Goal: Communication & Community: Answer question/provide support

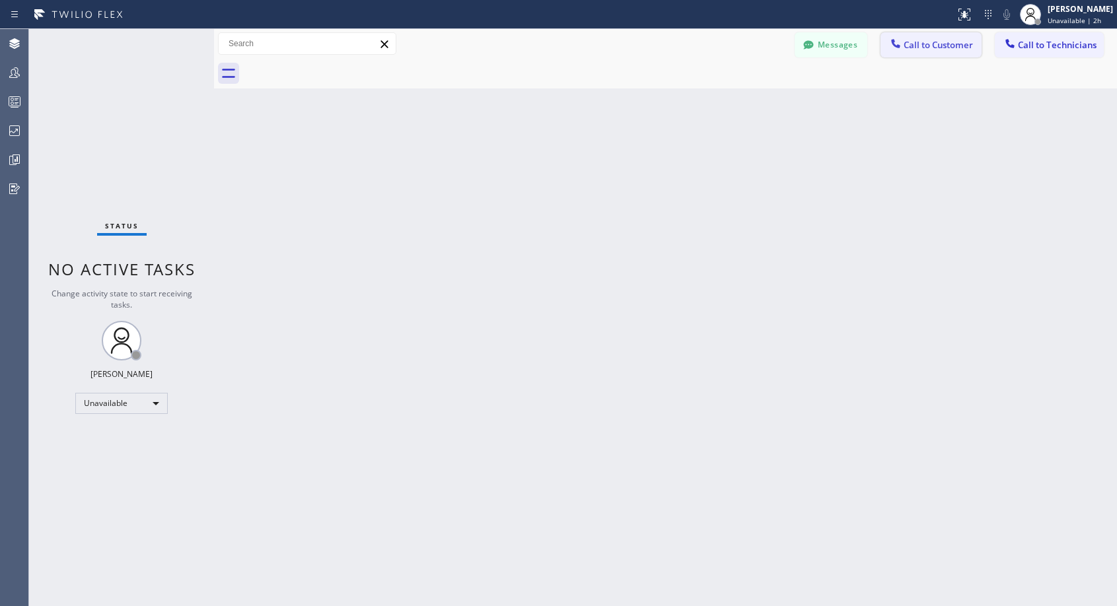
click at [902, 44] on icon at bounding box center [895, 43] width 13 height 13
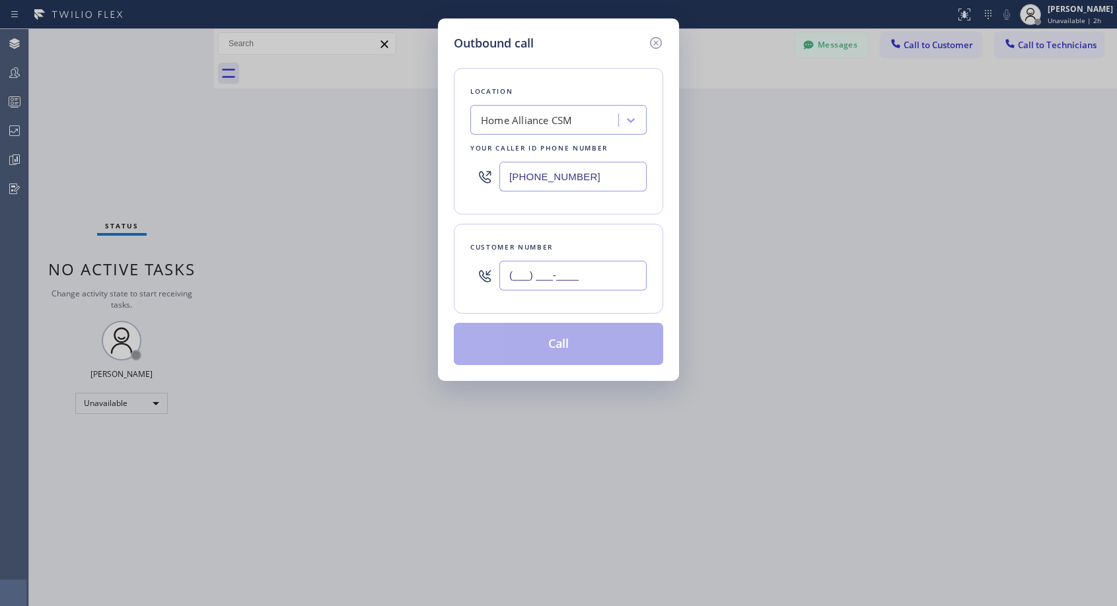
click at [616, 280] on input "(___) ___-____" at bounding box center [572, 276] width 147 height 30
paste input "818) 268-2849"
click at [617, 278] on input "(818) 268-284_" at bounding box center [572, 276] width 147 height 30
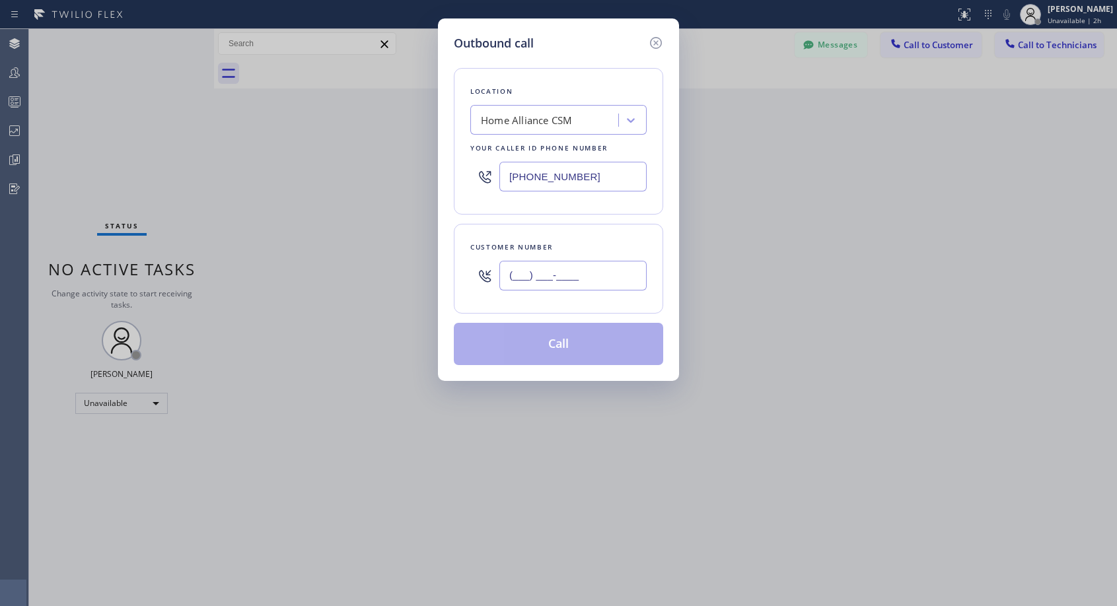
paste input "818) 268-2849"
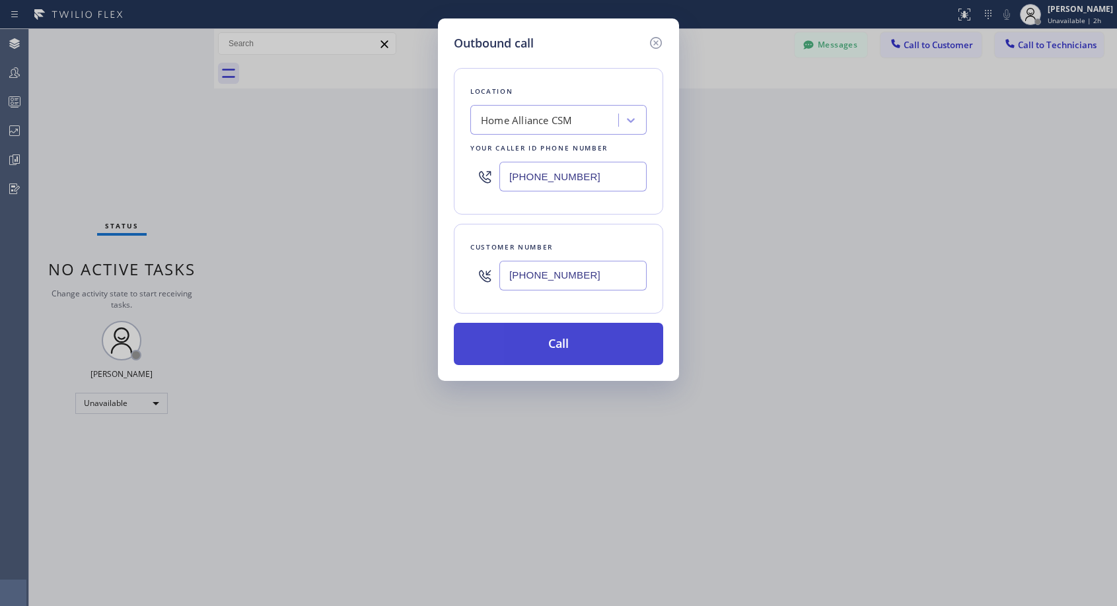
type input "[PHONE_NUMBER]"
click at [618, 342] on button "Call" at bounding box center [558, 344] width 209 height 42
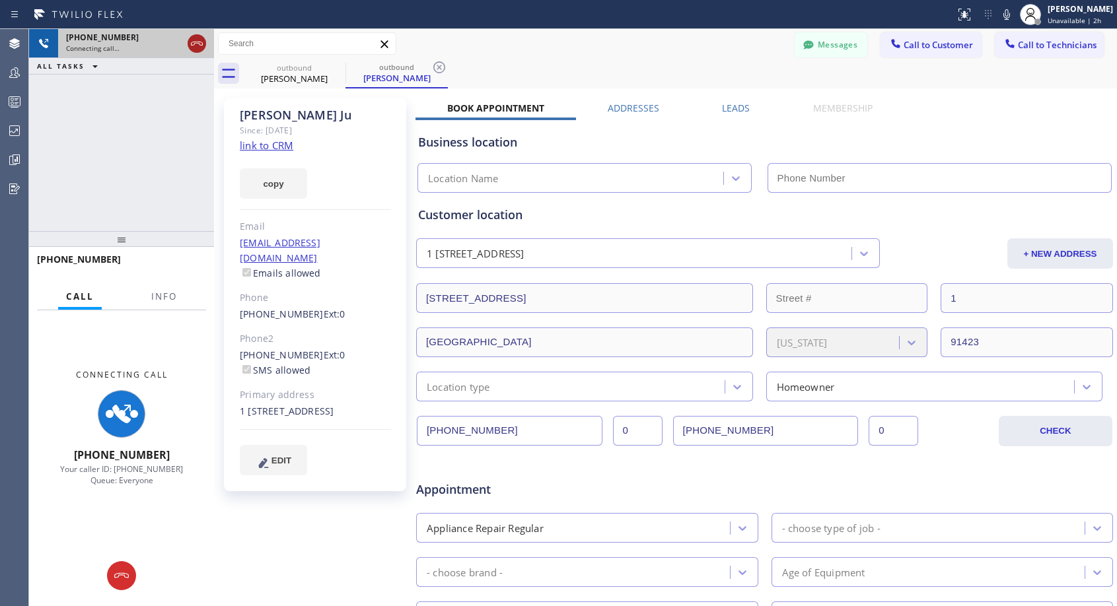
type input "[PHONE_NUMBER]"
click at [198, 50] on icon at bounding box center [197, 44] width 16 height 16
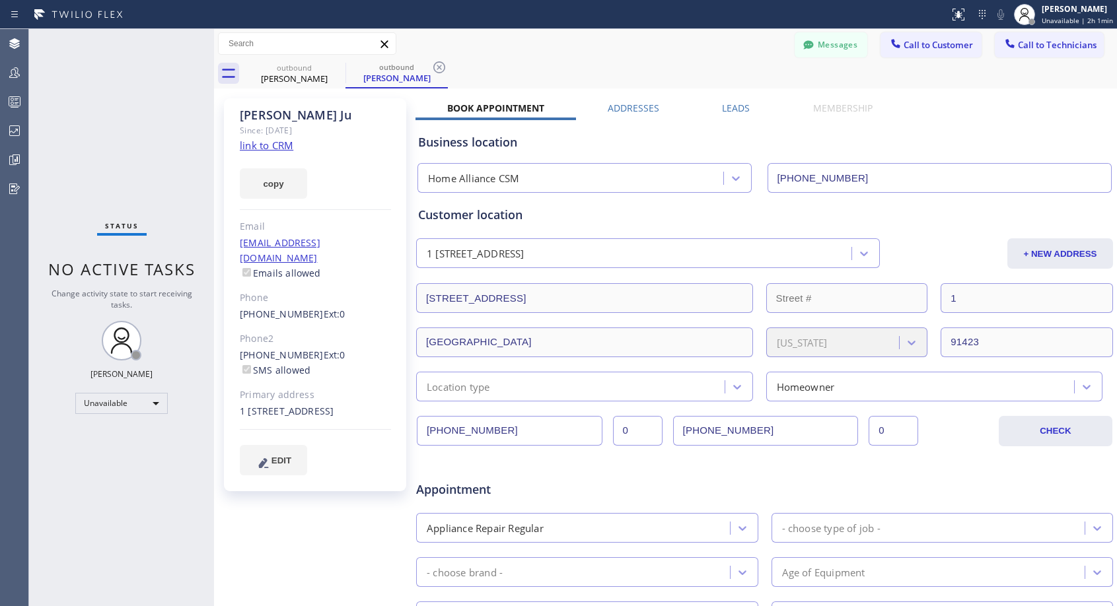
drag, startPoint x: 920, startPoint y: 54, endPoint x: 886, endPoint y: 87, distance: 46.7
click at [919, 54] on button "Call to Customer" at bounding box center [930, 44] width 101 height 25
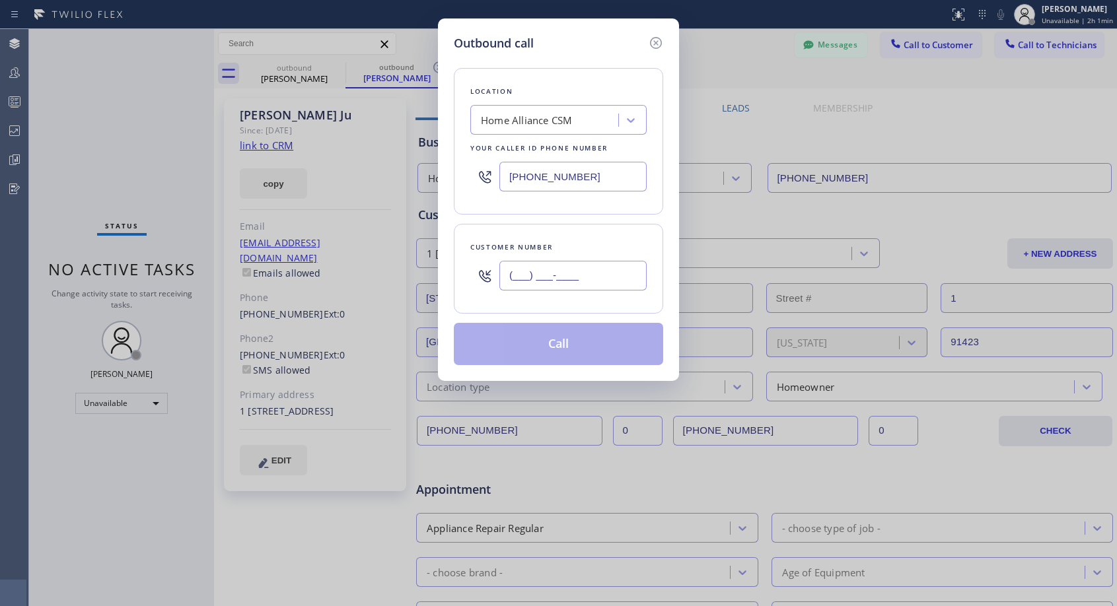
click at [624, 284] on input "(___) ___-____" at bounding box center [572, 276] width 147 height 30
paste input "818) 268-2849"
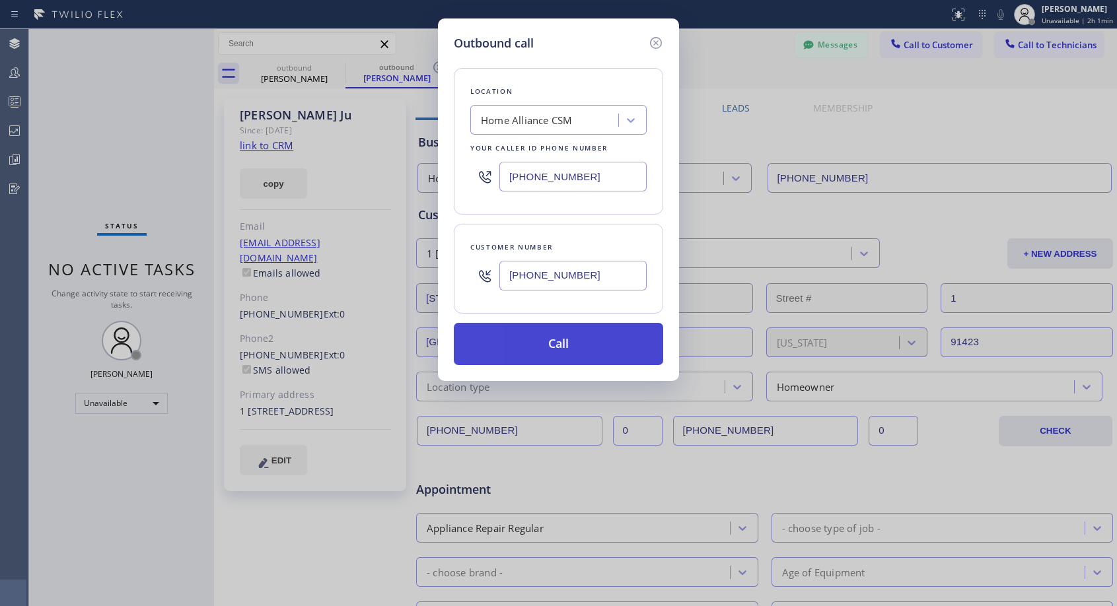
type input "[PHONE_NUMBER]"
click at [584, 337] on button "Call" at bounding box center [558, 344] width 209 height 42
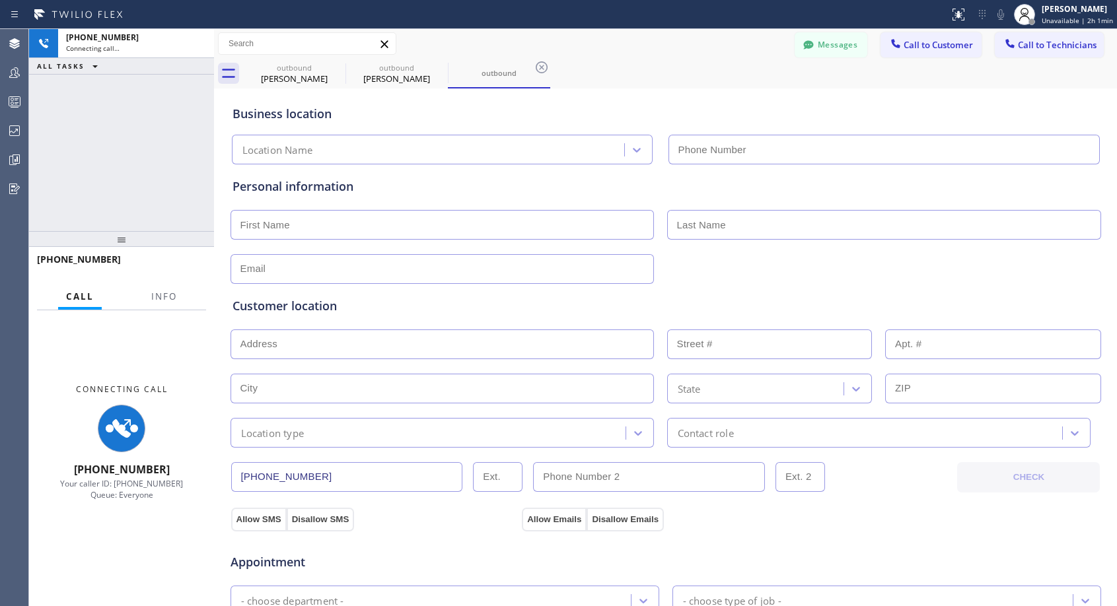
type input "[PHONE_NUMBER]"
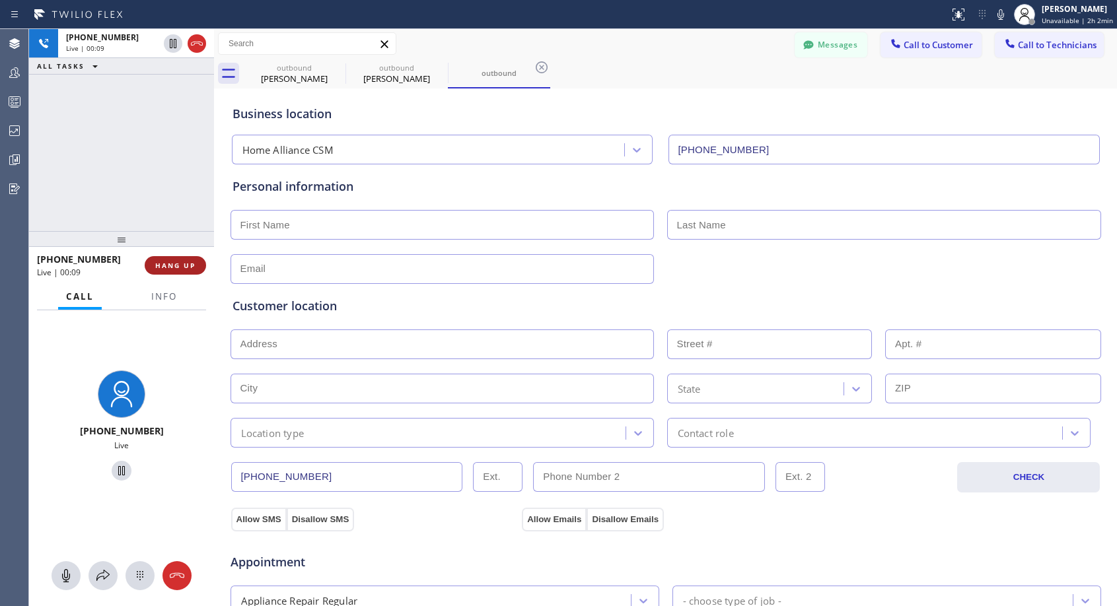
click at [168, 269] on span "HANG UP" at bounding box center [175, 265] width 40 height 9
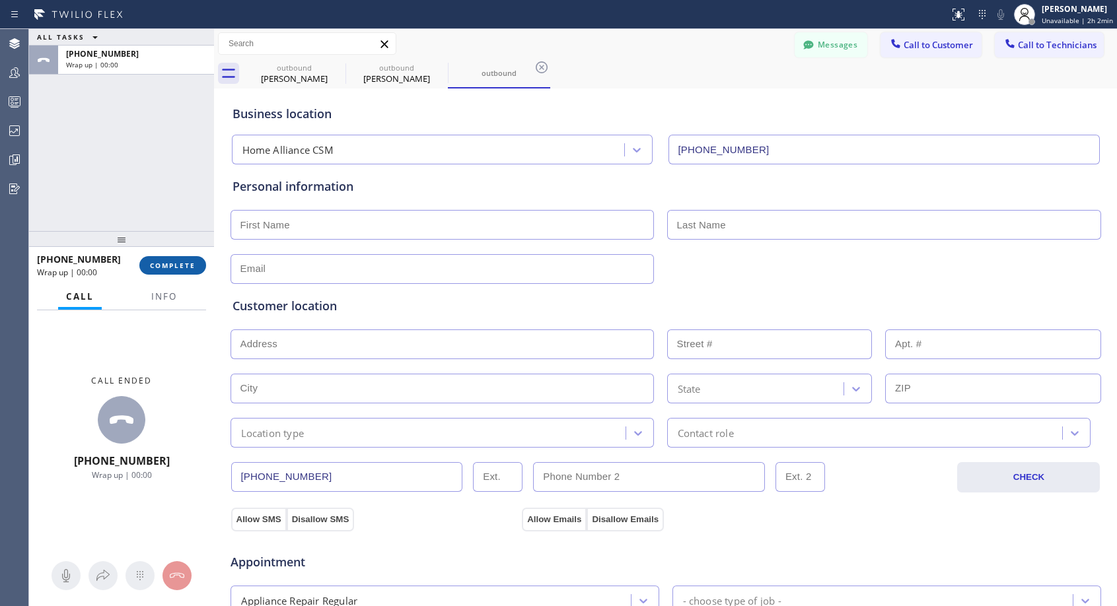
click at [168, 269] on span "COMPLETE" at bounding box center [173, 265] width 46 height 9
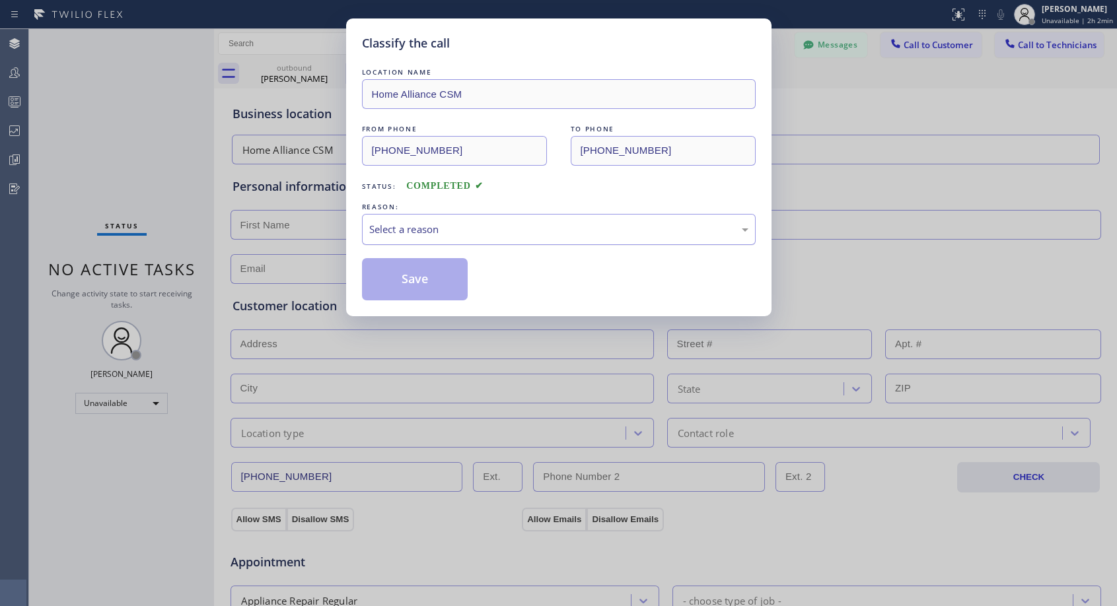
click at [472, 238] on div "Select a reason" at bounding box center [559, 229] width 394 height 31
click at [441, 281] on button "Save" at bounding box center [415, 279] width 106 height 42
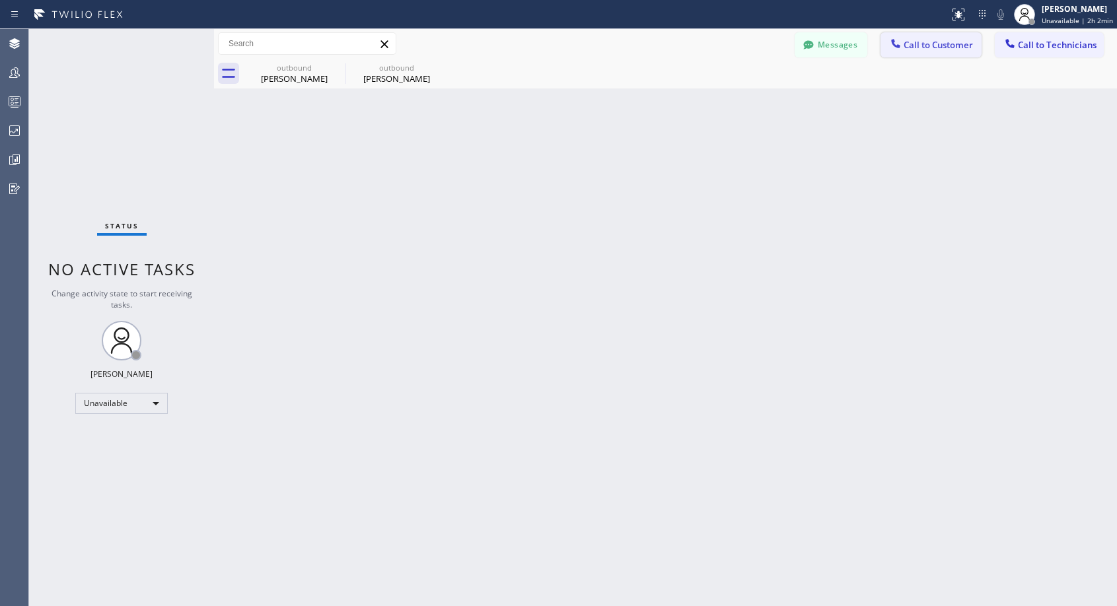
click at [917, 46] on span "Call to Customer" at bounding box center [937, 45] width 69 height 12
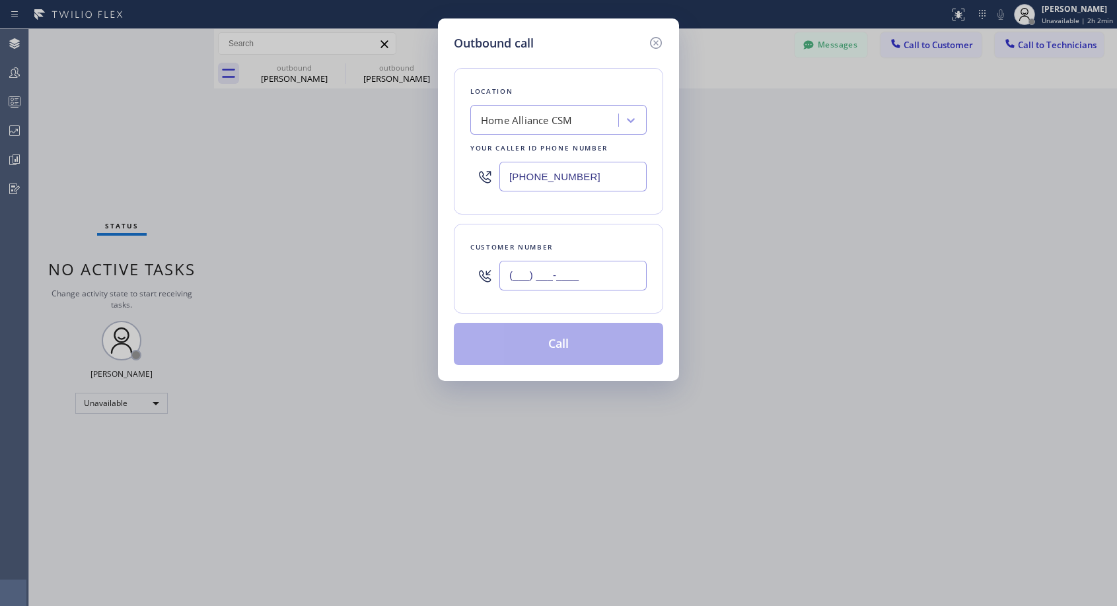
click at [579, 269] on input "(___) ___-____" at bounding box center [572, 276] width 147 height 30
paste input "818) 268-2849"
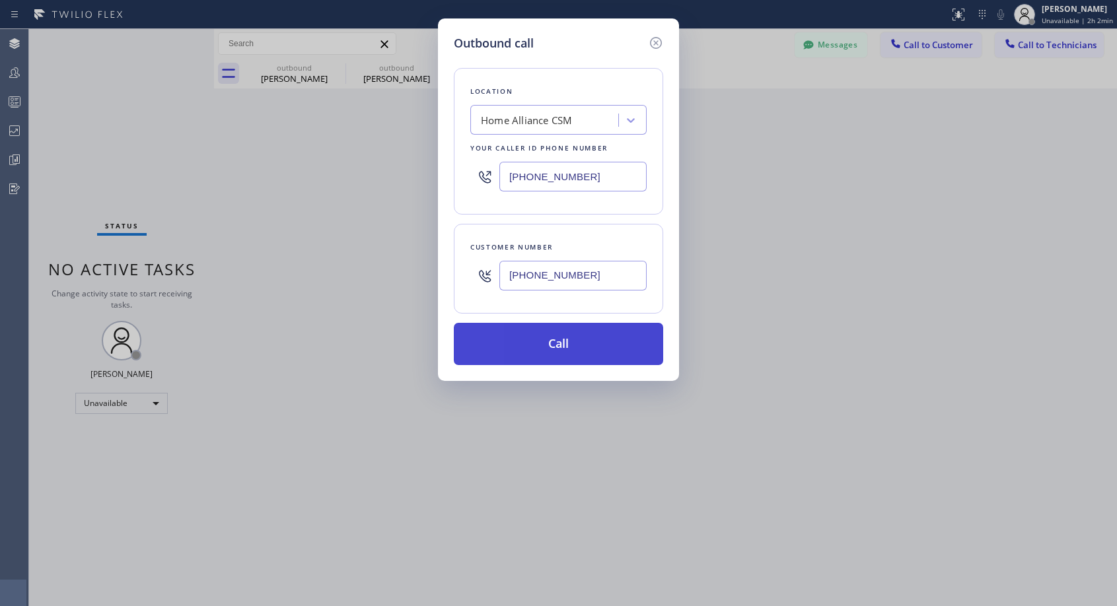
type input "[PHONE_NUMBER]"
click at [528, 355] on button "Call" at bounding box center [558, 344] width 209 height 42
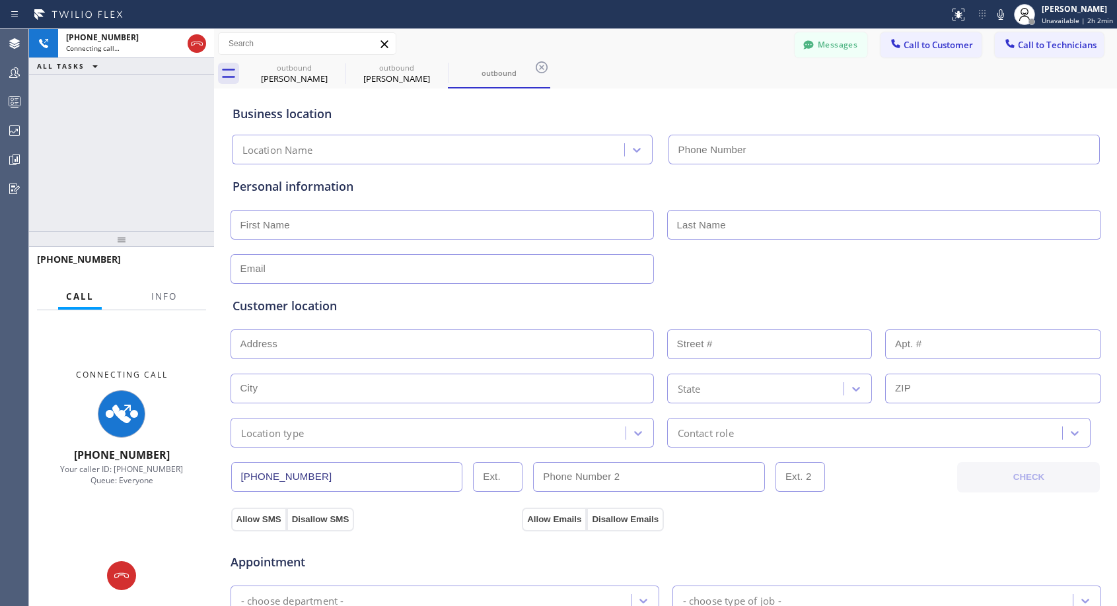
type input "[PHONE_NUMBER]"
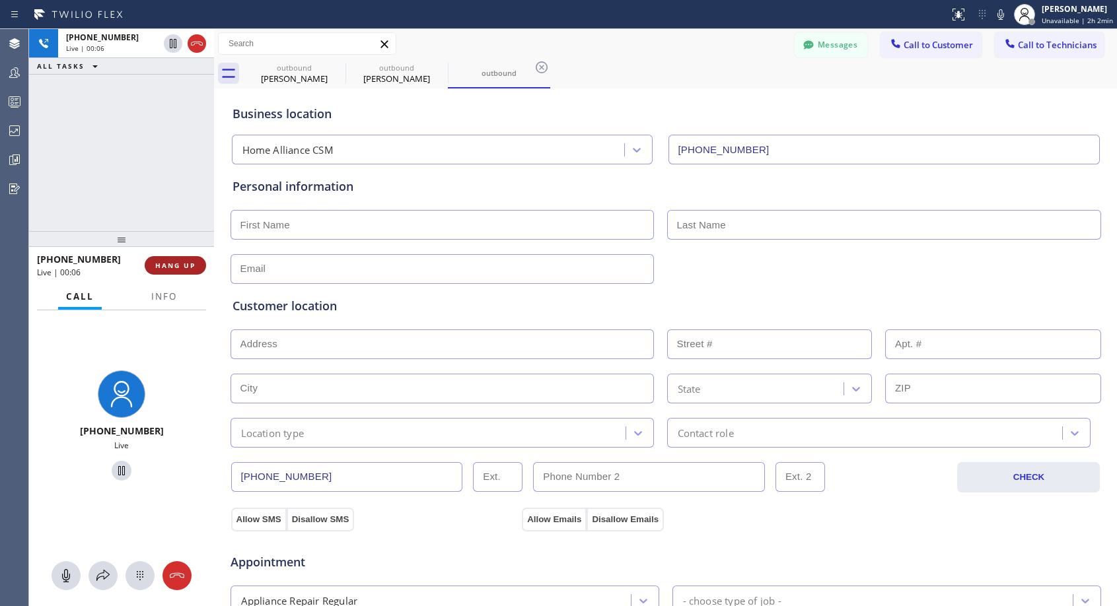
click at [188, 264] on span "HANG UP" at bounding box center [175, 265] width 40 height 9
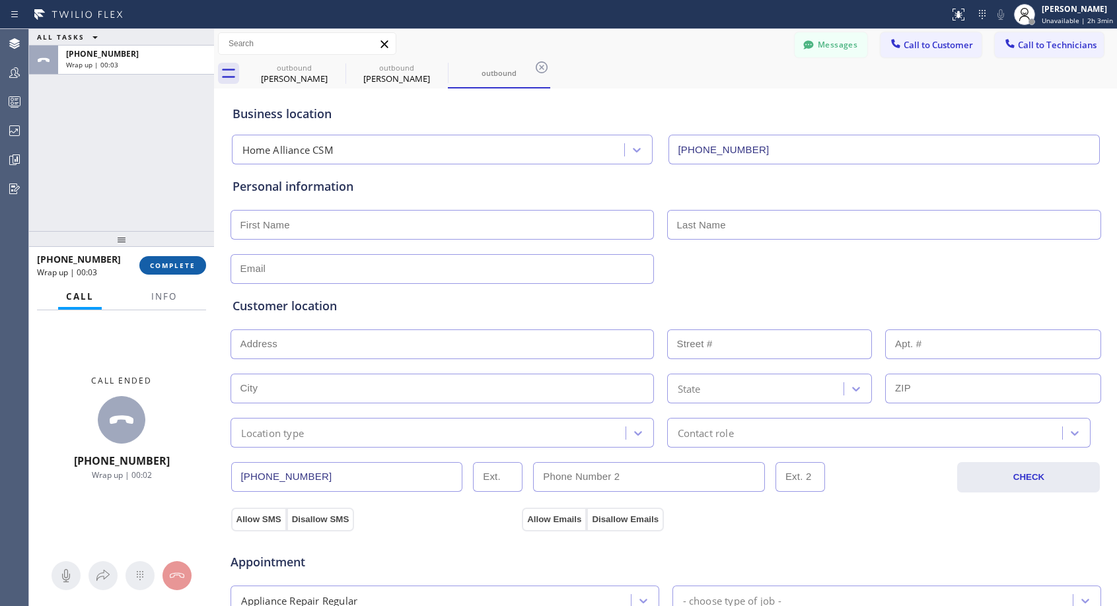
click at [184, 270] on button "COMPLETE" at bounding box center [172, 265] width 67 height 18
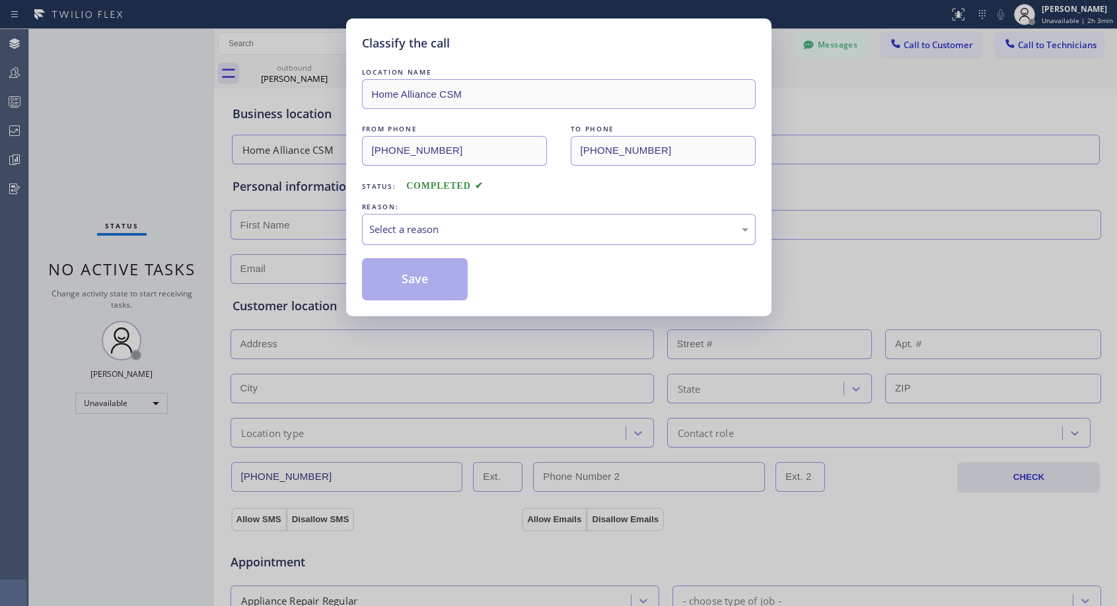
click at [487, 221] on div "Select a reason" at bounding box center [559, 229] width 394 height 31
click at [417, 275] on button "Save" at bounding box center [415, 279] width 106 height 42
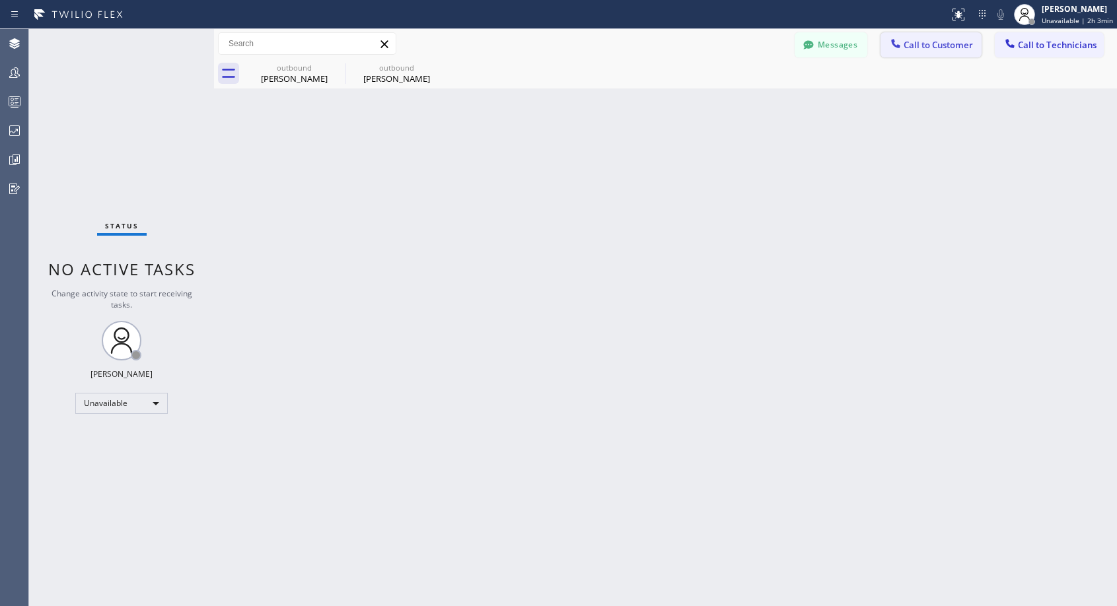
click at [917, 47] on span "Call to Customer" at bounding box center [937, 45] width 69 height 12
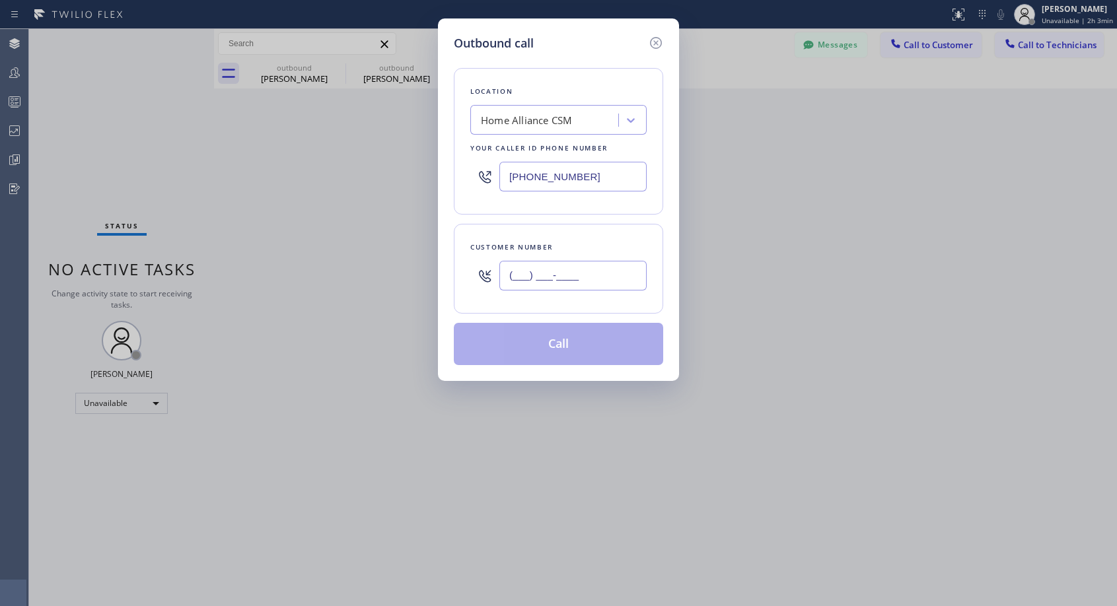
click at [631, 267] on input "(___) ___-____" at bounding box center [572, 276] width 147 height 30
paste input "818) 268-2849"
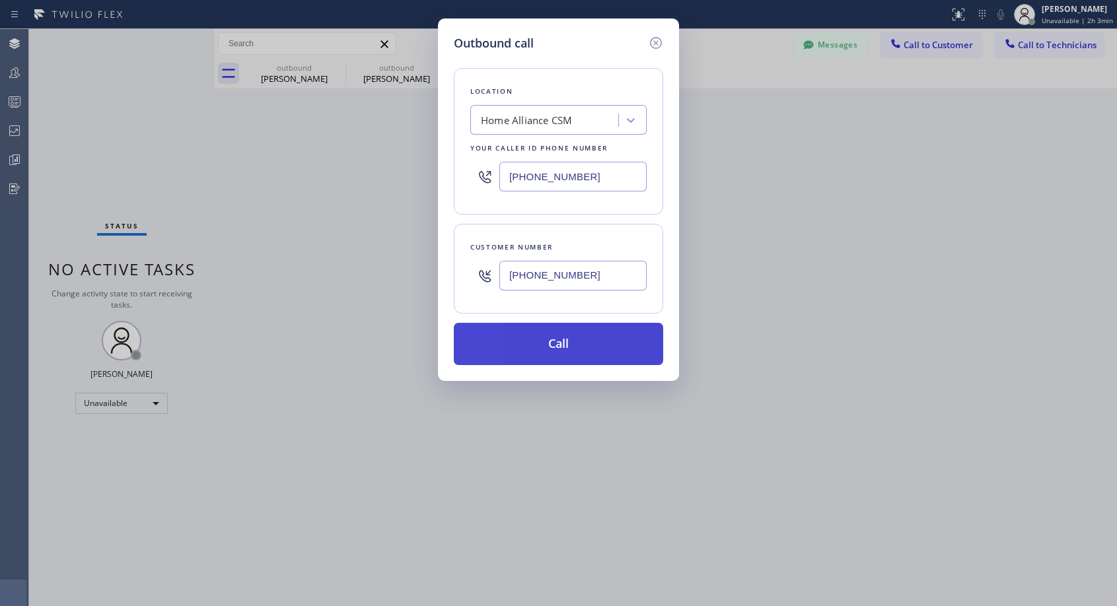
type input "[PHONE_NUMBER]"
click at [620, 353] on button "Call" at bounding box center [558, 344] width 209 height 42
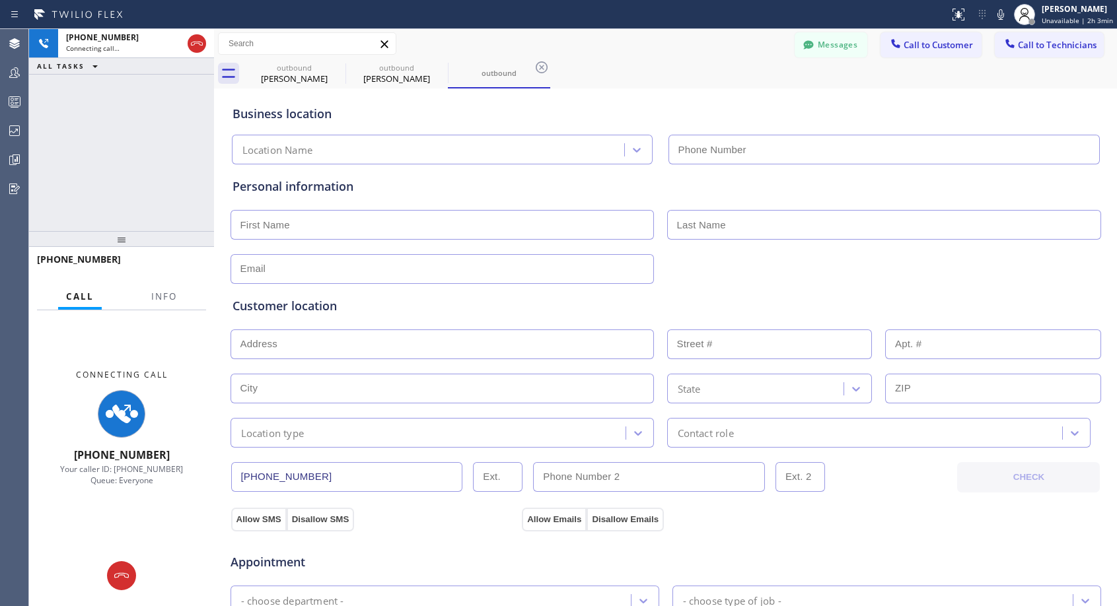
type input "[PHONE_NUMBER]"
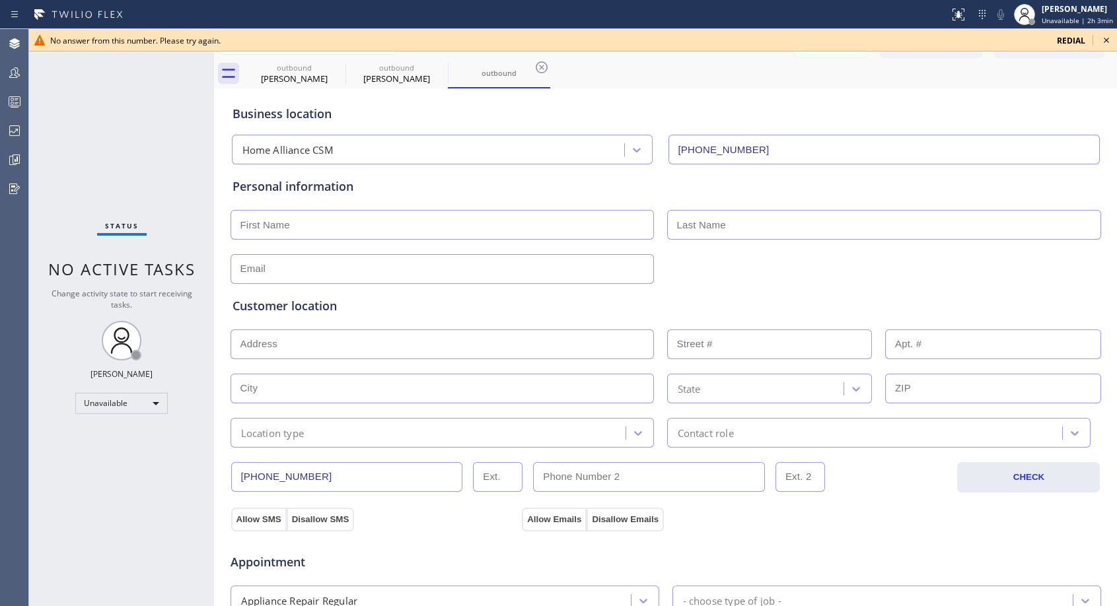
click at [1108, 41] on icon at bounding box center [1106, 40] width 16 height 16
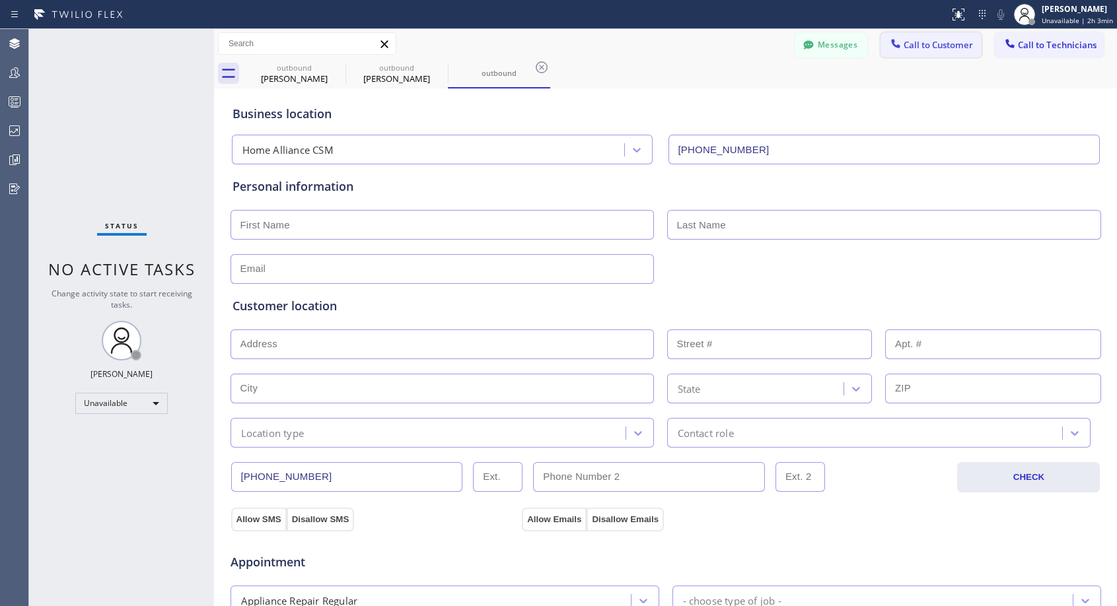
click at [911, 36] on button "Call to Customer" at bounding box center [930, 44] width 101 height 25
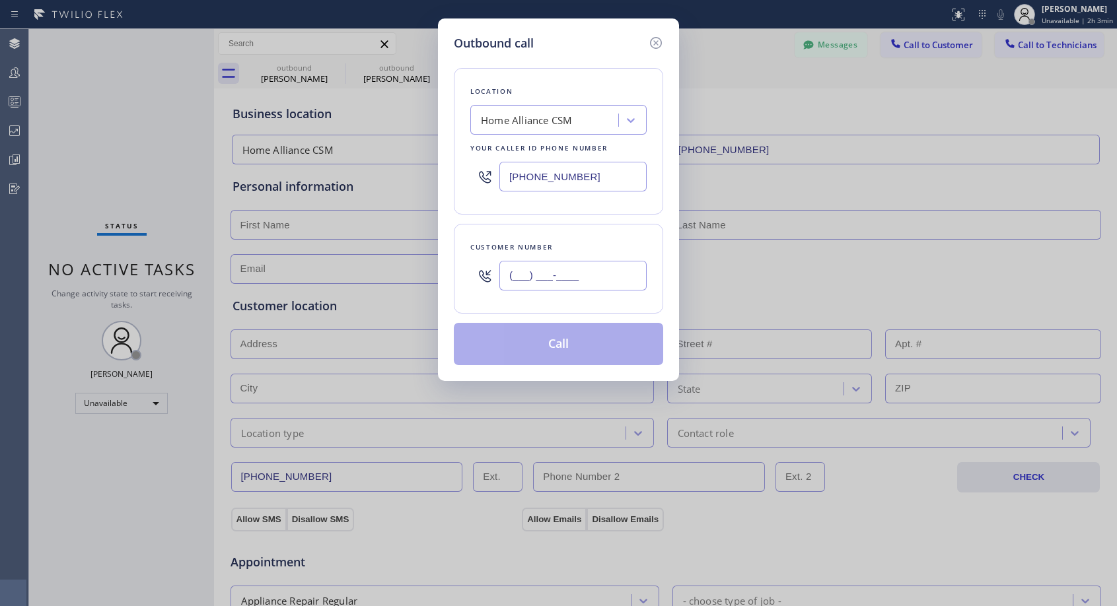
click at [626, 279] on input "(___) ___-____" at bounding box center [572, 276] width 147 height 30
paste input "818) 268-2849"
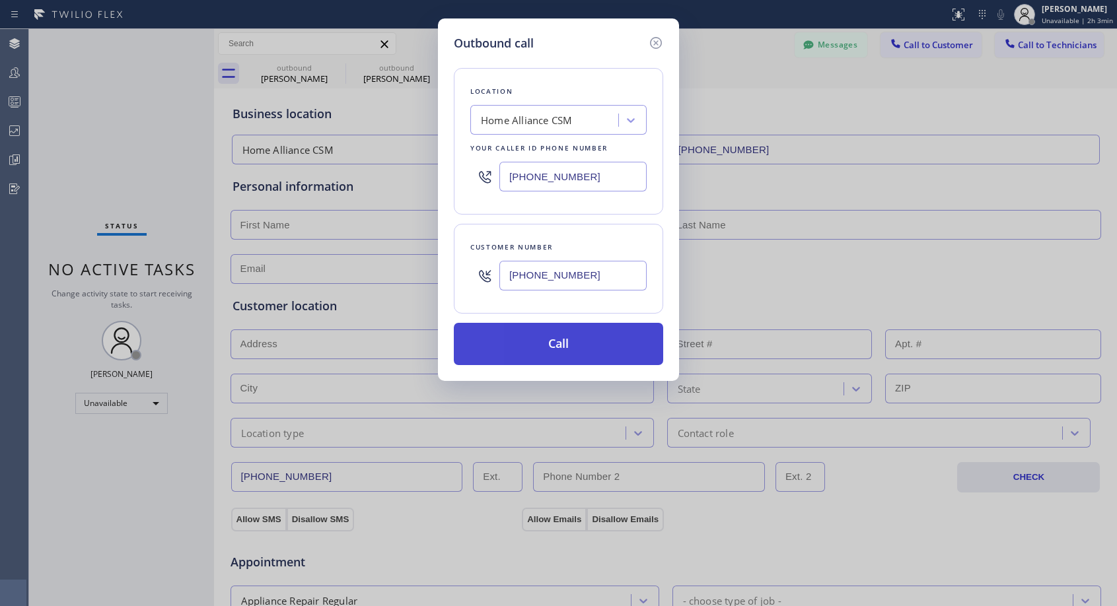
type input "[PHONE_NUMBER]"
click at [649, 356] on button "Call" at bounding box center [558, 344] width 209 height 42
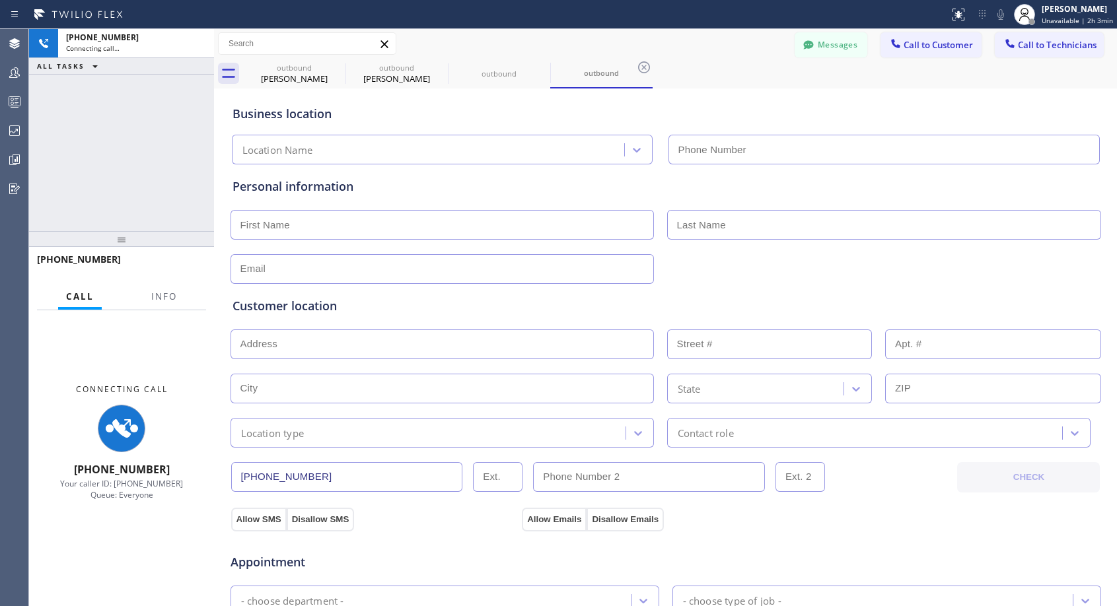
type input "[PHONE_NUMBER]"
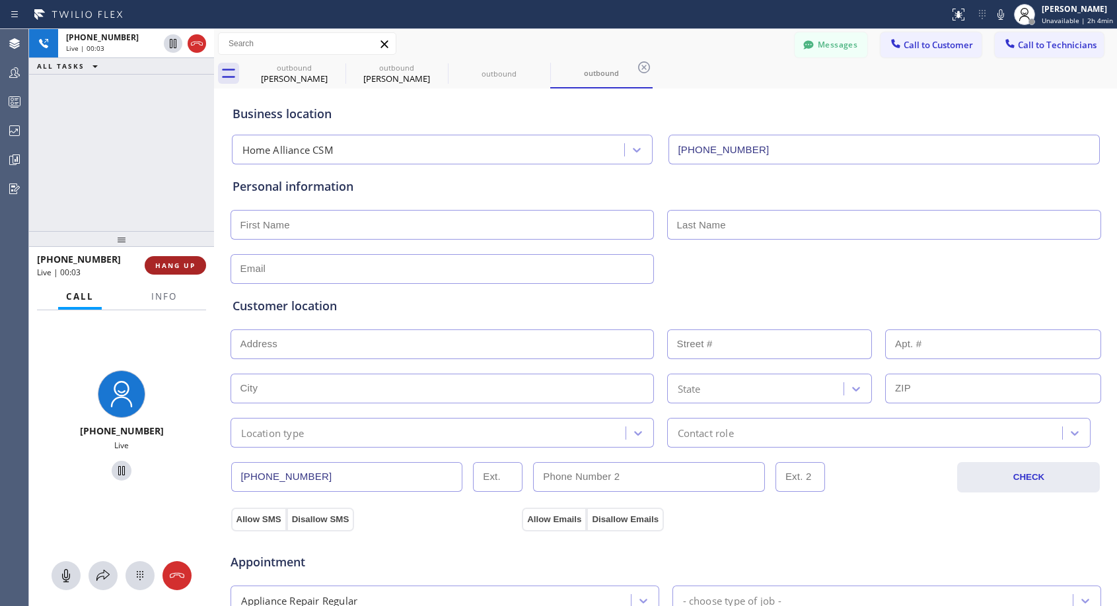
click at [168, 258] on button "HANG UP" at bounding box center [175, 265] width 61 height 18
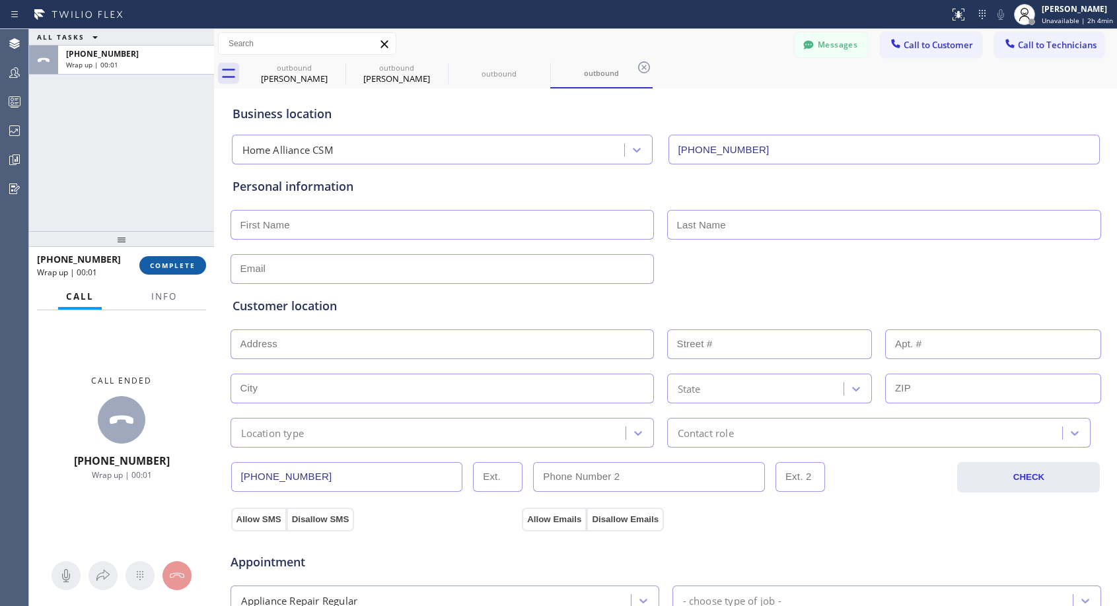
click at [163, 256] on button "COMPLETE" at bounding box center [172, 265] width 67 height 18
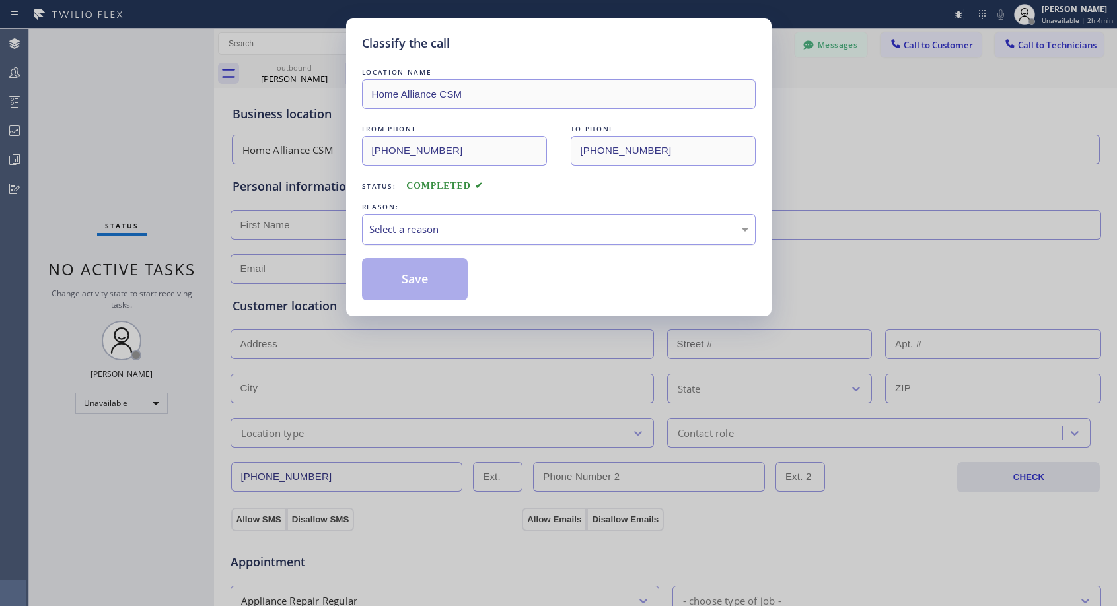
click at [400, 225] on div "Select a reason" at bounding box center [558, 229] width 379 height 15
drag, startPoint x: 402, startPoint y: 276, endPoint x: 743, endPoint y: 122, distance: 373.9
click at [403, 276] on button "Save" at bounding box center [415, 279] width 106 height 42
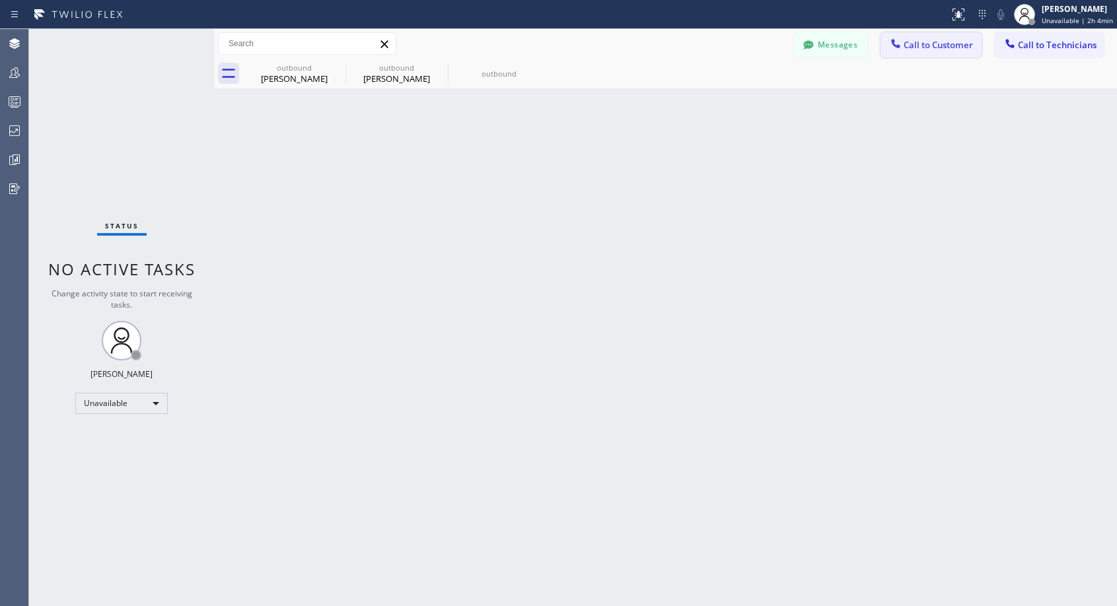
click at [935, 46] on span "Call to Customer" at bounding box center [937, 45] width 69 height 12
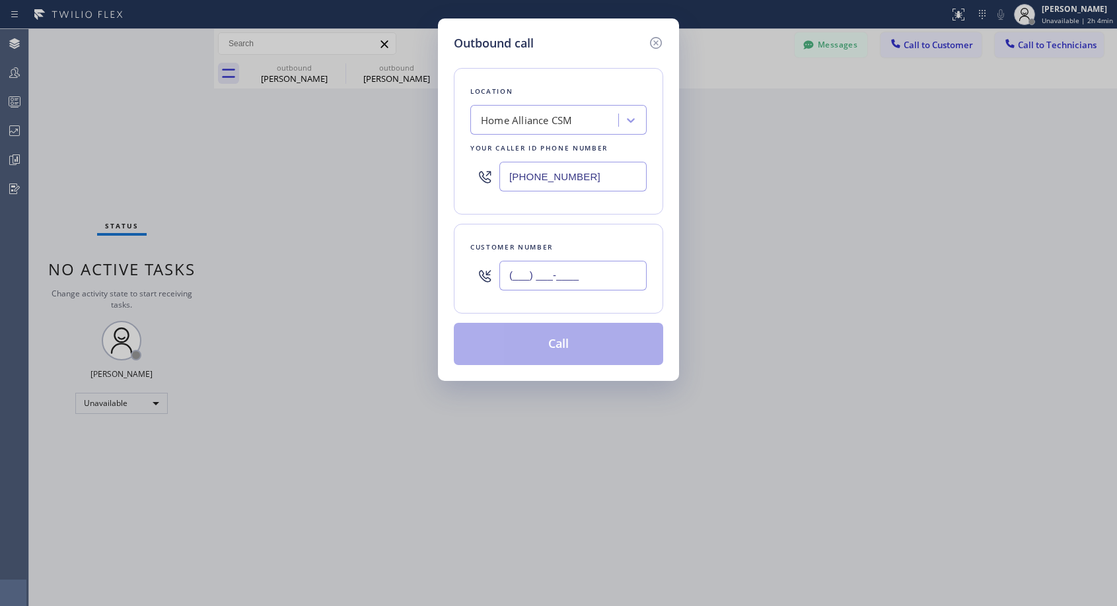
click at [620, 279] on input "(___) ___-____" at bounding box center [572, 276] width 147 height 30
paste input "818) 268-2849"
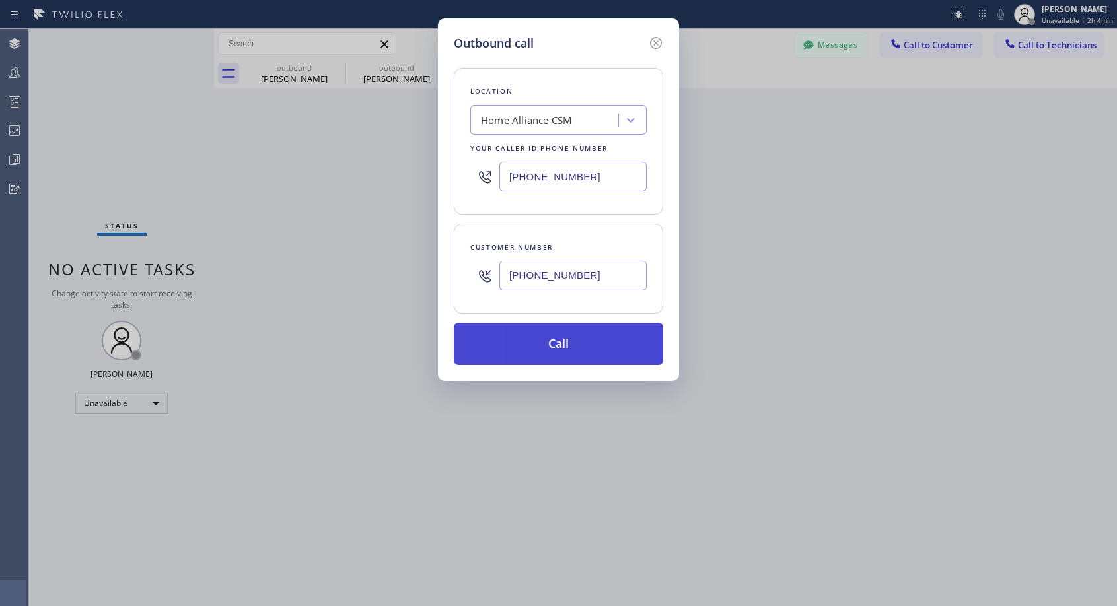
type input "[PHONE_NUMBER]"
click at [622, 334] on button "Call" at bounding box center [558, 344] width 209 height 42
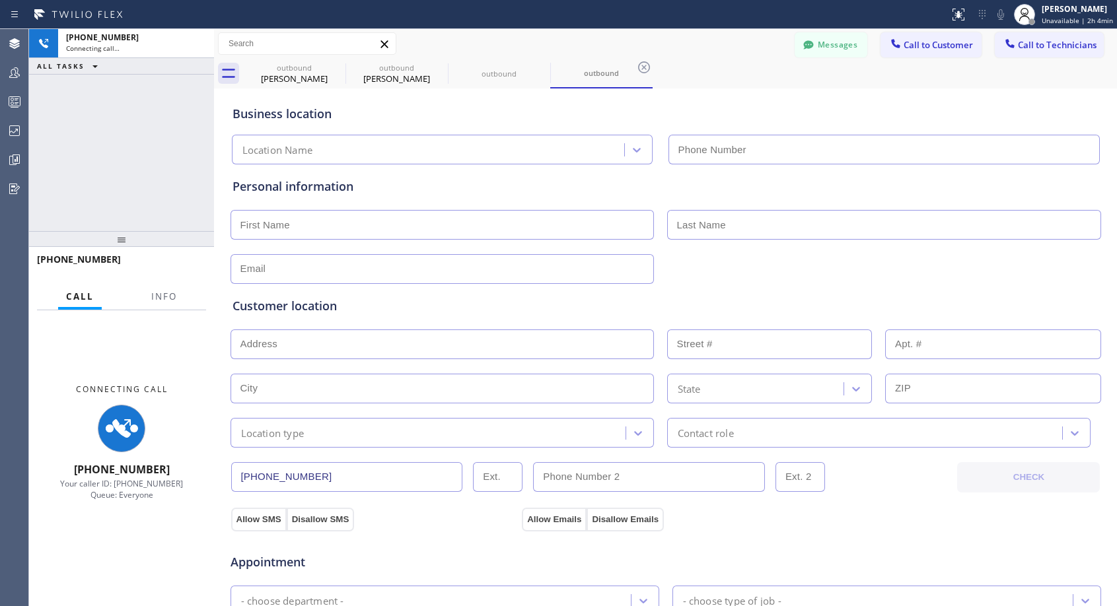
type input "[PHONE_NUMBER]"
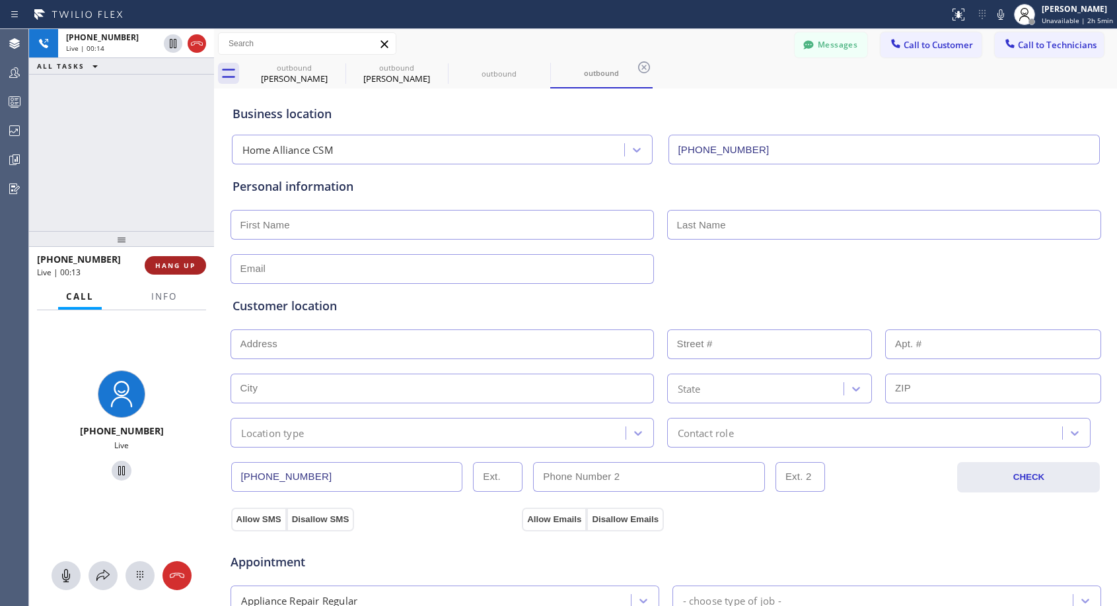
click at [199, 260] on button "HANG UP" at bounding box center [175, 265] width 61 height 18
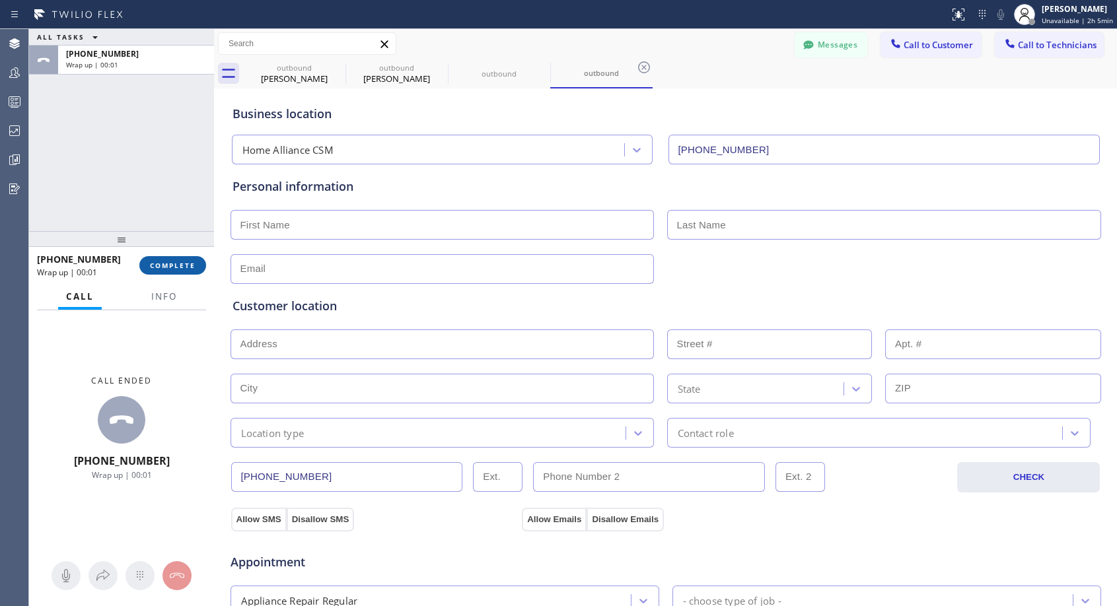
click at [184, 265] on span "COMPLETE" at bounding box center [173, 265] width 46 height 9
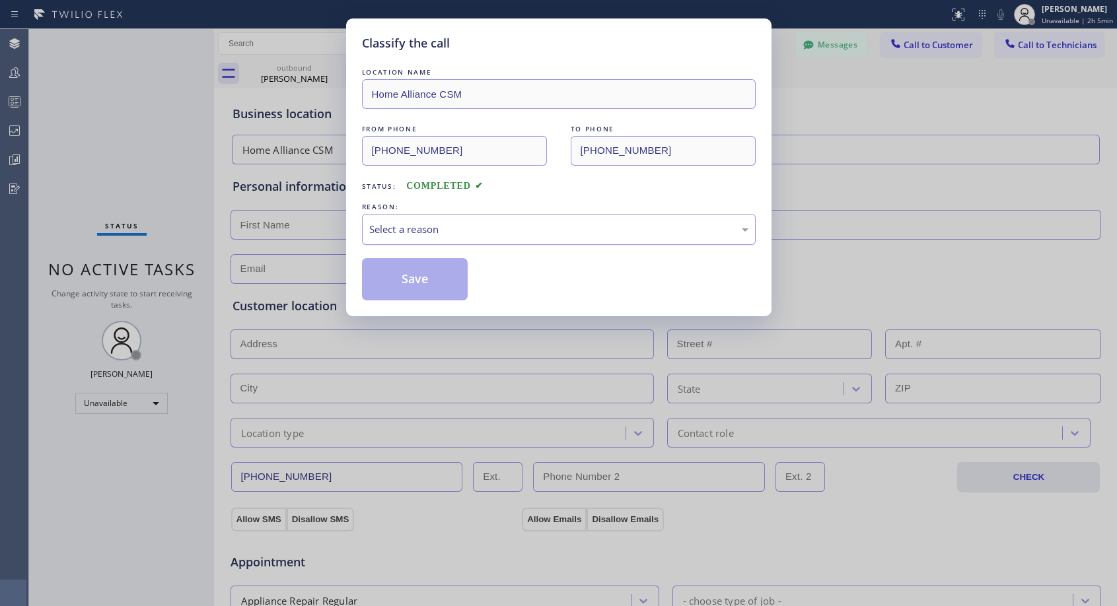
click at [526, 231] on div "Select a reason" at bounding box center [558, 229] width 379 height 15
click at [442, 282] on button "Save" at bounding box center [415, 279] width 106 height 42
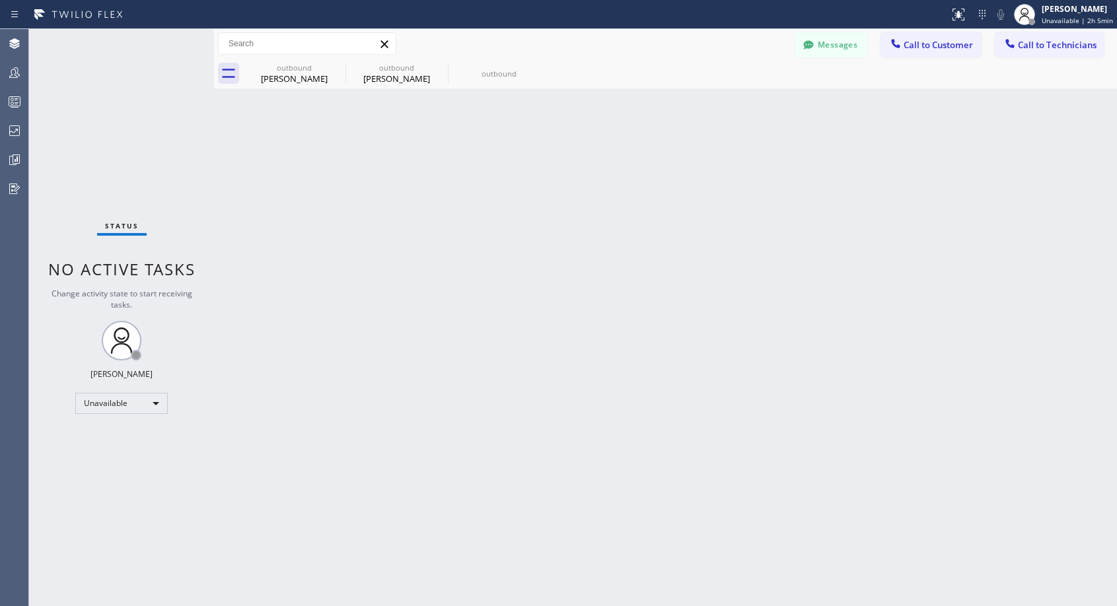
click at [929, 43] on span "Call to Customer" at bounding box center [937, 45] width 69 height 12
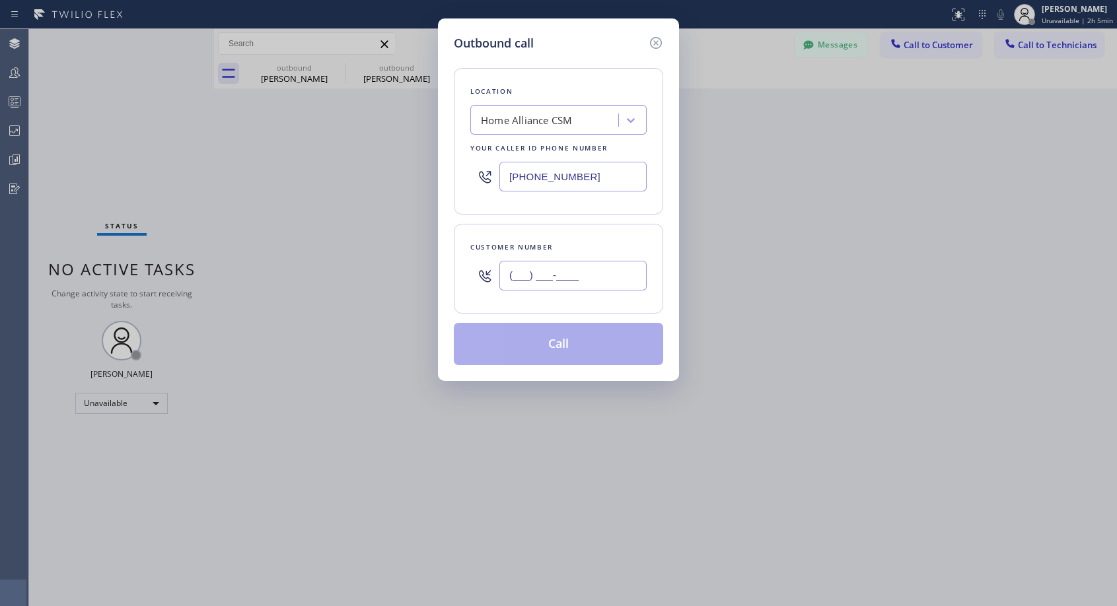
click at [600, 287] on input "(___) ___-____" at bounding box center [572, 276] width 147 height 30
paste input "818) 268-2849"
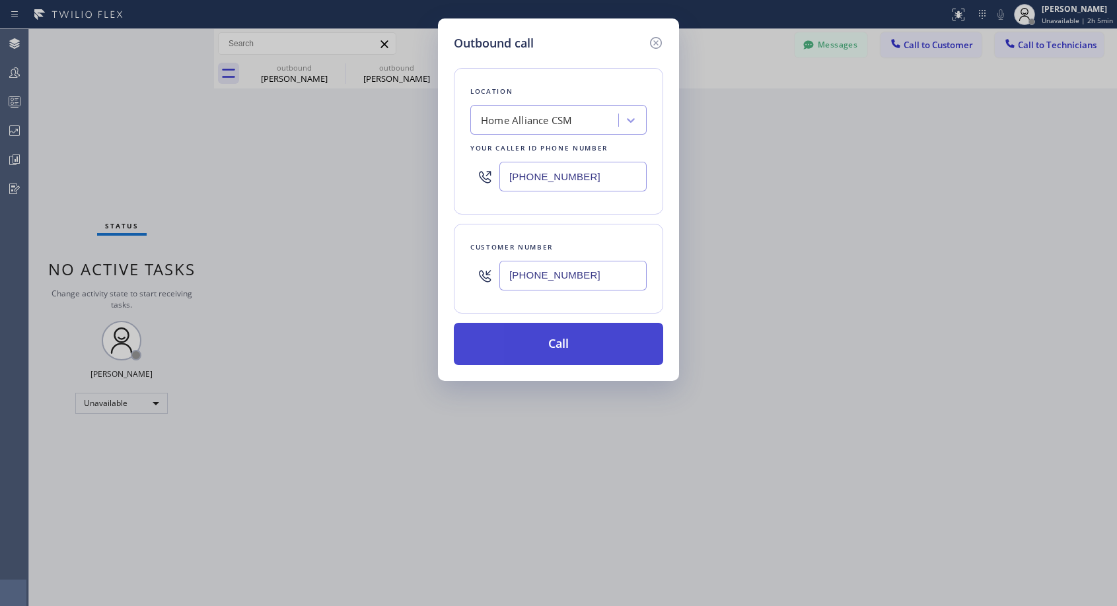
type input "[PHONE_NUMBER]"
click at [580, 332] on button "Call" at bounding box center [558, 344] width 209 height 42
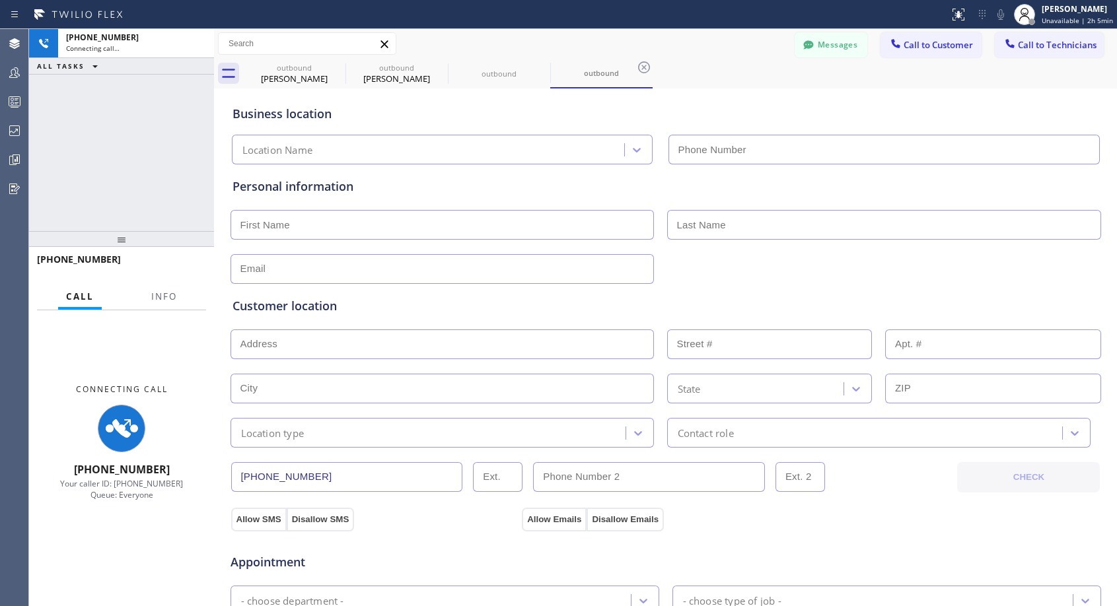
type input "[PHONE_NUMBER]"
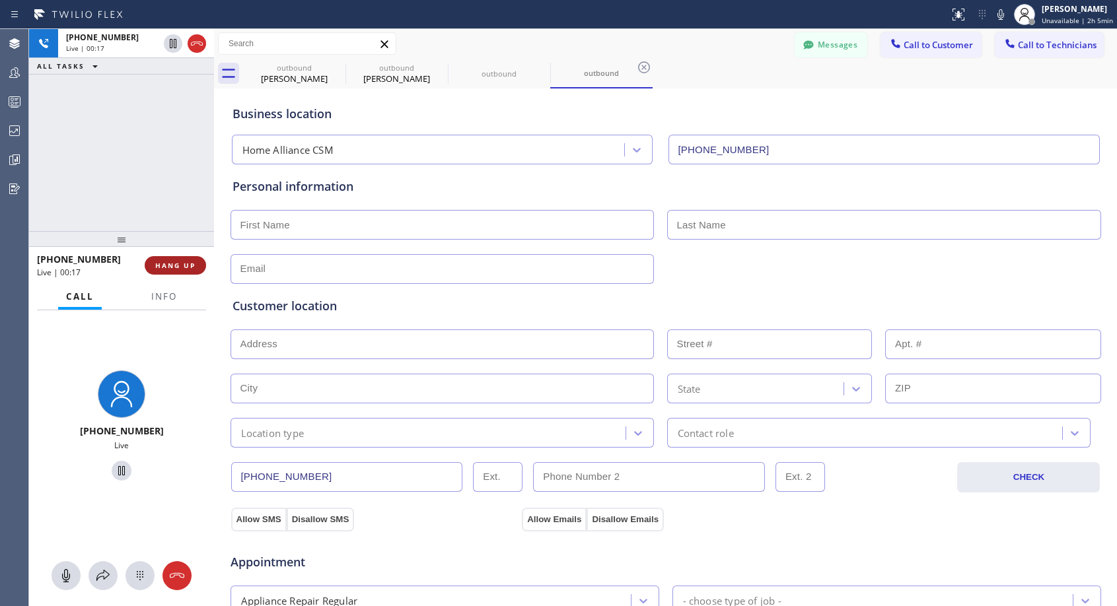
click at [195, 266] on span "HANG UP" at bounding box center [175, 265] width 40 height 9
click at [180, 264] on span "HANG UP" at bounding box center [175, 265] width 40 height 9
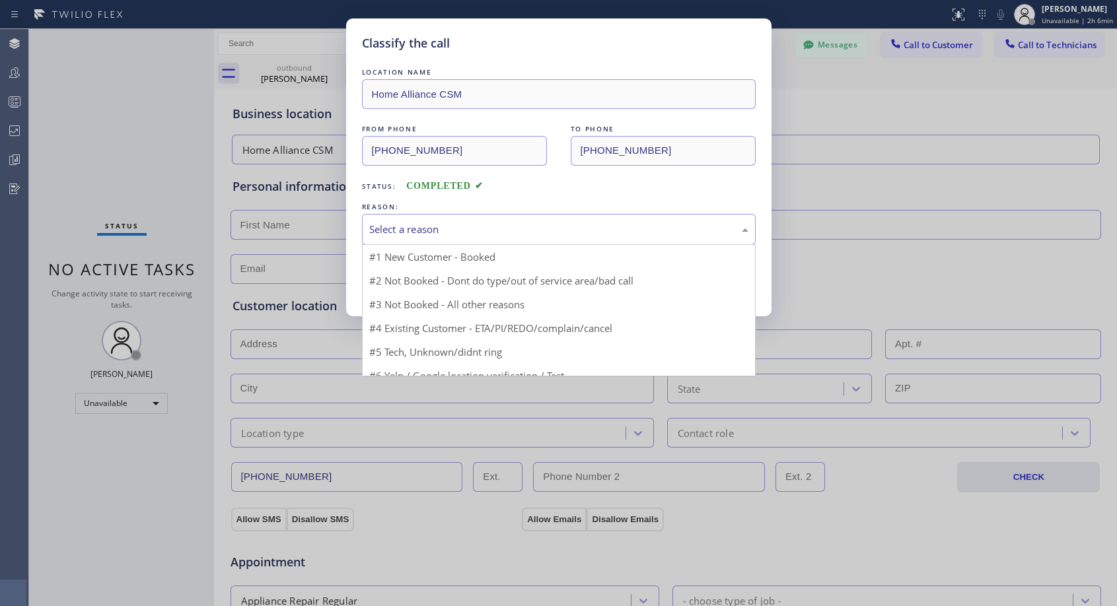
click at [438, 224] on div "Select a reason" at bounding box center [558, 229] width 379 height 15
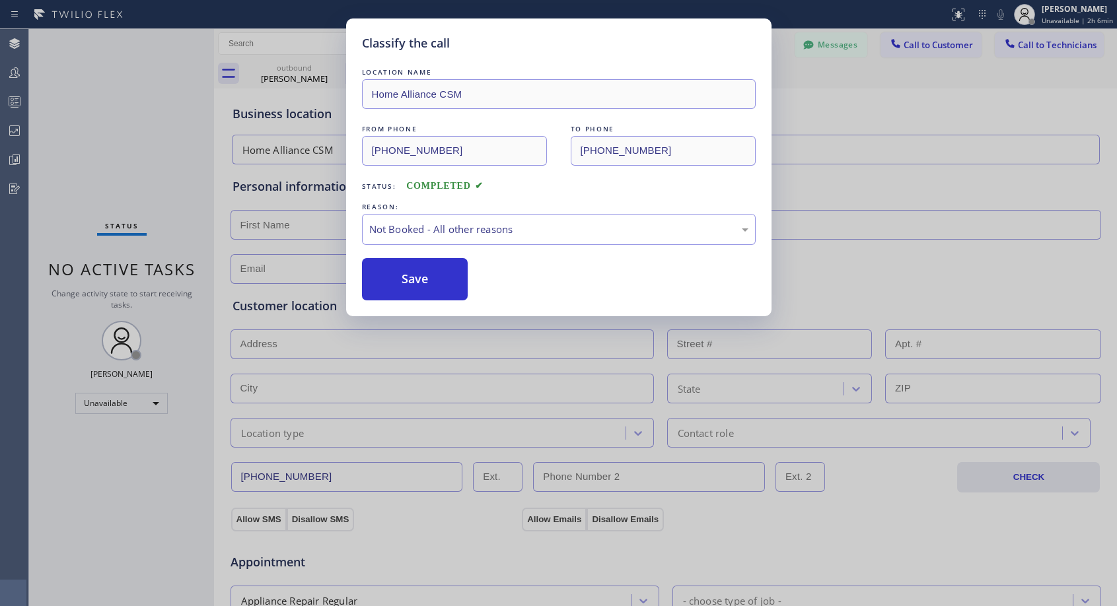
click at [413, 276] on button "Save" at bounding box center [415, 279] width 106 height 42
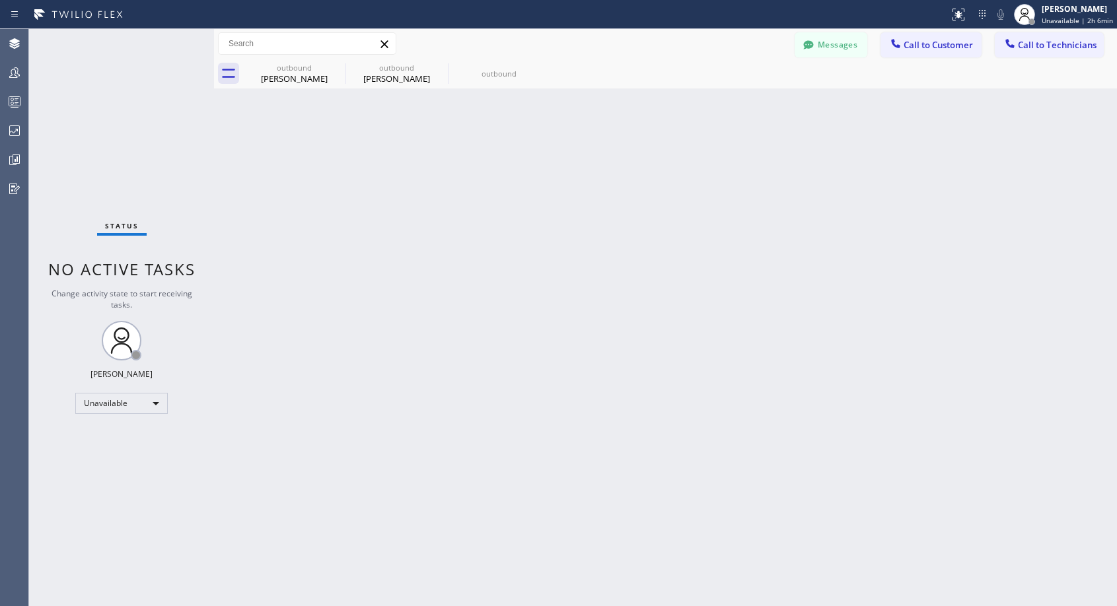
click at [911, 44] on span "Call to Customer" at bounding box center [937, 45] width 69 height 12
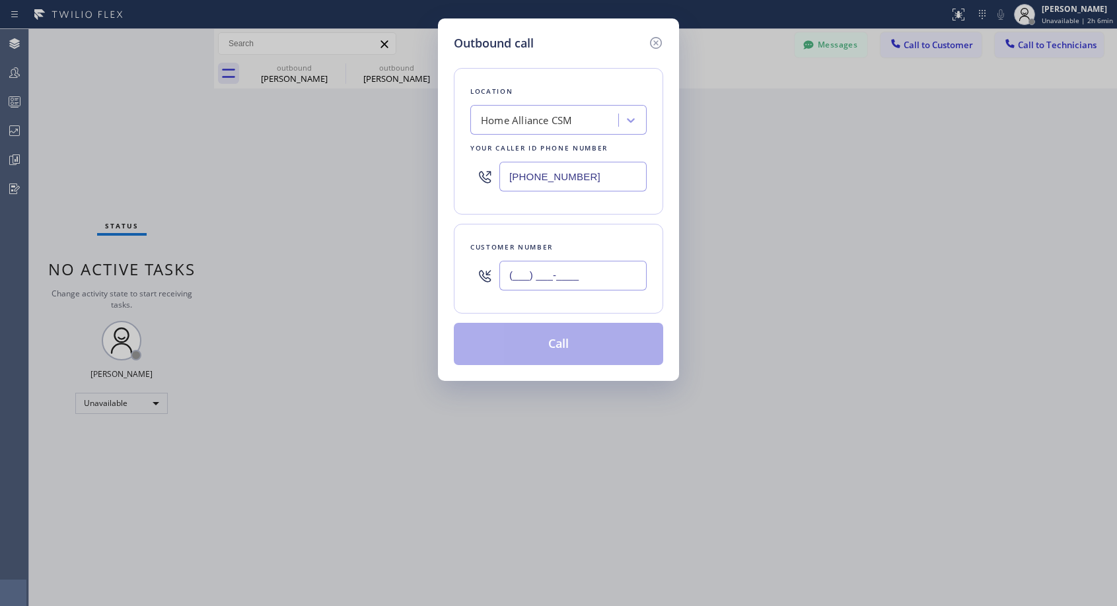
click at [598, 275] on input "(___) ___-____" at bounding box center [572, 276] width 147 height 30
paste input "818) 268-2849"
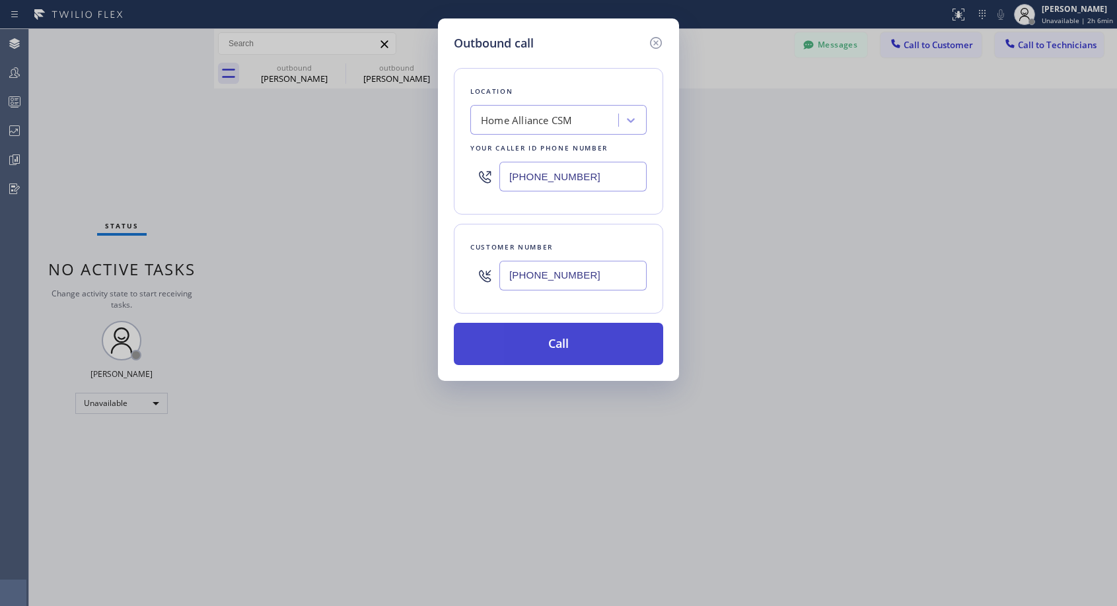
type input "[PHONE_NUMBER]"
click at [619, 356] on button "Call" at bounding box center [558, 344] width 209 height 42
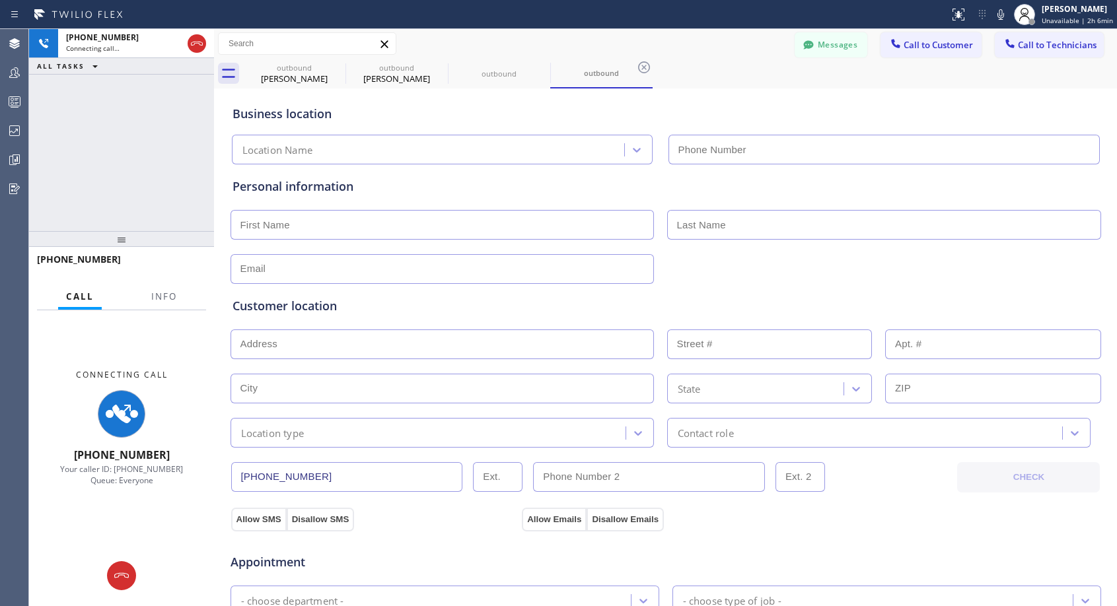
type input "[PHONE_NUMBER]"
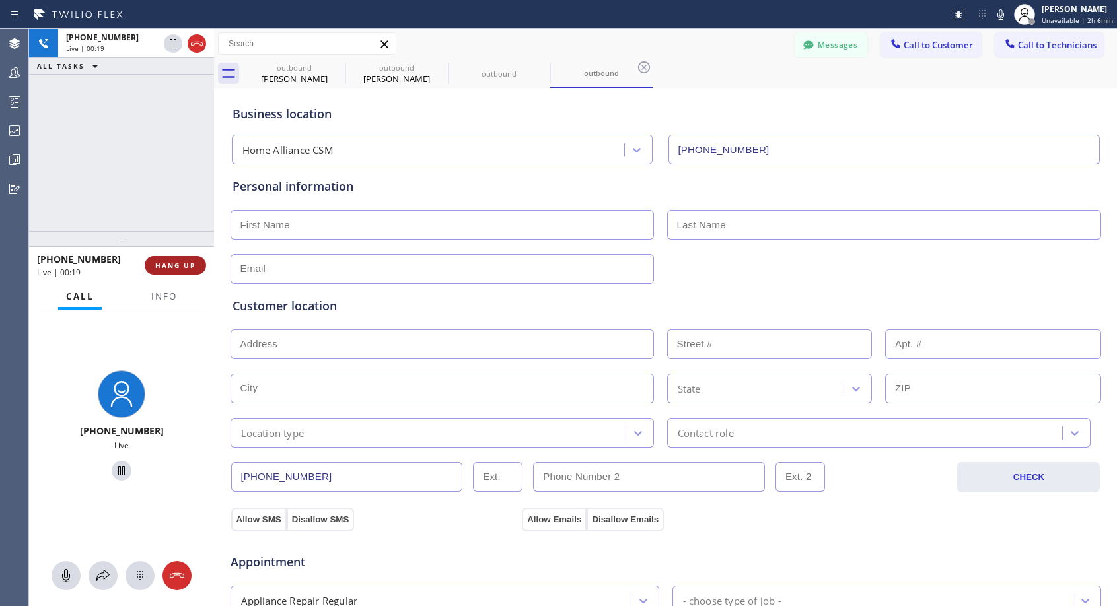
click at [178, 264] on span "HANG UP" at bounding box center [175, 265] width 40 height 9
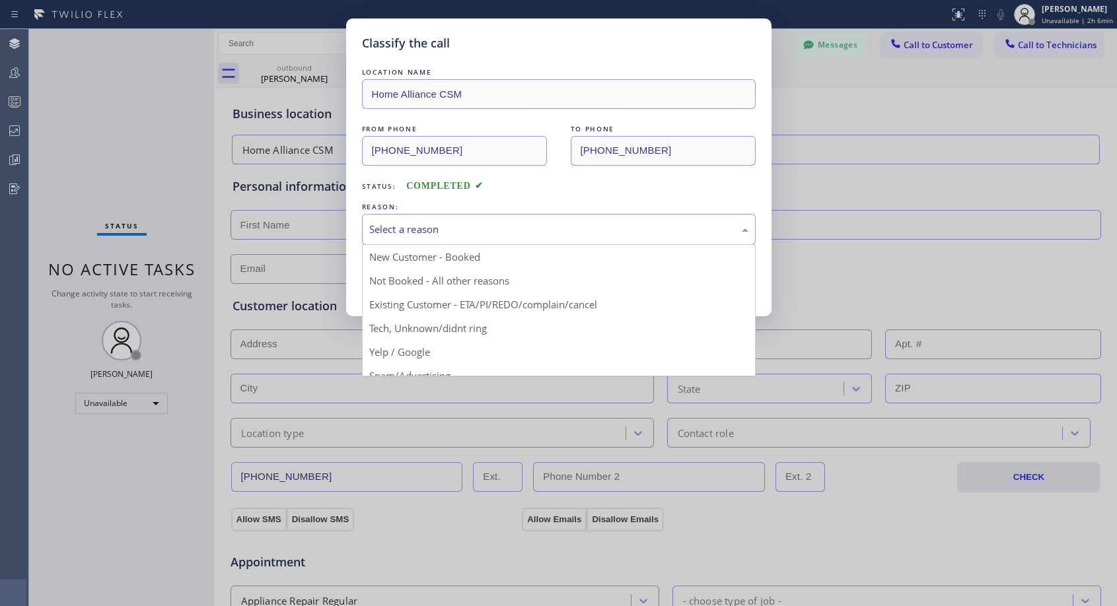
click at [415, 232] on div "Select a reason" at bounding box center [558, 229] width 379 height 15
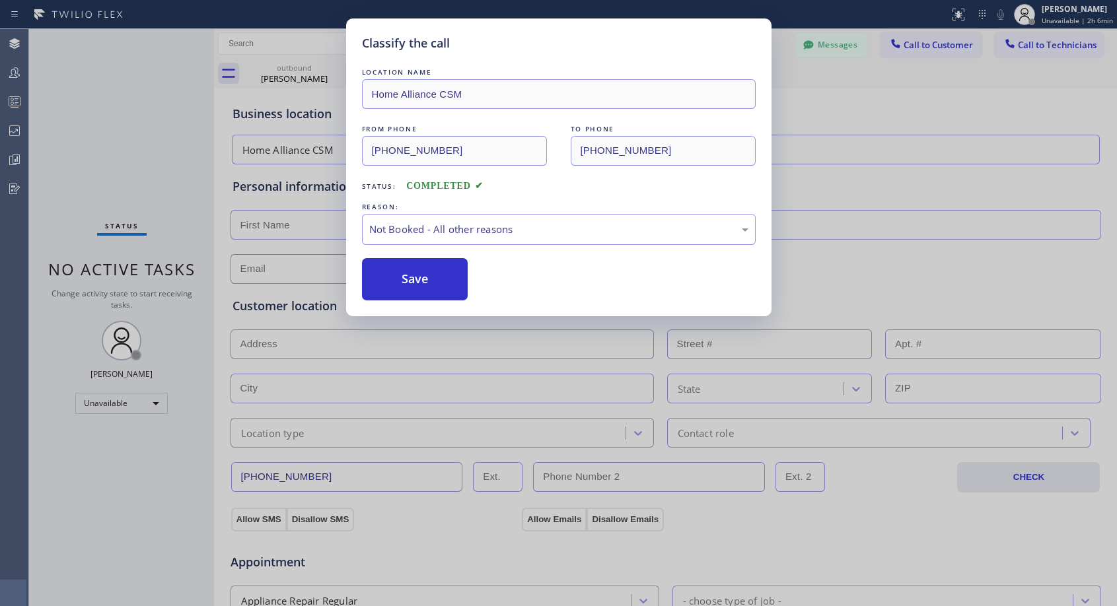
click at [404, 274] on button "Save" at bounding box center [415, 279] width 106 height 42
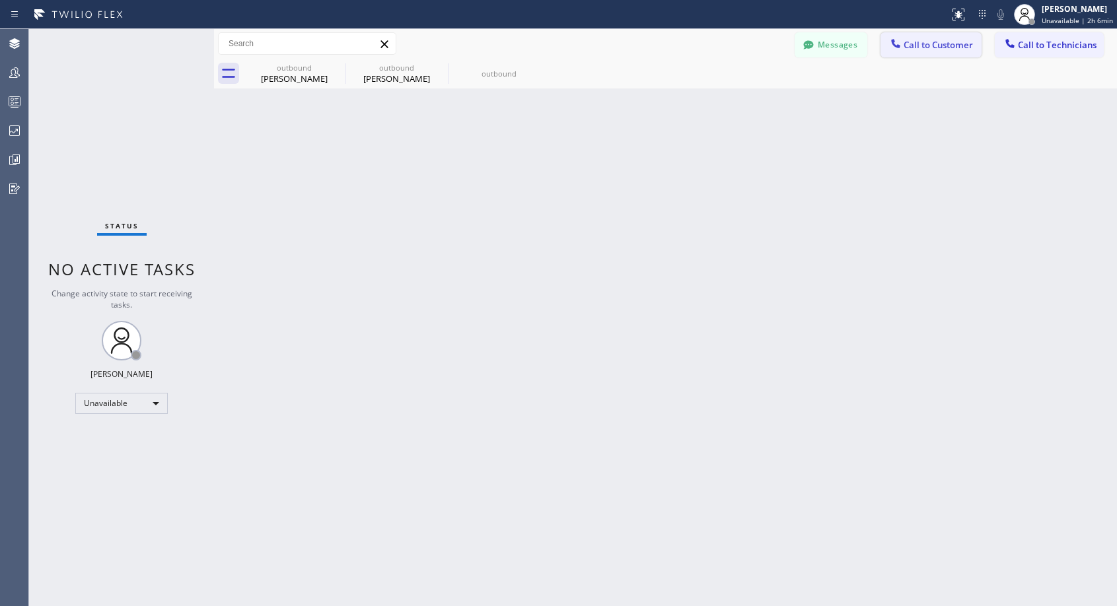
click at [941, 46] on span "Call to Customer" at bounding box center [937, 45] width 69 height 12
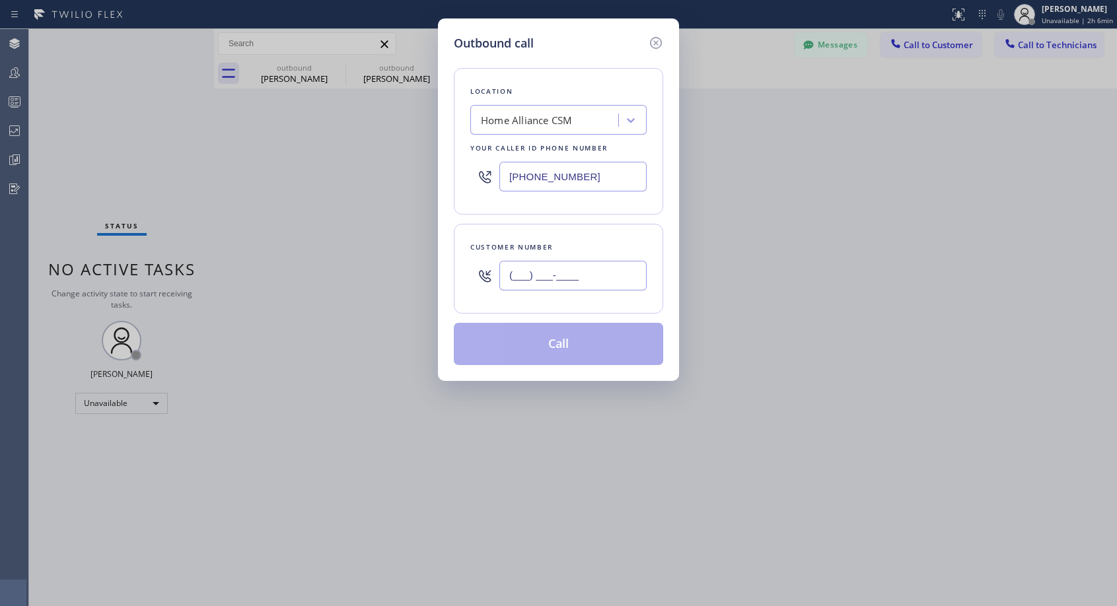
click at [577, 264] on input "(___) ___-____" at bounding box center [572, 276] width 147 height 30
paste input "818) 268-2849"
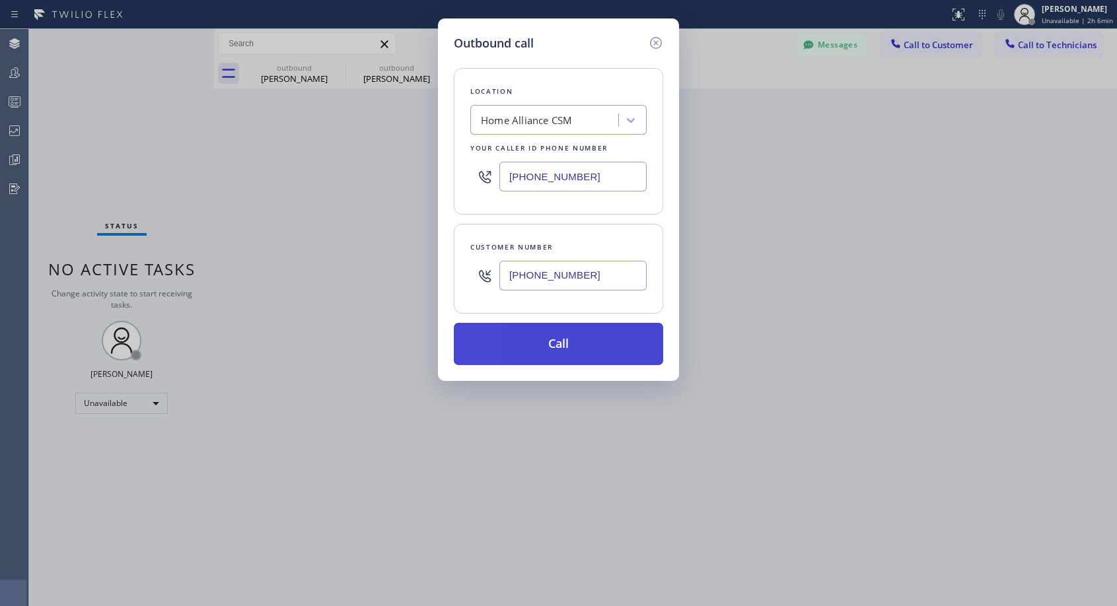
type input "[PHONE_NUMBER]"
click at [599, 351] on button "Call" at bounding box center [558, 344] width 209 height 42
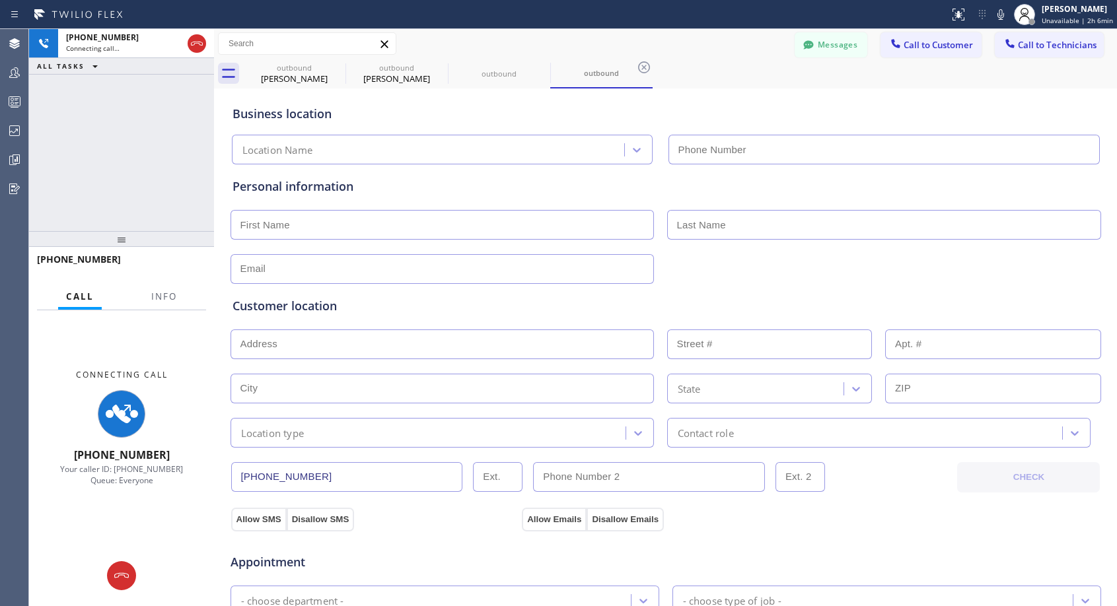
type input "[PHONE_NUMBER]"
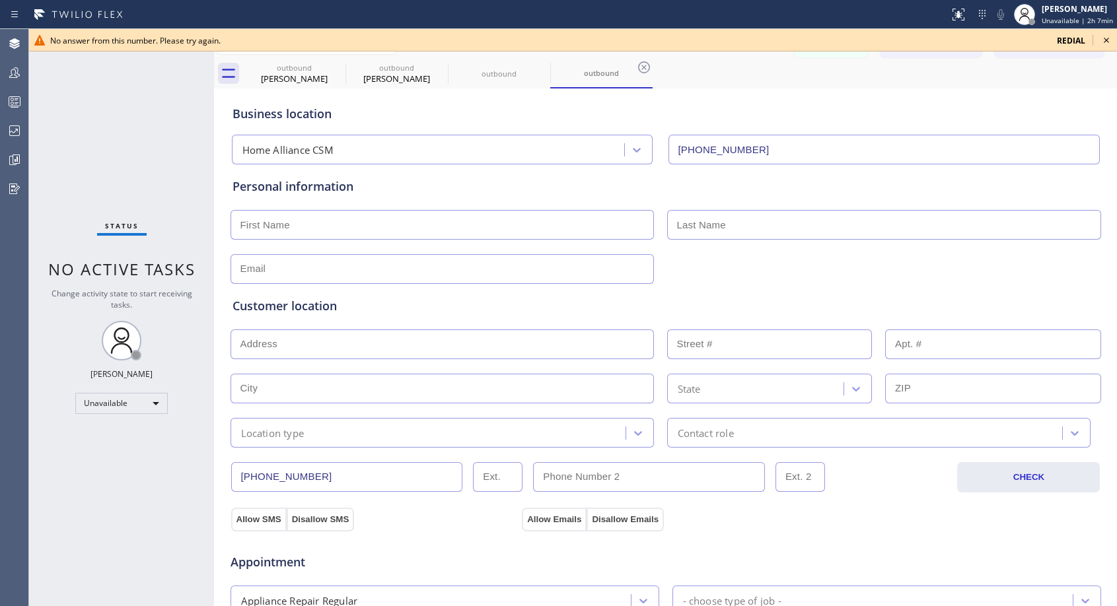
click at [1107, 34] on icon at bounding box center [1106, 40] width 16 height 16
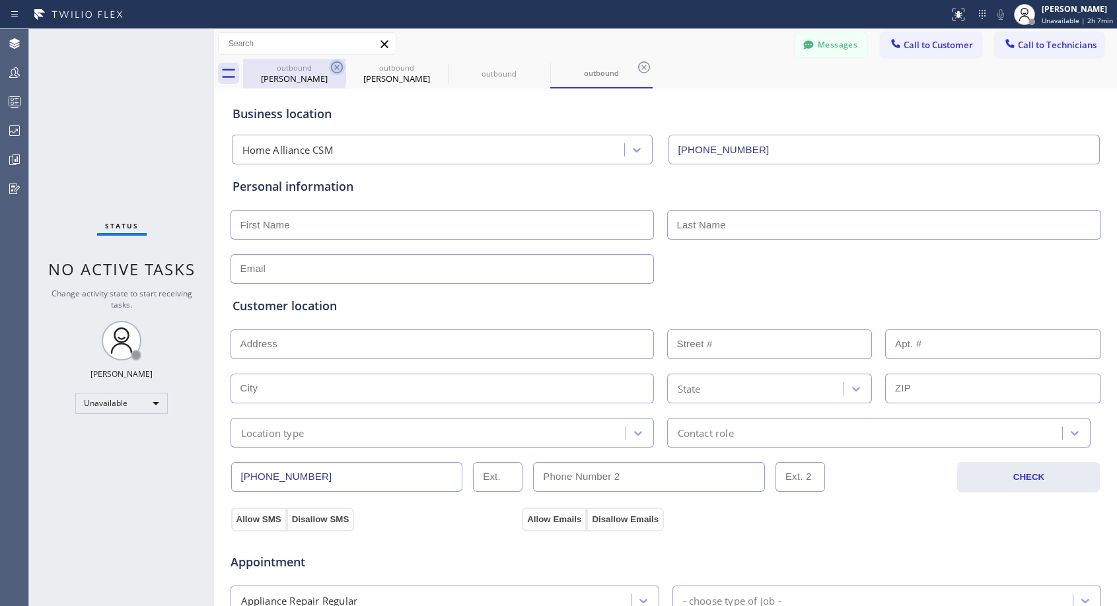
click at [335, 66] on icon at bounding box center [337, 67] width 12 height 12
click at [0, 0] on icon at bounding box center [0, 0] width 0 height 0
click at [335, 66] on icon at bounding box center [337, 67] width 12 height 12
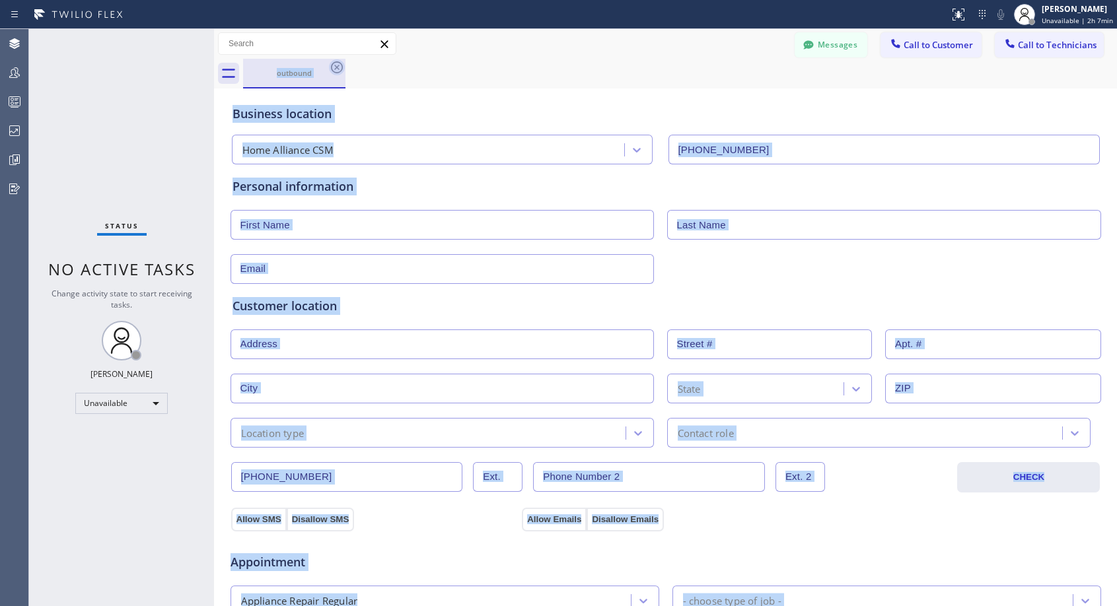
click at [335, 66] on div "outbound" at bounding box center [680, 74] width 874 height 30
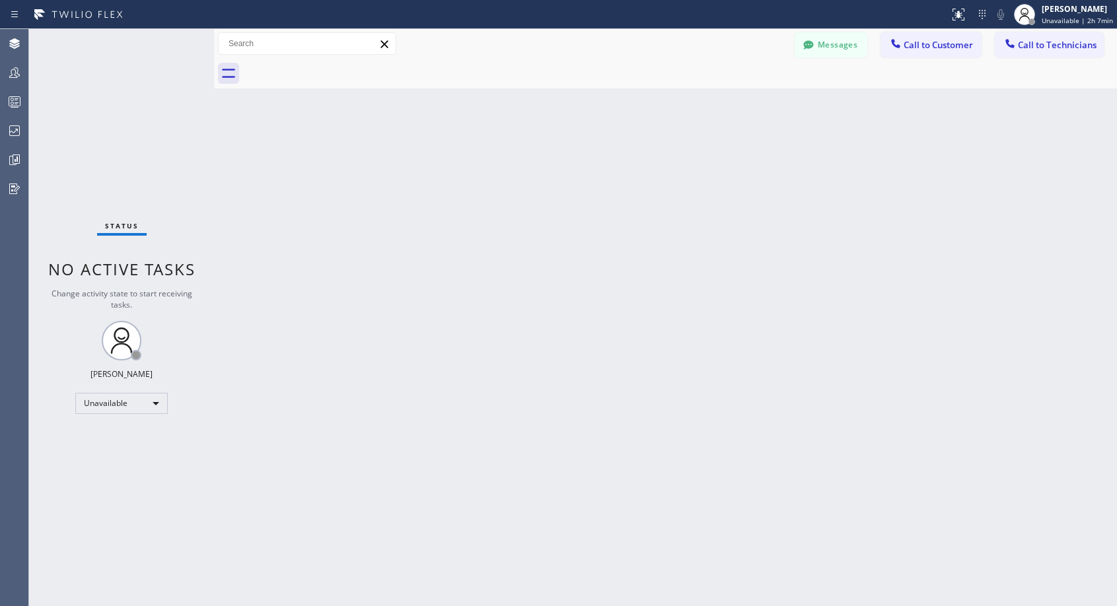
click at [335, 66] on div at bounding box center [680, 74] width 874 height 30
click at [933, 52] on button "Call to Customer" at bounding box center [930, 44] width 101 height 25
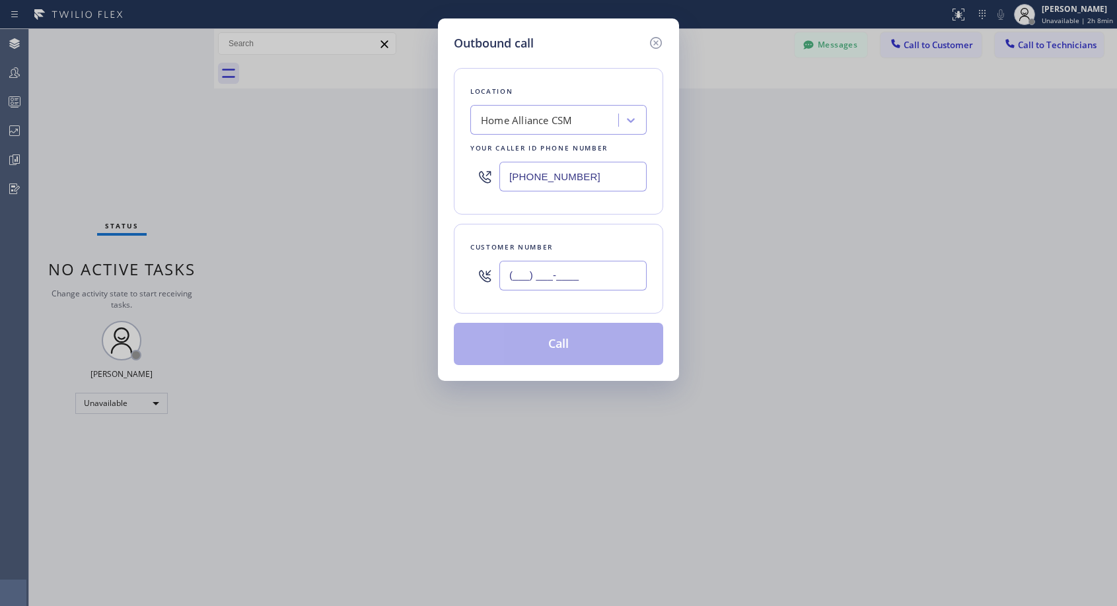
click at [618, 268] on input "(___) ___-____" at bounding box center [572, 276] width 147 height 30
paste input "516) 840-2343"
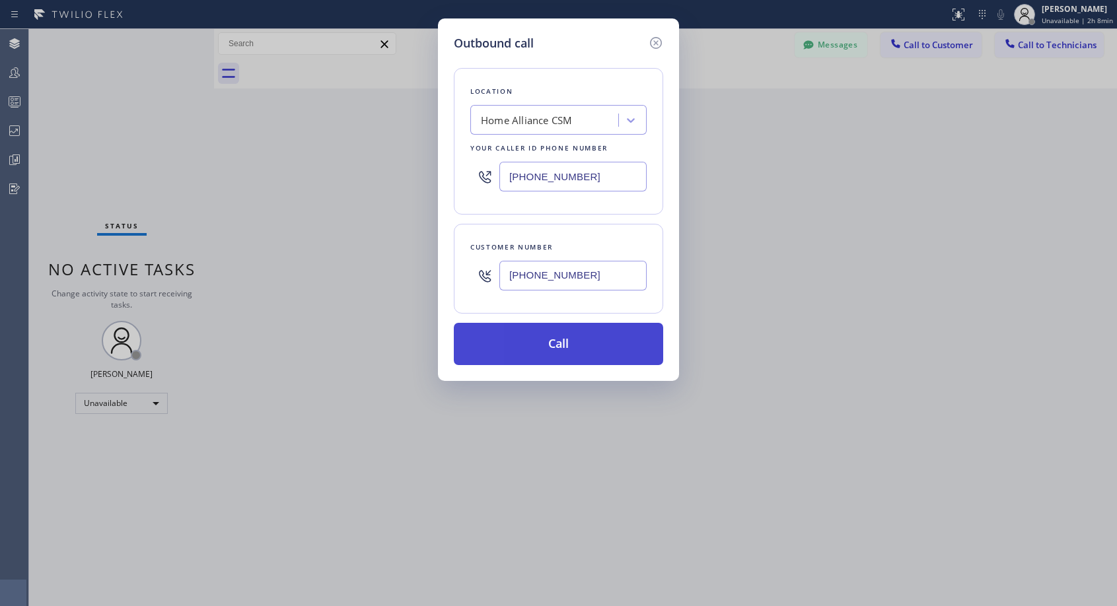
type input "[PHONE_NUMBER]"
click at [543, 346] on button "Call" at bounding box center [558, 344] width 209 height 42
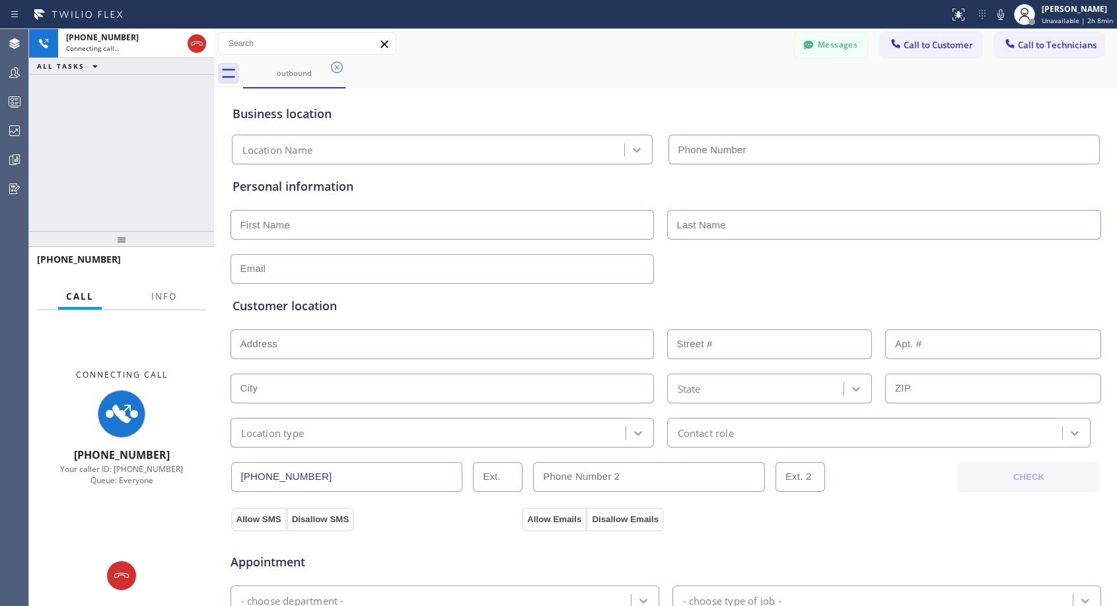
type input "[PHONE_NUMBER]"
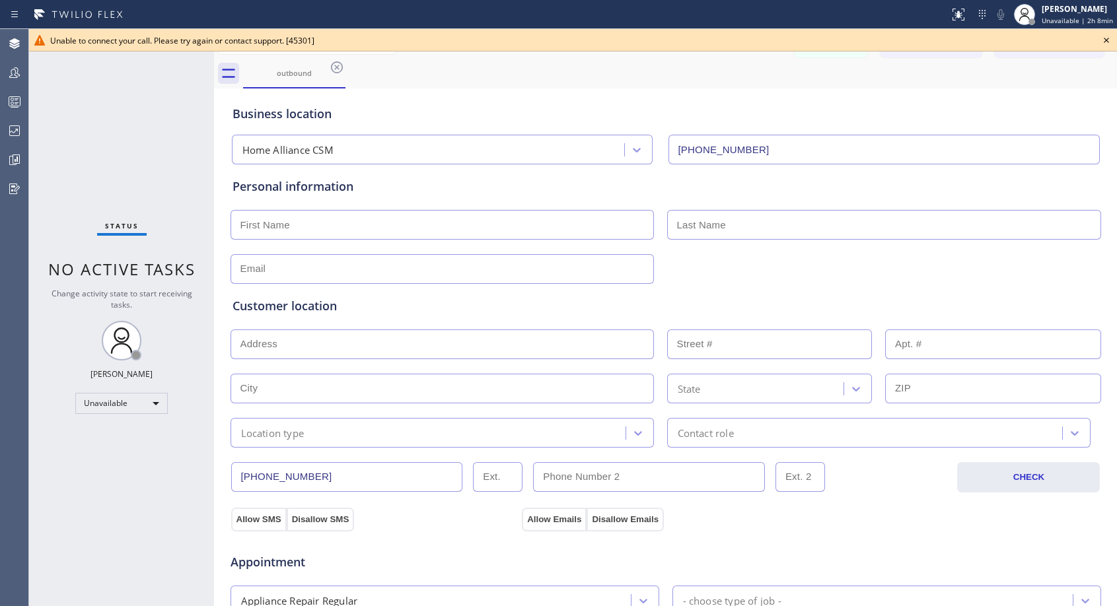
click at [1108, 42] on icon at bounding box center [1106, 40] width 16 height 16
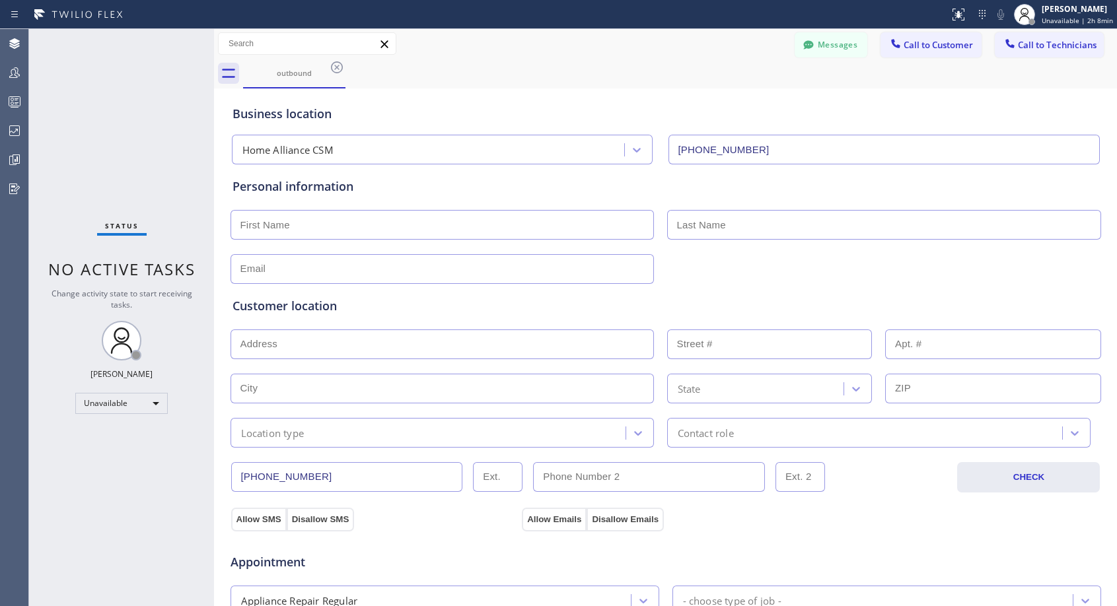
drag, startPoint x: 913, startPoint y: 44, endPoint x: 740, endPoint y: 174, distance: 216.1
click at [912, 46] on span "Call to Customer" at bounding box center [937, 45] width 69 height 12
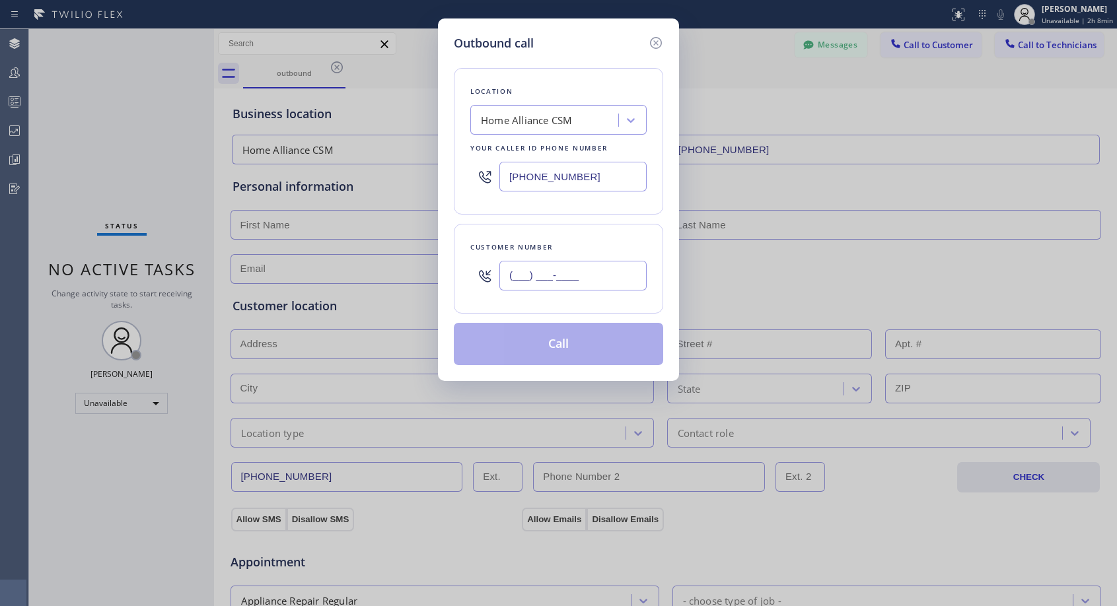
click at [622, 273] on input "(___) ___-____" at bounding box center [572, 276] width 147 height 30
paste input "516) 840-2343"
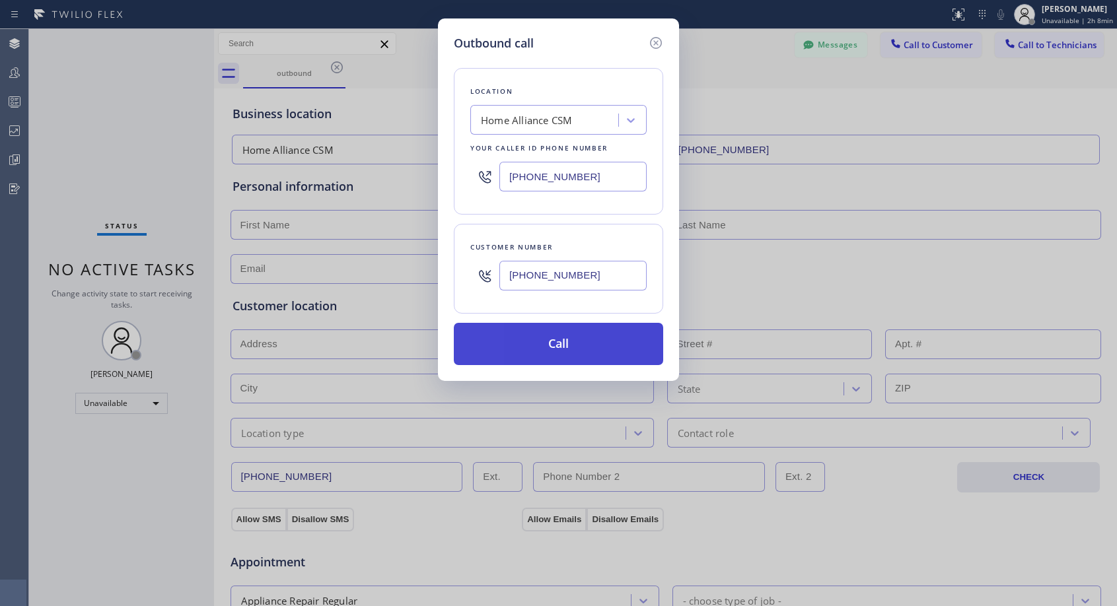
type input "[PHONE_NUMBER]"
click at [620, 355] on button "Call" at bounding box center [558, 344] width 209 height 42
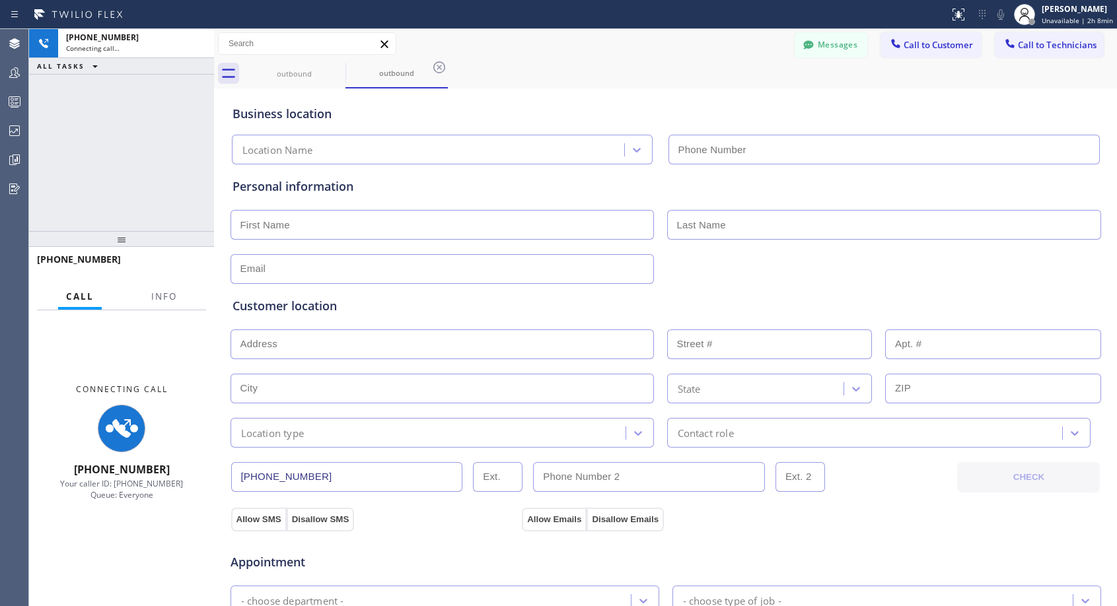
type input "[PHONE_NUMBER]"
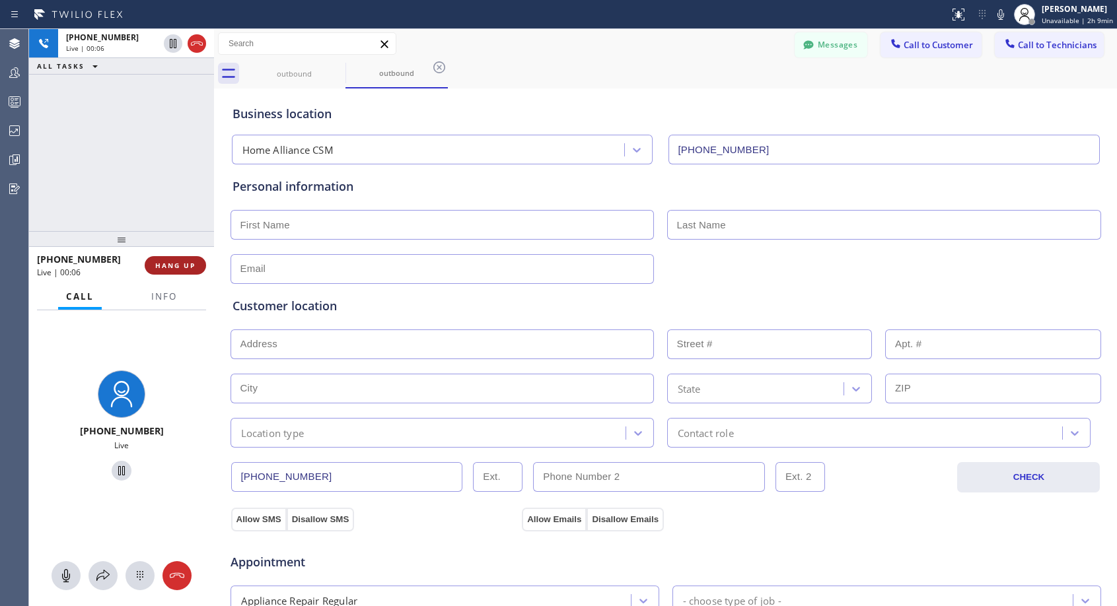
click at [170, 269] on span "HANG UP" at bounding box center [175, 265] width 40 height 9
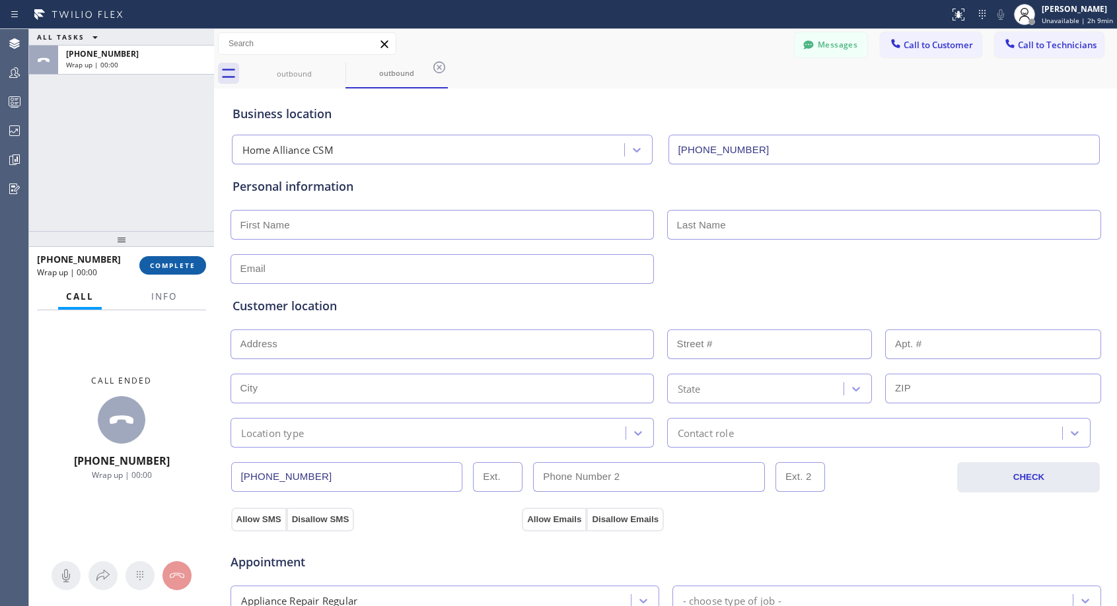
click at [170, 269] on span "COMPLETE" at bounding box center [173, 265] width 46 height 9
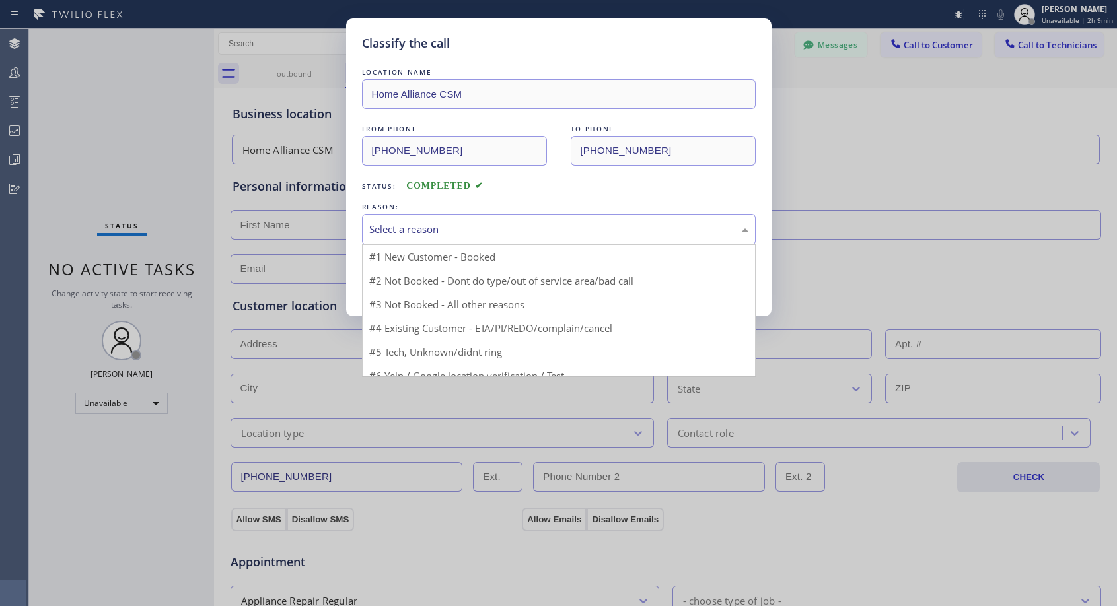
click at [517, 219] on div "Select a reason" at bounding box center [559, 229] width 394 height 31
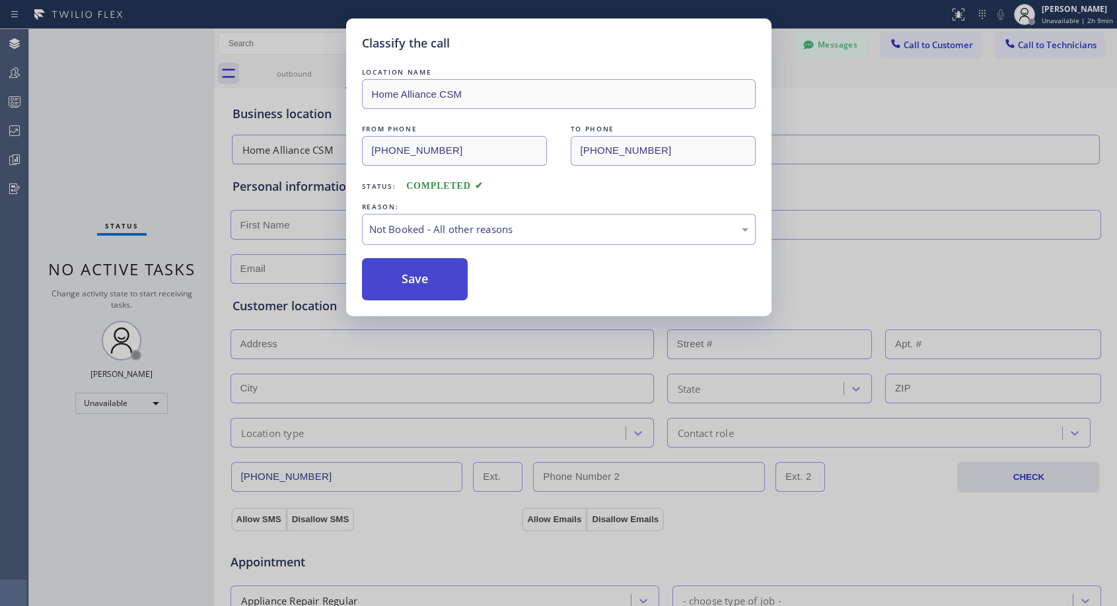
click at [458, 280] on button "Save" at bounding box center [415, 279] width 106 height 42
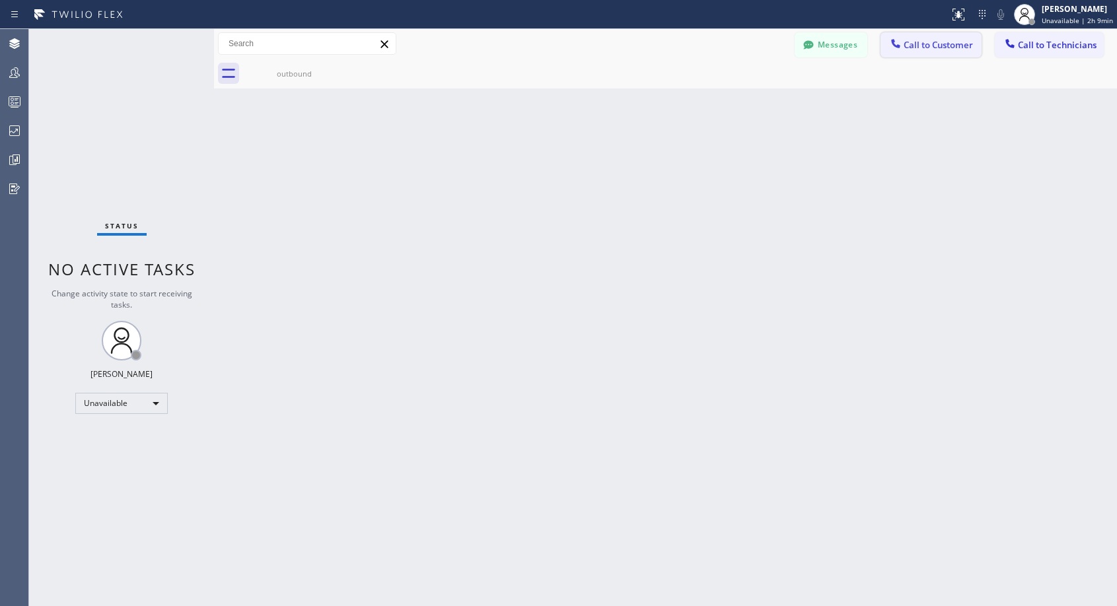
click at [954, 46] on span "Call to Customer" at bounding box center [937, 45] width 69 height 12
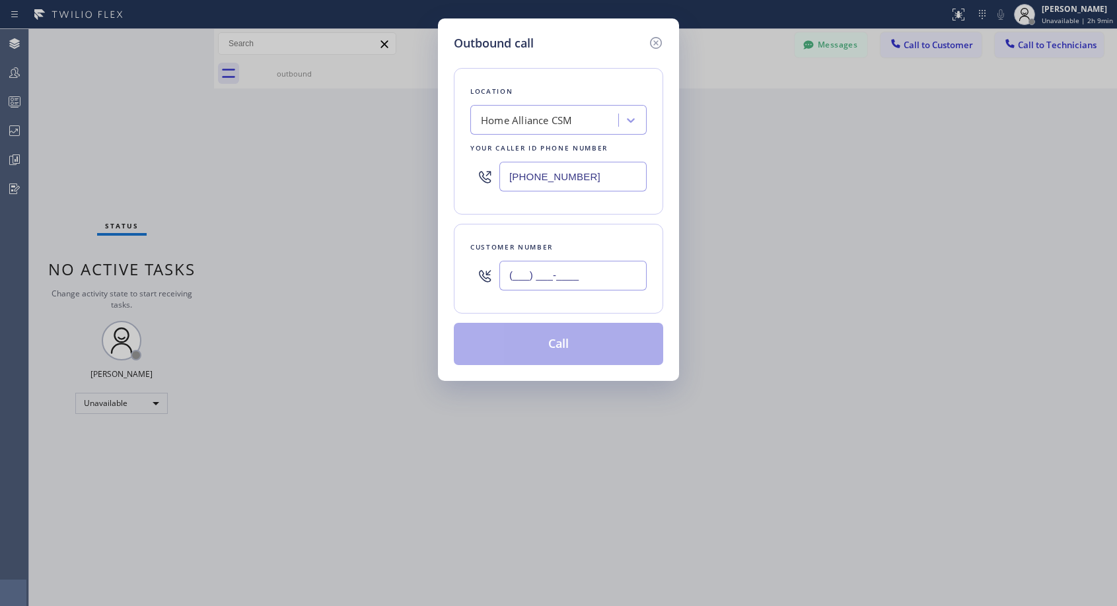
click at [612, 269] on input "(___) ___-____" at bounding box center [572, 276] width 147 height 30
paste input "516) 840-2343"
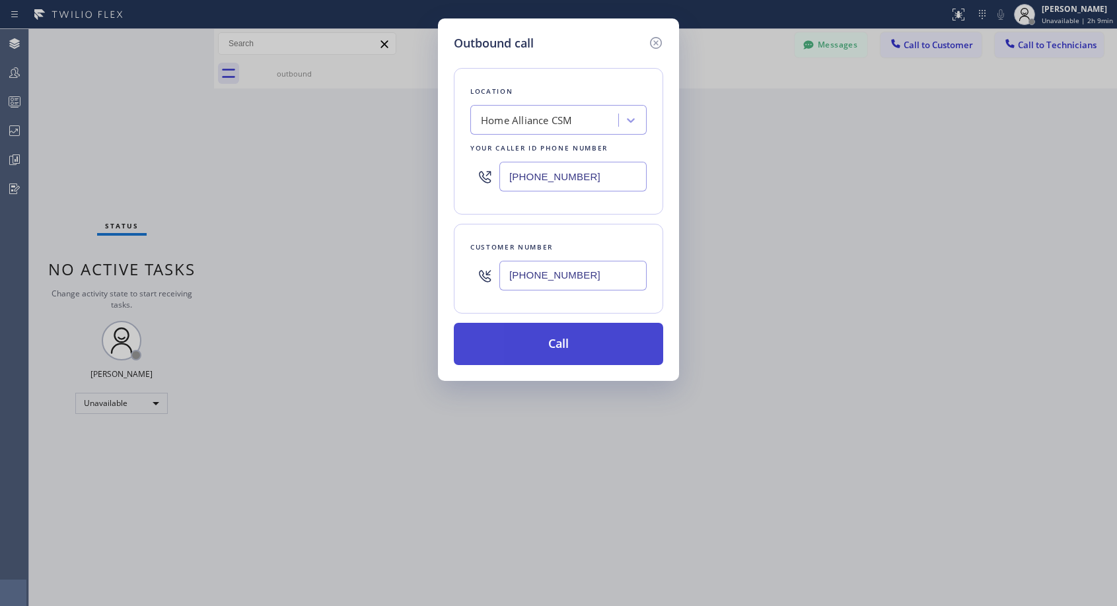
type input "[PHONE_NUMBER]"
click at [586, 341] on button "Call" at bounding box center [558, 344] width 209 height 42
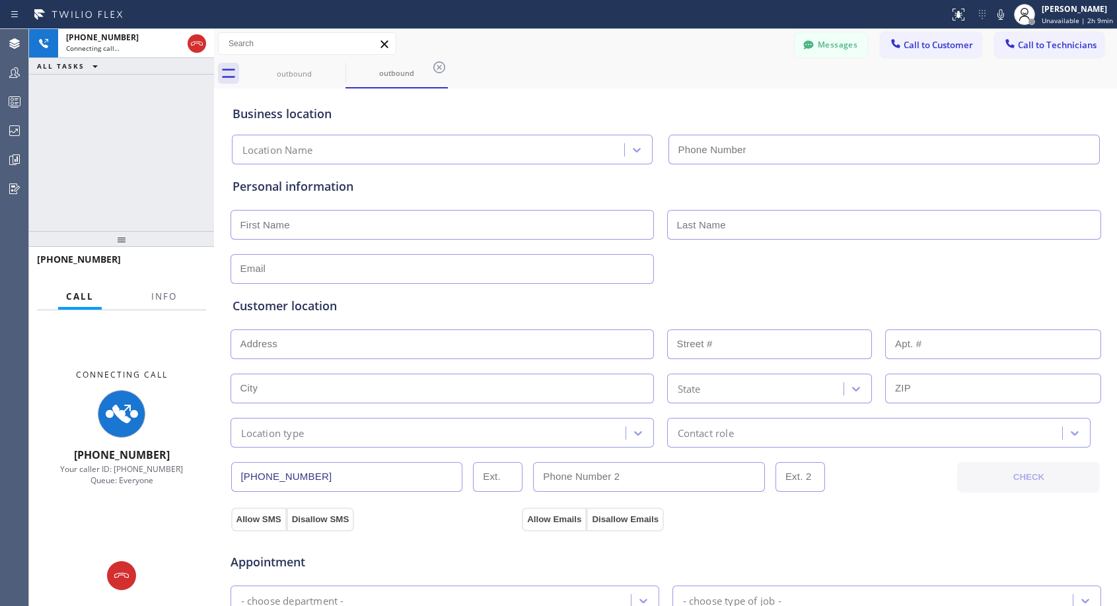
type input "[PHONE_NUMBER]"
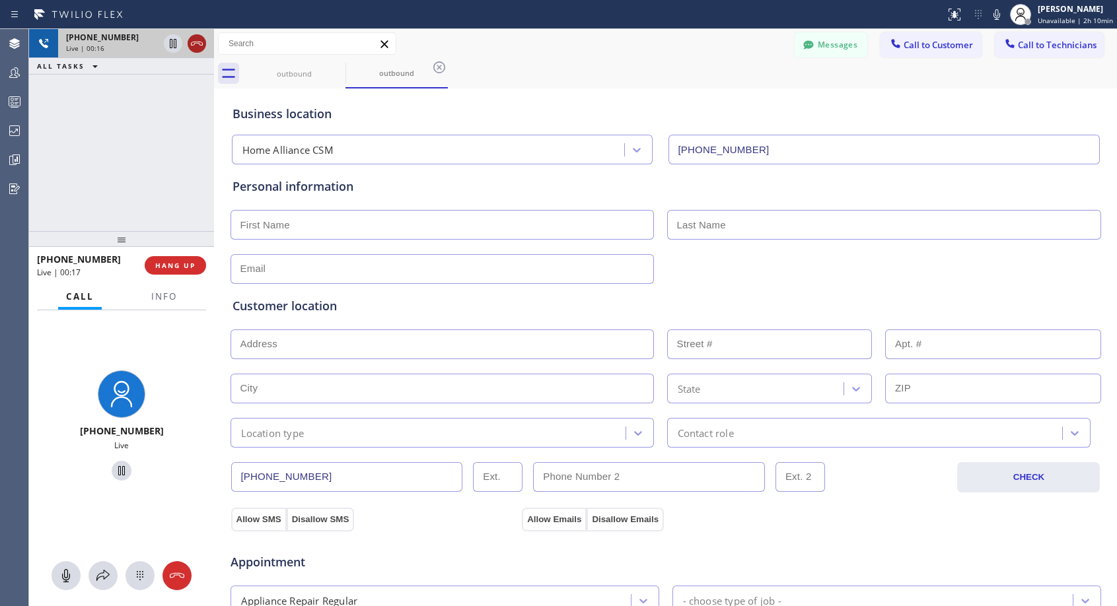
click at [197, 45] on icon at bounding box center [197, 44] width 16 height 16
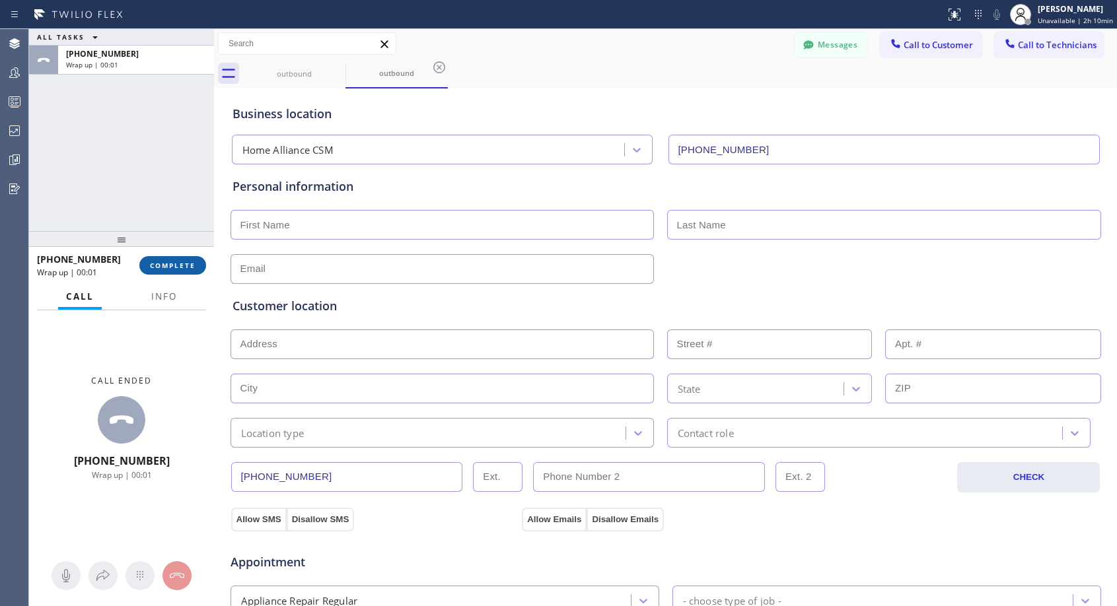
click at [160, 267] on span "COMPLETE" at bounding box center [173, 265] width 46 height 9
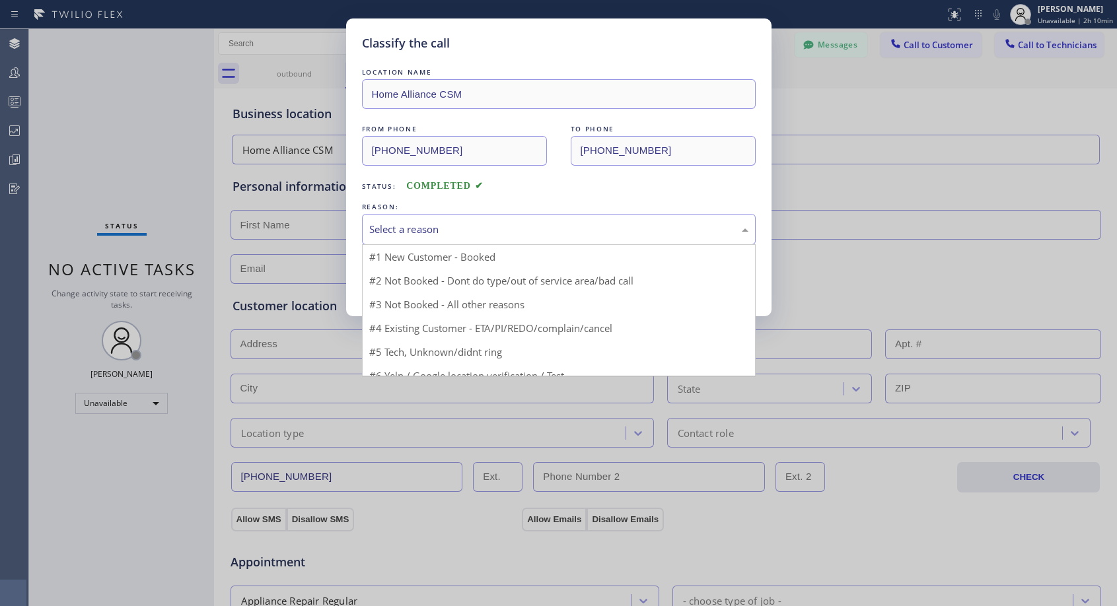
click at [578, 227] on div "Select a reason" at bounding box center [558, 229] width 379 height 15
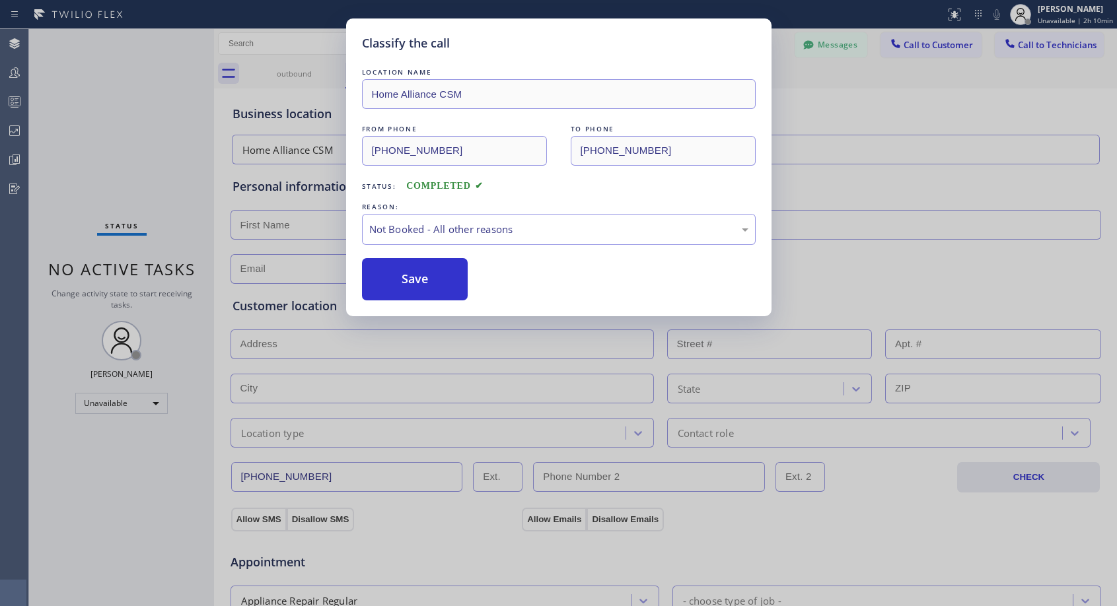
click at [390, 277] on button "Save" at bounding box center [415, 279] width 106 height 42
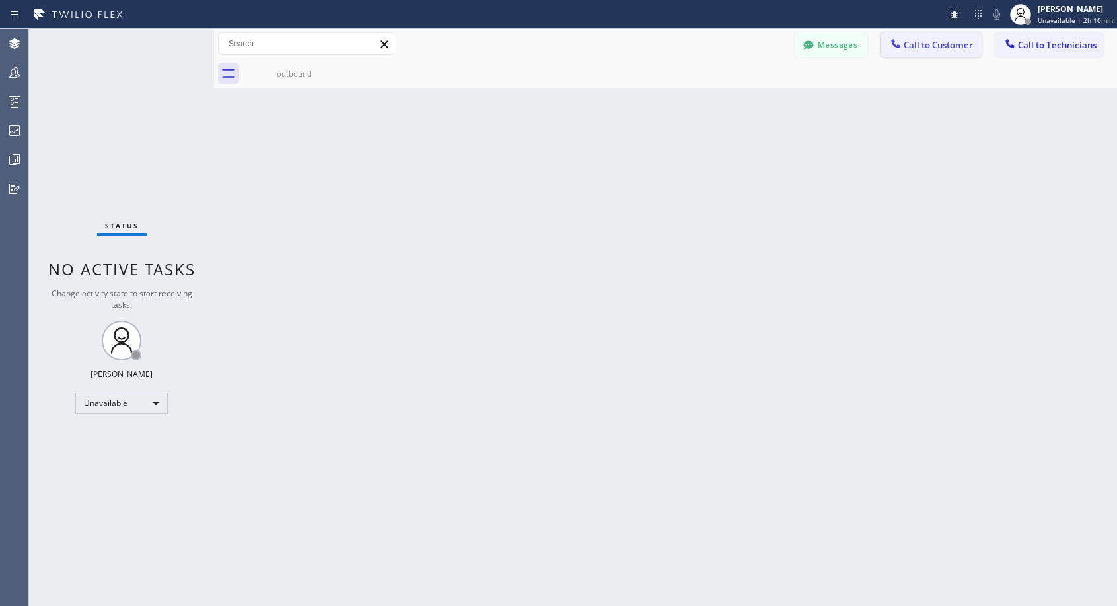
click at [915, 43] on span "Call to Customer" at bounding box center [937, 45] width 69 height 12
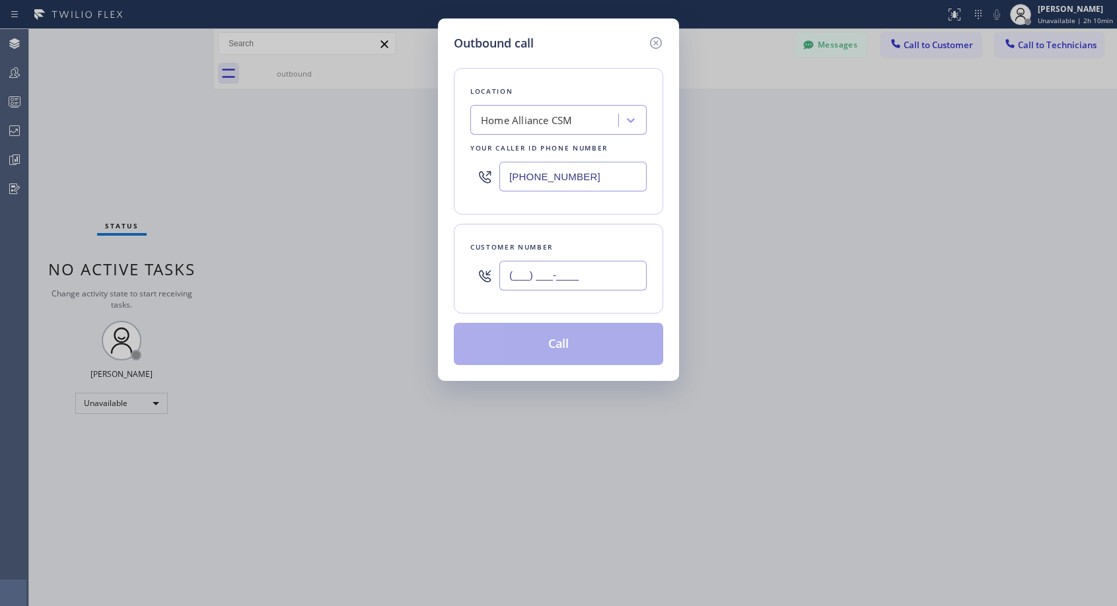
click at [587, 274] on input "(___) ___-____" at bounding box center [572, 276] width 147 height 30
paste input "516) 840-2343"
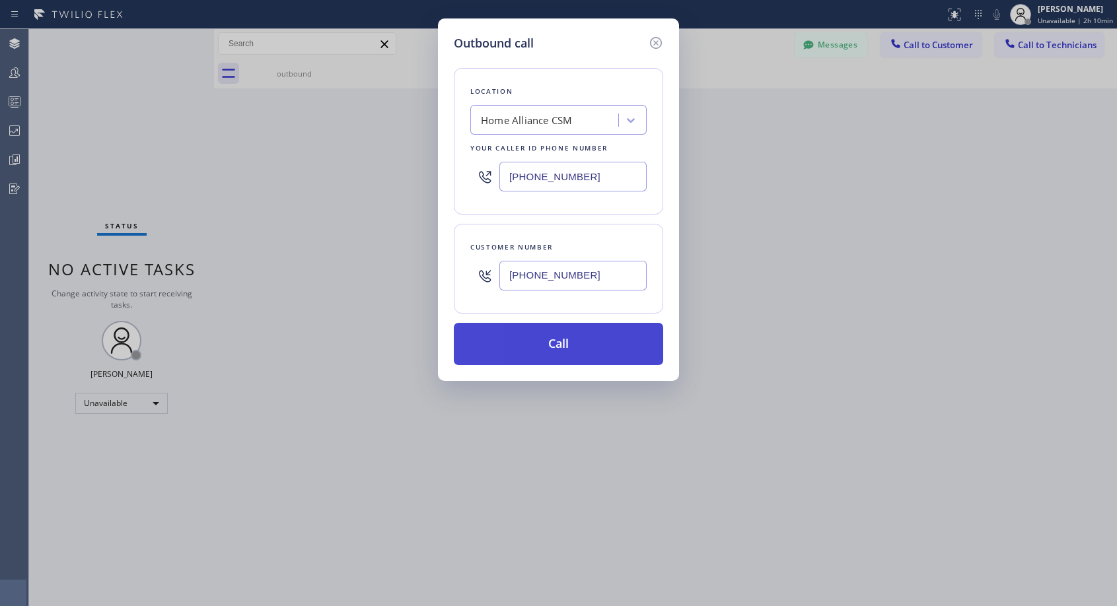
type input "[PHONE_NUMBER]"
click at [602, 349] on button "Call" at bounding box center [558, 344] width 209 height 42
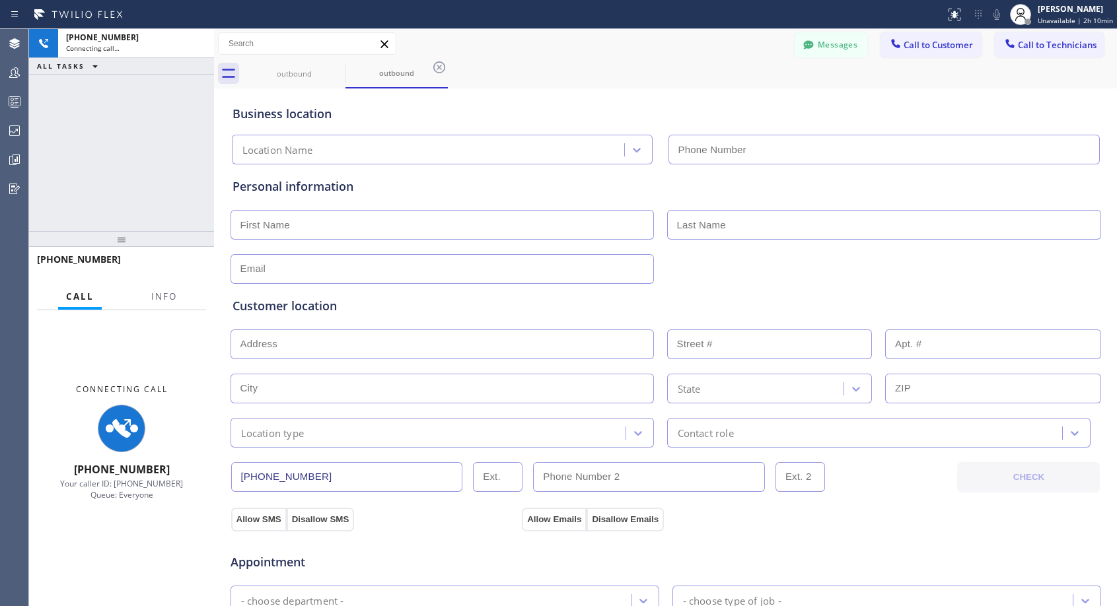
type input "[PHONE_NUMBER]"
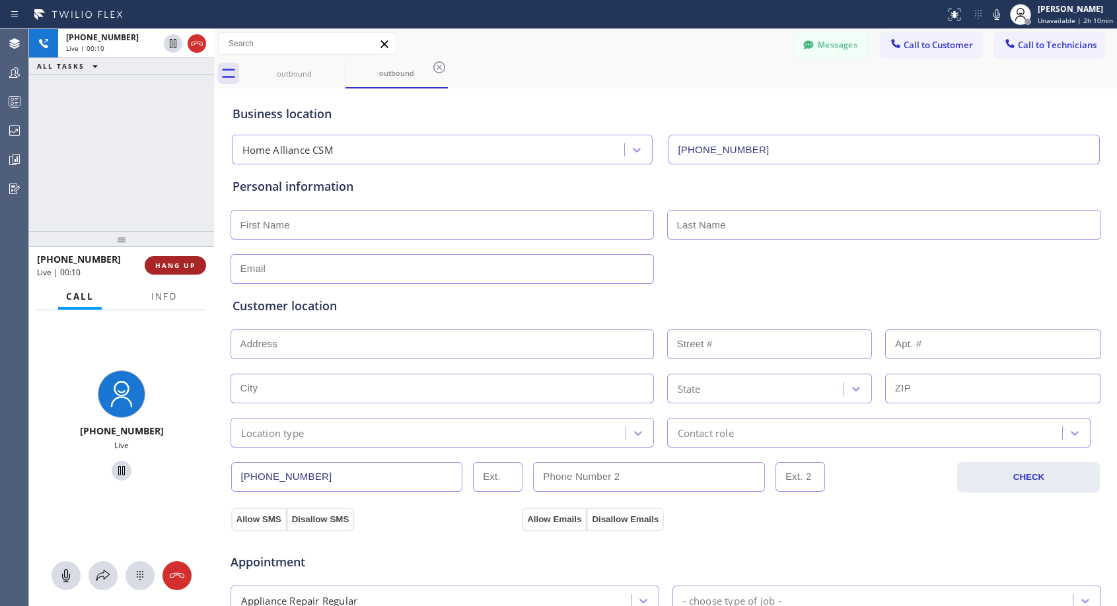
click at [181, 261] on span "HANG UP" at bounding box center [175, 265] width 40 height 9
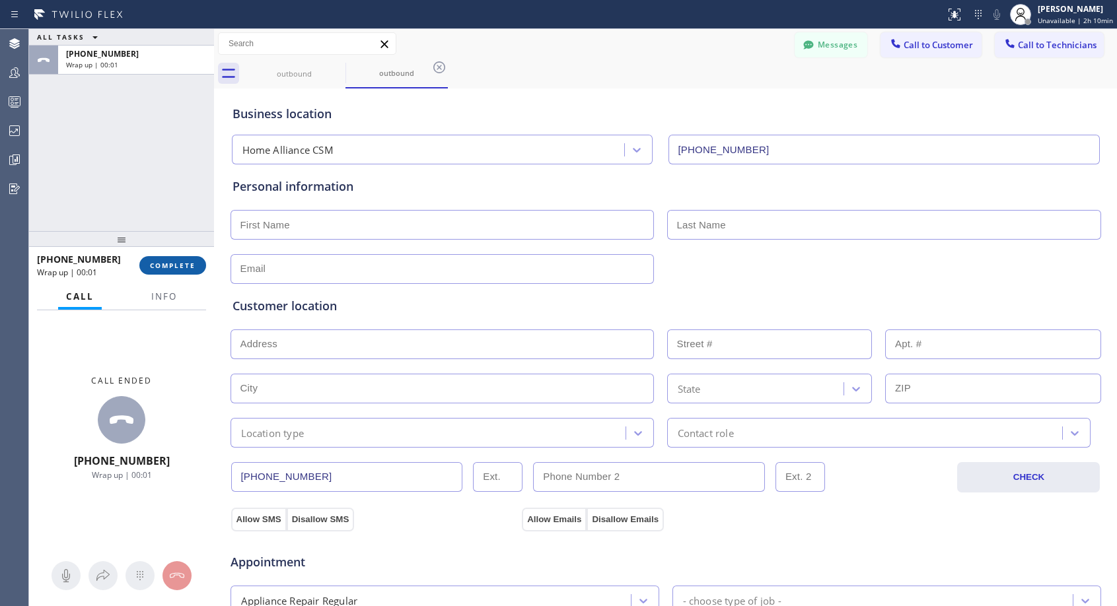
click at [182, 267] on span "COMPLETE" at bounding box center [173, 265] width 46 height 9
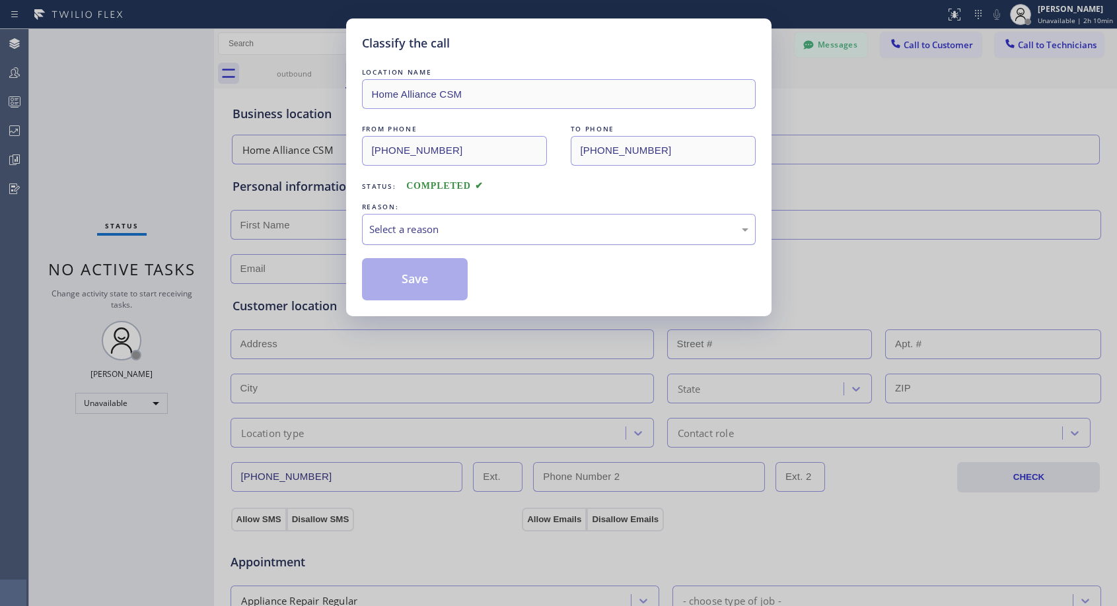
click at [591, 232] on div "Select a reason" at bounding box center [558, 229] width 379 height 15
click at [461, 278] on button "Save" at bounding box center [415, 279] width 106 height 42
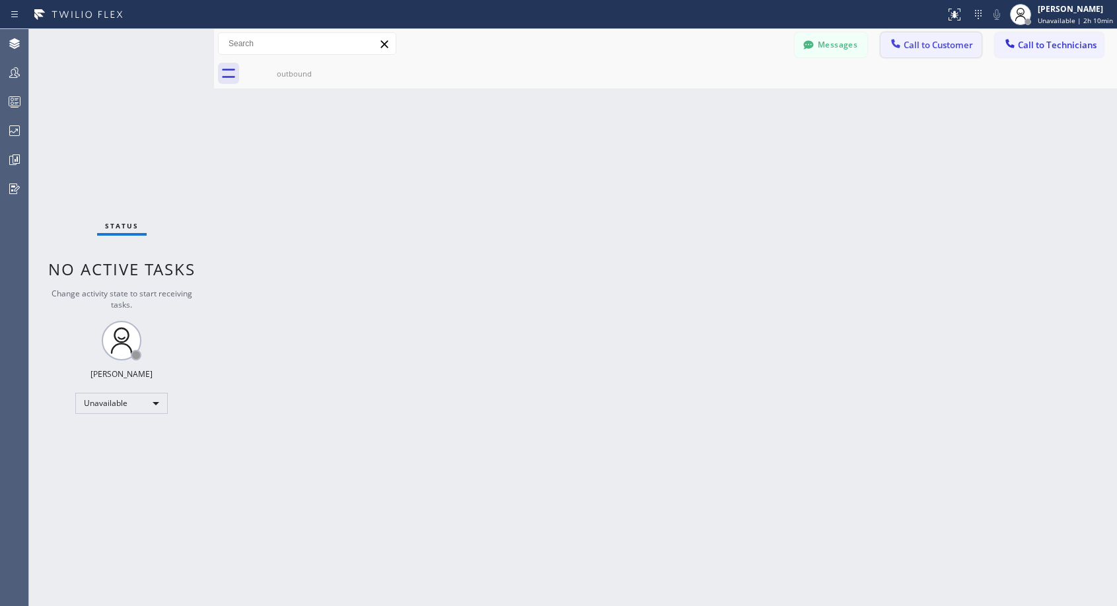
click at [935, 41] on span "Call to Customer" at bounding box center [937, 45] width 69 height 12
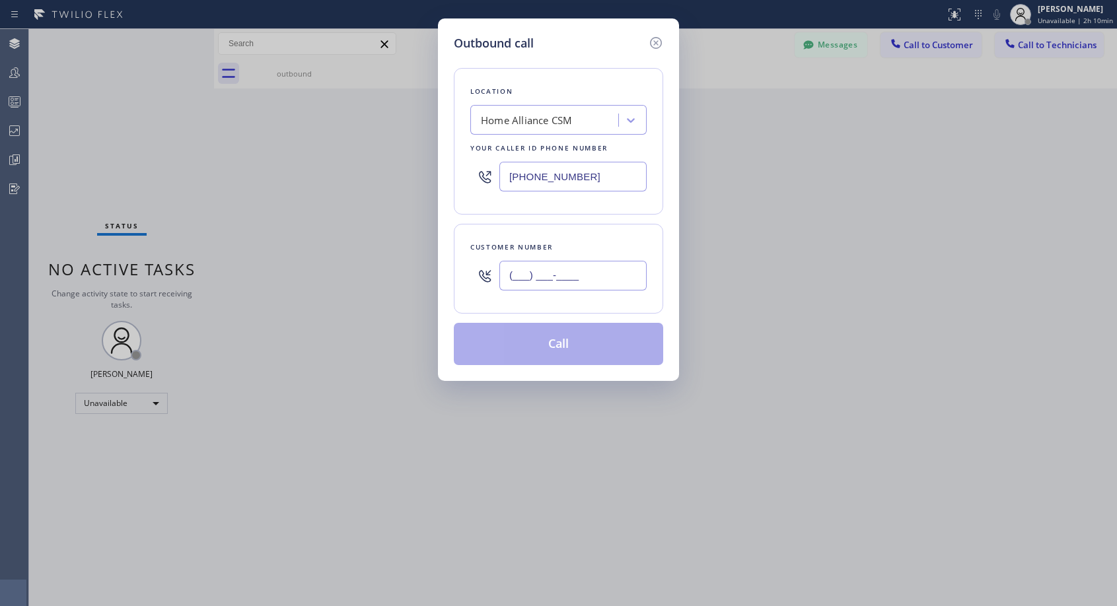
click at [574, 277] on input "(___) ___-____" at bounding box center [572, 276] width 147 height 30
paste input "516) 840-2343"
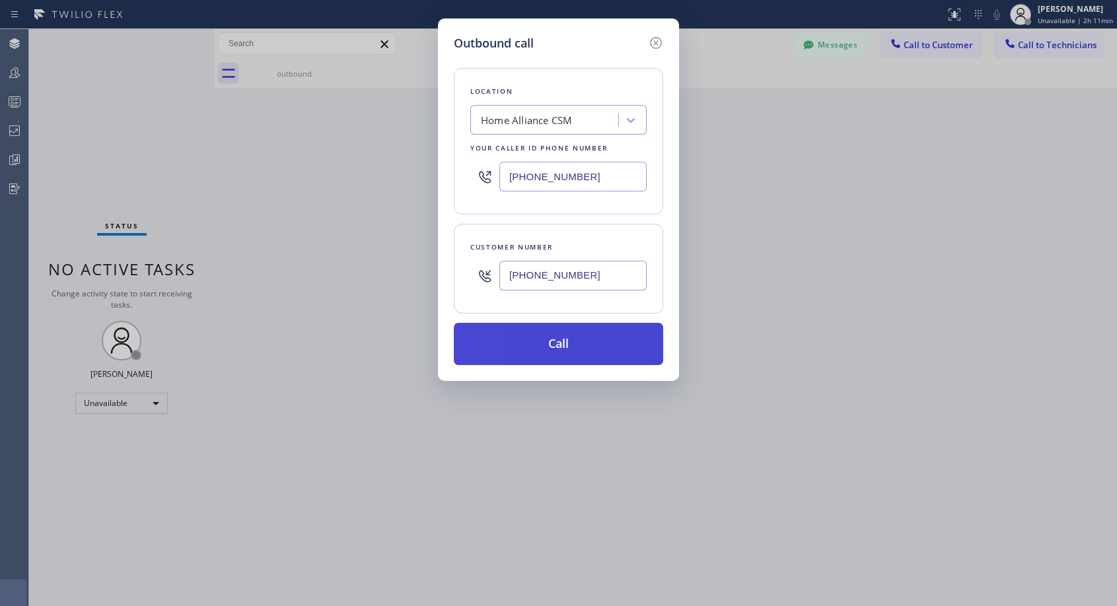
type input "[PHONE_NUMBER]"
click at [582, 334] on button "Call" at bounding box center [558, 344] width 209 height 42
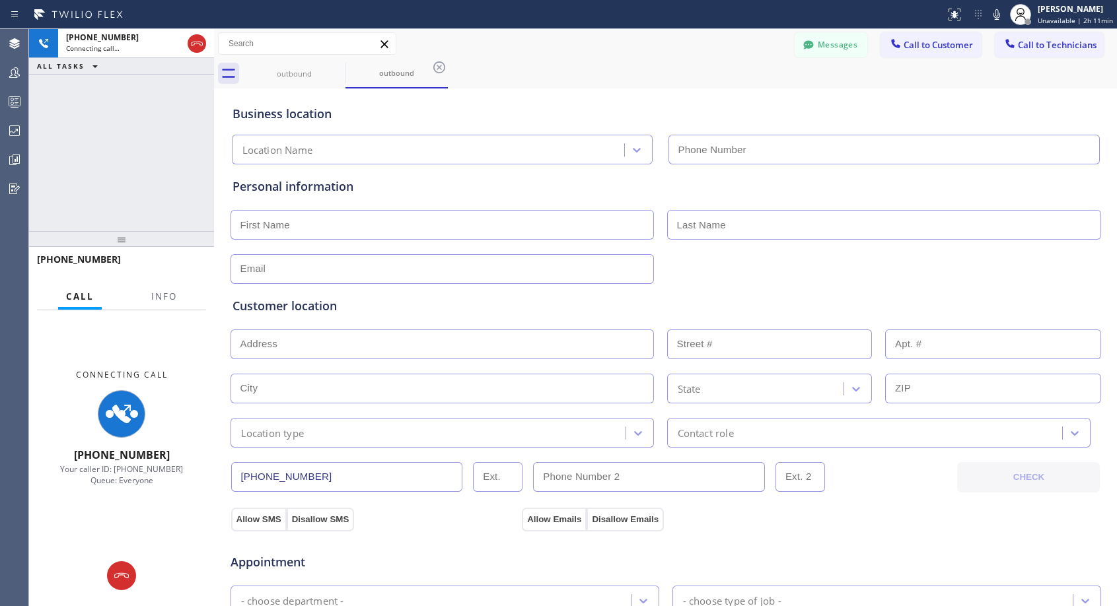
type input "[PHONE_NUMBER]"
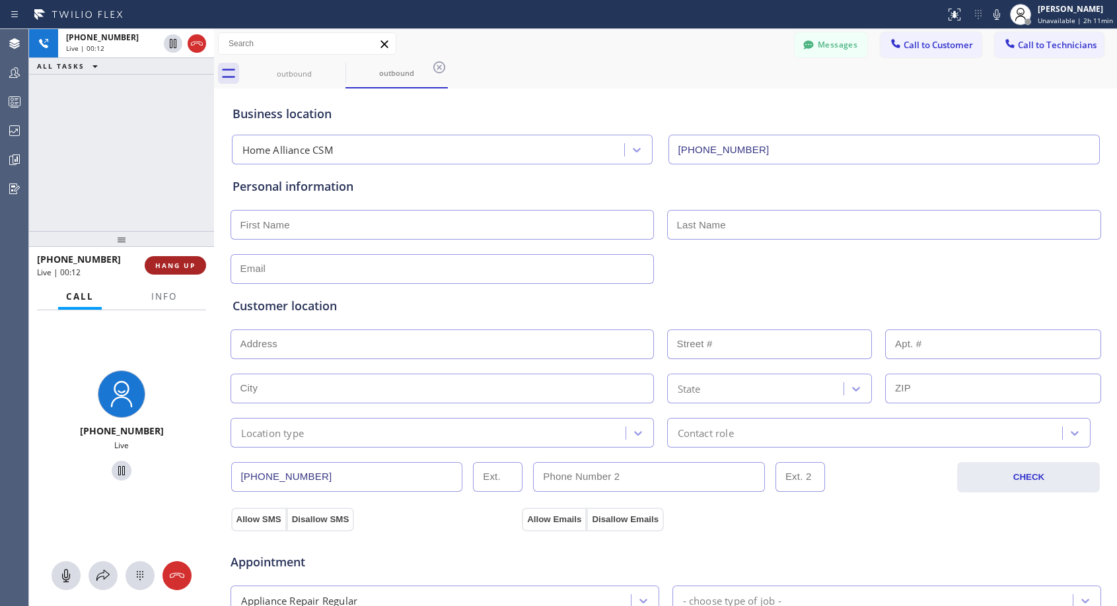
click at [196, 267] on button "HANG UP" at bounding box center [175, 265] width 61 height 18
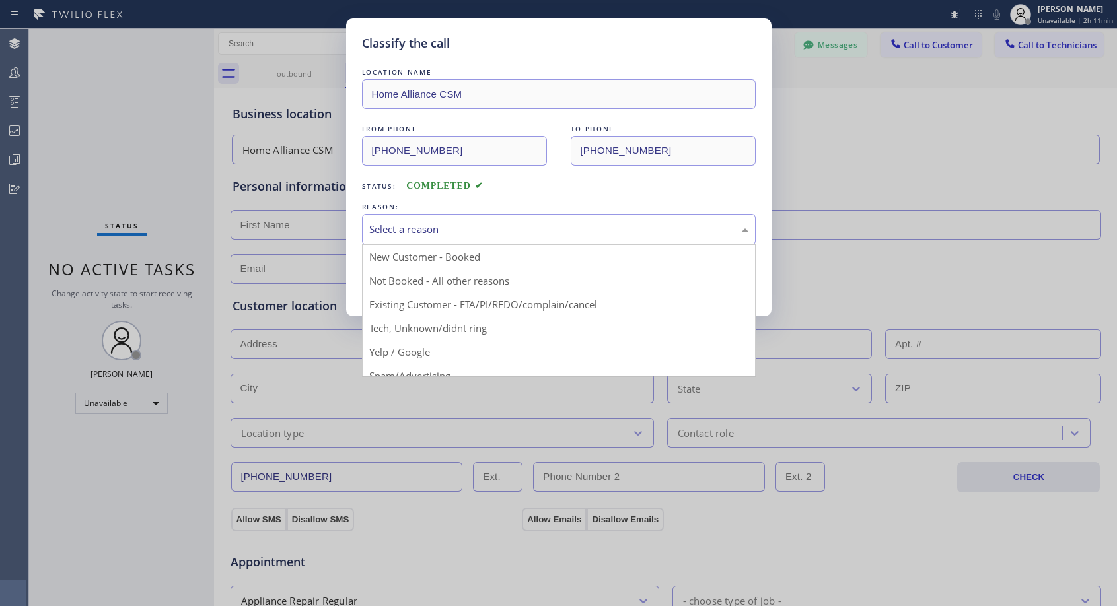
drag, startPoint x: 543, startPoint y: 232, endPoint x: 497, endPoint y: 257, distance: 51.7
click at [542, 233] on div "Select a reason" at bounding box center [558, 229] width 379 height 15
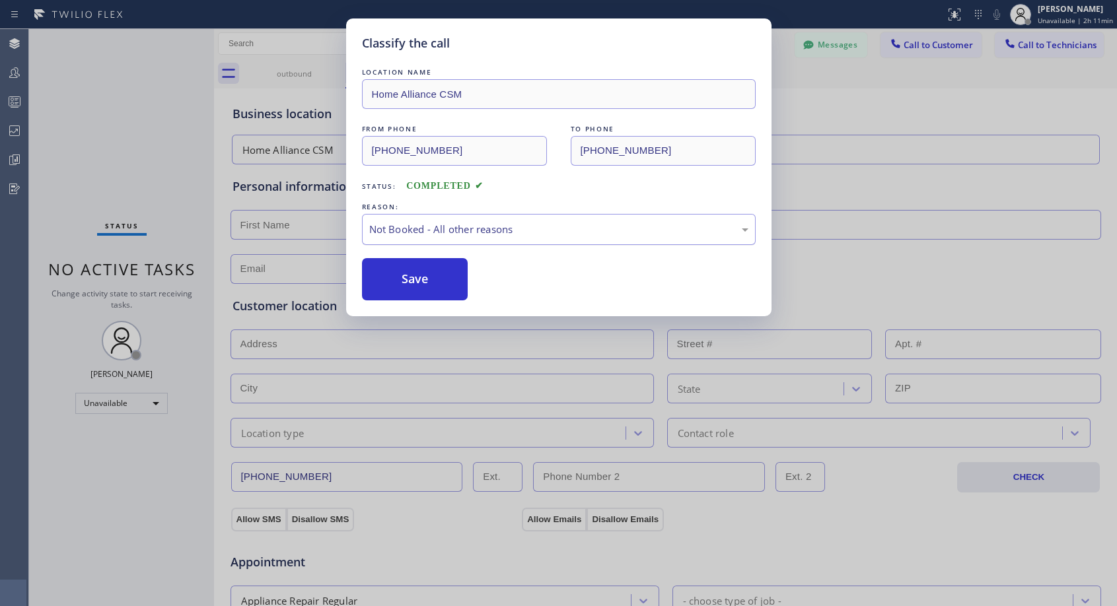
drag, startPoint x: 450, startPoint y: 281, endPoint x: 571, endPoint y: 230, distance: 131.7
click at [449, 281] on button "Save" at bounding box center [415, 279] width 106 height 42
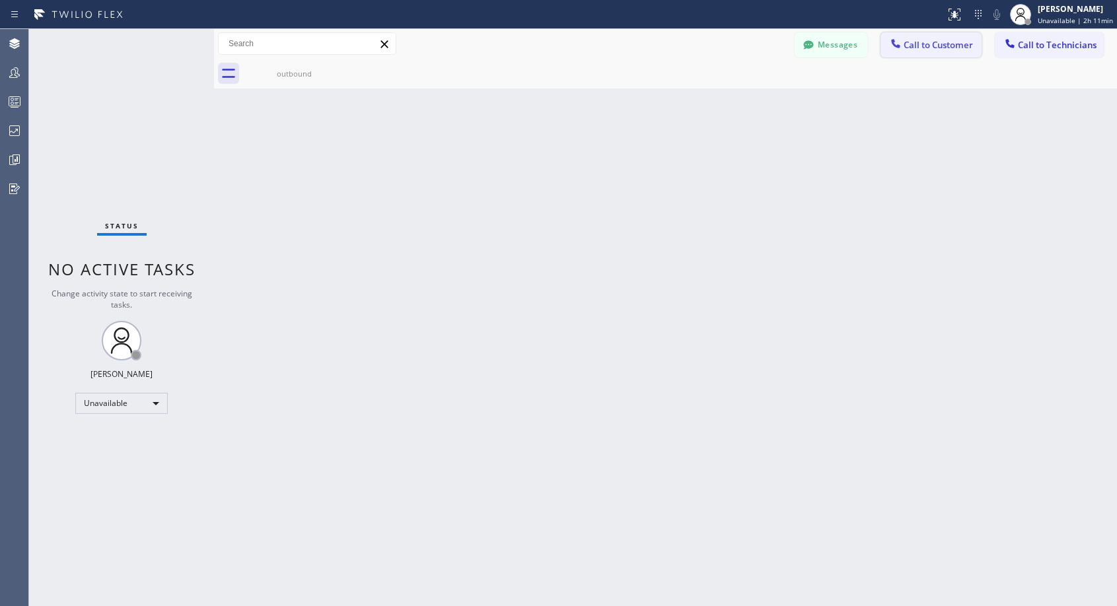
click at [939, 49] on span "Call to Customer" at bounding box center [937, 45] width 69 height 12
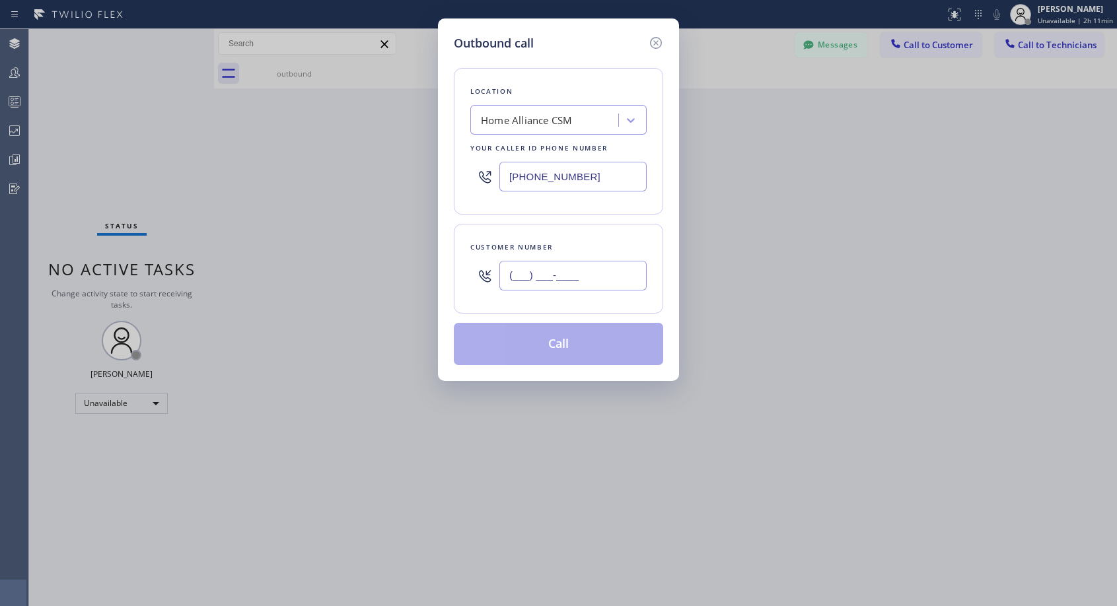
click at [614, 274] on input "(___) ___-____" at bounding box center [572, 276] width 147 height 30
paste input "516) 840-2343"
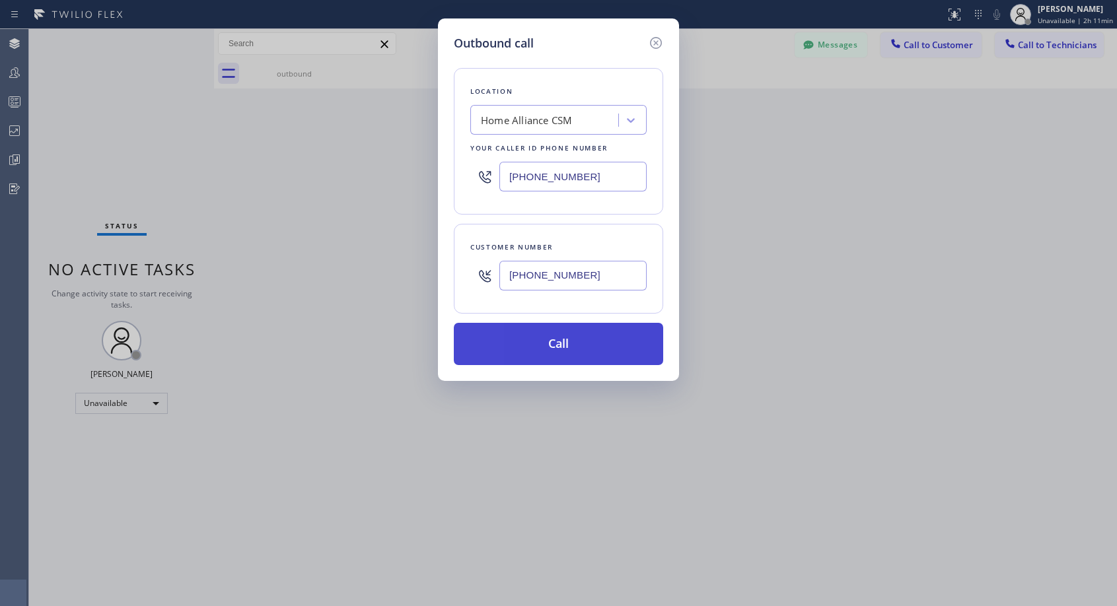
type input "[PHONE_NUMBER]"
click at [604, 343] on button "Call" at bounding box center [558, 344] width 209 height 42
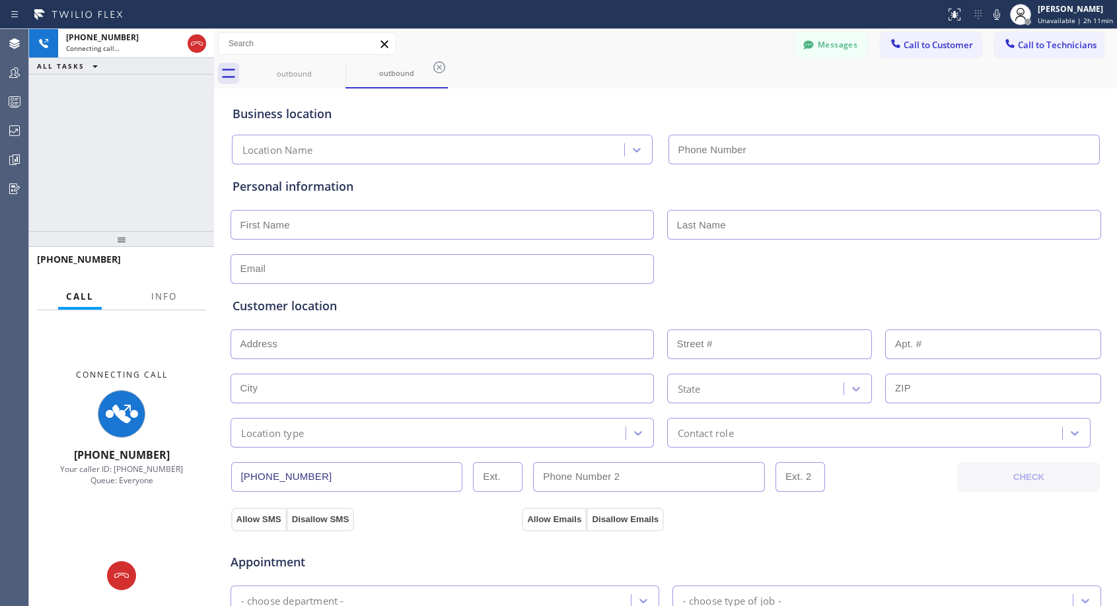
type input "[PHONE_NUMBER]"
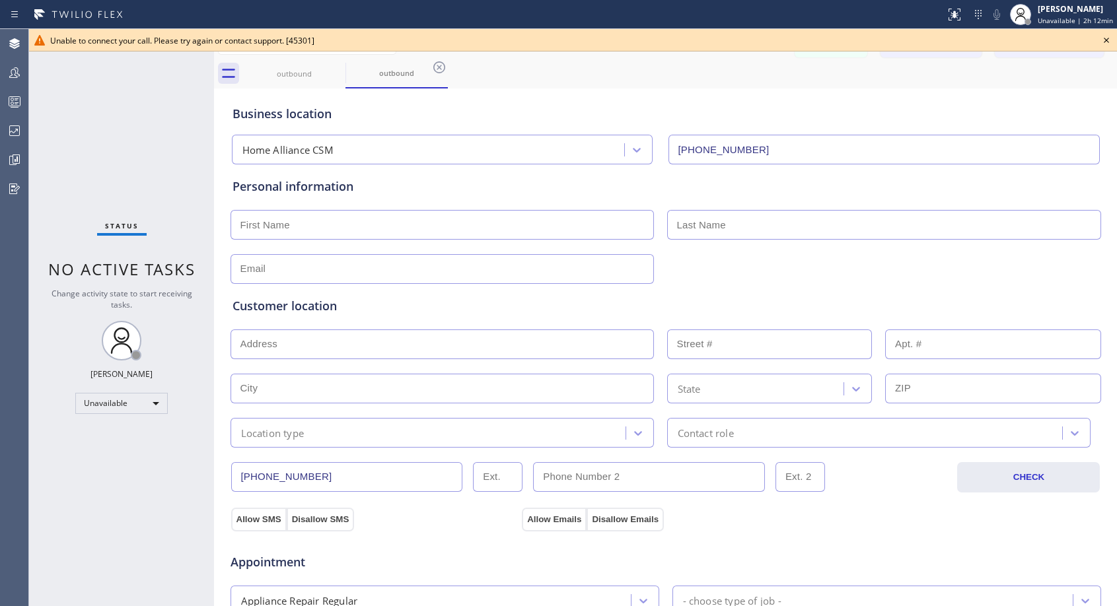
drag, startPoint x: 1106, startPoint y: 41, endPoint x: 1097, endPoint y: 46, distance: 10.3
click at [1106, 42] on icon at bounding box center [1106, 40] width 16 height 16
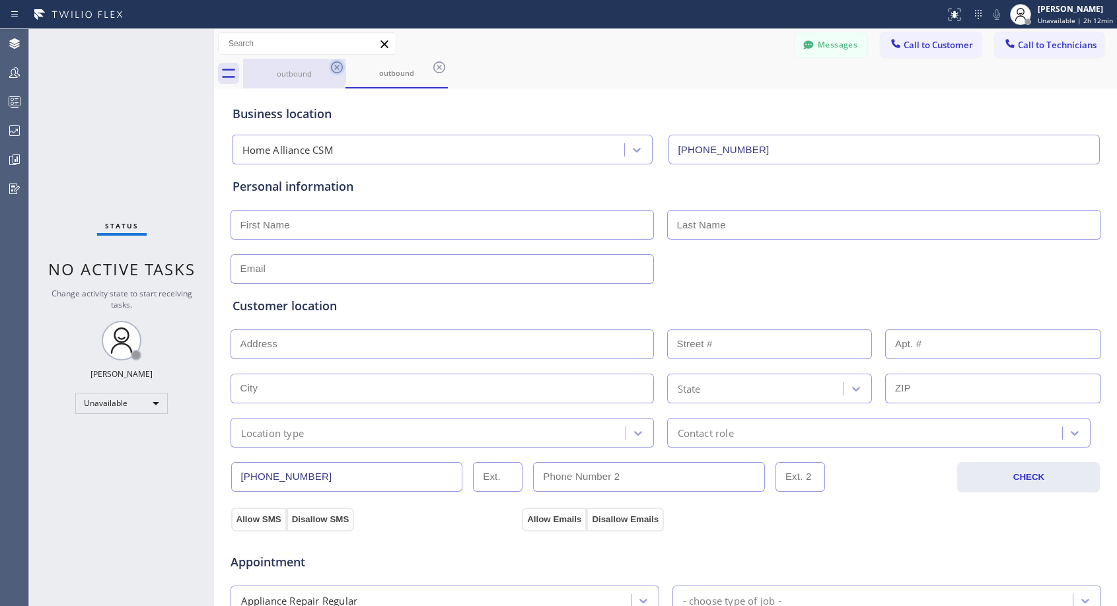
click at [332, 67] on icon at bounding box center [337, 67] width 16 height 16
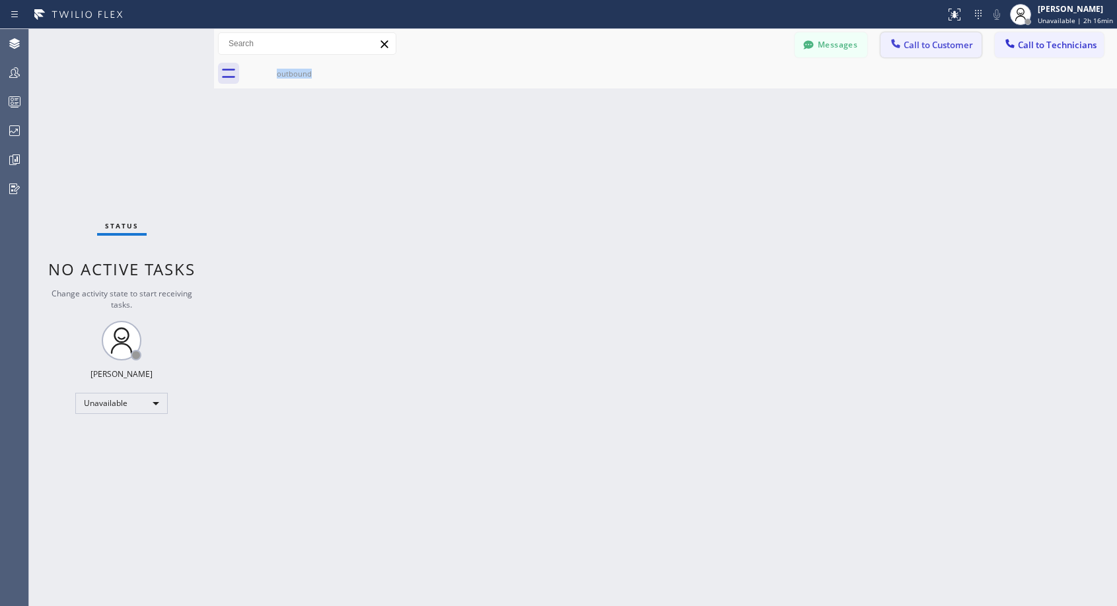
click at [919, 54] on button "Call to Customer" at bounding box center [930, 44] width 101 height 25
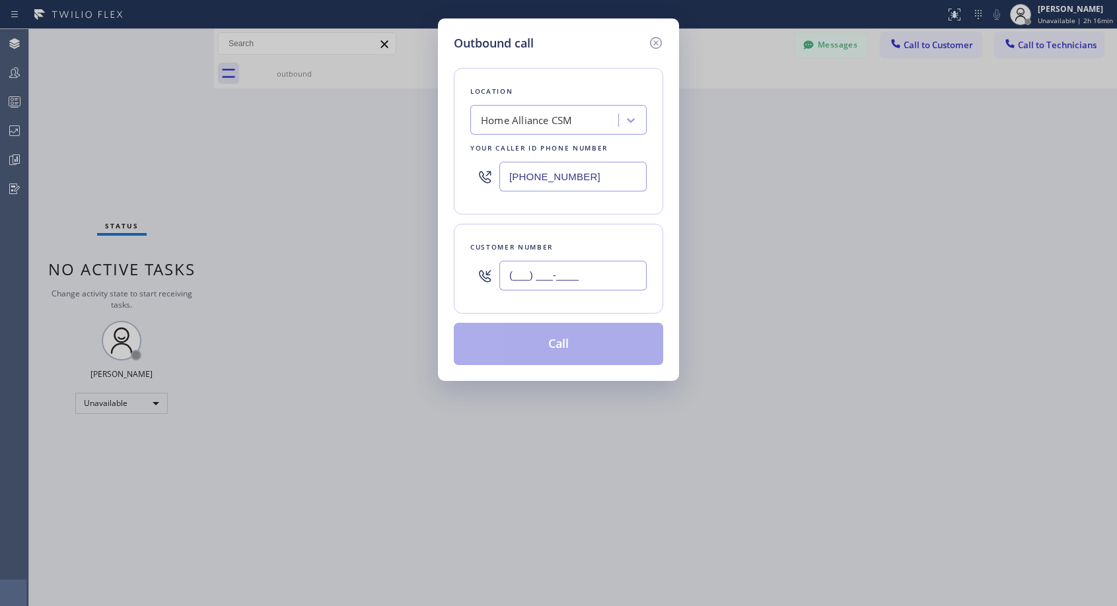
click at [619, 267] on input "(___) ___-____" at bounding box center [572, 276] width 147 height 30
paste input "305) 632-4157"
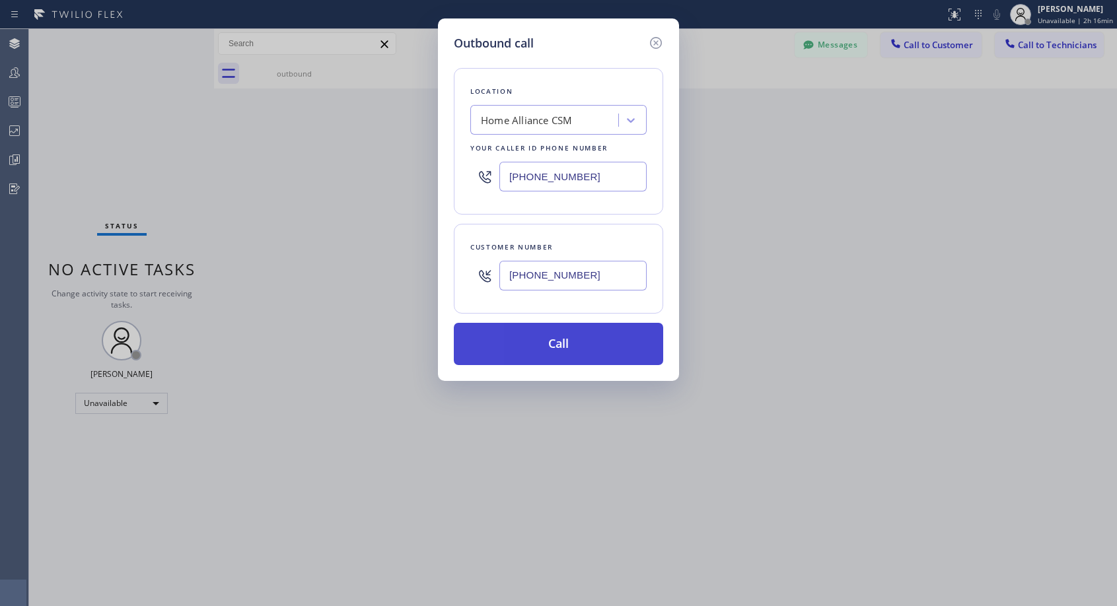
type input "[PHONE_NUMBER]"
click at [571, 346] on button "Call" at bounding box center [558, 344] width 209 height 42
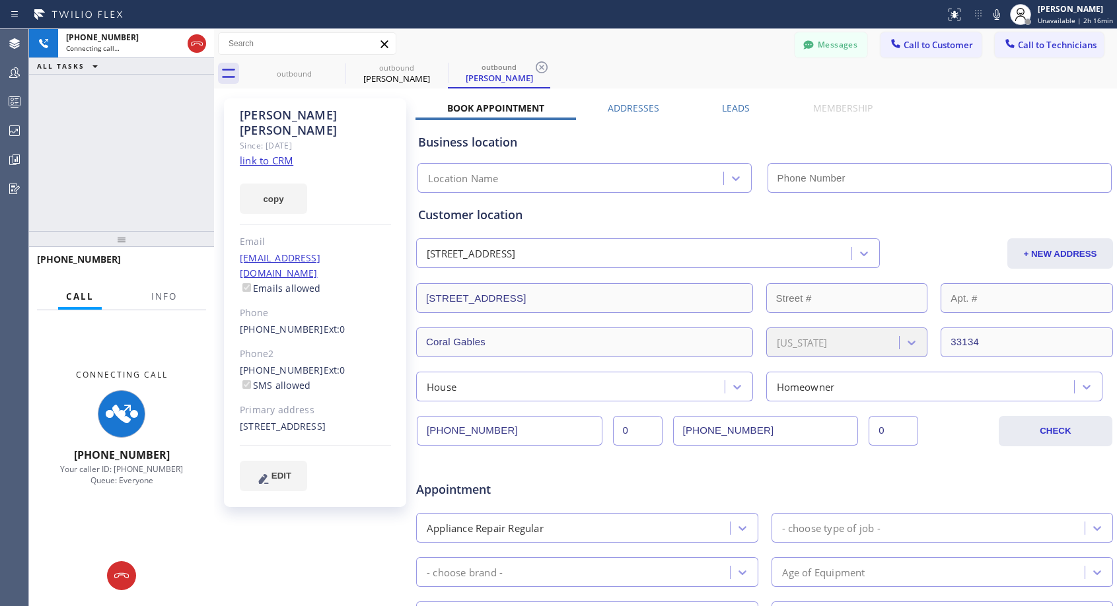
type input "[PHONE_NUMBER]"
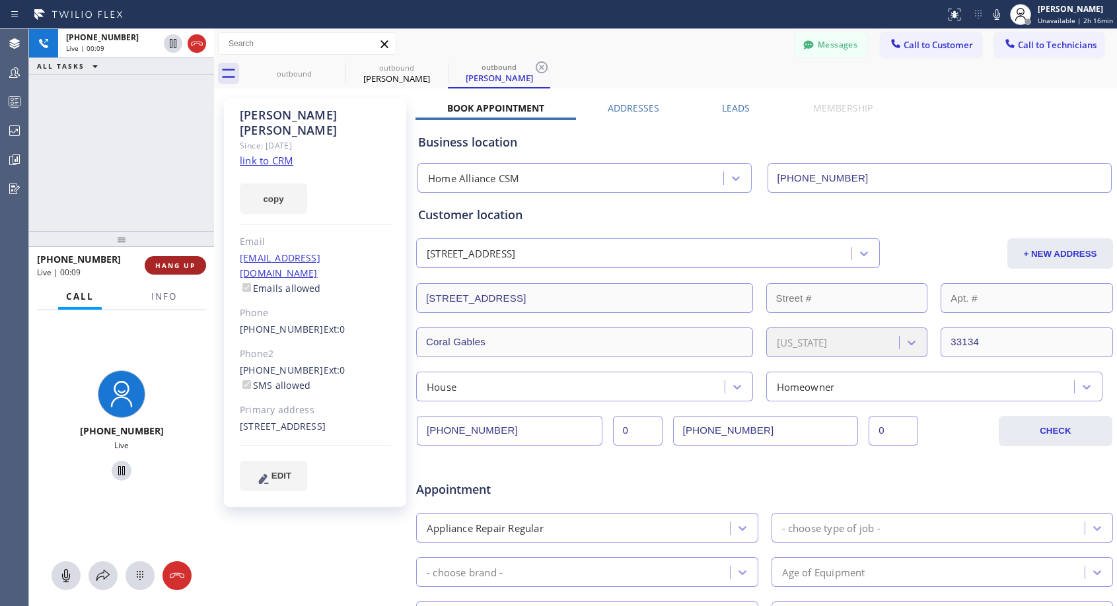
click at [174, 258] on button "HANG UP" at bounding box center [175, 265] width 61 height 18
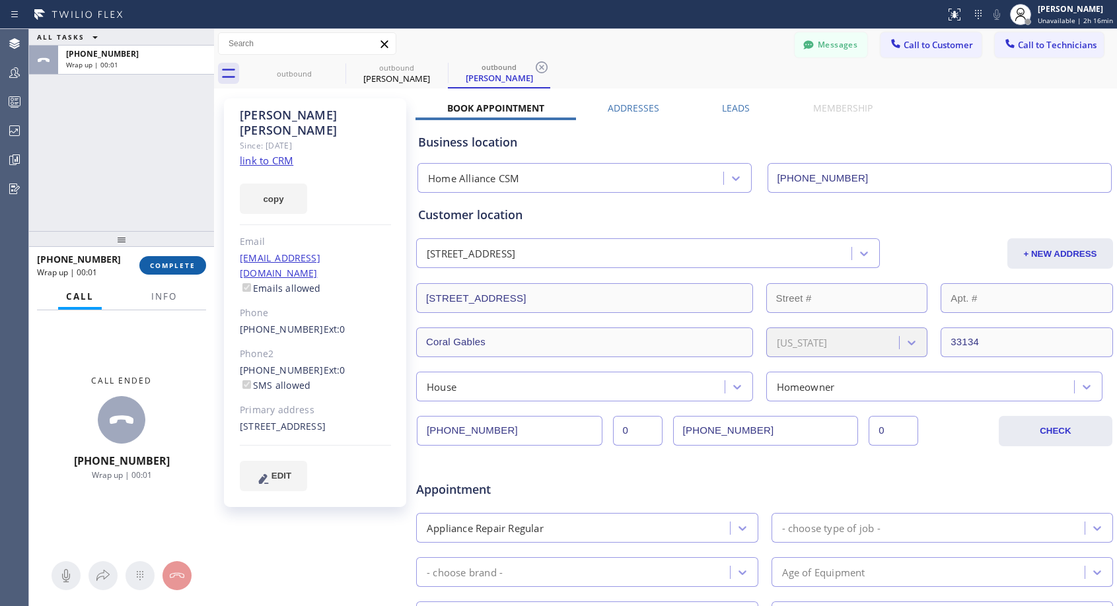
click at [174, 260] on button "COMPLETE" at bounding box center [172, 265] width 67 height 18
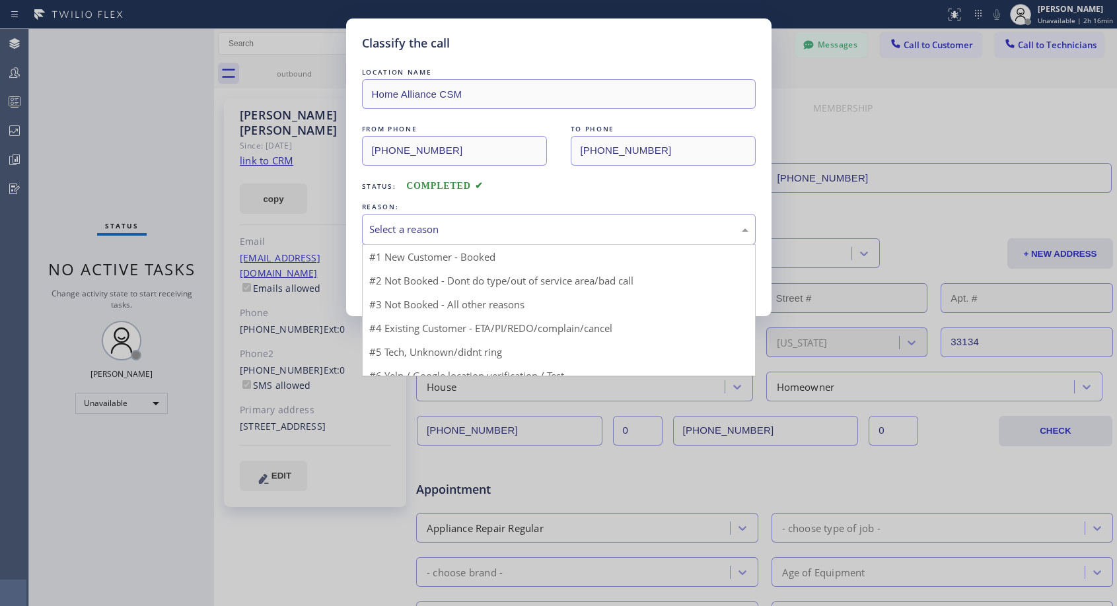
click at [455, 219] on div "Select a reason" at bounding box center [559, 229] width 394 height 31
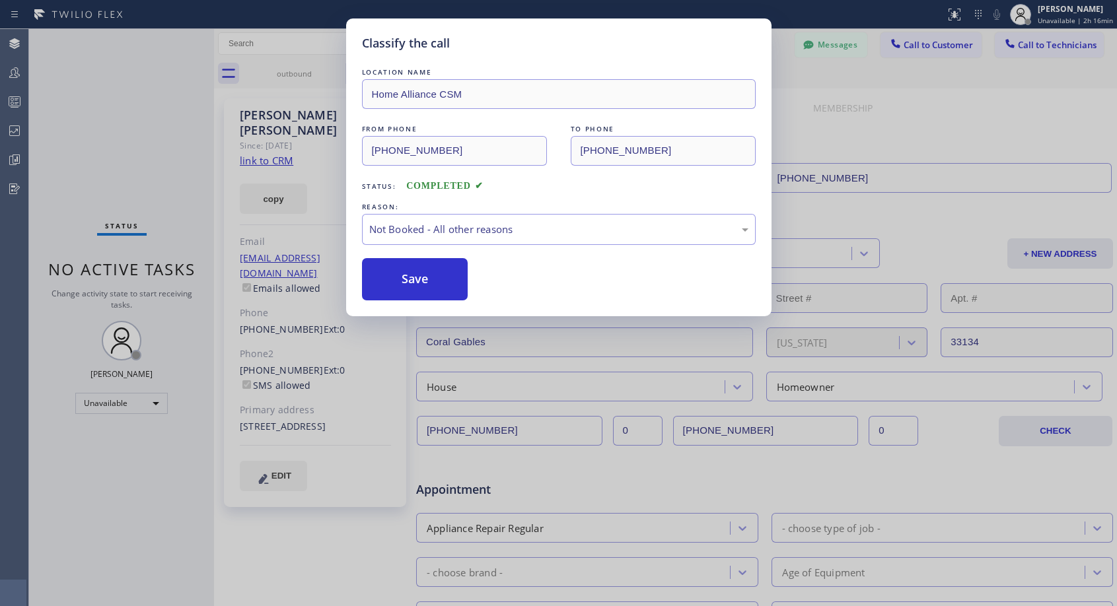
click at [416, 281] on button "Save" at bounding box center [415, 279] width 106 height 42
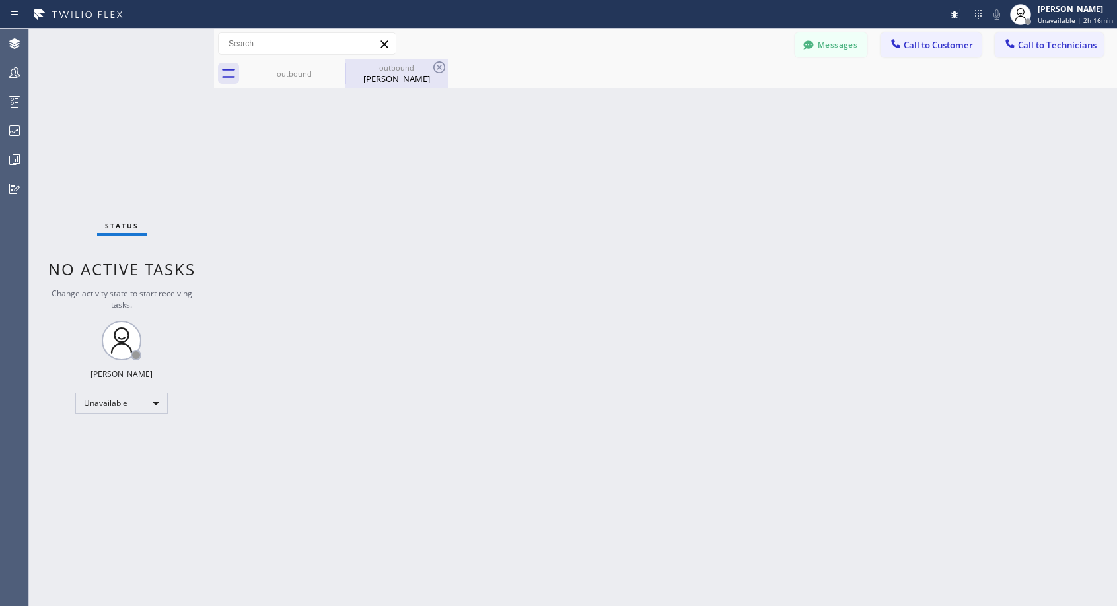
click at [396, 80] on div "[PERSON_NAME]" at bounding box center [397, 79] width 100 height 12
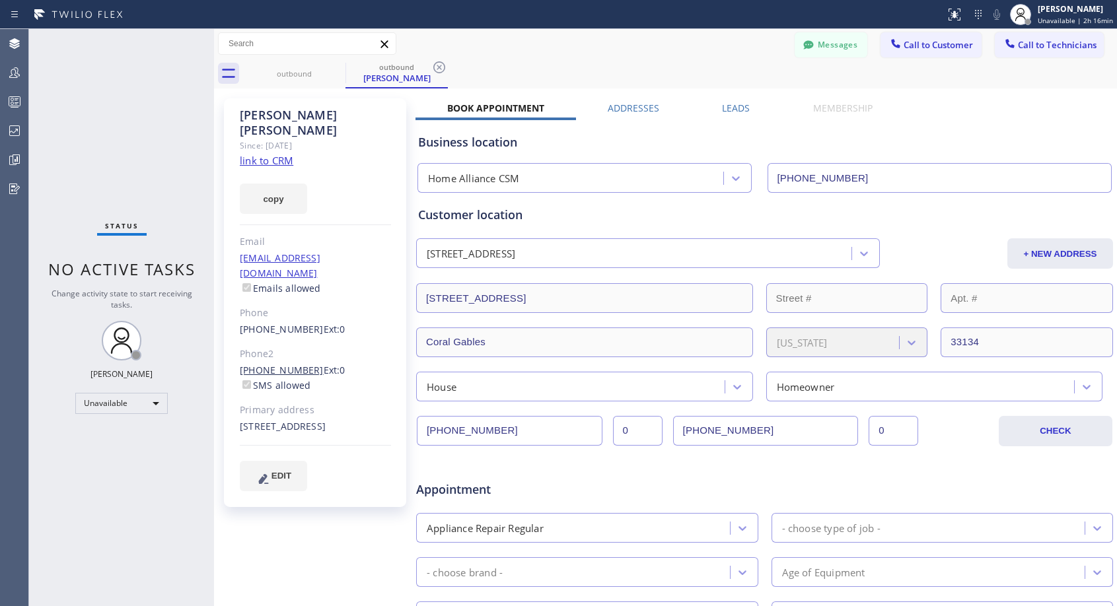
click at [298, 364] on link "[PHONE_NUMBER]" at bounding box center [282, 370] width 84 height 13
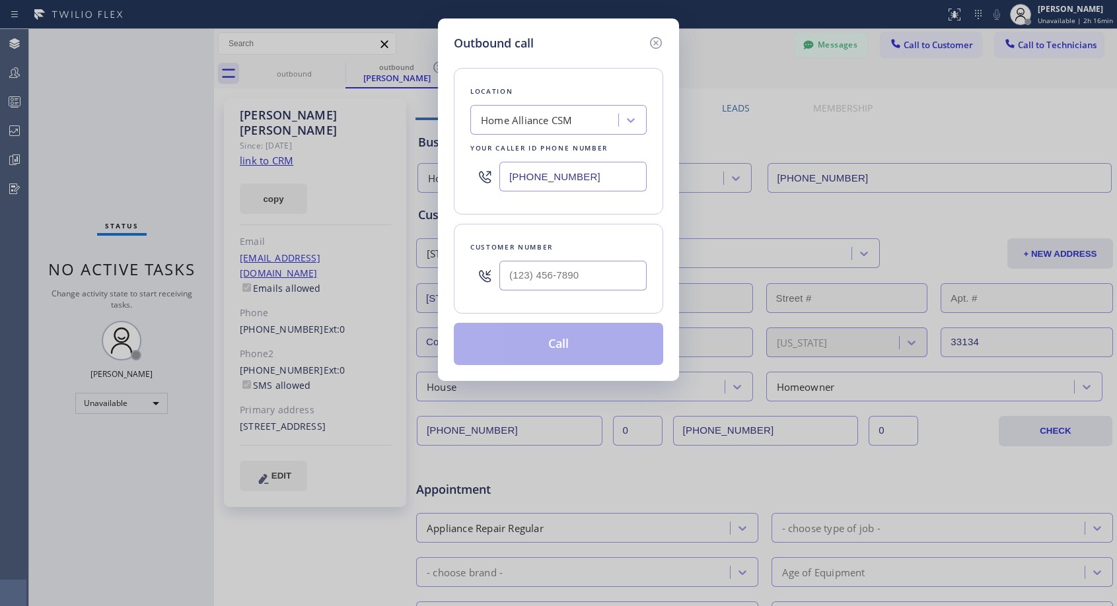
type input "[PHONE_NUMBER]"
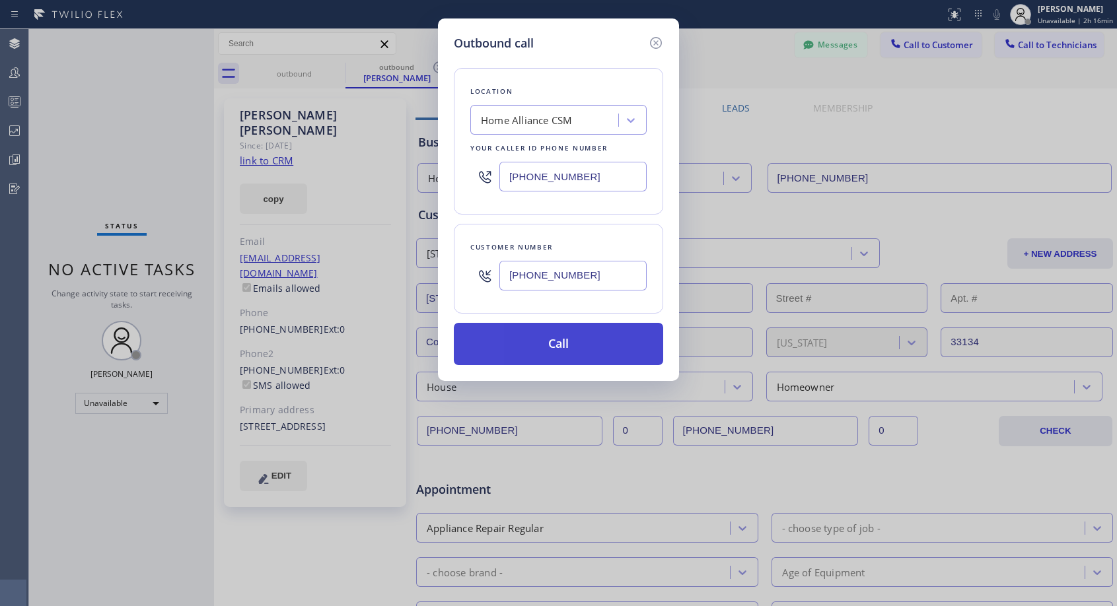
click at [557, 353] on button "Call" at bounding box center [558, 344] width 209 height 42
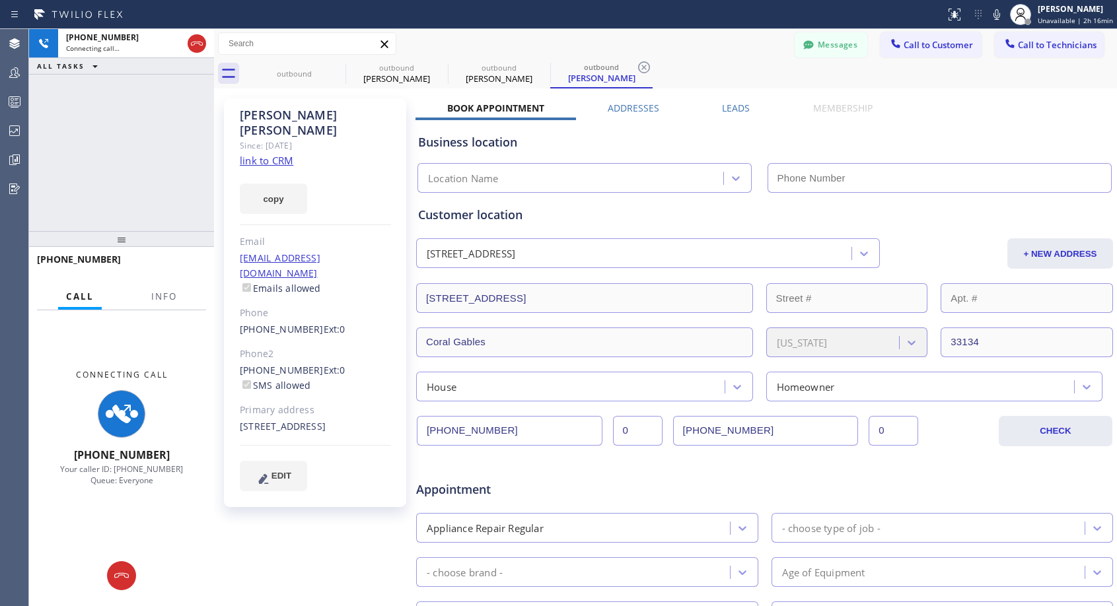
type input "[PHONE_NUMBER]"
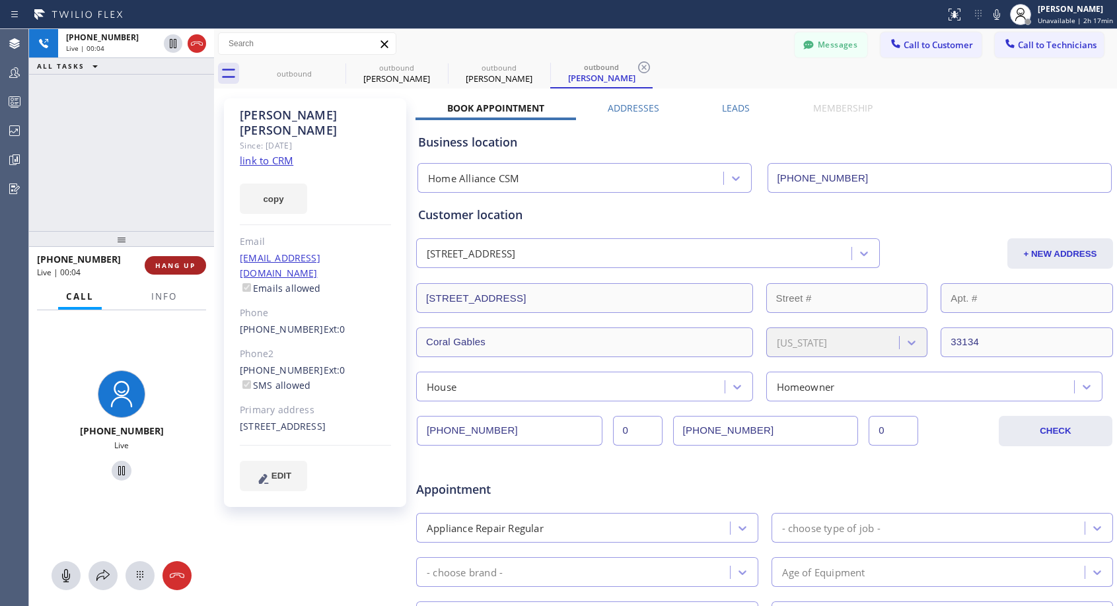
click at [195, 256] on button "HANG UP" at bounding box center [175, 265] width 61 height 18
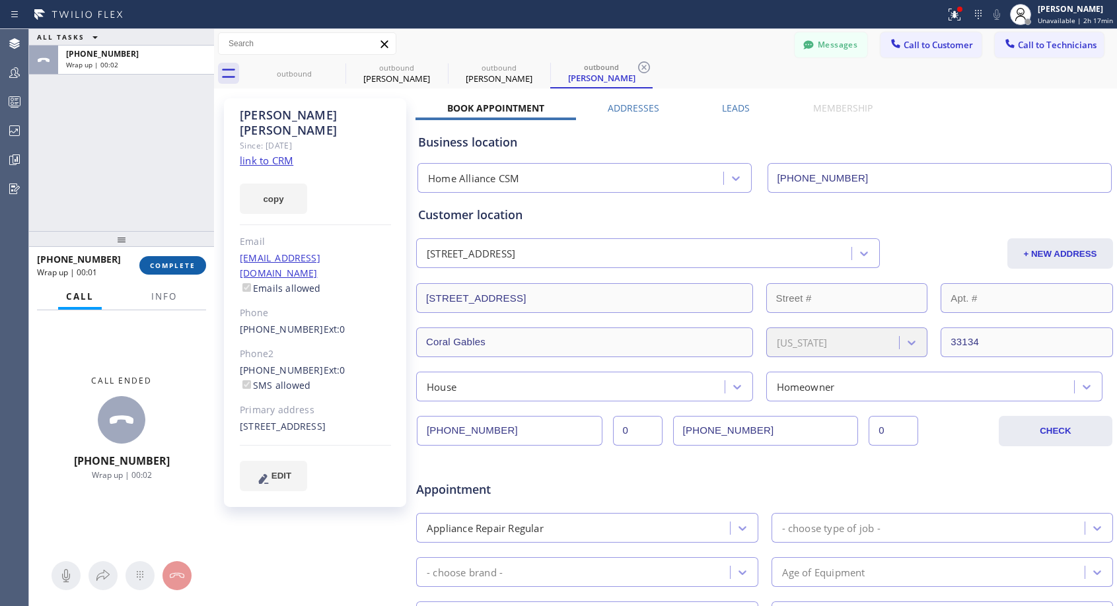
click at [176, 269] on span "COMPLETE" at bounding box center [173, 265] width 46 height 9
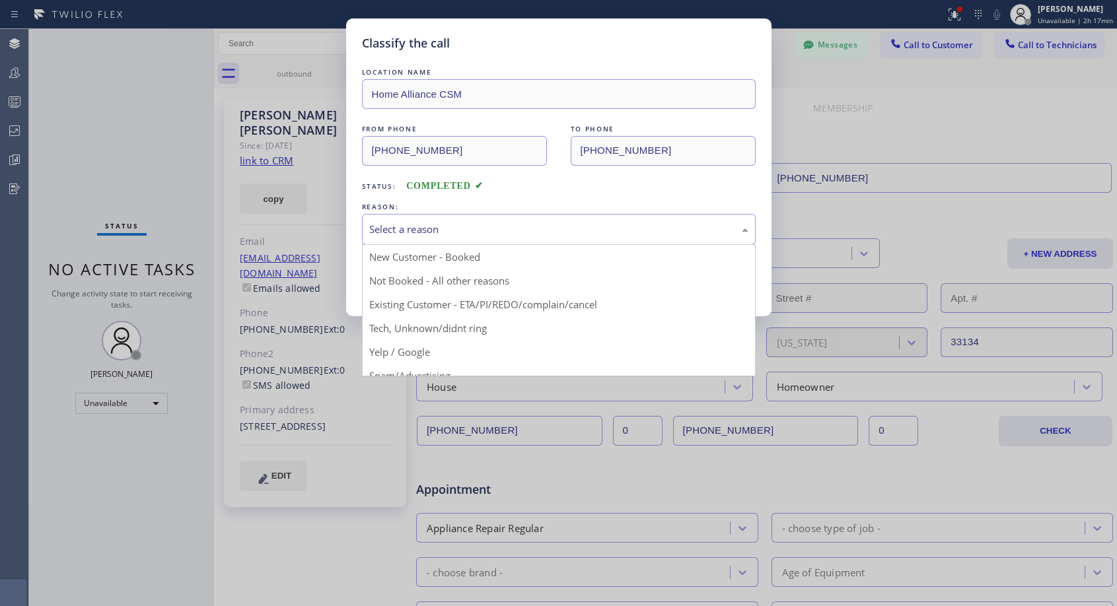
click at [556, 226] on div "Select a reason" at bounding box center [558, 229] width 379 height 15
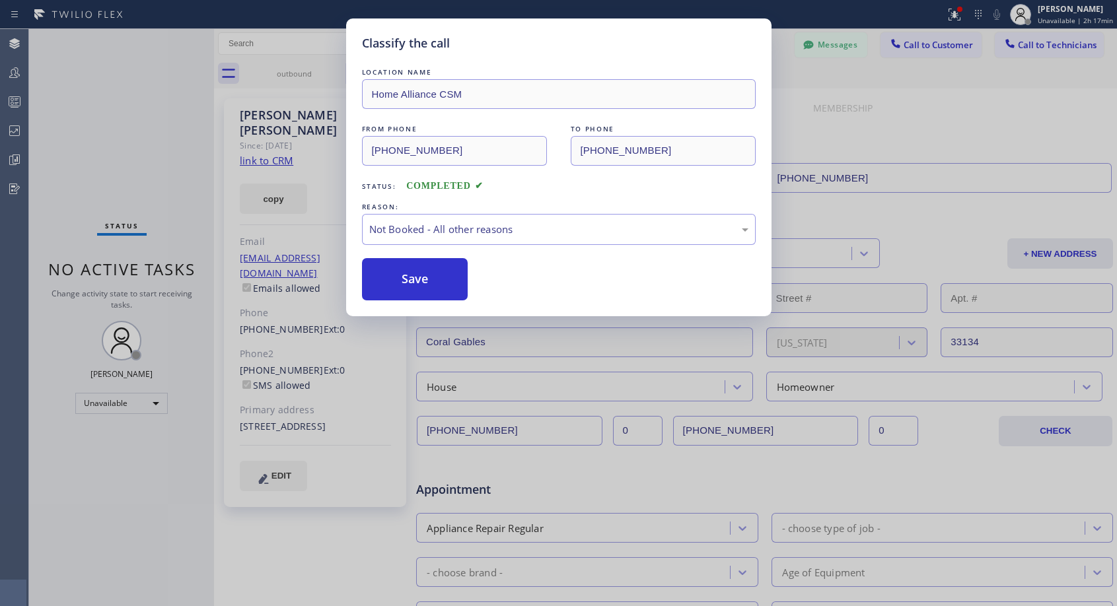
click at [450, 277] on button "Save" at bounding box center [415, 279] width 106 height 42
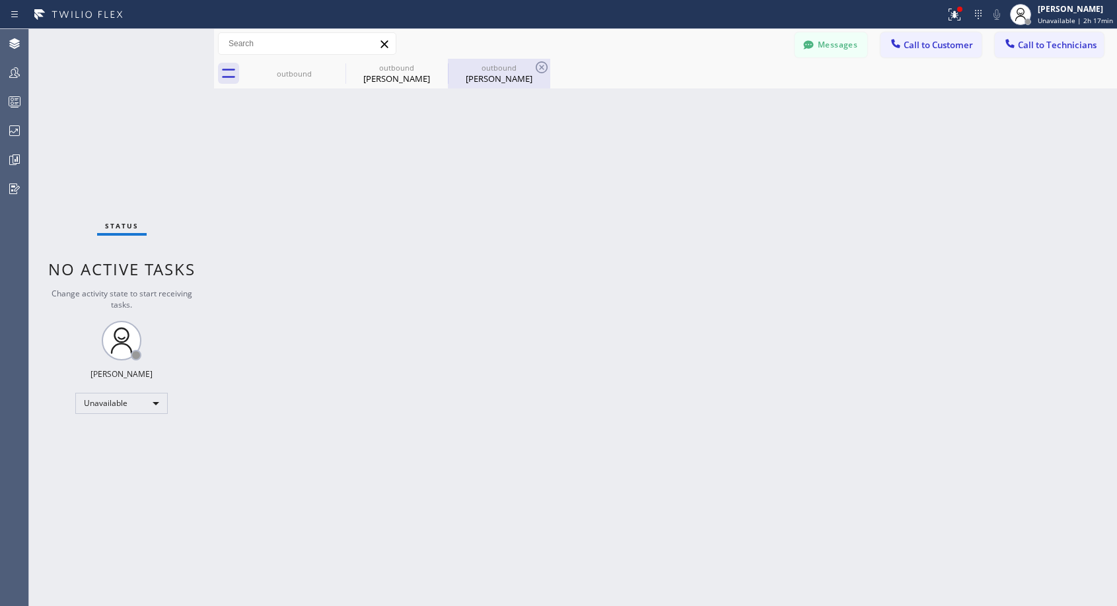
click at [480, 80] on div "[PERSON_NAME]" at bounding box center [499, 79] width 100 height 12
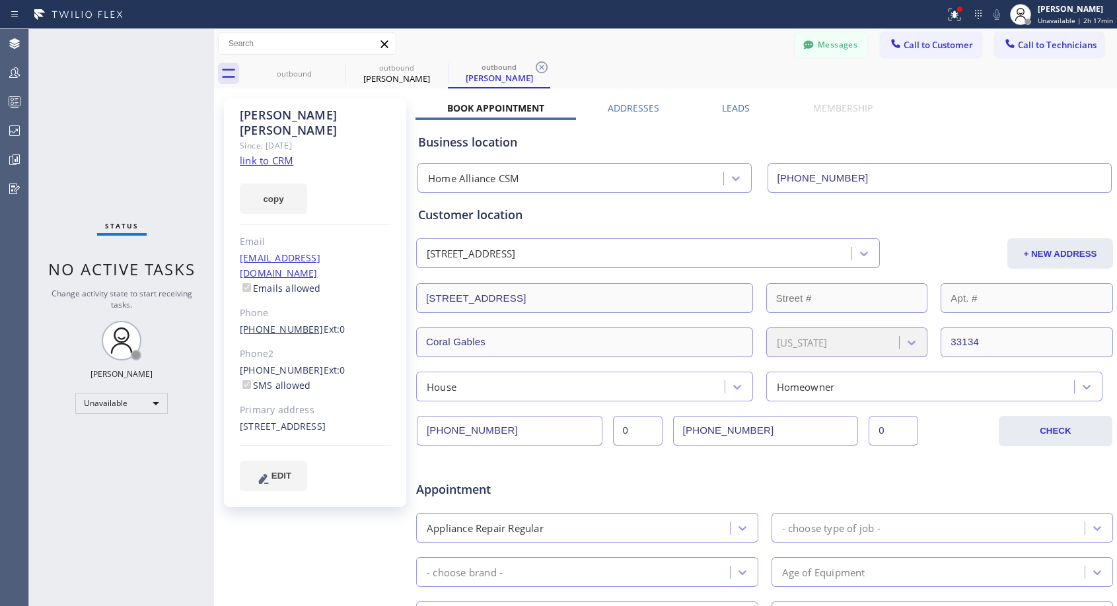
click at [278, 323] on link "[PHONE_NUMBER]" at bounding box center [282, 329] width 84 height 13
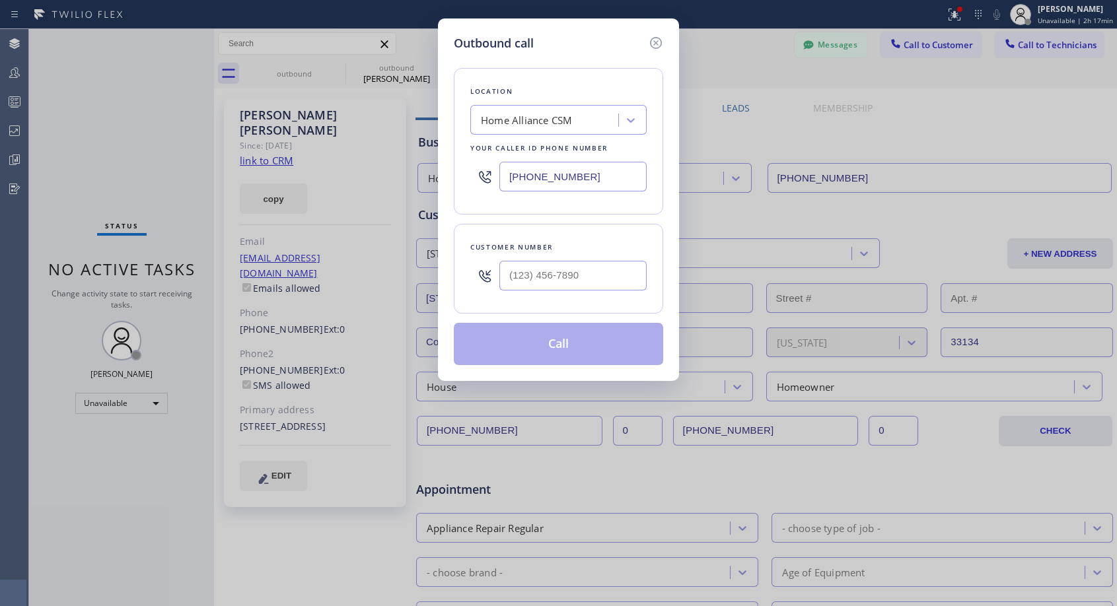
type input "[PHONE_NUMBER]"
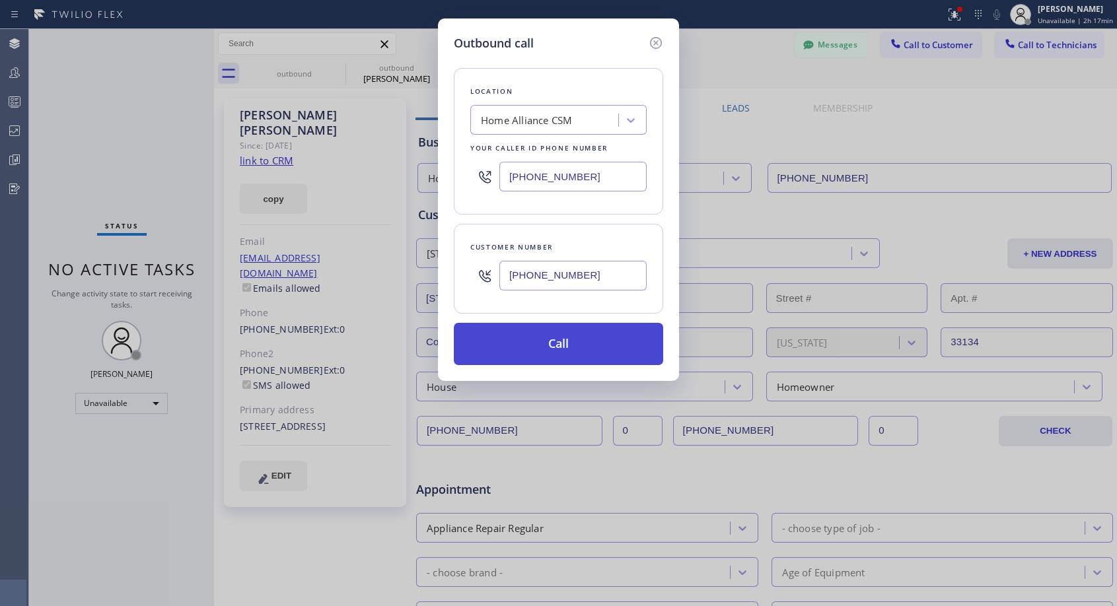
click at [555, 345] on button "Call" at bounding box center [558, 344] width 209 height 42
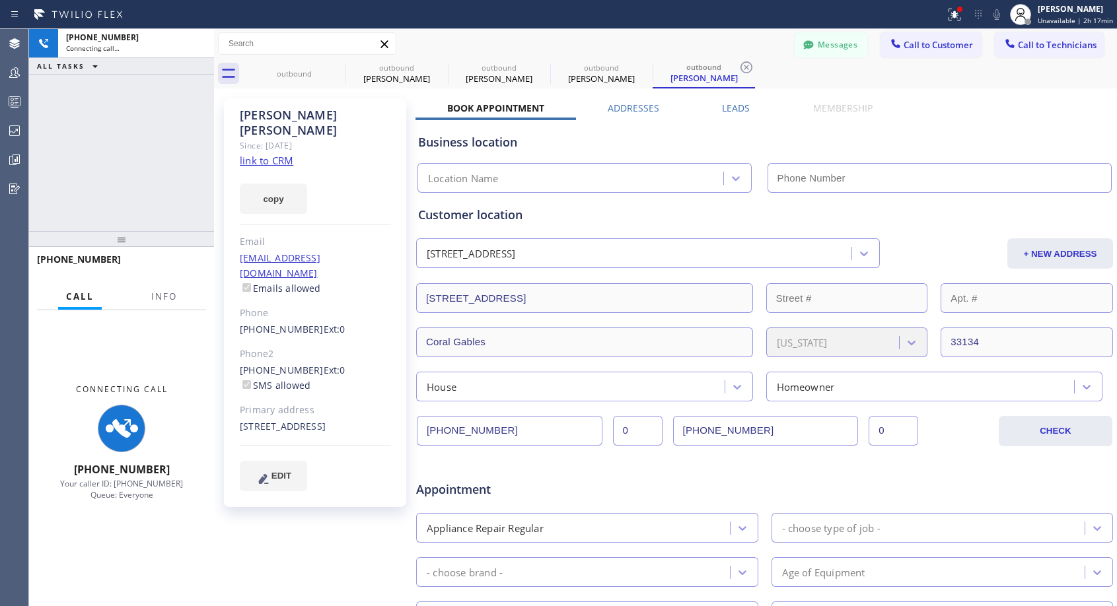
type input "[PHONE_NUMBER]"
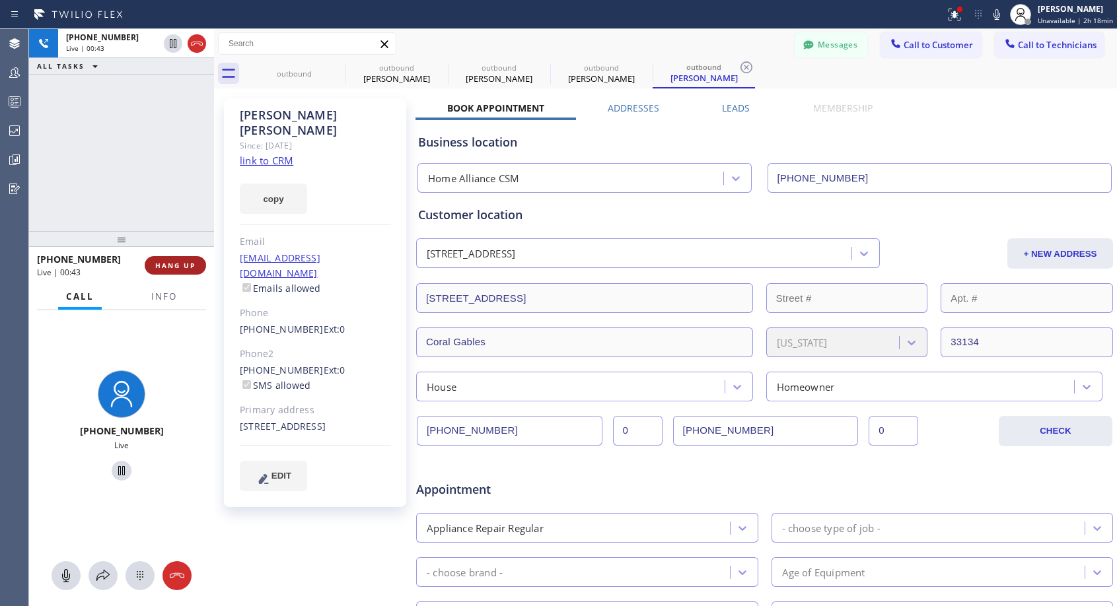
click at [164, 261] on span "HANG UP" at bounding box center [175, 265] width 40 height 9
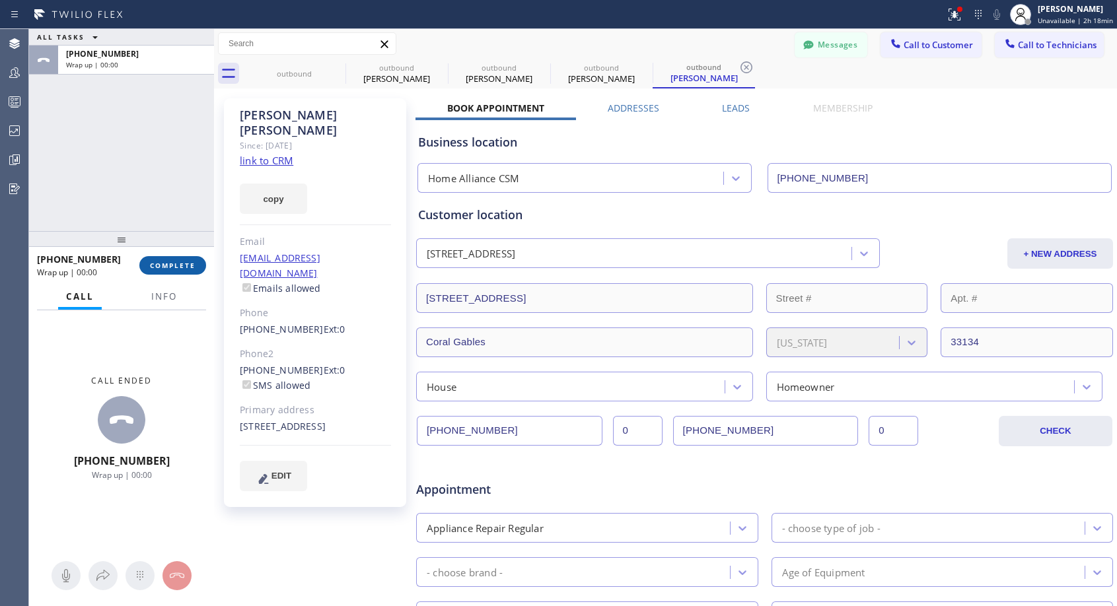
click at [172, 261] on span "COMPLETE" at bounding box center [173, 265] width 46 height 9
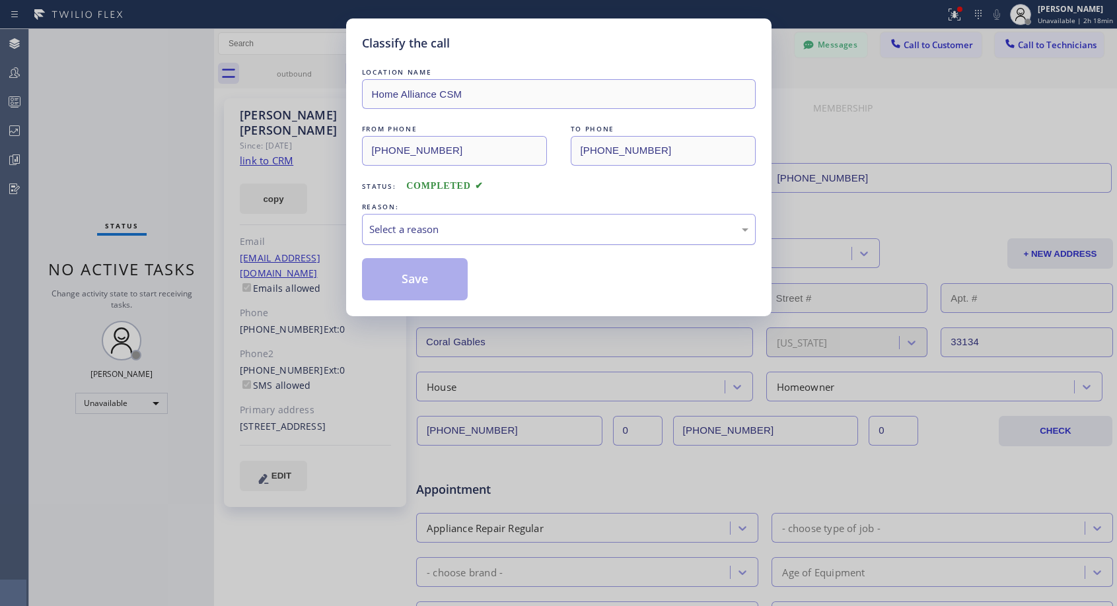
click at [494, 229] on div "Select a reason" at bounding box center [558, 229] width 379 height 15
click at [384, 277] on button "Save" at bounding box center [415, 279] width 106 height 42
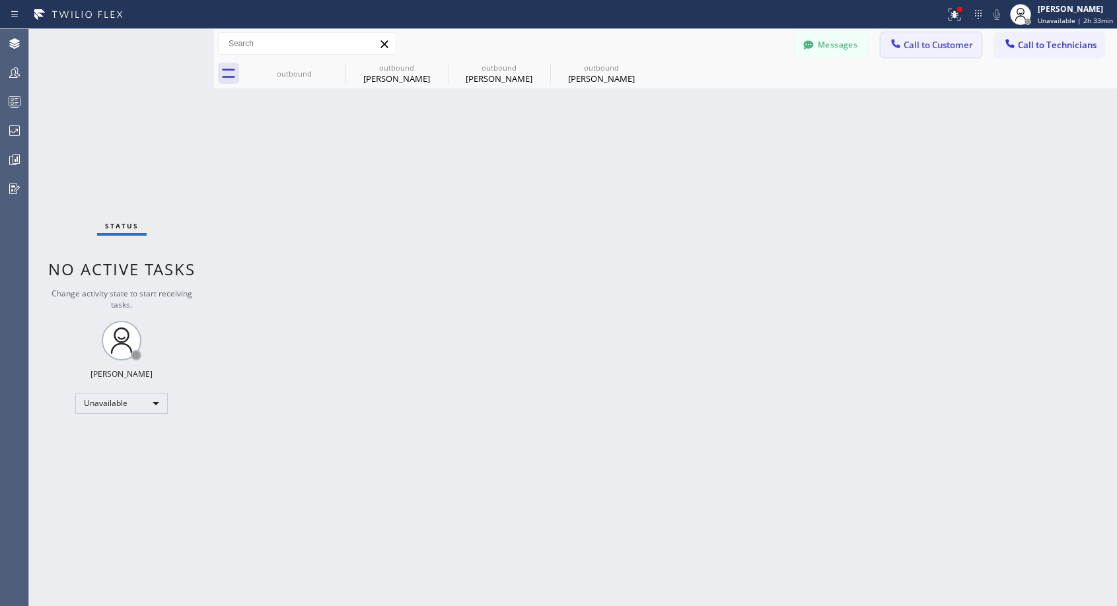
click at [921, 46] on span "Call to Customer" at bounding box center [937, 45] width 69 height 12
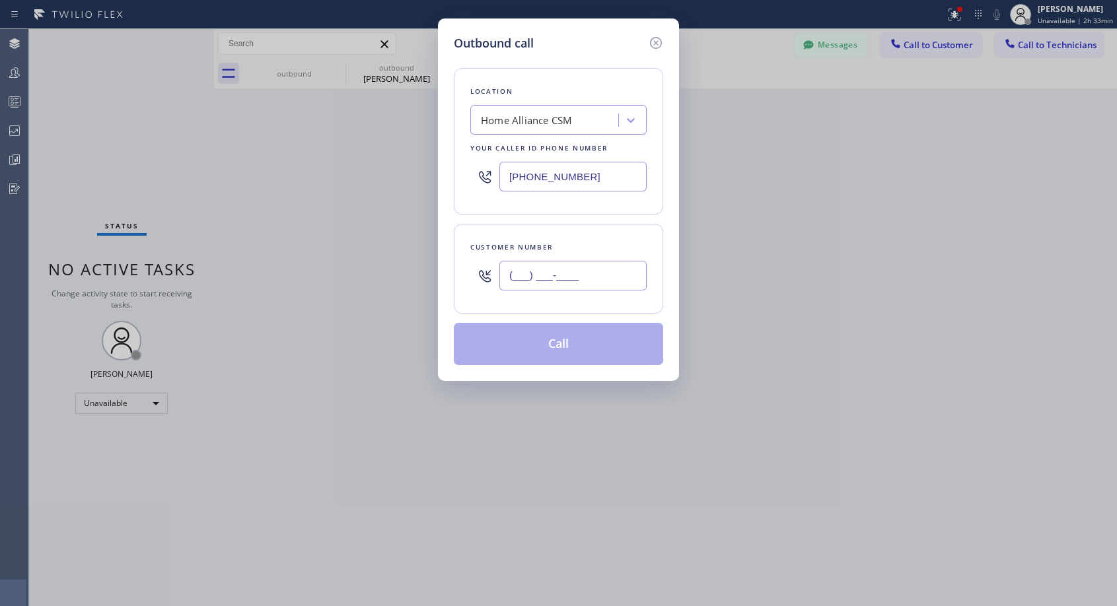
click at [586, 273] on input "(___) ___-____" at bounding box center [572, 276] width 147 height 30
paste input "415) 595-7226"
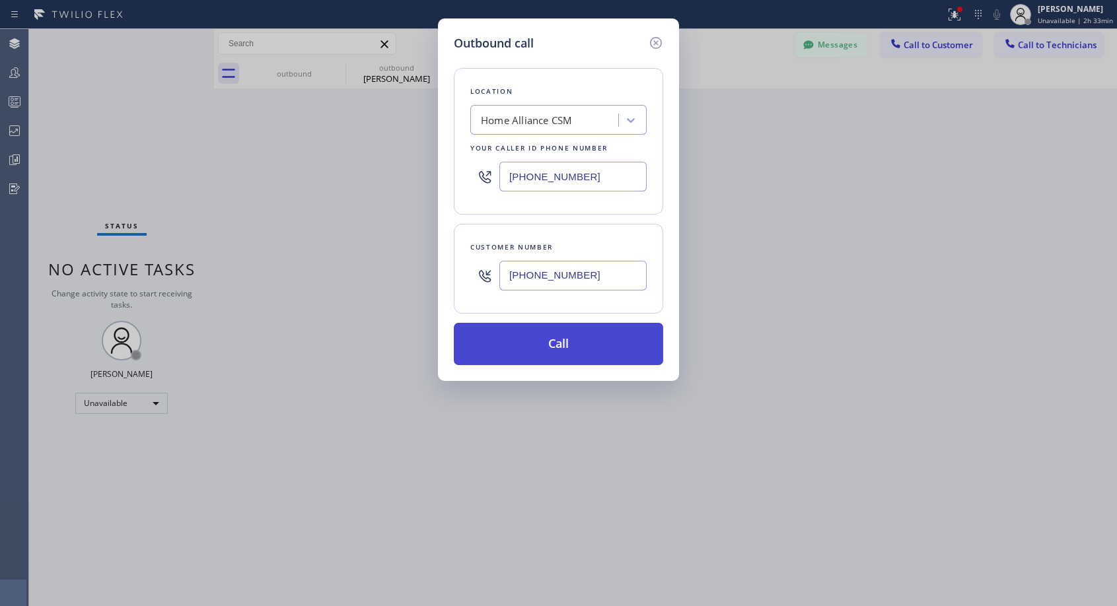
type input "[PHONE_NUMBER]"
click at [564, 344] on button "Call" at bounding box center [558, 344] width 209 height 42
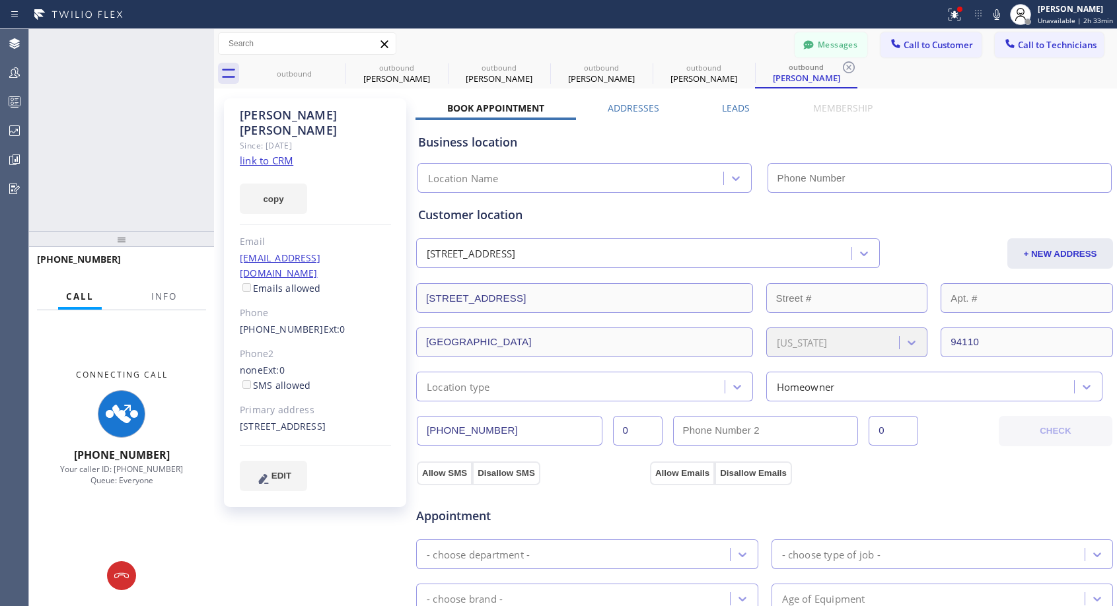
type input "[PHONE_NUMBER]"
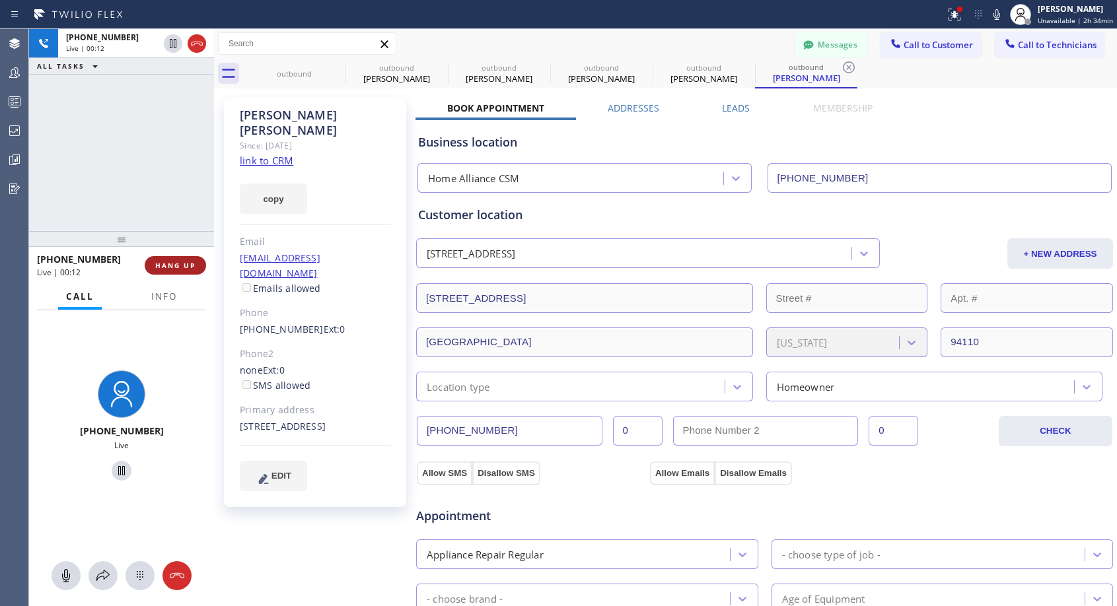
click at [187, 263] on span "HANG UP" at bounding box center [175, 265] width 40 height 9
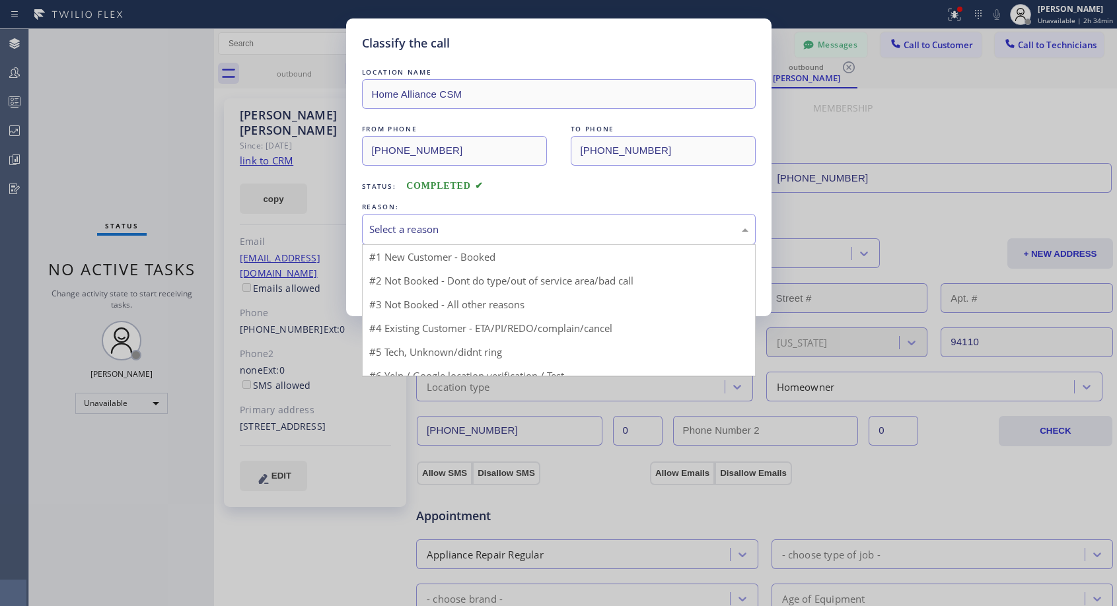
click at [606, 230] on div "Select a reason" at bounding box center [558, 229] width 379 height 15
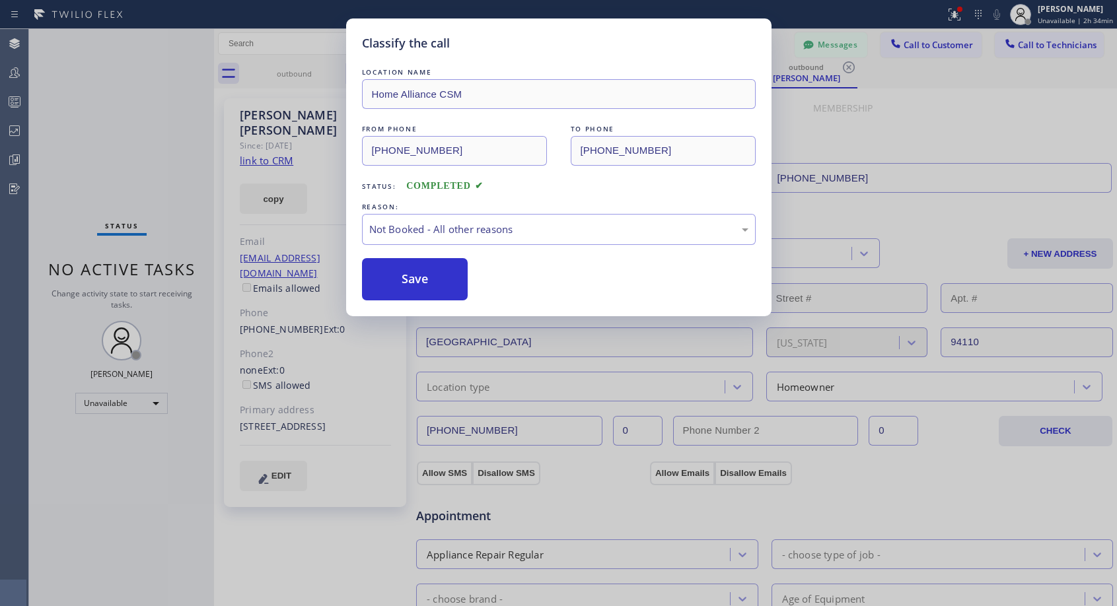
click at [426, 285] on button "Save" at bounding box center [415, 279] width 106 height 42
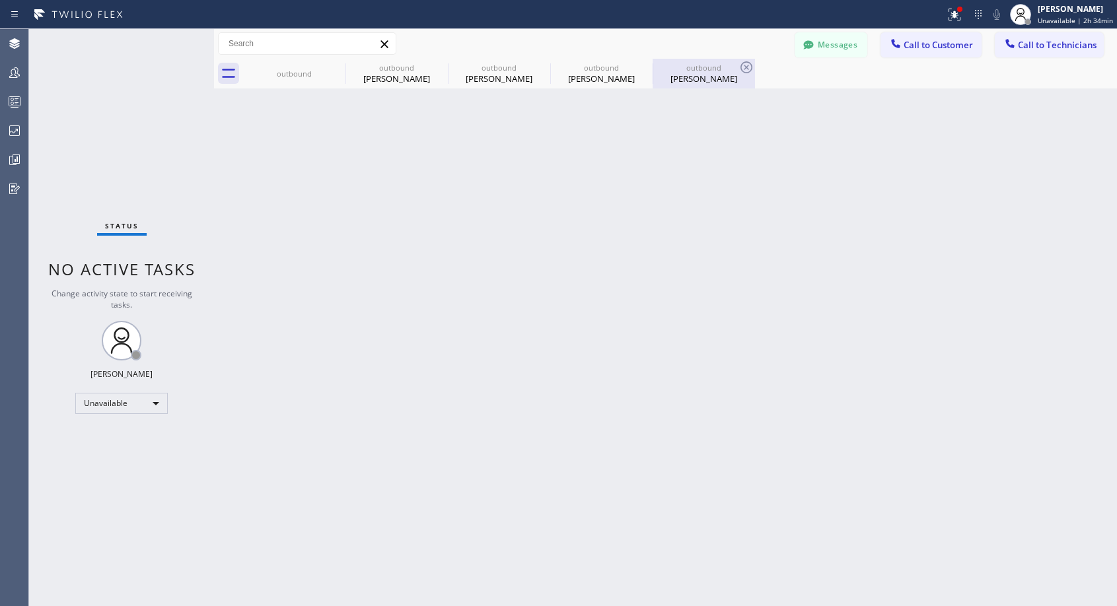
click at [701, 79] on div "[PERSON_NAME]" at bounding box center [704, 79] width 100 height 12
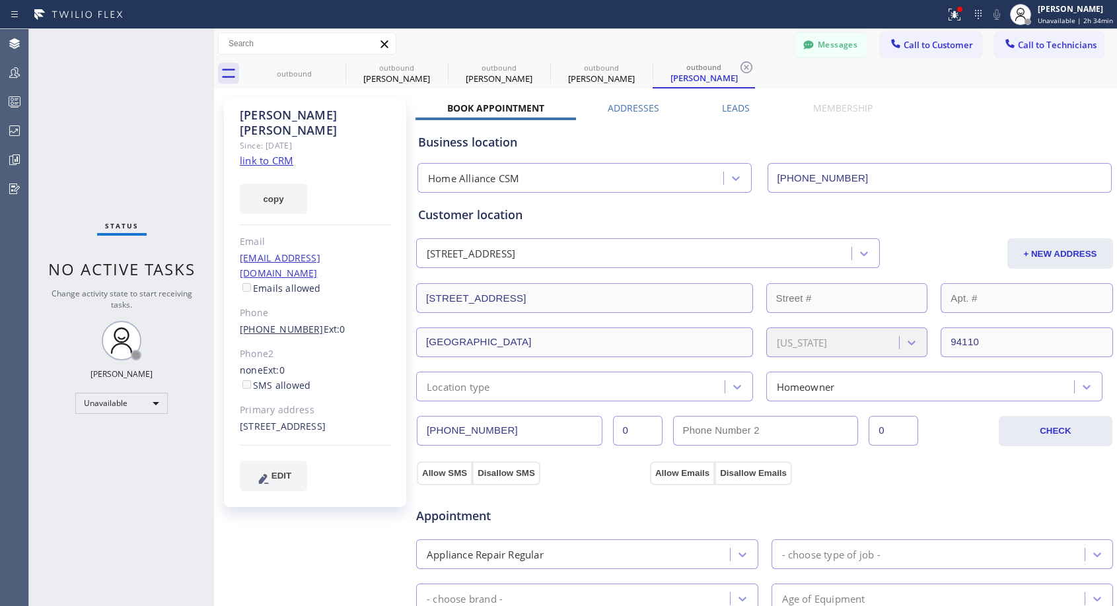
click at [274, 323] on link "[PHONE_NUMBER]" at bounding box center [282, 329] width 84 height 13
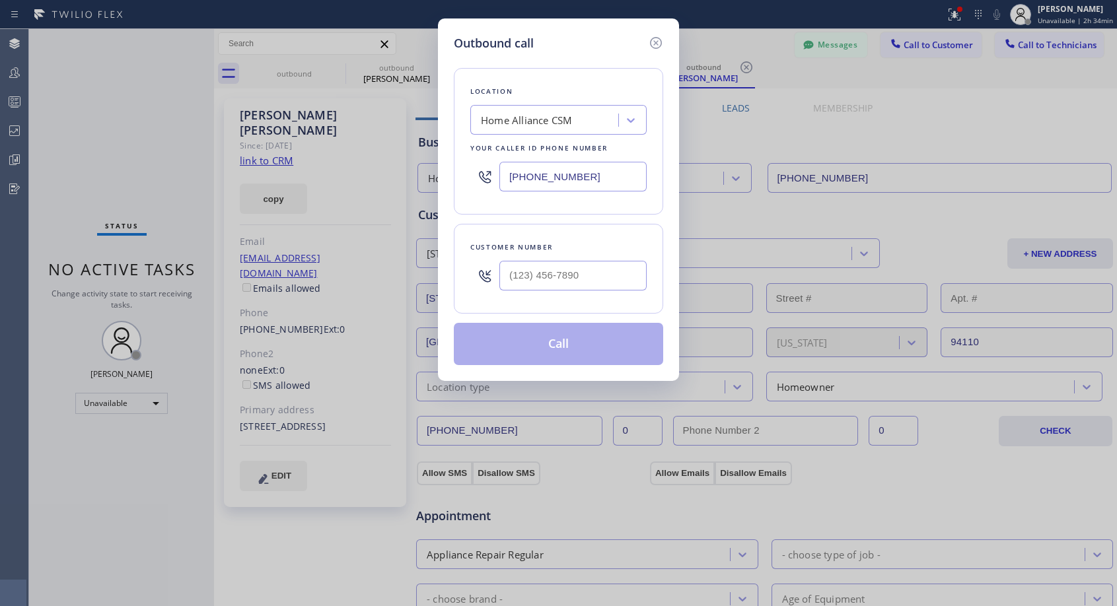
type input "[PHONE_NUMBER]"
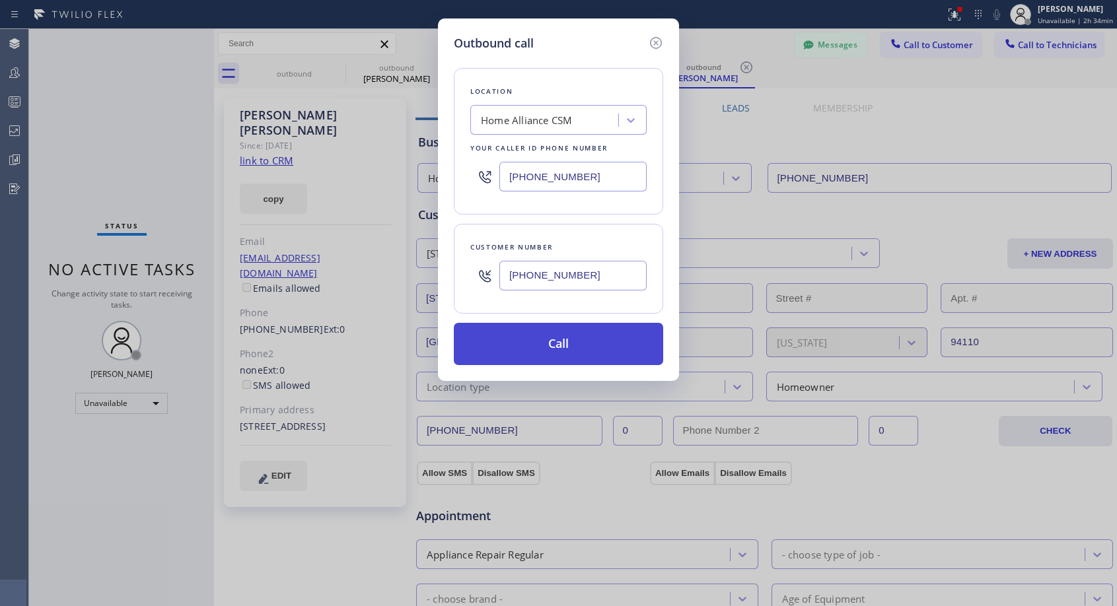
click at [596, 340] on button "Call" at bounding box center [558, 344] width 209 height 42
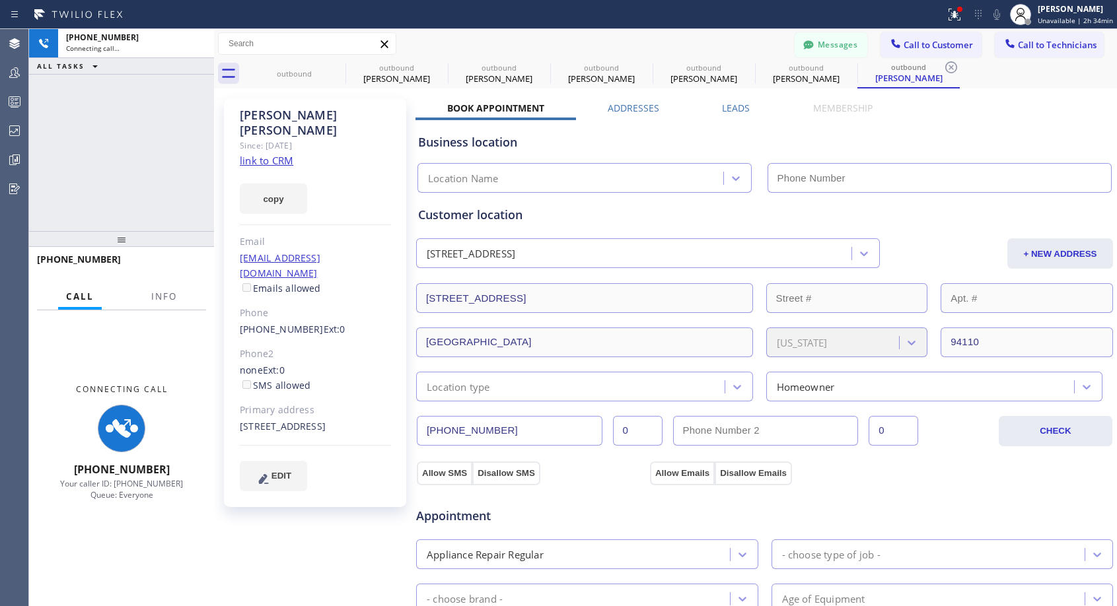
type input "[PHONE_NUMBER]"
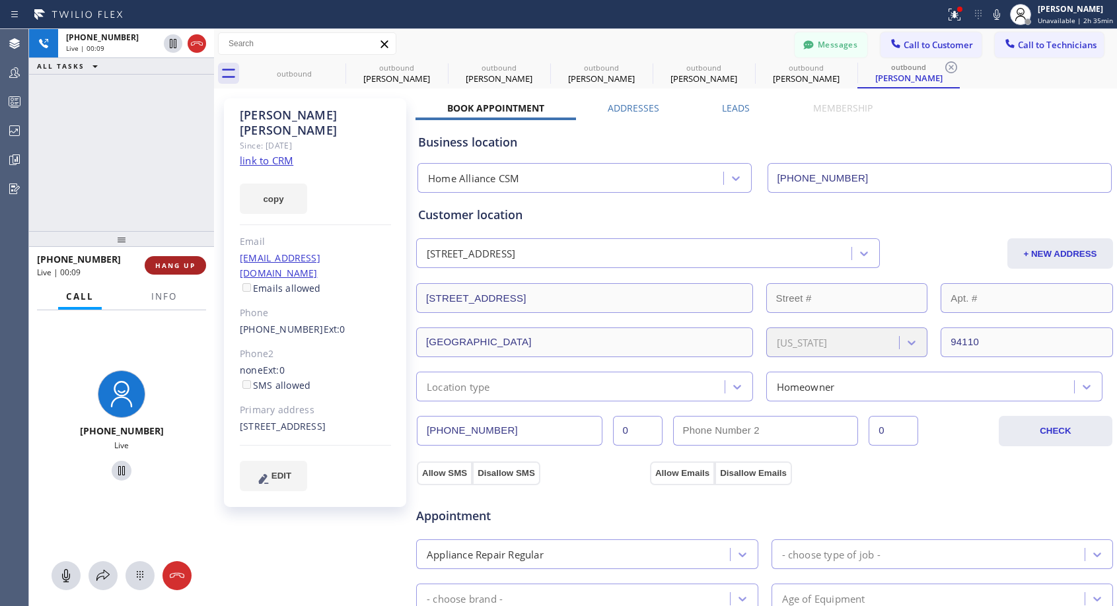
click at [161, 267] on span "HANG UP" at bounding box center [175, 265] width 40 height 9
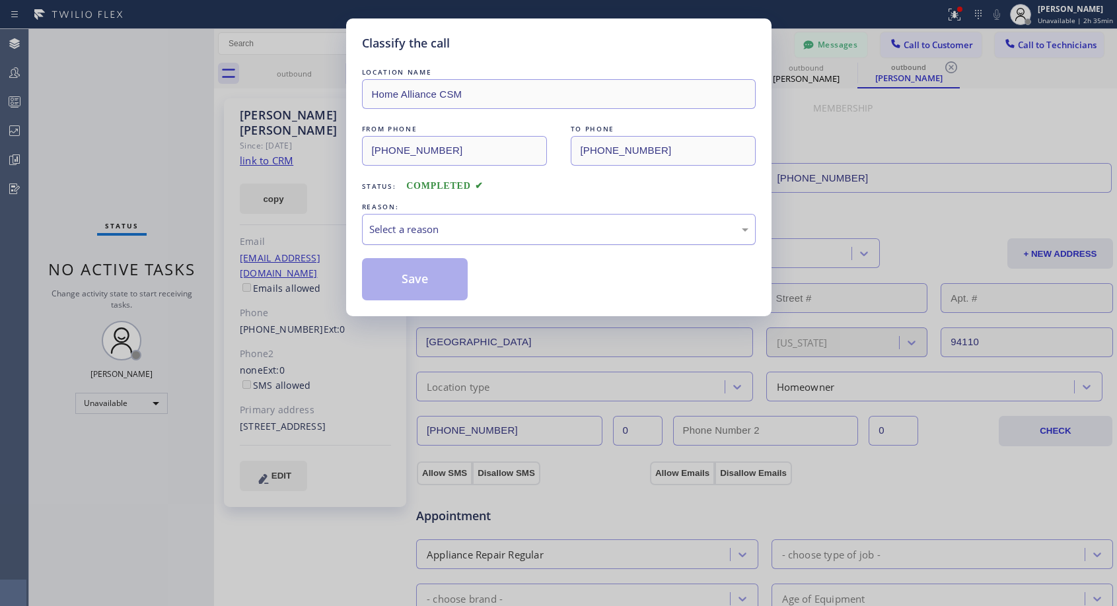
click at [472, 231] on div "Select a reason" at bounding box center [558, 229] width 379 height 15
click at [395, 283] on button "Save" at bounding box center [415, 279] width 106 height 42
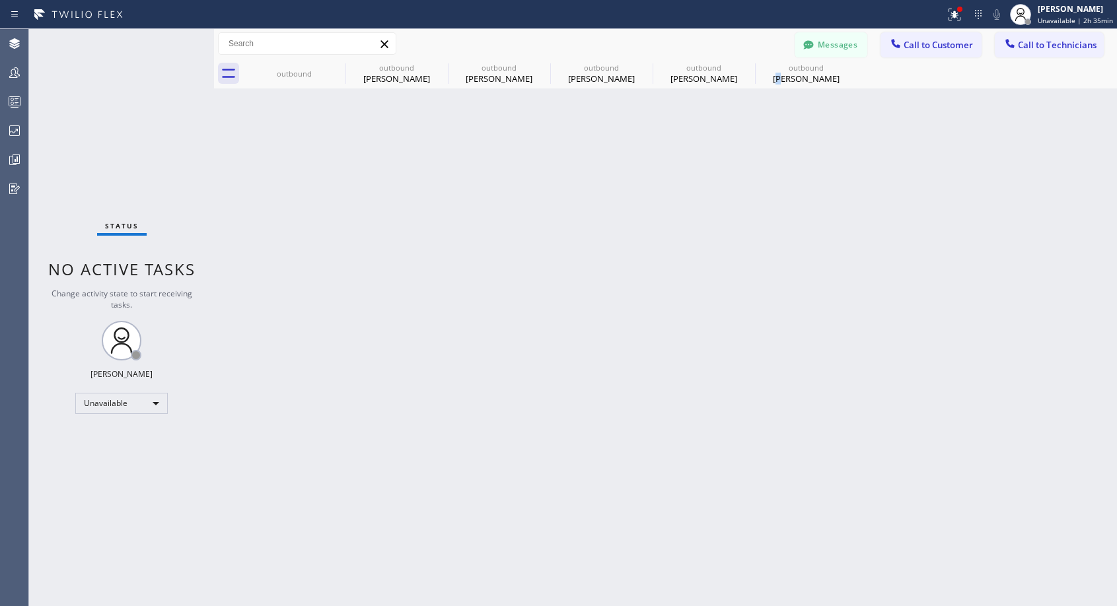
click at [784, 80] on div "[PERSON_NAME]" at bounding box center [806, 79] width 100 height 12
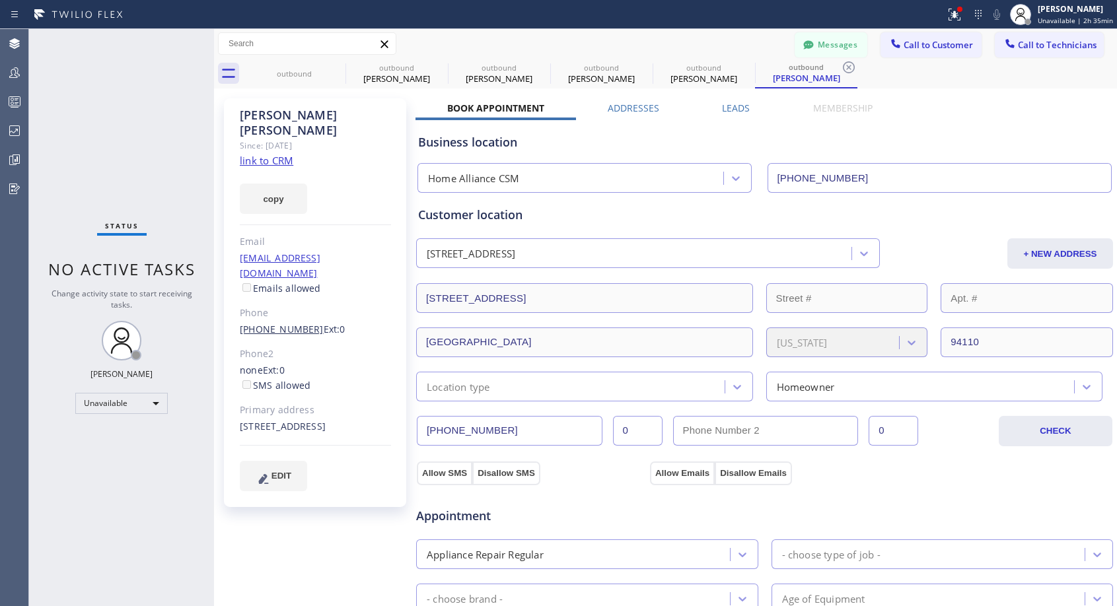
click at [286, 323] on link "[PHONE_NUMBER]" at bounding box center [282, 329] width 84 height 13
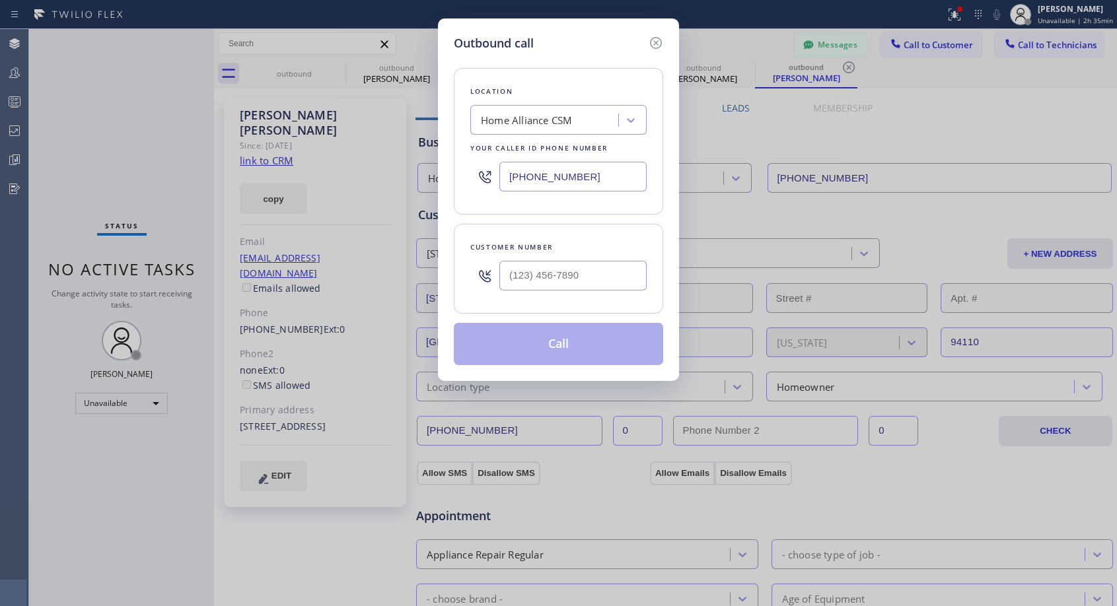
type input "[PHONE_NUMBER]"
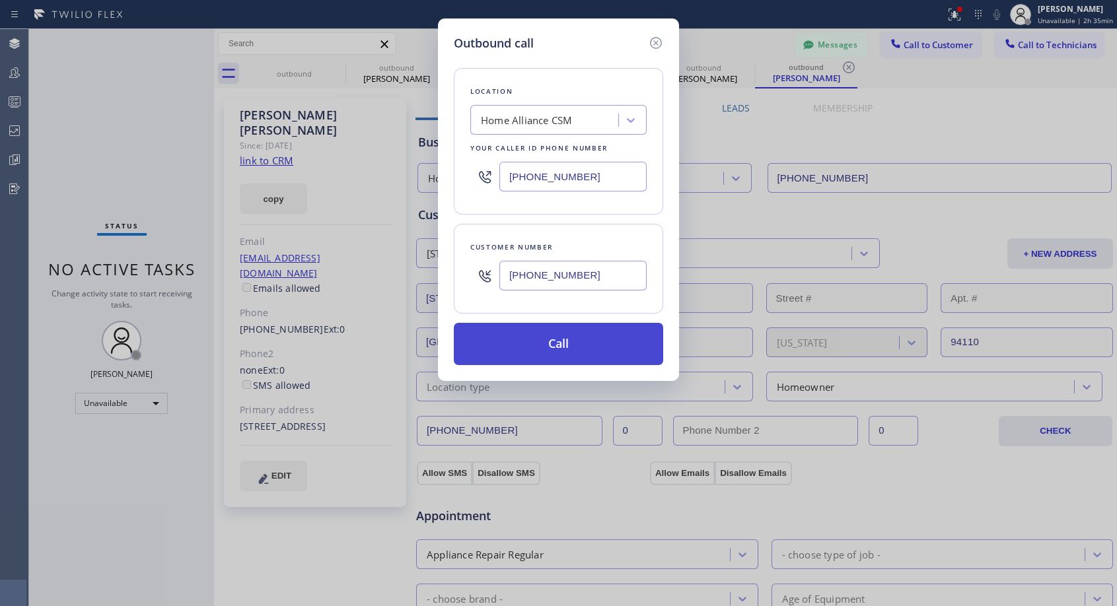
click at [555, 347] on button "Call" at bounding box center [558, 344] width 209 height 42
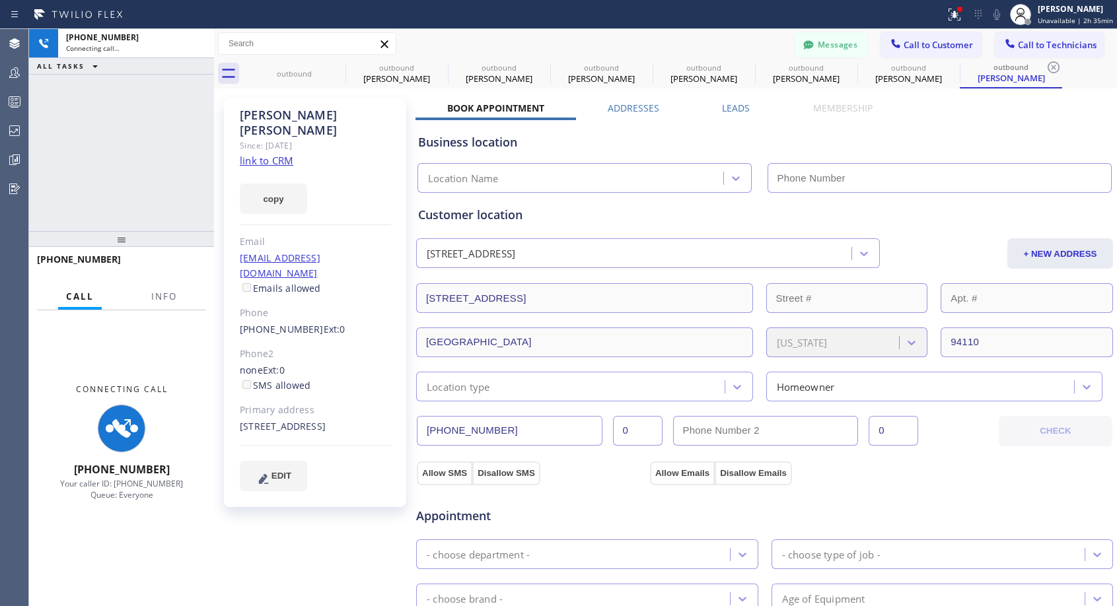
type input "[PHONE_NUMBER]"
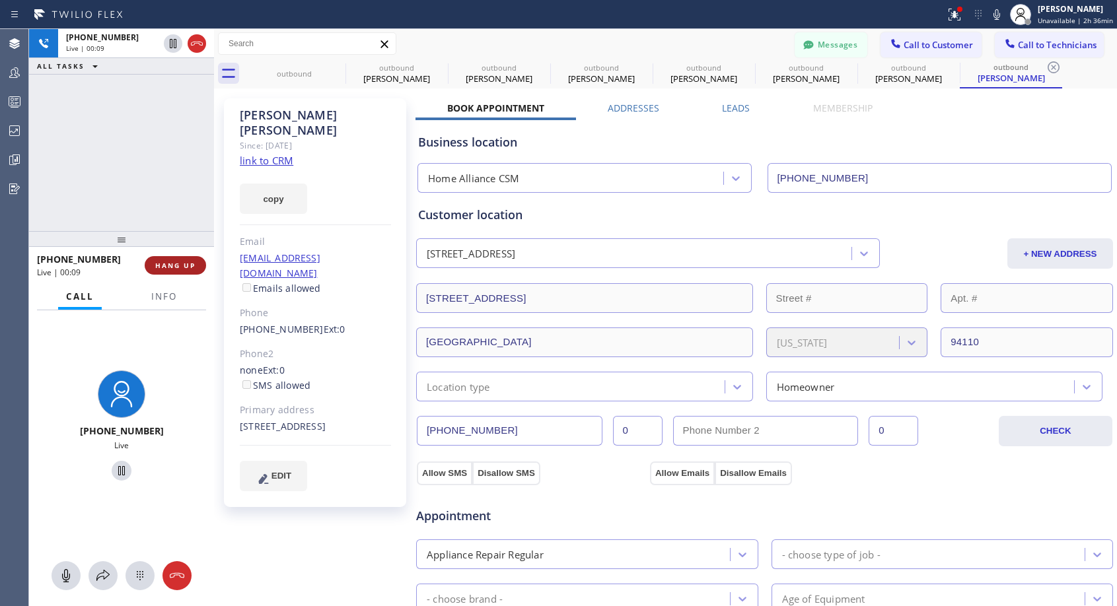
click at [195, 265] on button "HANG UP" at bounding box center [175, 265] width 61 height 18
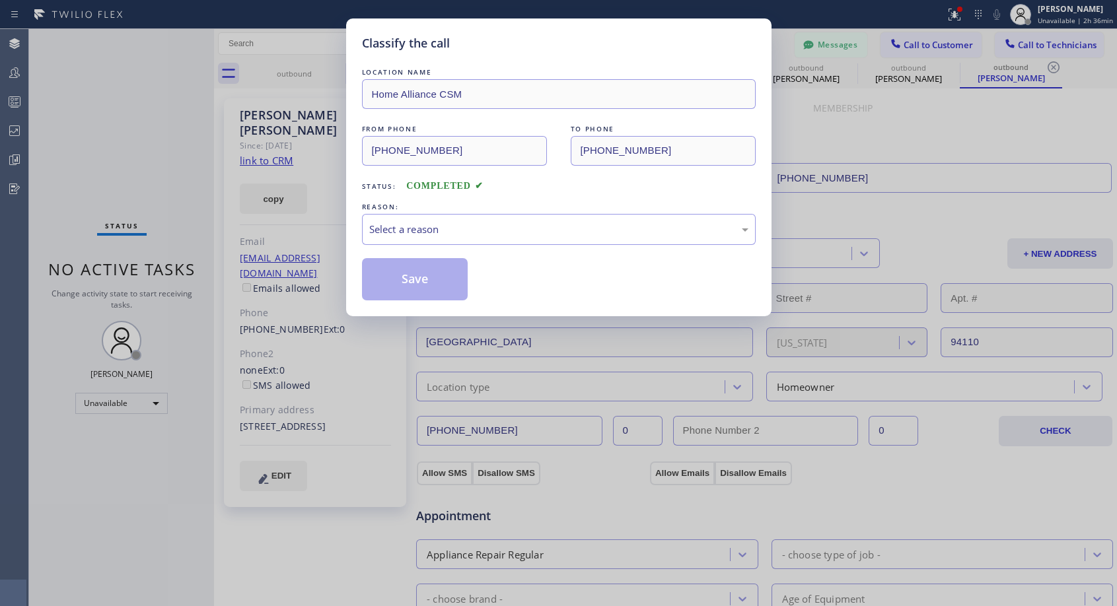
click at [499, 206] on div "REASON:" at bounding box center [559, 207] width 394 height 14
click at [486, 222] on div "Select a reason" at bounding box center [558, 229] width 379 height 15
click at [439, 279] on button "Save" at bounding box center [415, 279] width 106 height 42
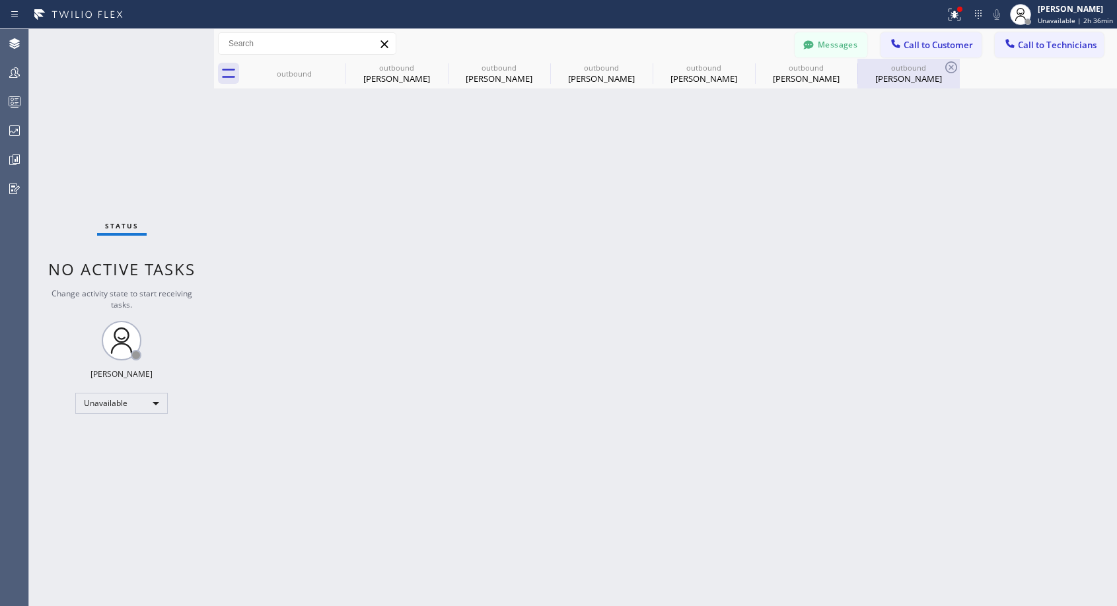
click at [886, 78] on div "[PERSON_NAME]" at bounding box center [909, 79] width 100 height 12
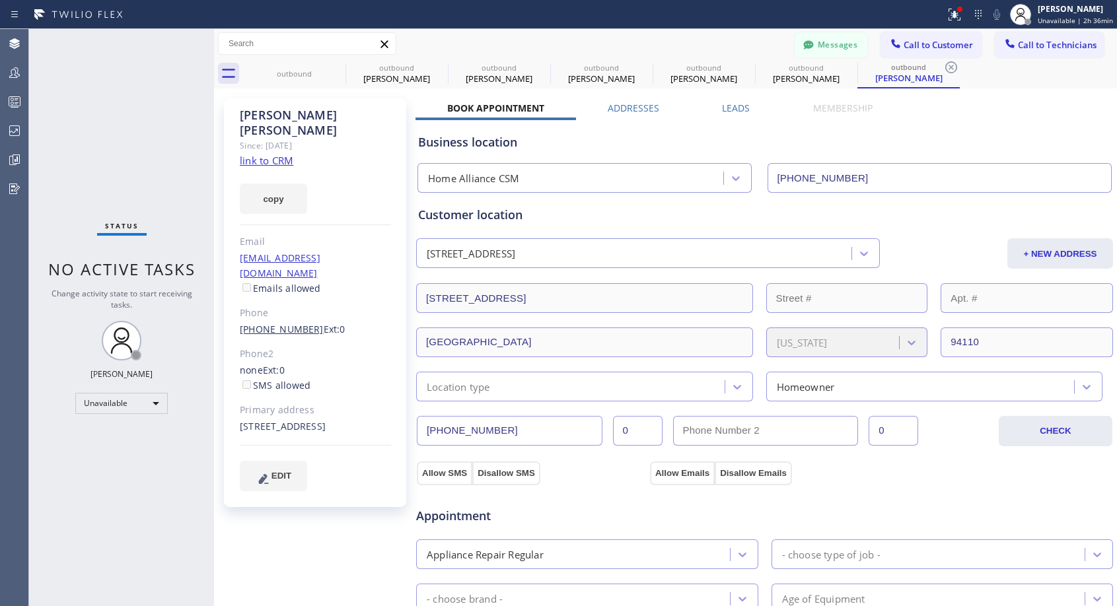
click at [275, 323] on link "[PHONE_NUMBER]" at bounding box center [282, 329] width 84 height 13
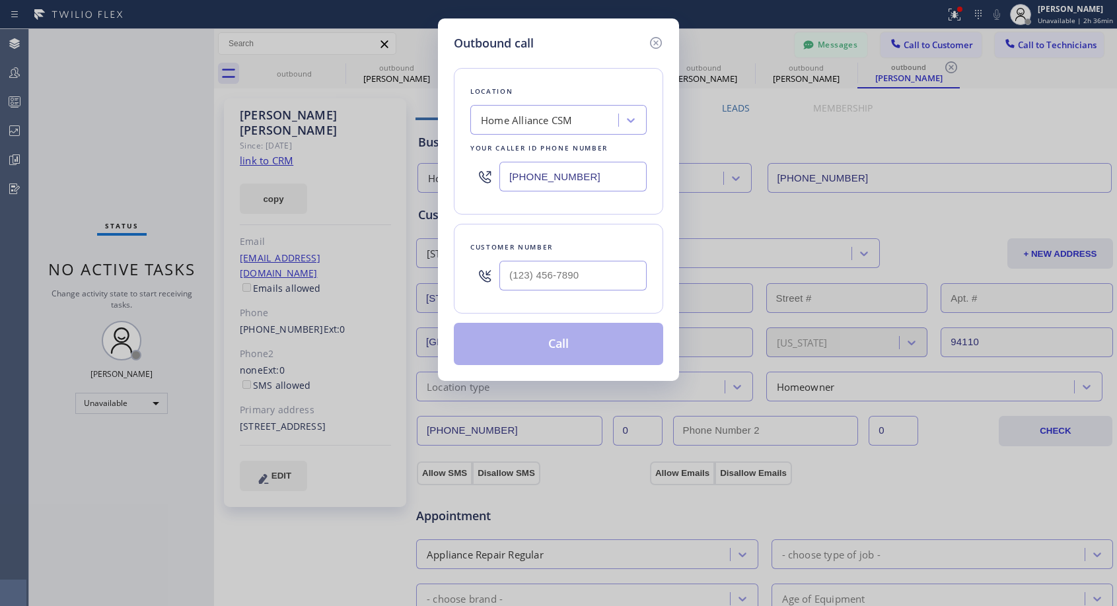
type input "[PHONE_NUMBER]"
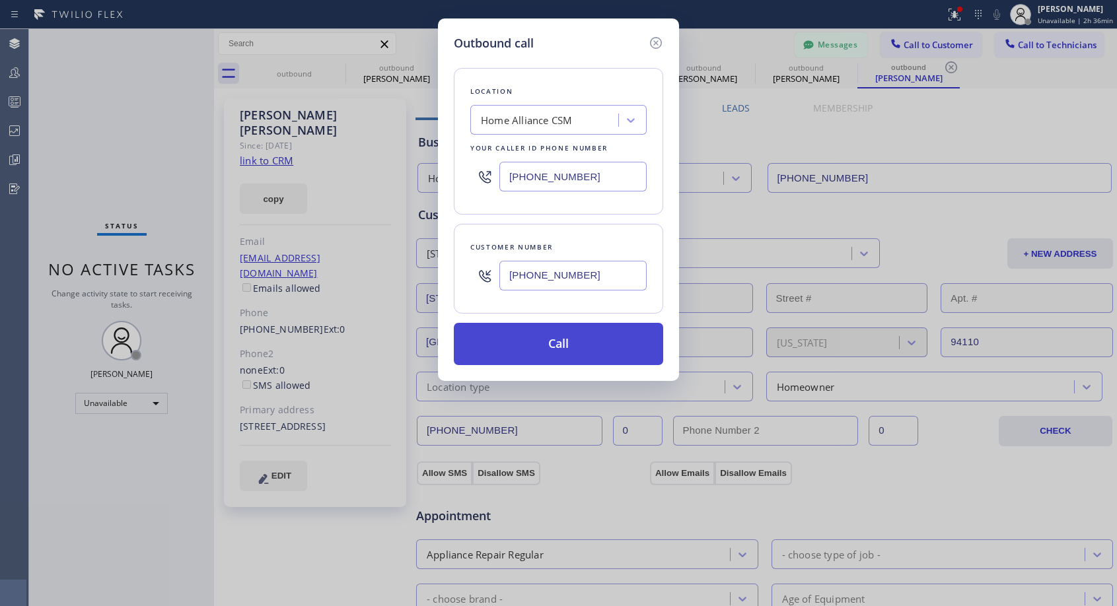
click at [561, 341] on button "Call" at bounding box center [558, 344] width 209 height 42
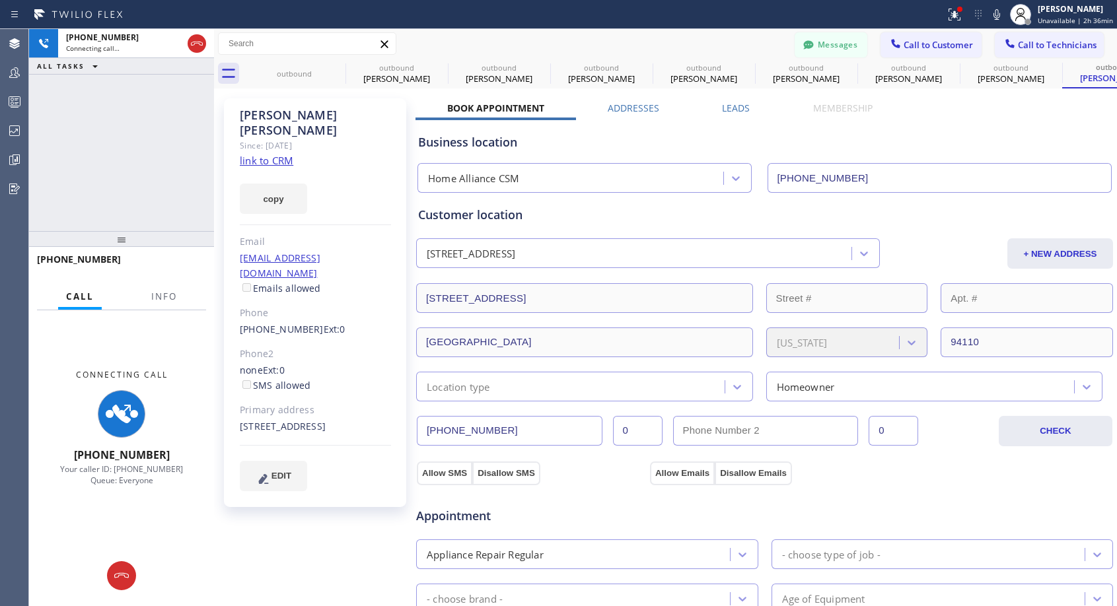
type input "[PHONE_NUMBER]"
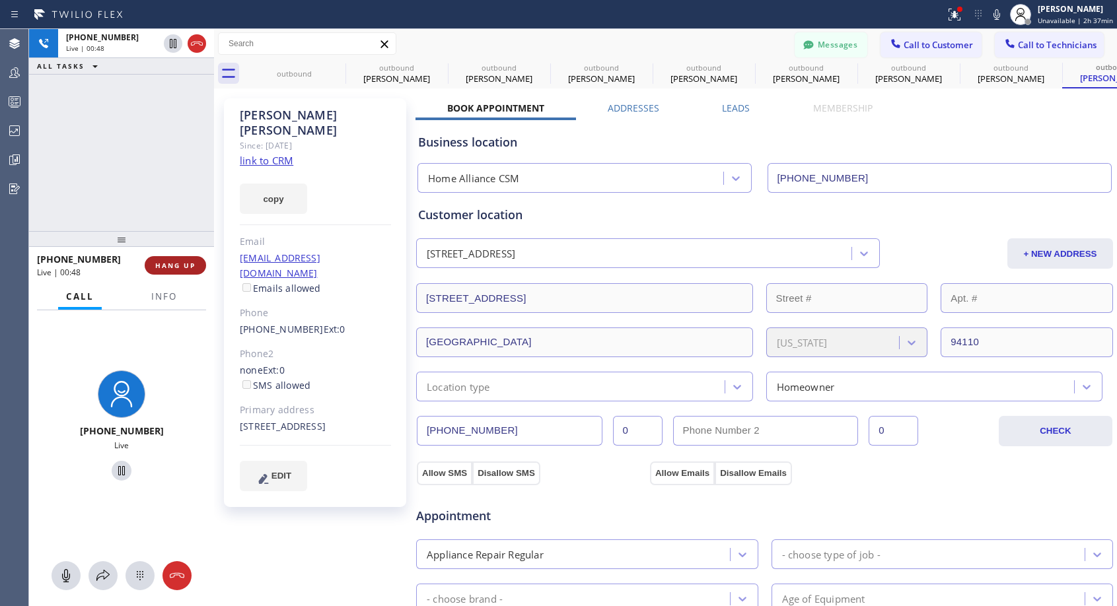
click at [193, 262] on span "HANG UP" at bounding box center [175, 265] width 40 height 9
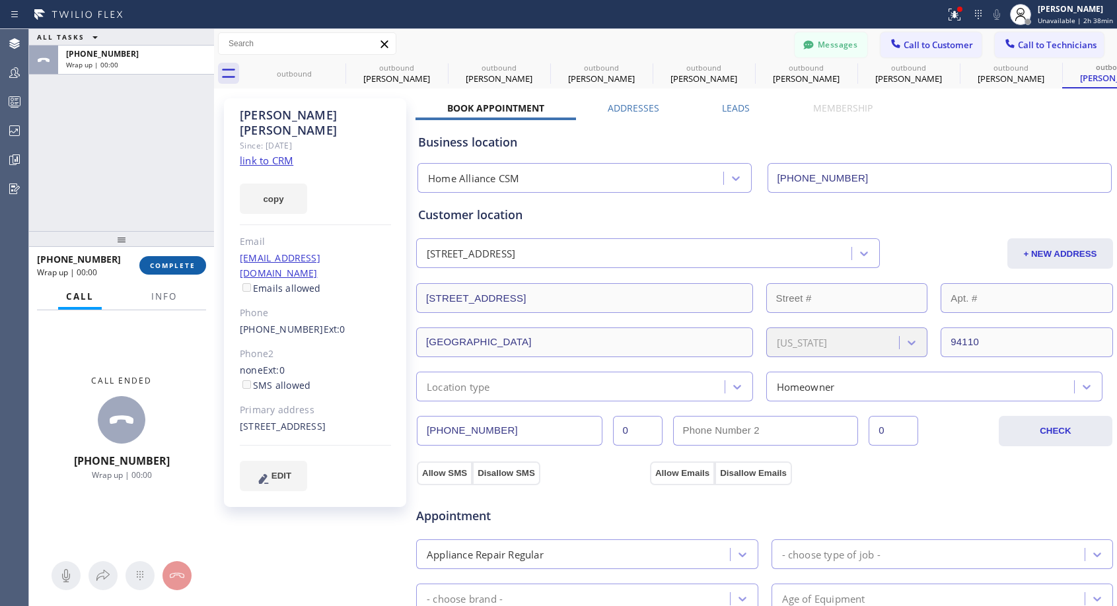
click at [193, 263] on span "COMPLETE" at bounding box center [173, 265] width 46 height 9
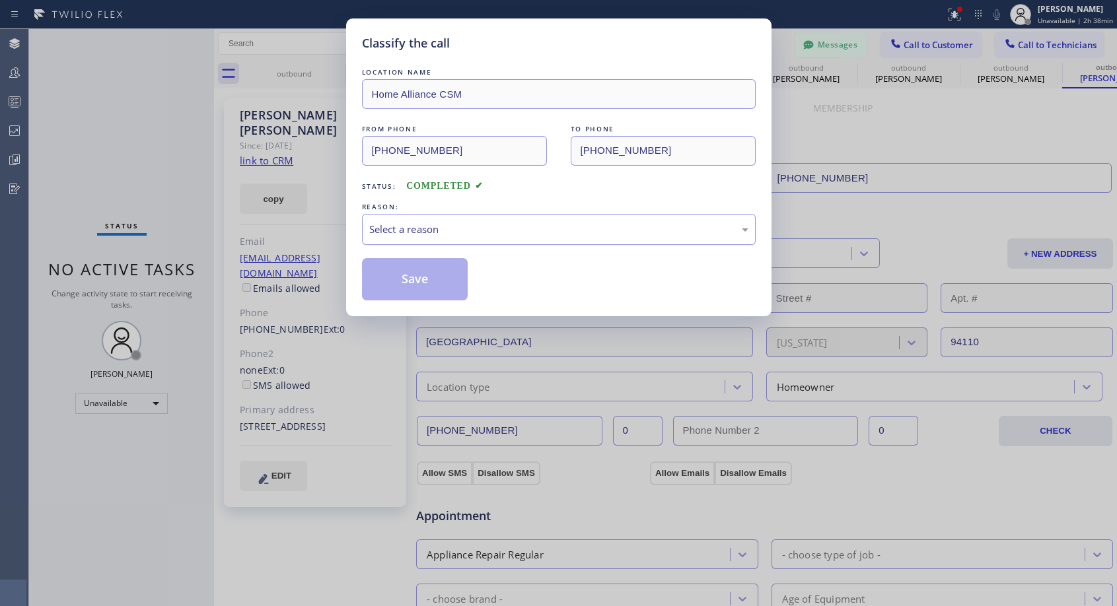
click at [559, 231] on div "Select a reason" at bounding box center [558, 229] width 379 height 15
click at [432, 275] on button "Save" at bounding box center [415, 279] width 106 height 42
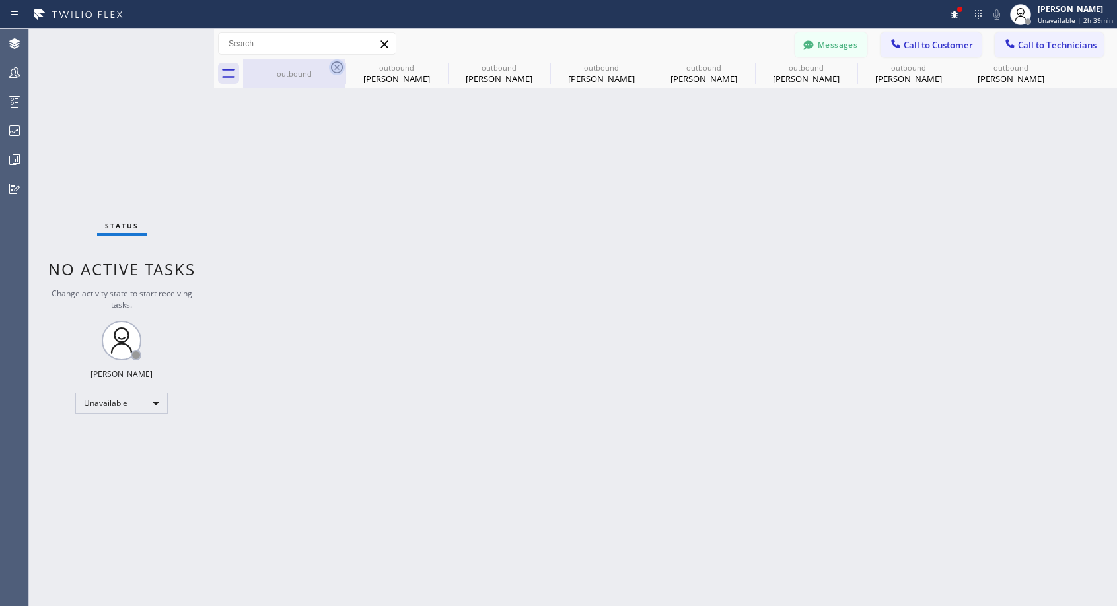
click at [338, 68] on icon at bounding box center [337, 67] width 12 height 12
click at [0, 0] on icon at bounding box center [0, 0] width 0 height 0
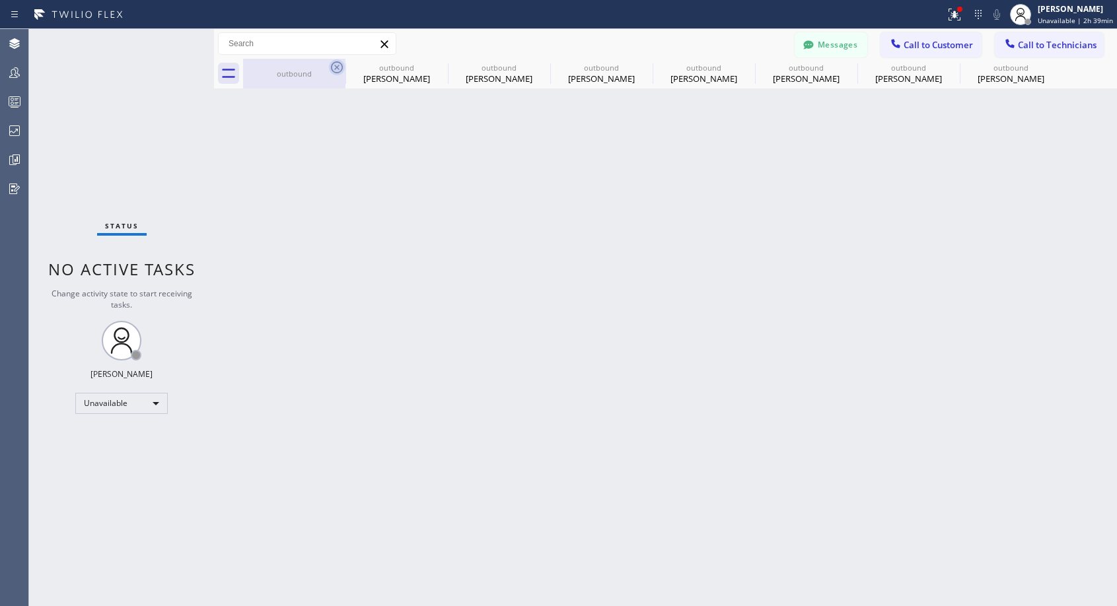
click at [0, 0] on icon at bounding box center [0, 0] width 0 height 0
click at [338, 68] on div "outbound outbound [PERSON_NAME] outbound [PERSON_NAME] outbound [PERSON_NAME] o…" at bounding box center [680, 74] width 874 height 30
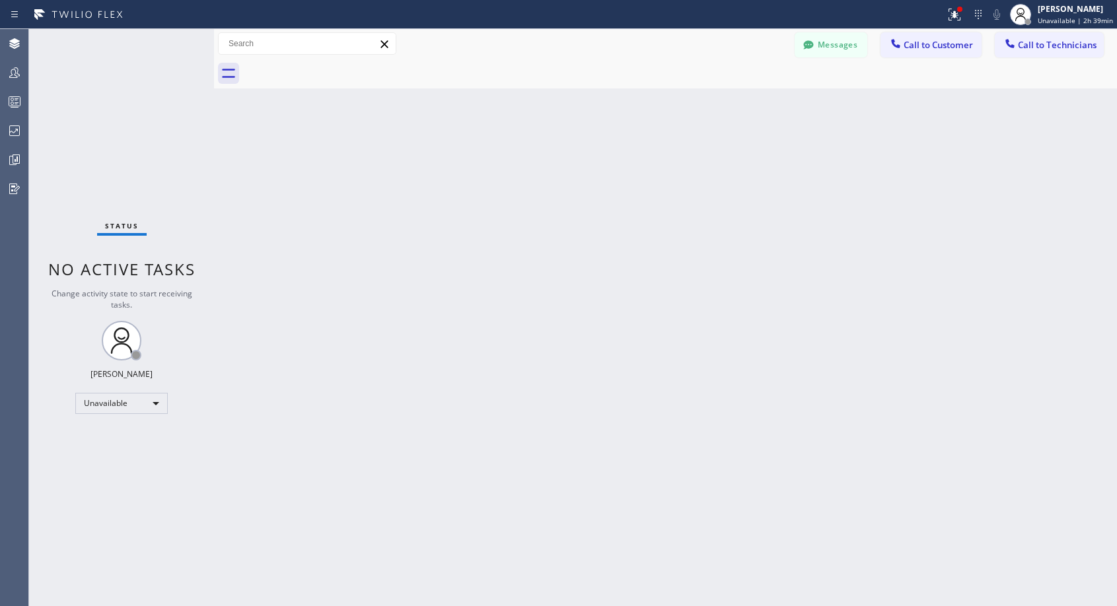
click at [338, 68] on div at bounding box center [680, 74] width 874 height 30
click at [942, 45] on span "Call to Customer" at bounding box center [937, 45] width 69 height 12
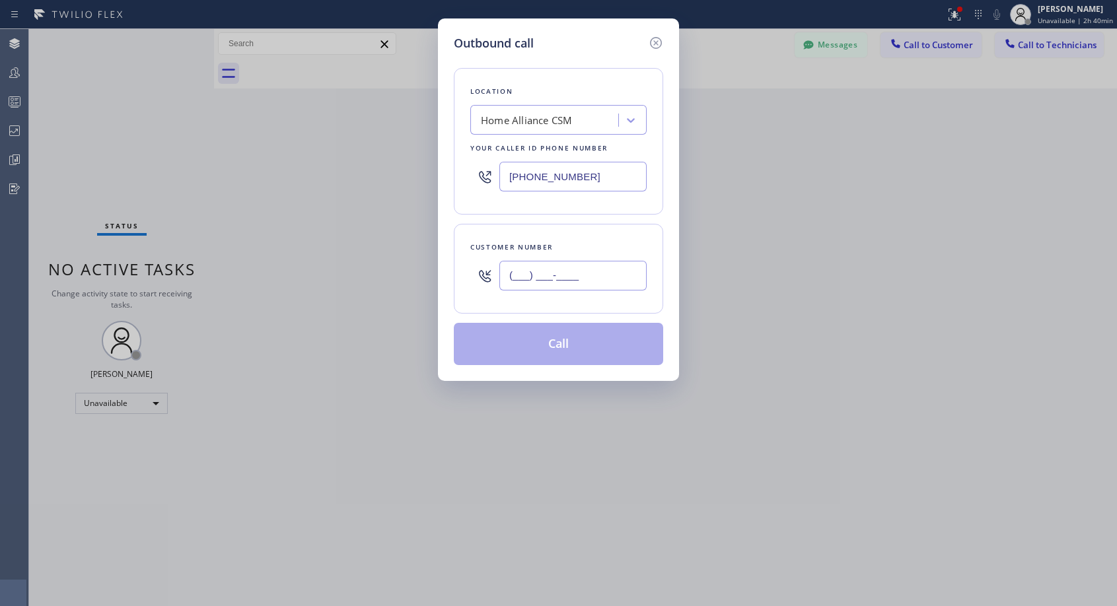
click at [611, 274] on input "(___) ___-____" at bounding box center [572, 276] width 147 height 30
paste input "206) 919-3824"
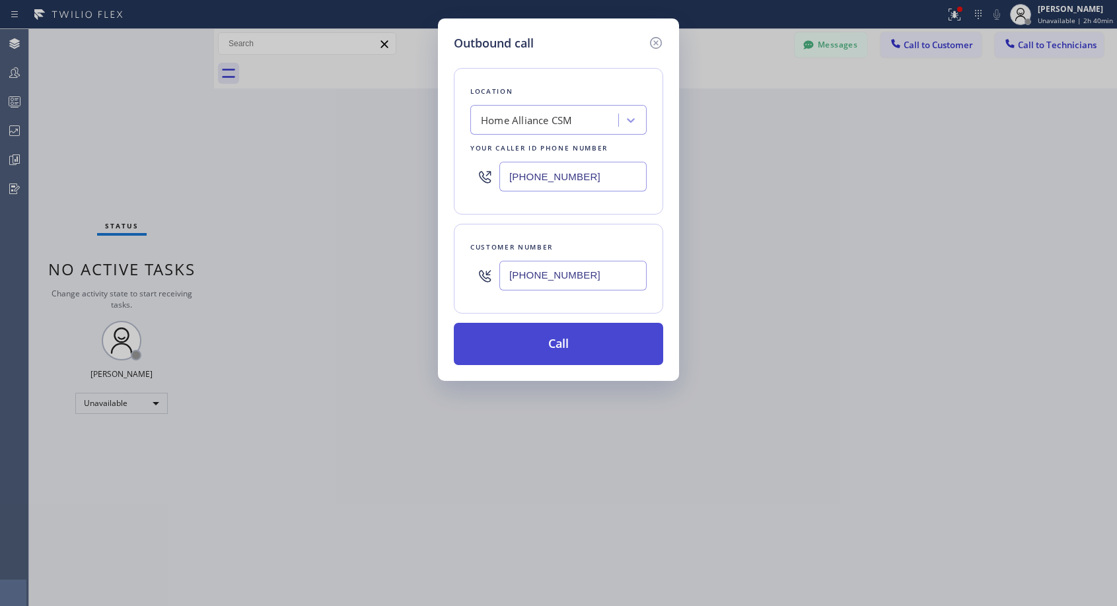
type input "[PHONE_NUMBER]"
click at [581, 332] on button "Call" at bounding box center [558, 344] width 209 height 42
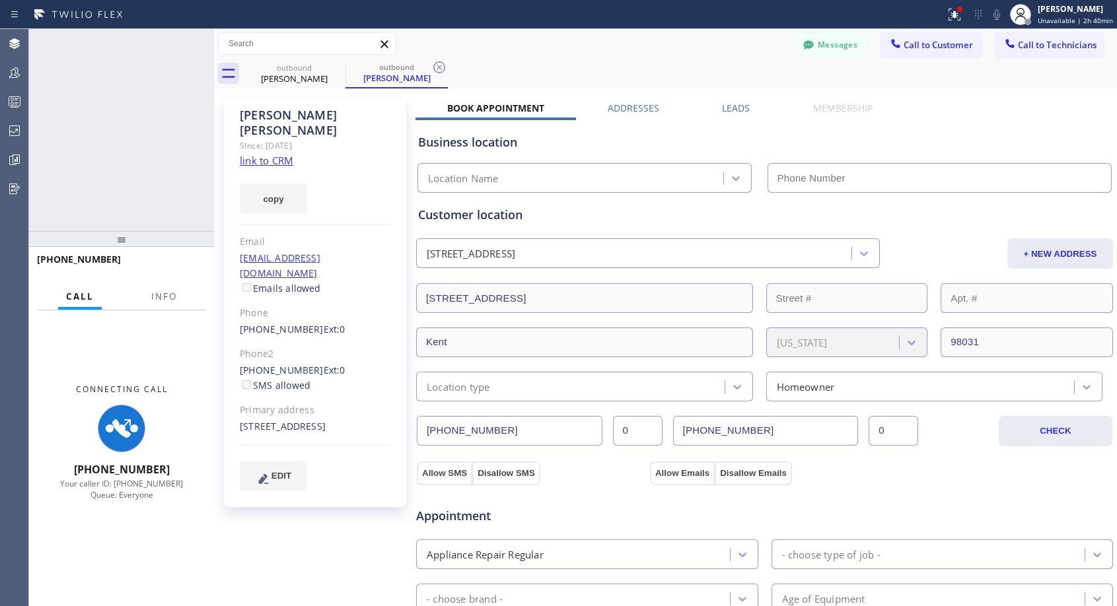
type input "[PHONE_NUMBER]"
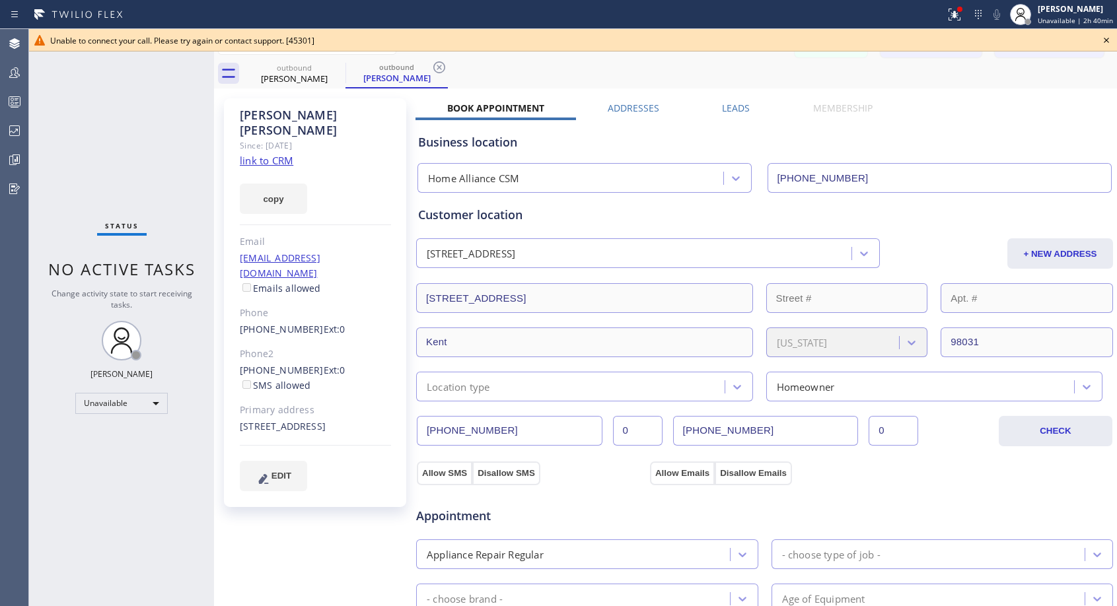
click at [1104, 39] on icon at bounding box center [1106, 40] width 16 height 16
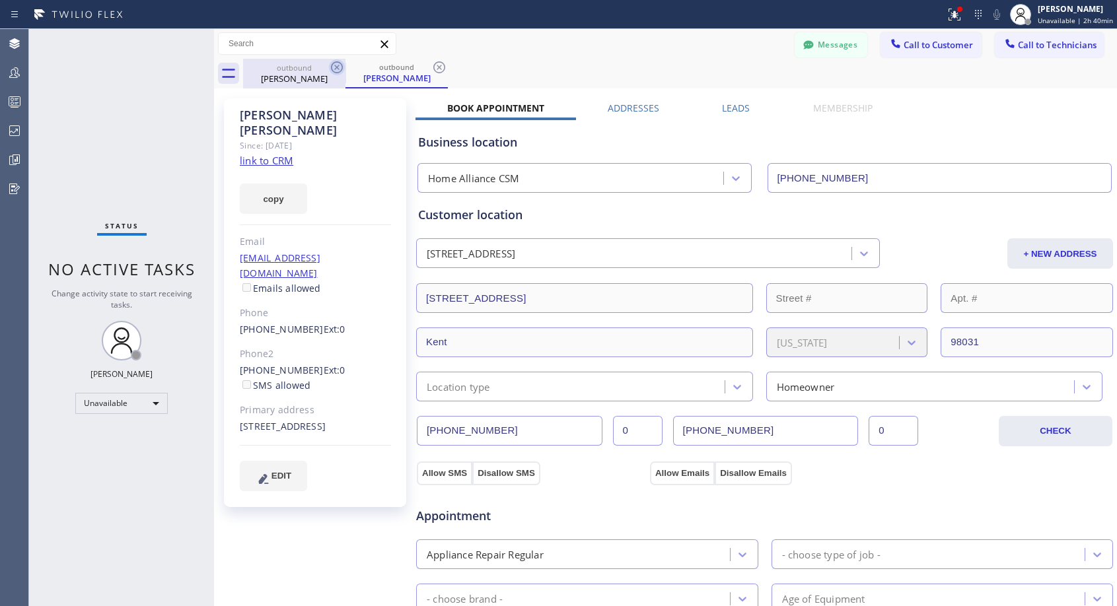
click at [335, 67] on icon at bounding box center [337, 67] width 16 height 16
click at [345, 67] on div "outbound [PERSON_NAME]" at bounding box center [396, 74] width 102 height 30
click at [293, 323] on link "[PHONE_NUMBER]" at bounding box center [282, 329] width 84 height 13
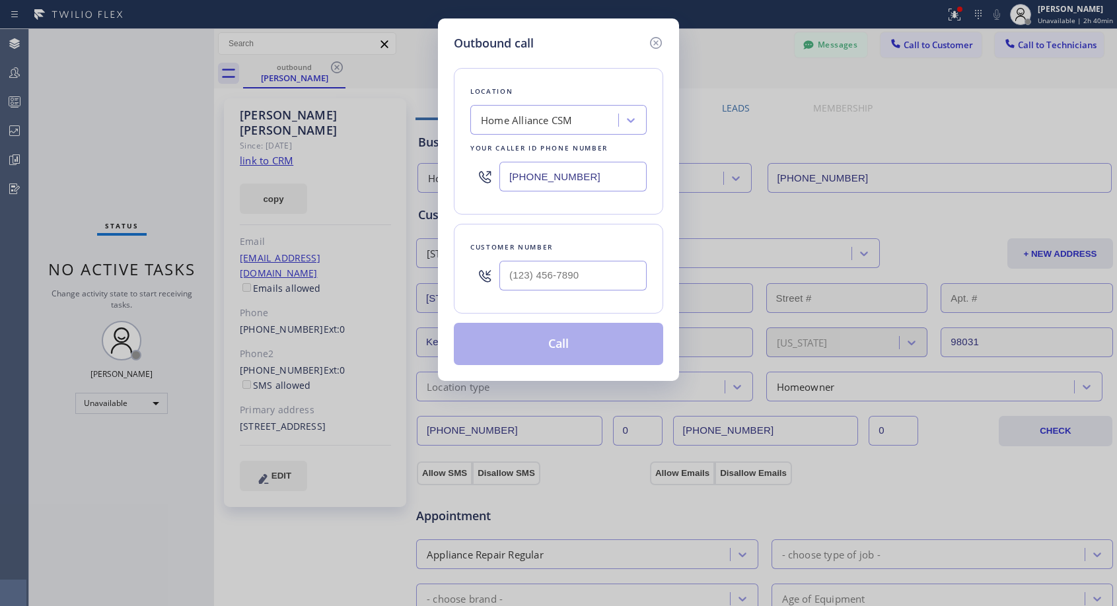
type input "[PHONE_NUMBER]"
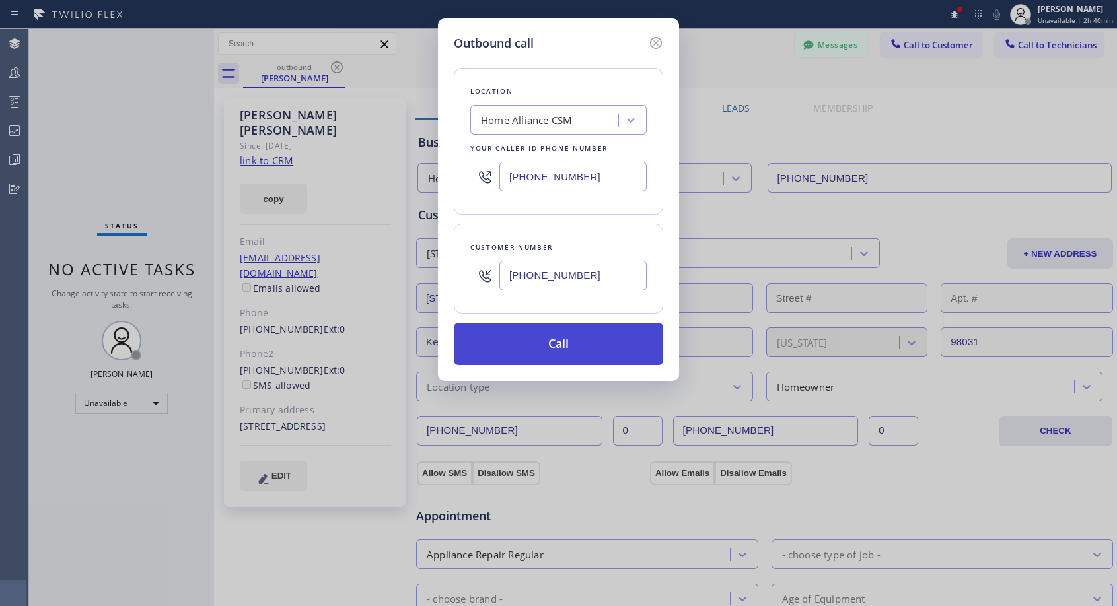
click at [556, 334] on button "Call" at bounding box center [558, 344] width 209 height 42
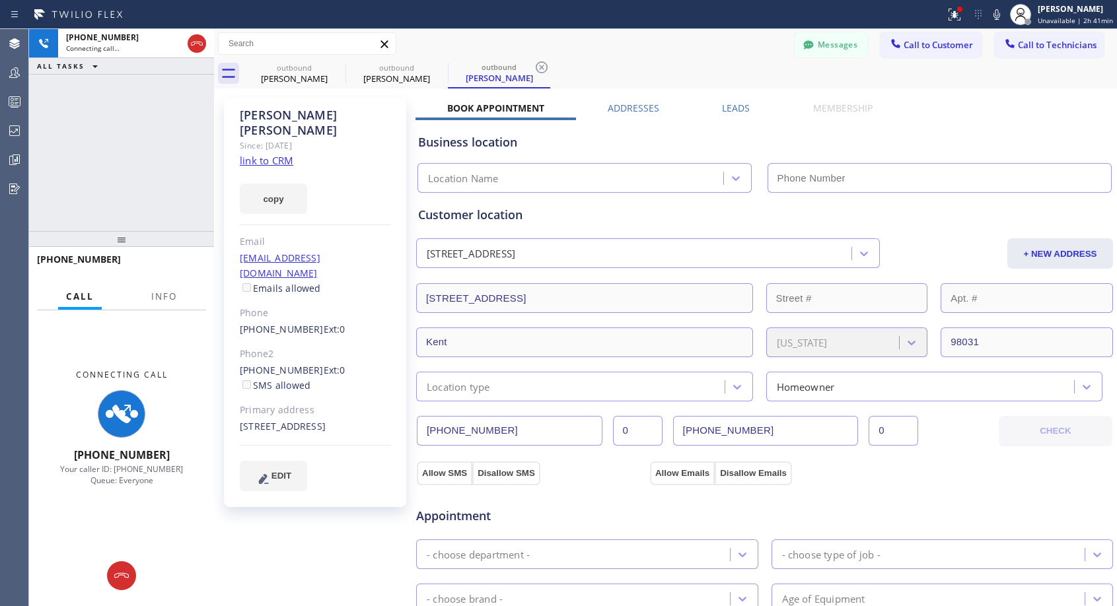
type input "[PHONE_NUMBER]"
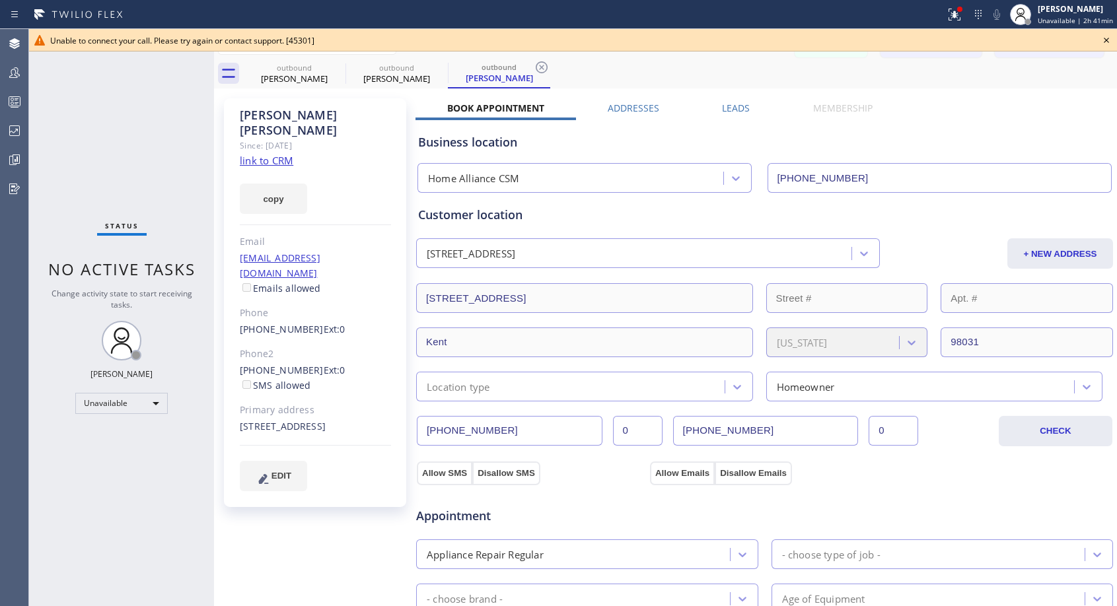
click at [1104, 40] on icon at bounding box center [1106, 40] width 16 height 16
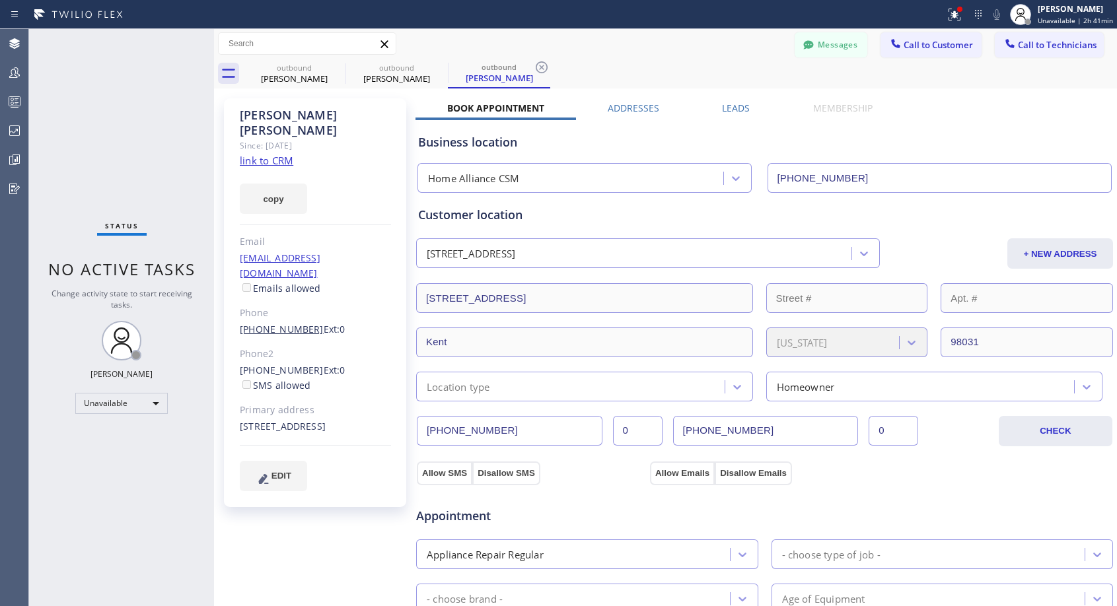
click at [294, 323] on link "[PHONE_NUMBER]" at bounding box center [282, 329] width 84 height 13
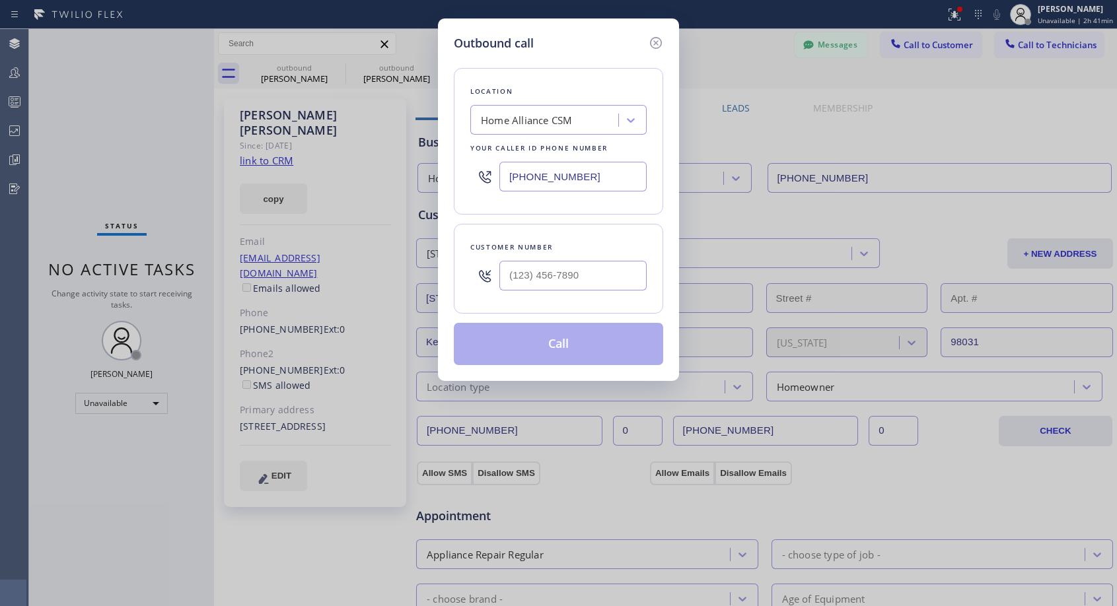
type input "[PHONE_NUMBER]"
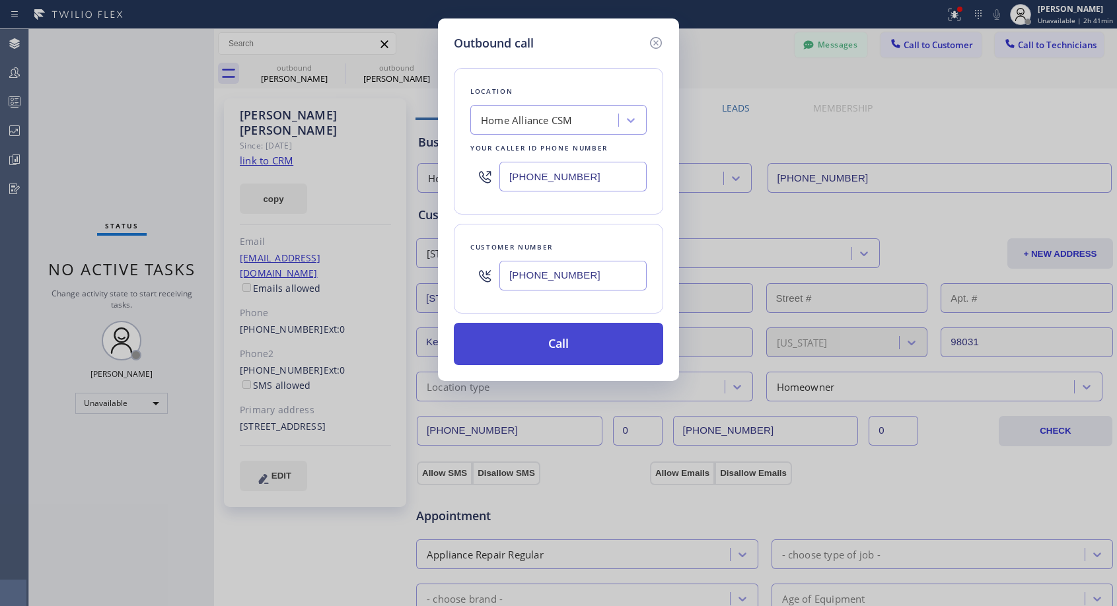
click at [536, 338] on button "Call" at bounding box center [558, 344] width 209 height 42
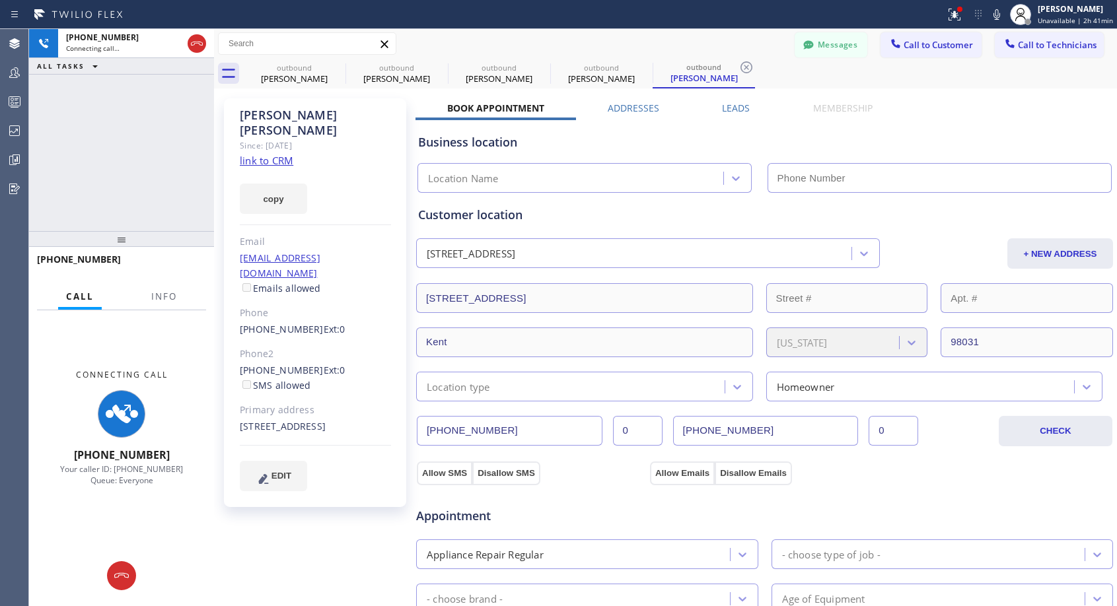
type input "[PHONE_NUMBER]"
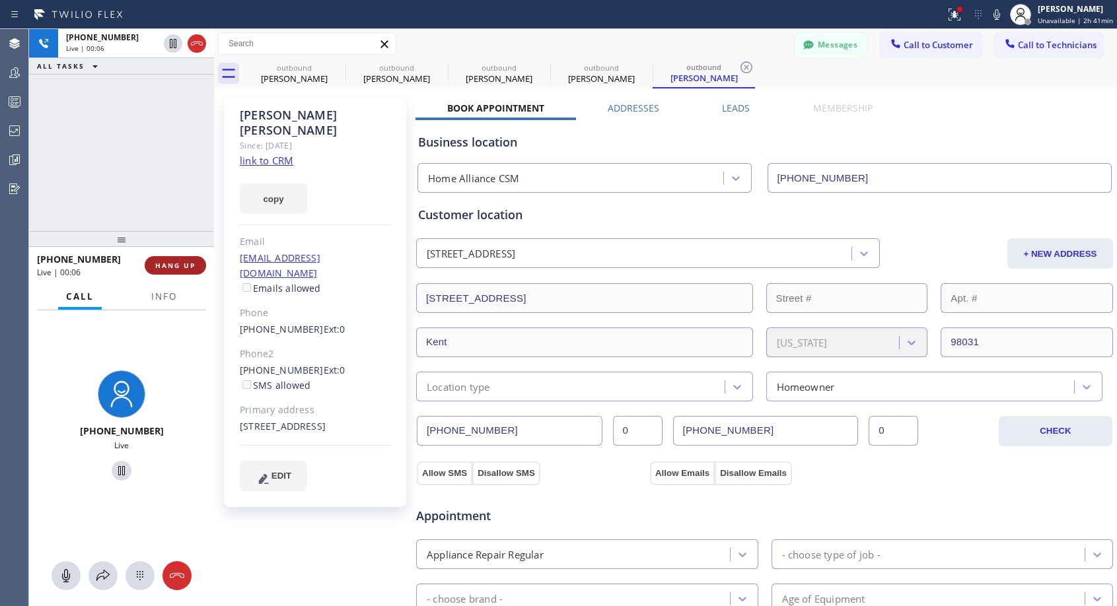
click at [178, 269] on span "HANG UP" at bounding box center [175, 265] width 40 height 9
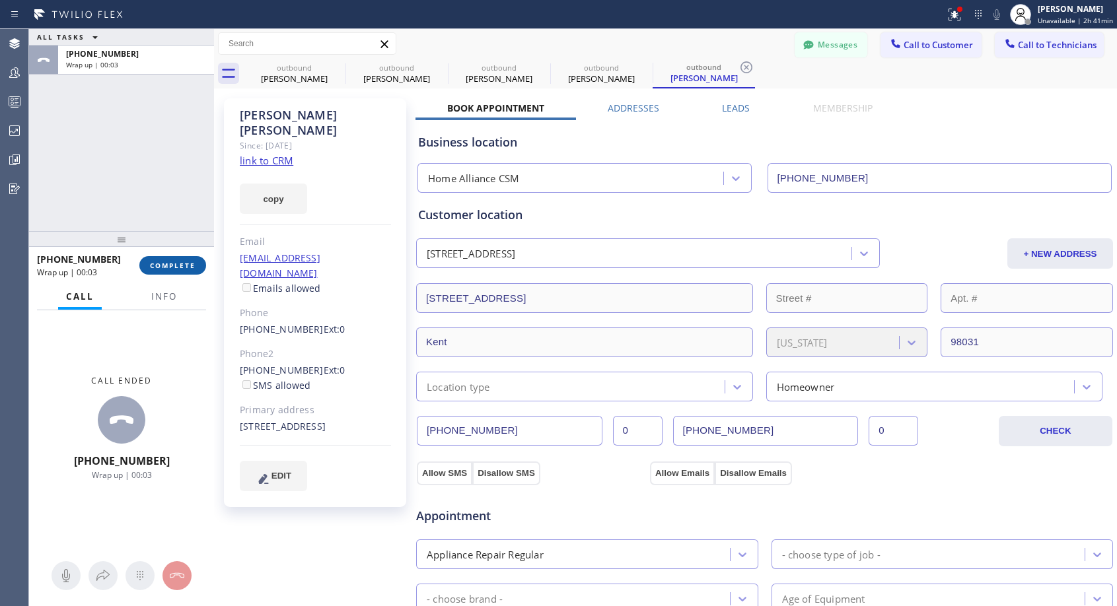
click at [180, 269] on span "COMPLETE" at bounding box center [173, 265] width 46 height 9
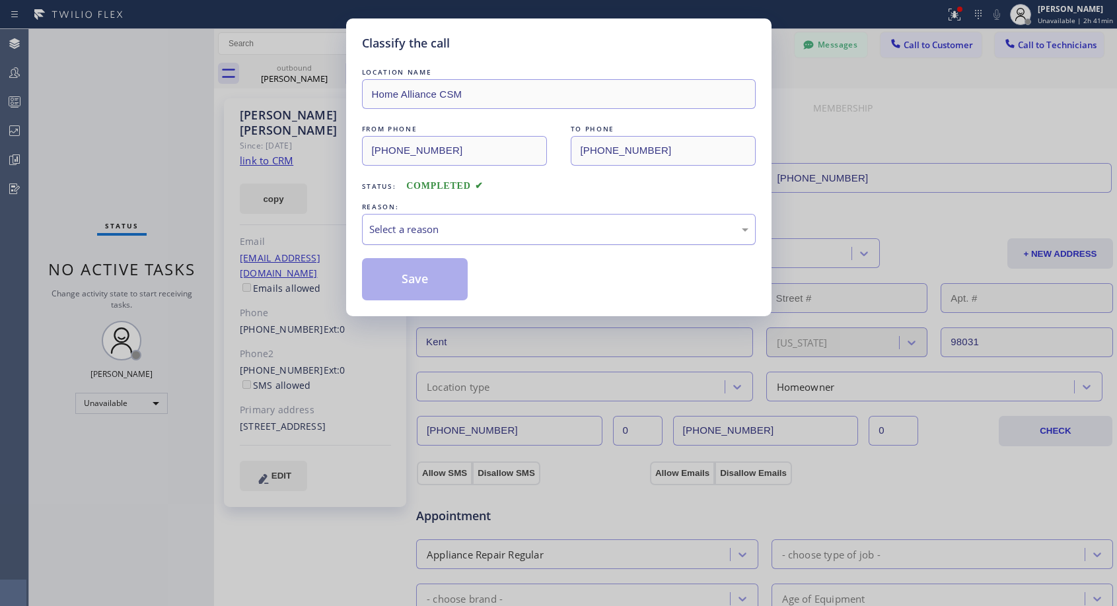
click at [518, 230] on div "Select a reason" at bounding box center [558, 229] width 379 height 15
click at [426, 277] on button "Save" at bounding box center [415, 279] width 106 height 42
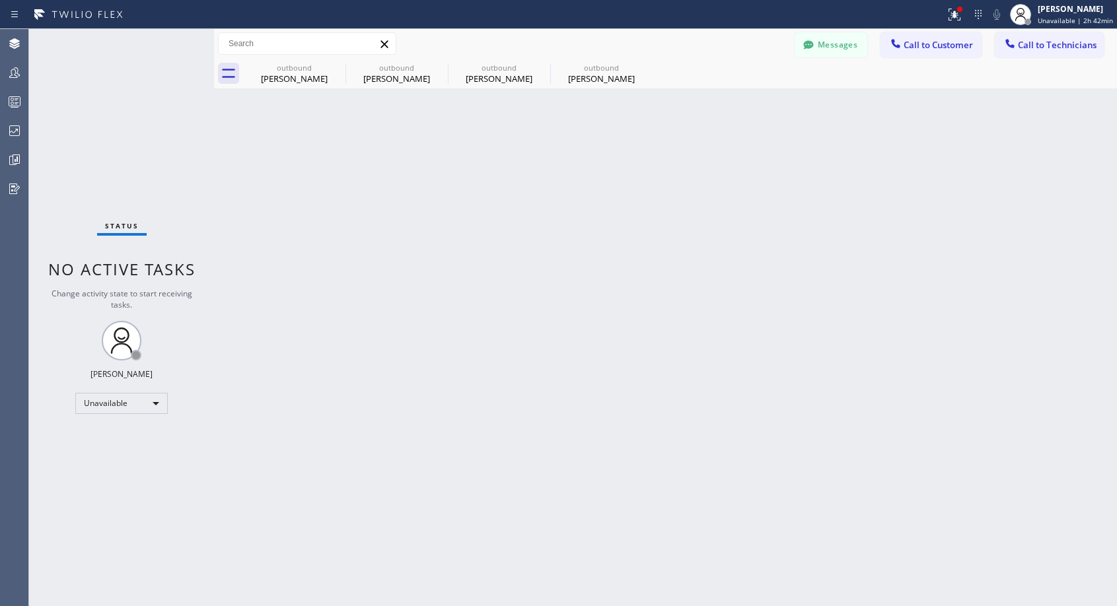
click at [596, 79] on div "[PERSON_NAME]" at bounding box center [601, 79] width 100 height 12
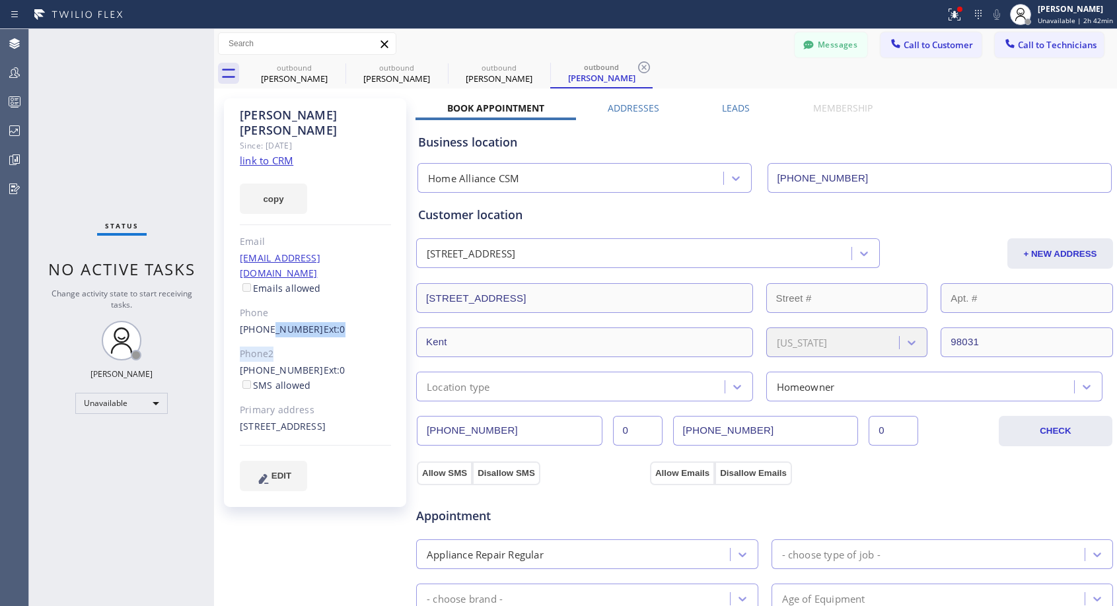
drag, startPoint x: 267, startPoint y: 300, endPoint x: 354, endPoint y: 308, distance: 87.5
click at [354, 308] on div "[PERSON_NAME] Since: [DATE] link to CRM copy Email [EMAIL_ADDRESS][DOMAIN_NAME]…" at bounding box center [315, 302] width 182 height 409
click at [384, 306] on div "Phone" at bounding box center [315, 313] width 151 height 15
click at [271, 364] on link "[PHONE_NUMBER]" at bounding box center [282, 370] width 84 height 13
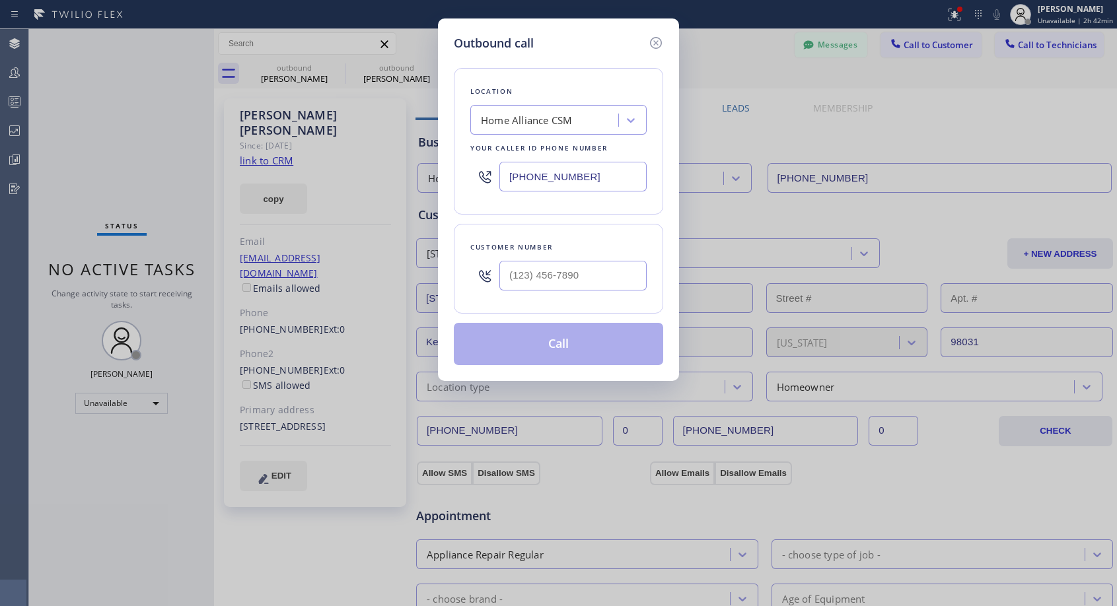
type input "[PHONE_NUMBER]"
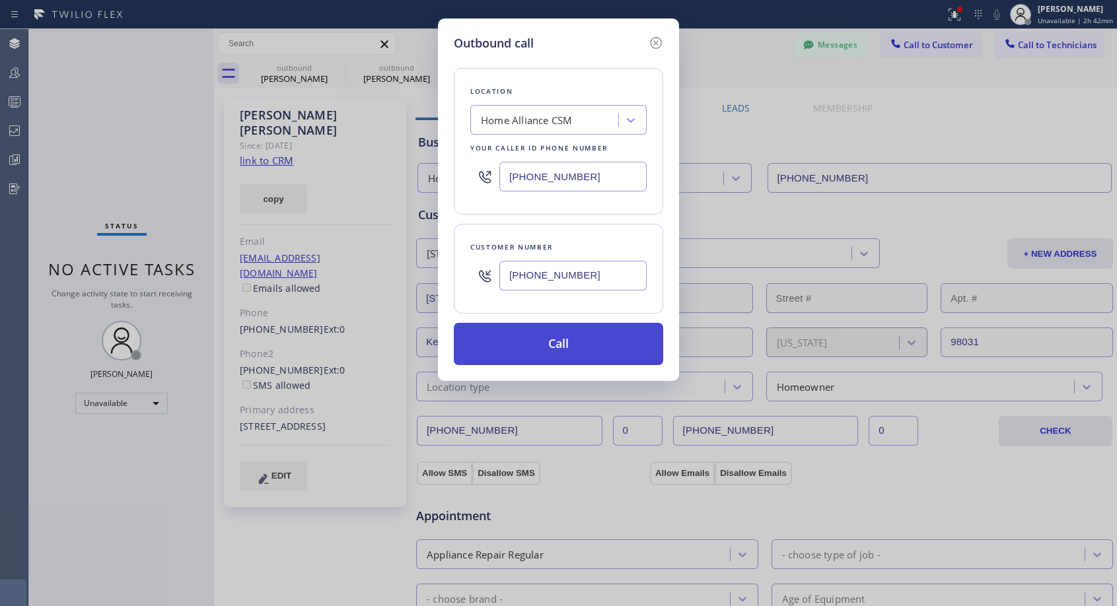
click at [529, 337] on button "Call" at bounding box center [558, 344] width 209 height 42
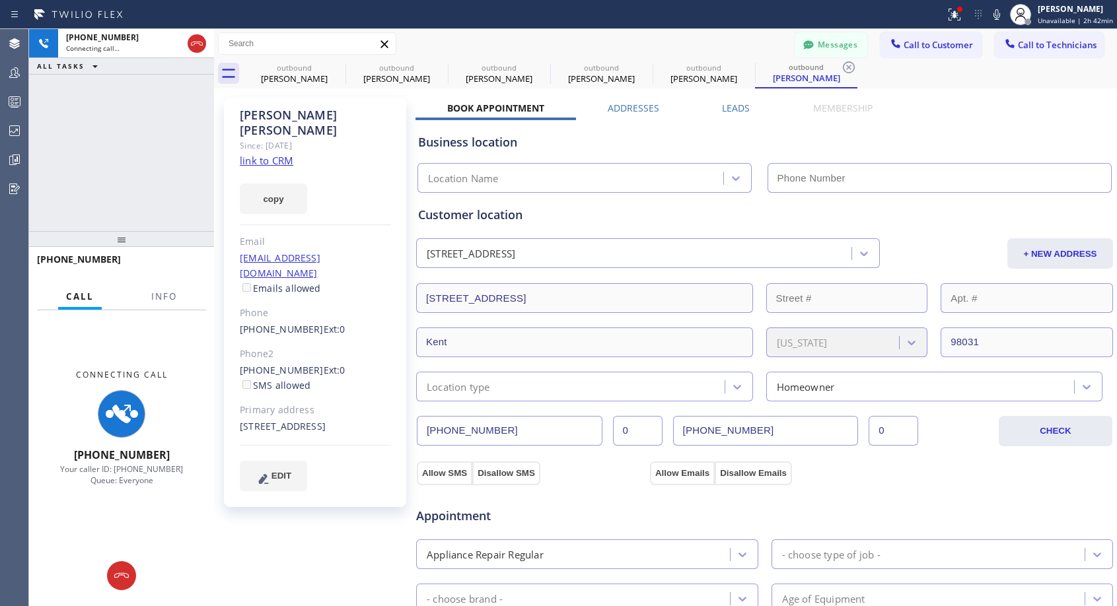
type input "[PHONE_NUMBER]"
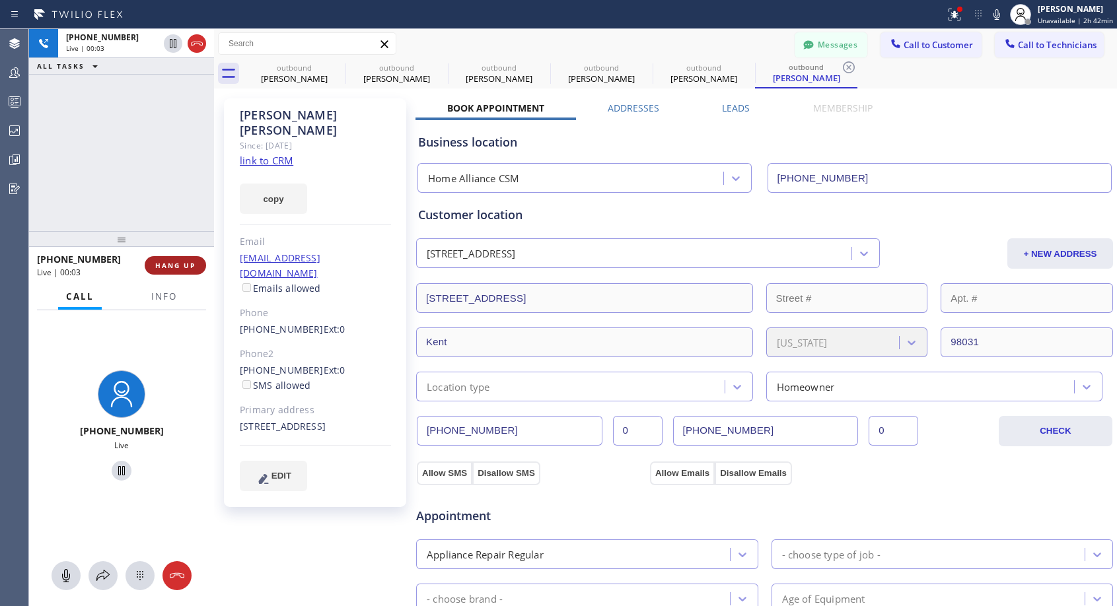
click at [179, 267] on span "HANG UP" at bounding box center [175, 265] width 40 height 9
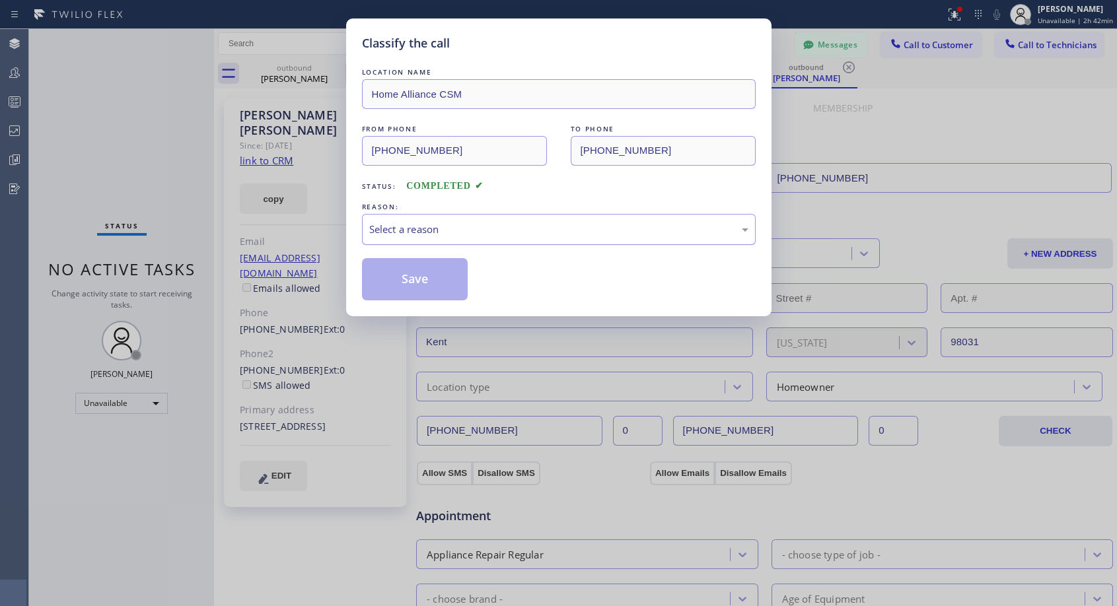
click at [610, 225] on div "Select a reason" at bounding box center [558, 229] width 379 height 15
click at [431, 283] on button "Save" at bounding box center [415, 279] width 106 height 42
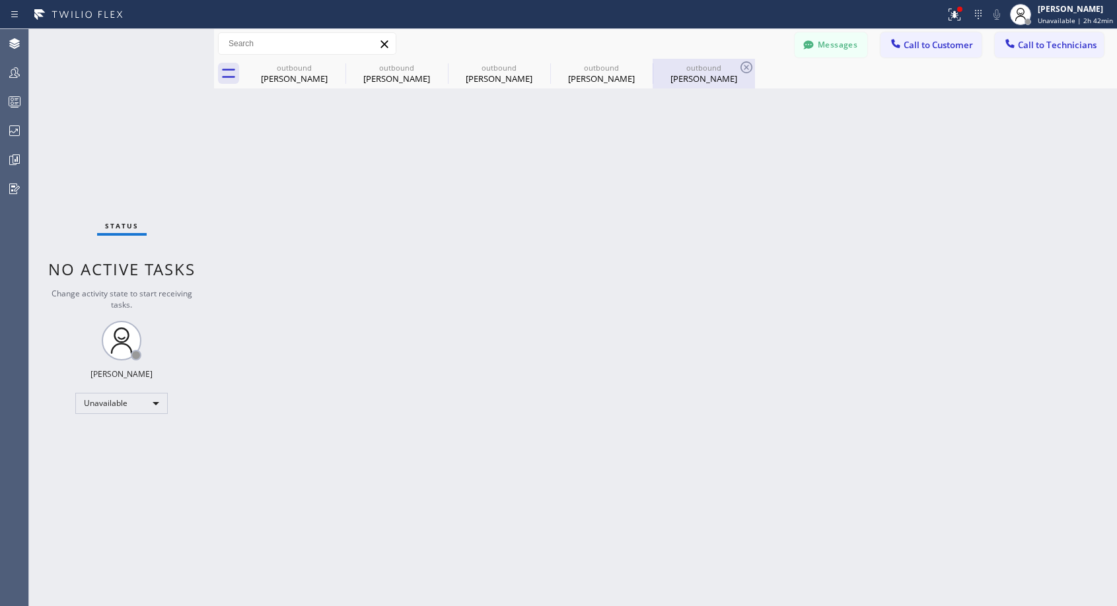
click at [691, 83] on div "[PERSON_NAME]" at bounding box center [704, 79] width 100 height 12
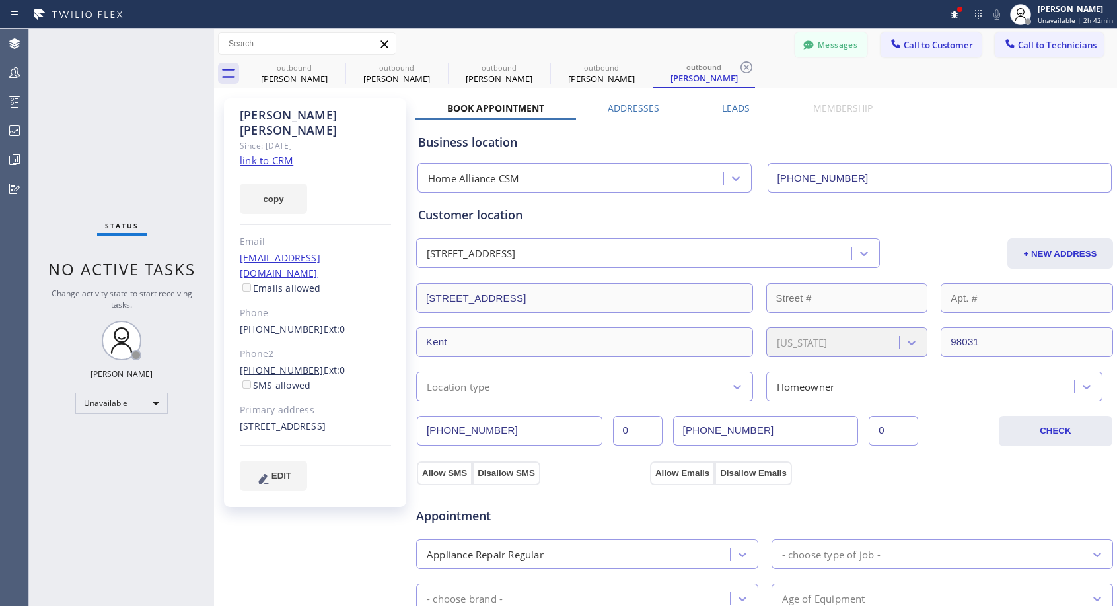
click at [263, 364] on link "[PHONE_NUMBER]" at bounding box center [282, 370] width 84 height 13
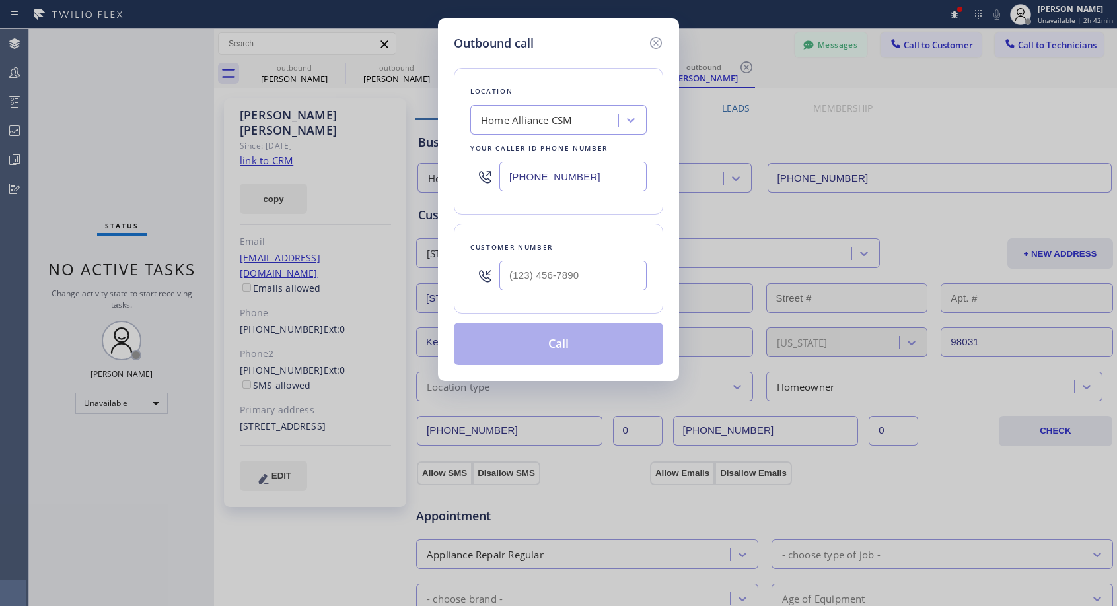
type input "[PHONE_NUMBER]"
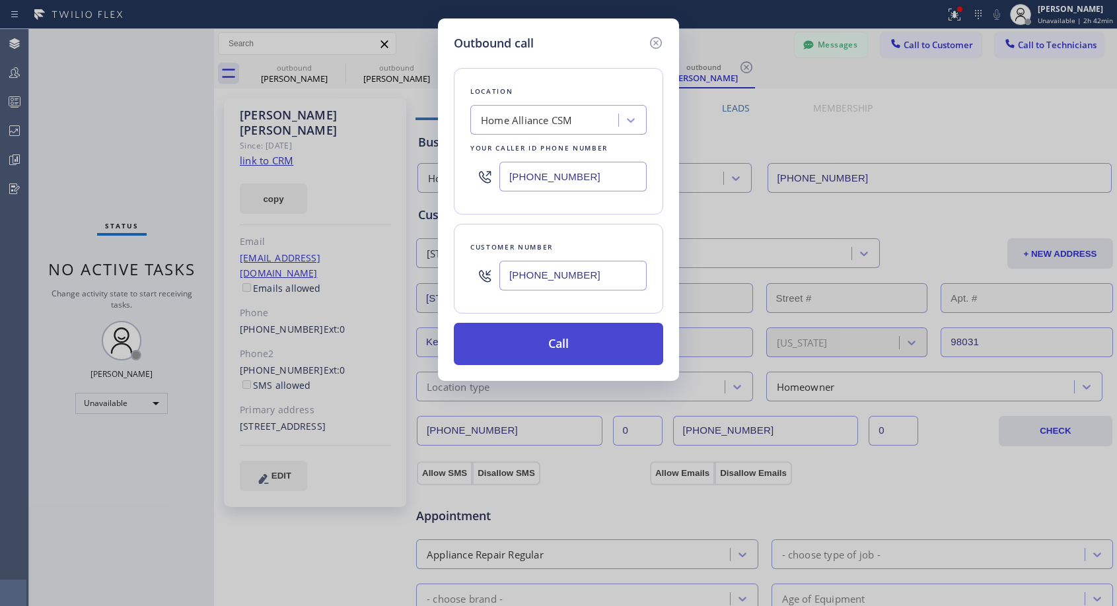
click at [578, 343] on button "Call" at bounding box center [558, 344] width 209 height 42
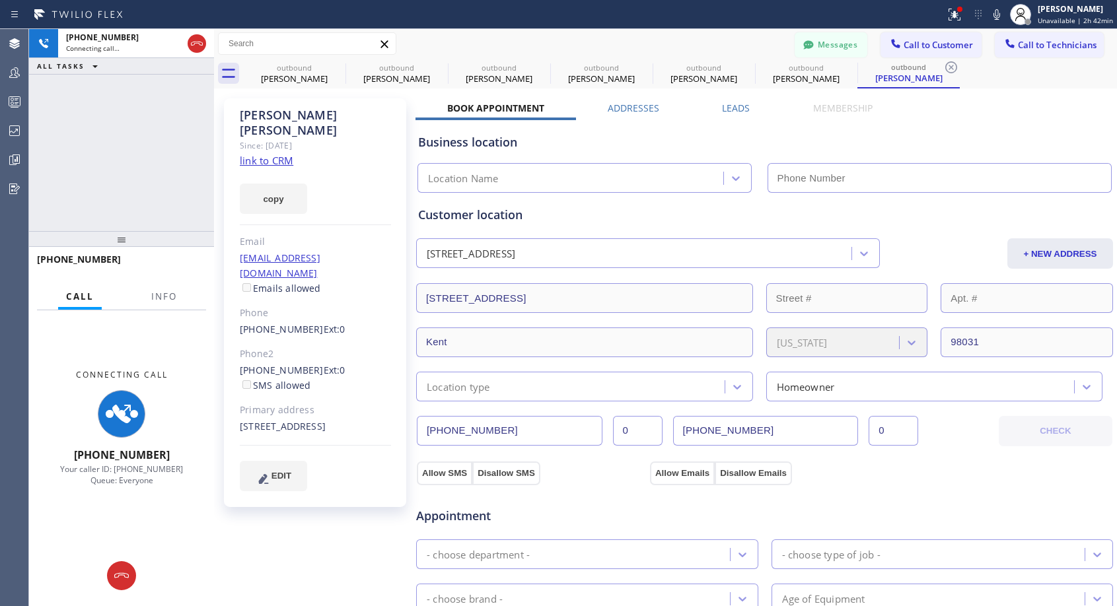
type input "[PHONE_NUMBER]"
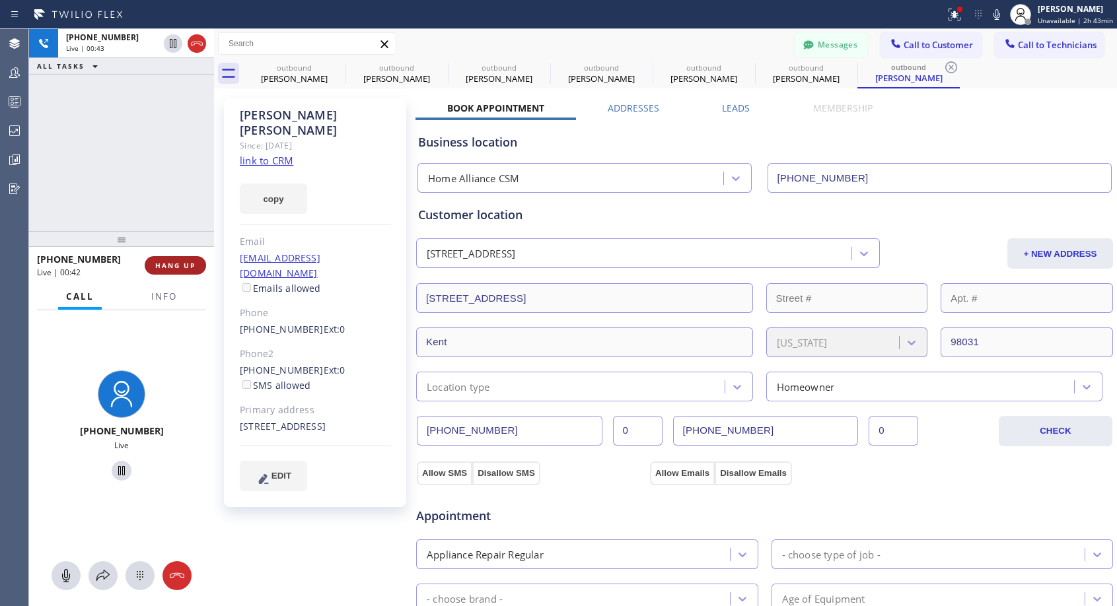
click at [182, 267] on span "HANG UP" at bounding box center [175, 265] width 40 height 9
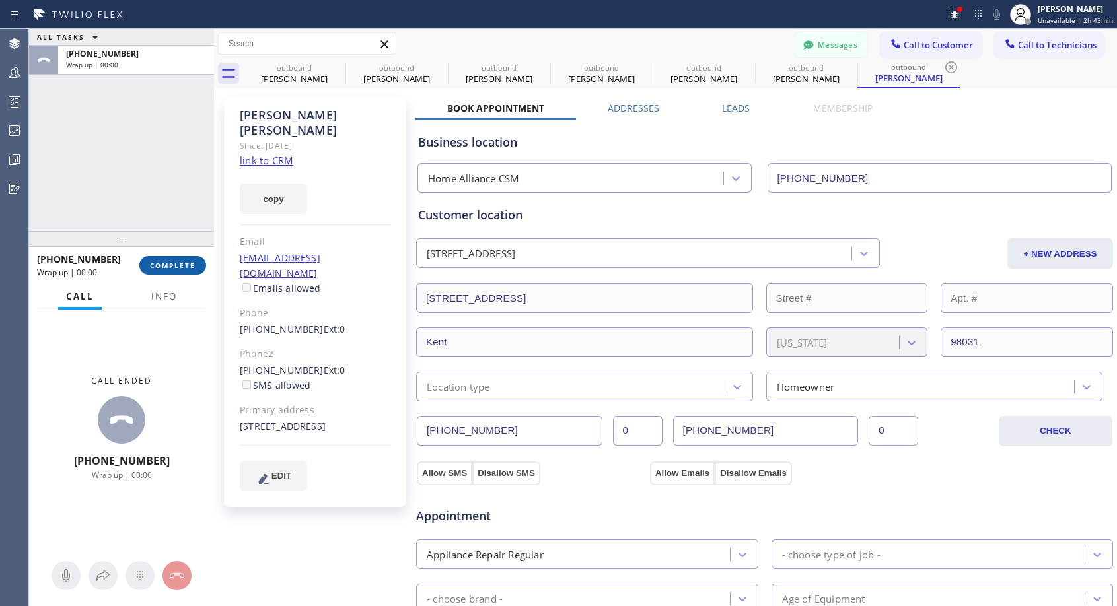
click at [182, 267] on span "COMPLETE" at bounding box center [173, 265] width 46 height 9
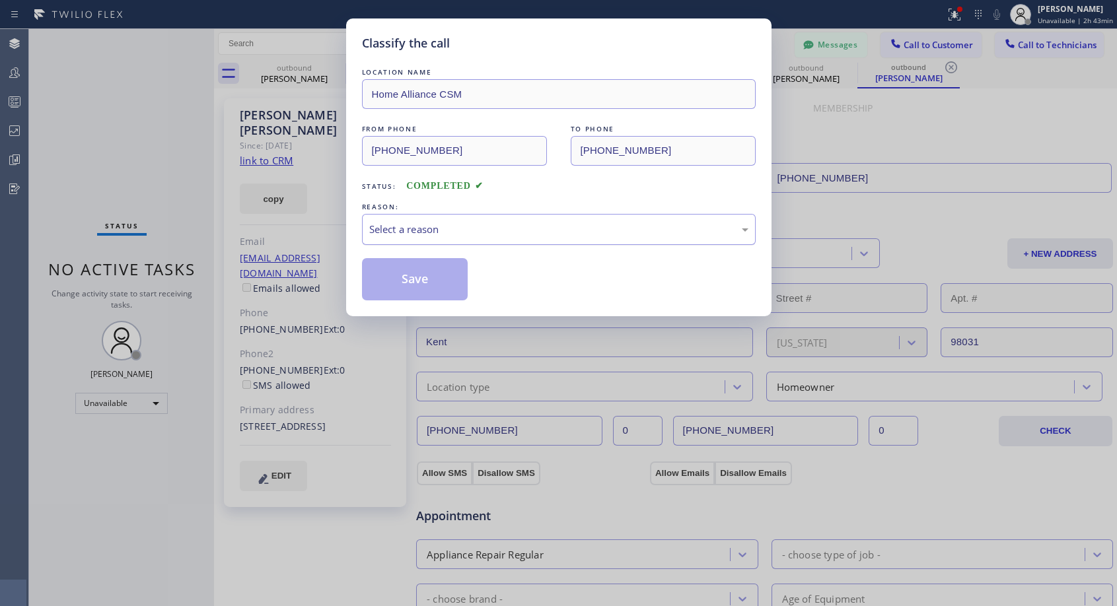
click at [550, 234] on div "Select a reason" at bounding box center [558, 229] width 379 height 15
click at [433, 279] on button "Save" at bounding box center [415, 279] width 106 height 42
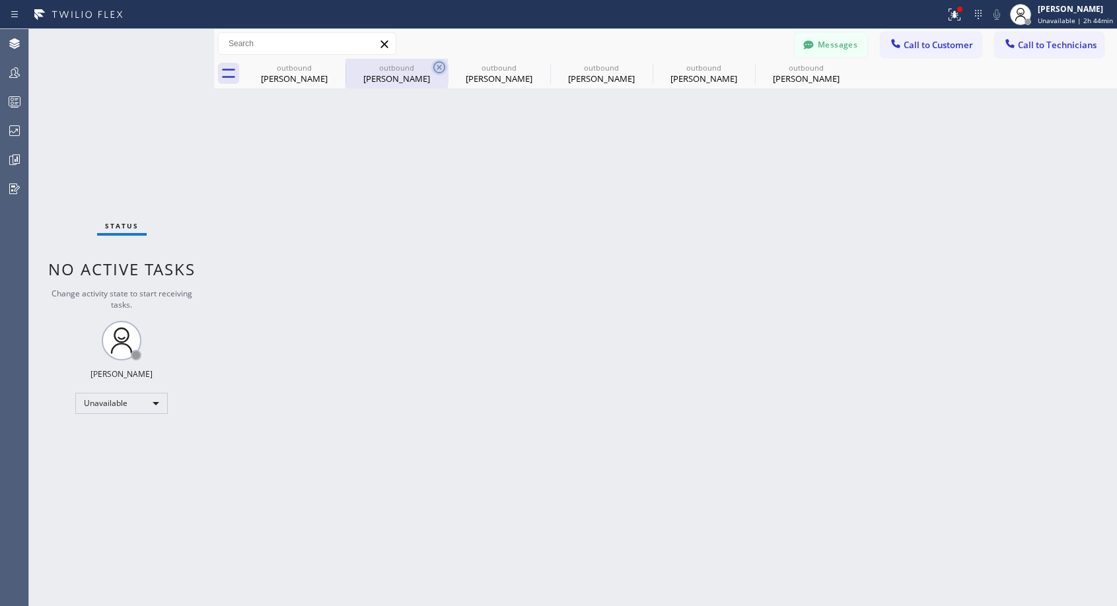
click at [0, 0] on icon at bounding box center [0, 0] width 0 height 0
click at [431, 62] on icon at bounding box center [439, 67] width 16 height 16
click at [0, 0] on icon at bounding box center [0, 0] width 0 height 0
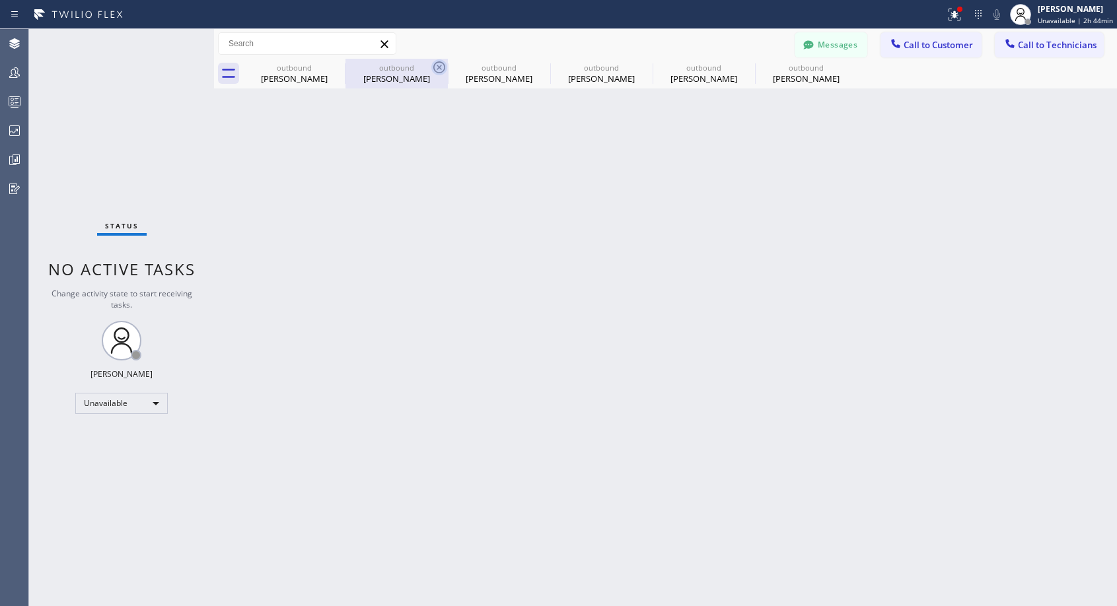
click at [0, 0] on icon at bounding box center [0, 0] width 0 height 0
click at [343, 62] on div "outbound [PERSON_NAME] outbound [PERSON_NAME] outbound [PERSON_NAME] outbound […" at bounding box center [680, 74] width 874 height 30
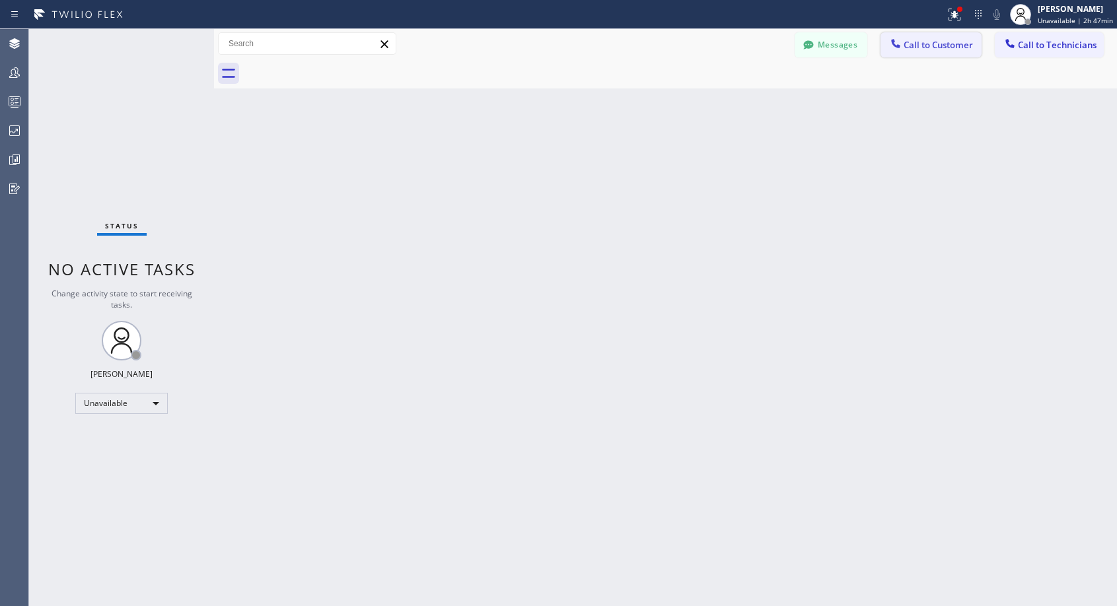
click at [942, 51] on button "Call to Customer" at bounding box center [930, 44] width 101 height 25
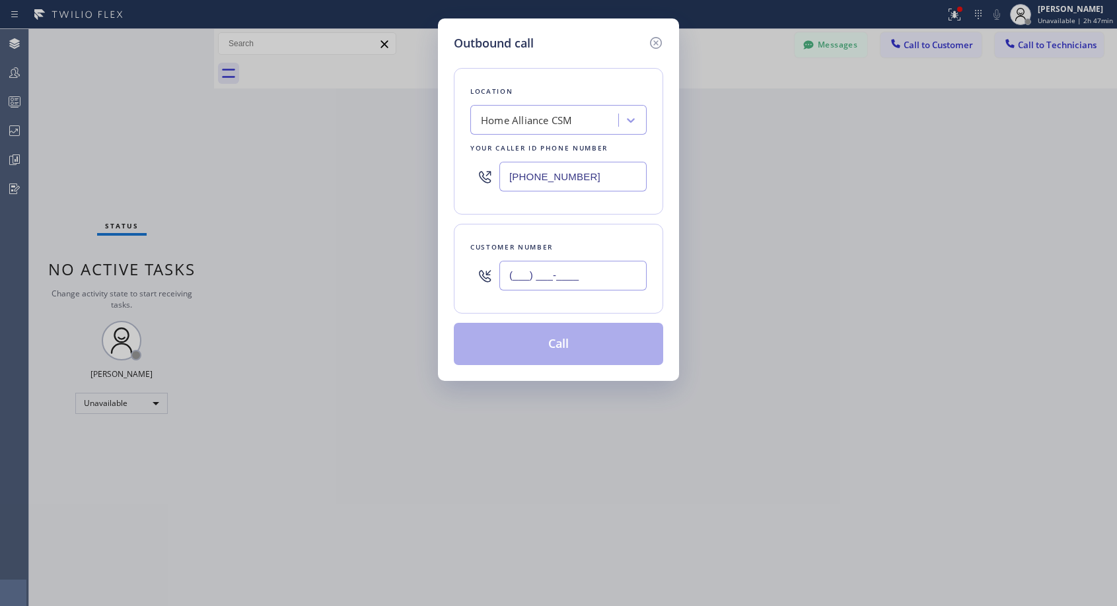
click at [605, 279] on input "(___) ___-____" at bounding box center [572, 276] width 147 height 30
paste input "323) 719-3283"
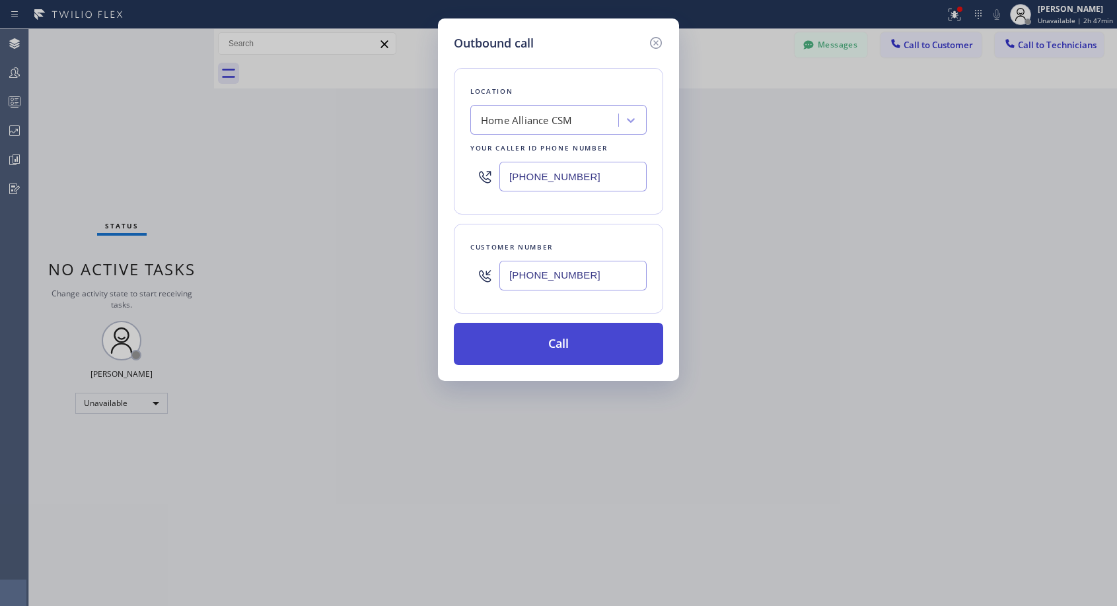
type input "[PHONE_NUMBER]"
click at [567, 347] on button "Call" at bounding box center [558, 344] width 209 height 42
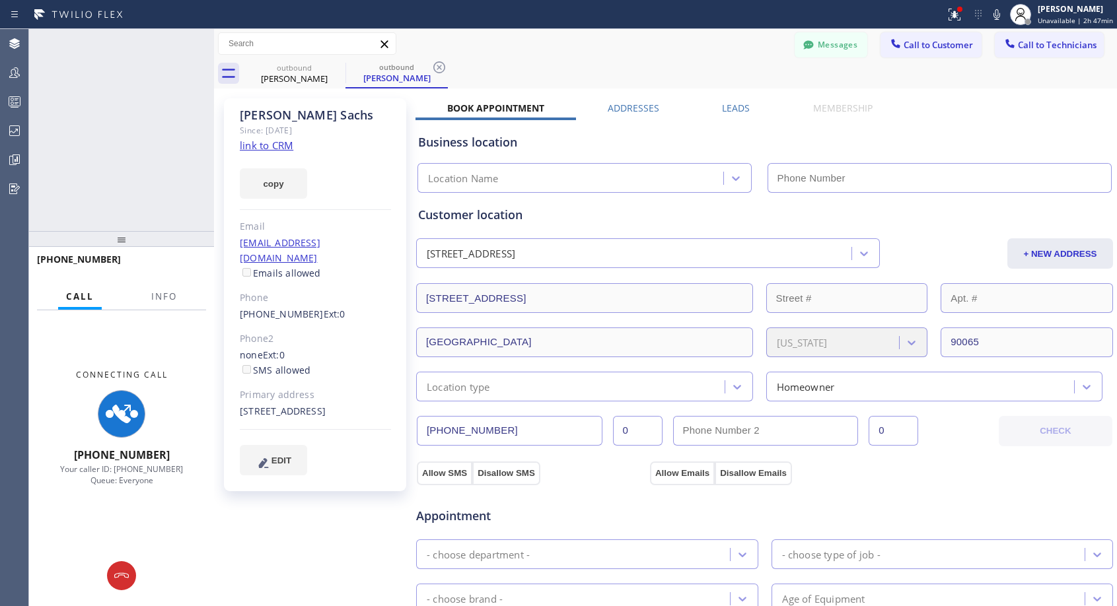
type input "[PHONE_NUMBER]"
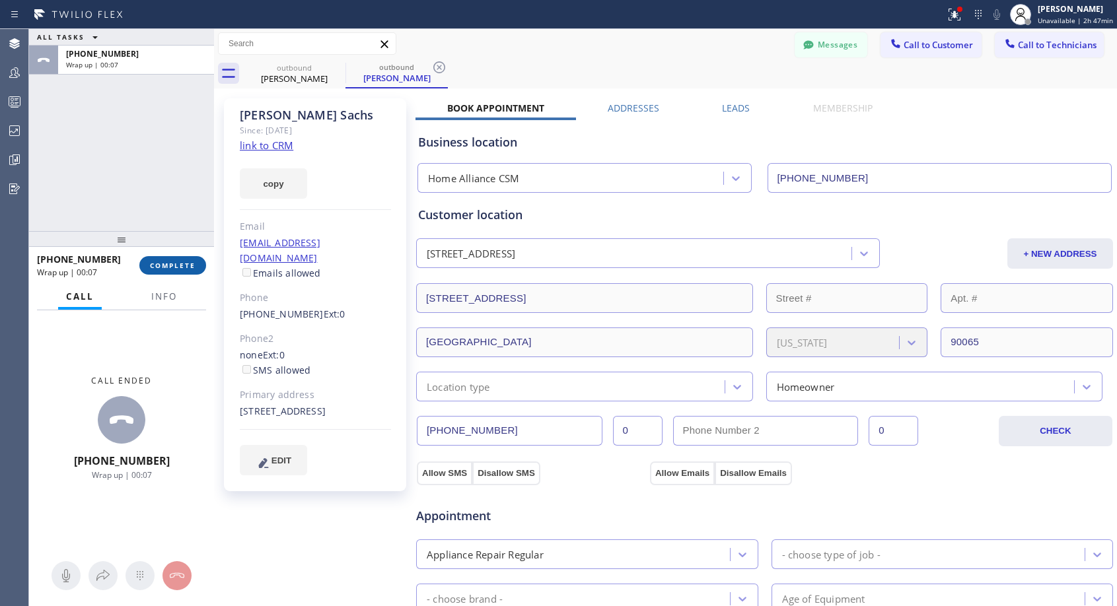
click at [159, 264] on span "COMPLETE" at bounding box center [173, 265] width 46 height 9
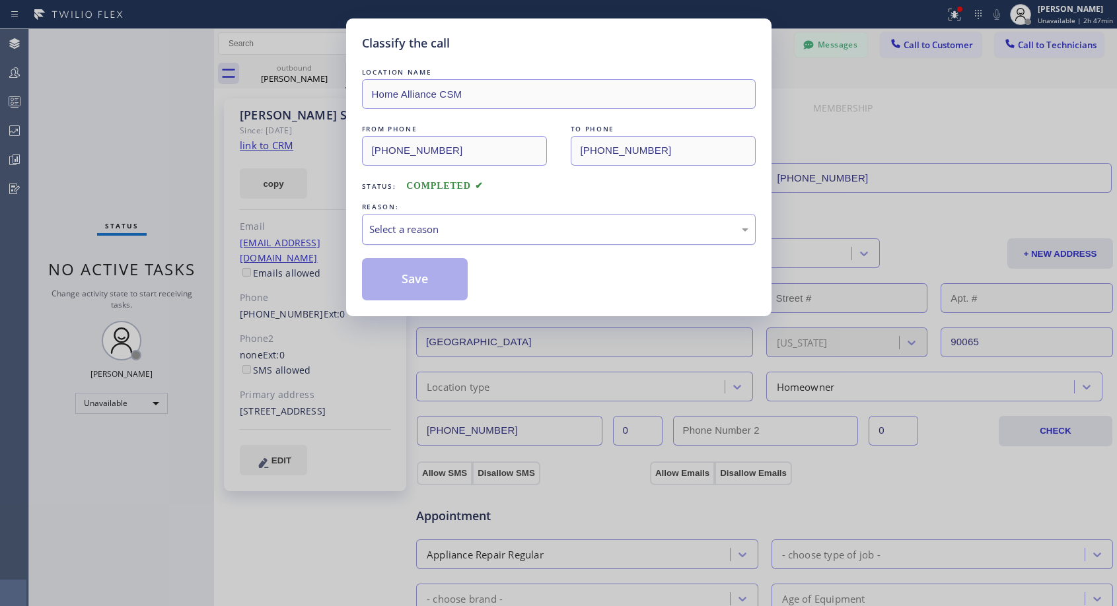
click at [553, 230] on div "Select a reason" at bounding box center [558, 229] width 379 height 15
drag, startPoint x: 427, startPoint y: 279, endPoint x: 456, endPoint y: 112, distance: 169.7
click at [427, 279] on button "Save" at bounding box center [415, 279] width 106 height 42
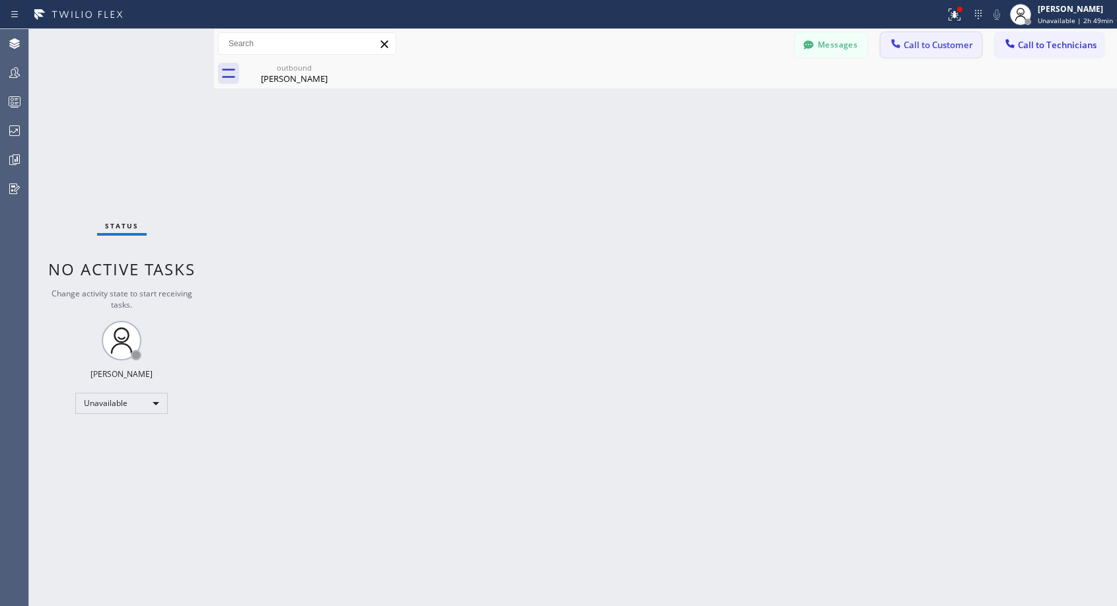
click at [921, 42] on span "Call to Customer" at bounding box center [937, 45] width 69 height 12
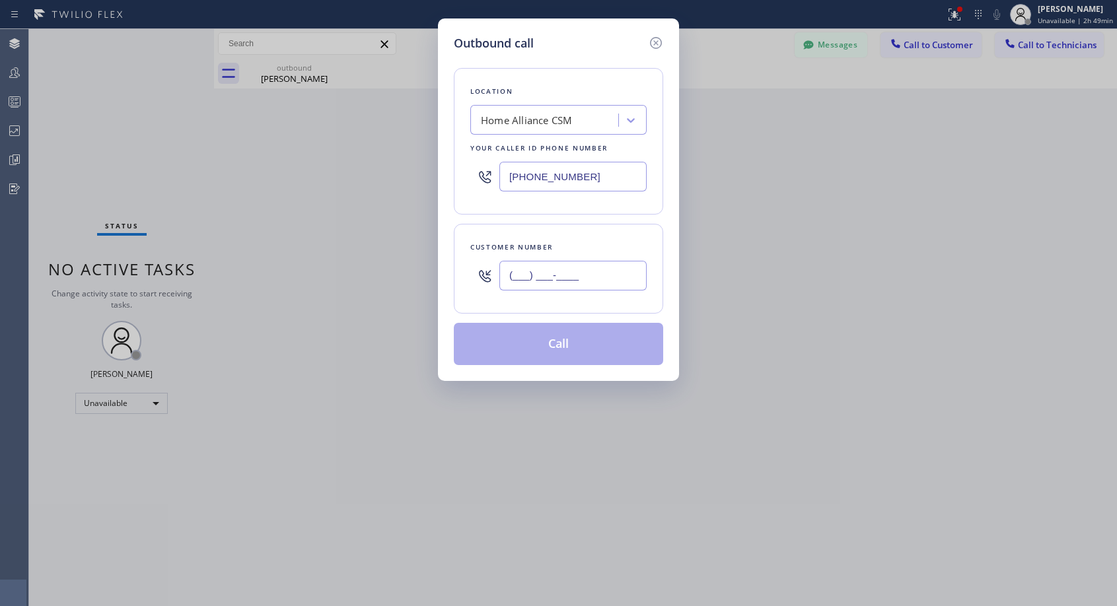
click at [567, 265] on input "(___) ___-____" at bounding box center [572, 276] width 147 height 30
paste input "858) 405-7168"
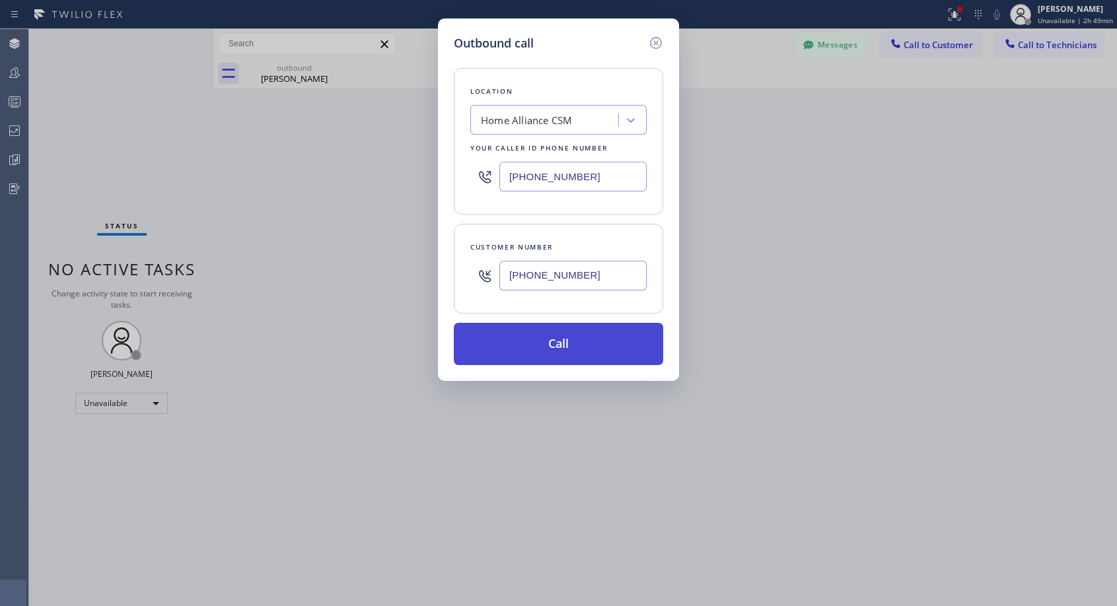
type input "[PHONE_NUMBER]"
click at [551, 347] on button "Call" at bounding box center [558, 344] width 209 height 42
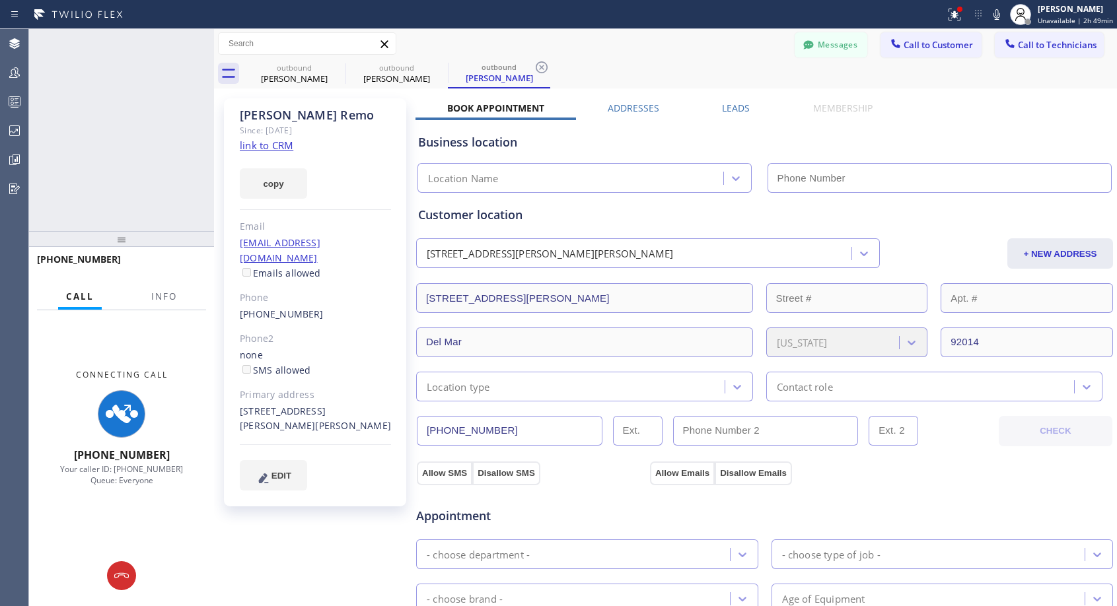
type input "[PHONE_NUMBER]"
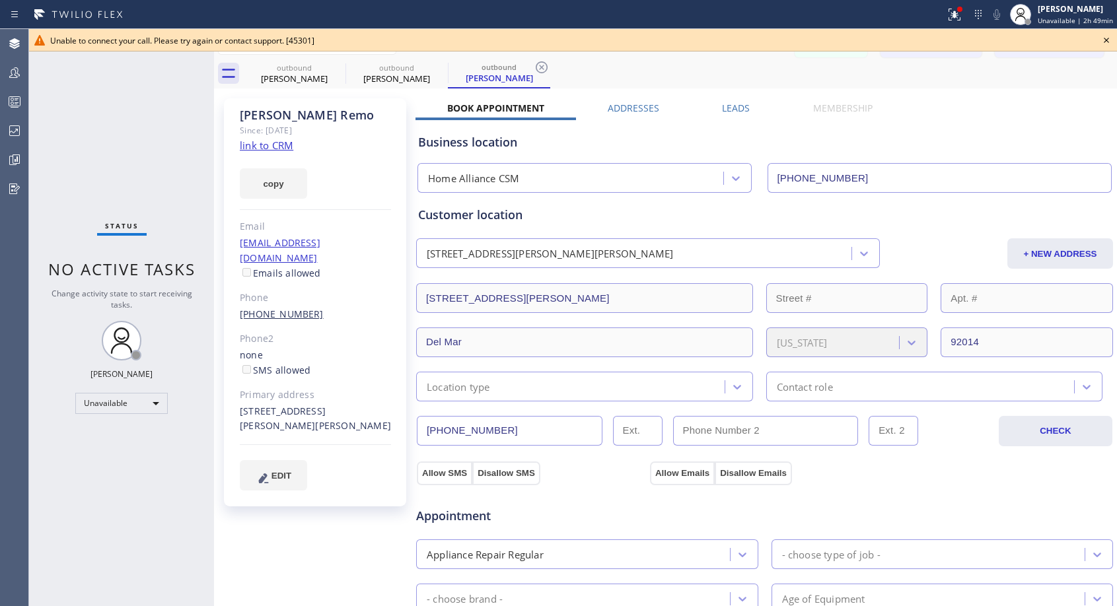
click at [274, 308] on link "[PHONE_NUMBER]" at bounding box center [282, 314] width 84 height 13
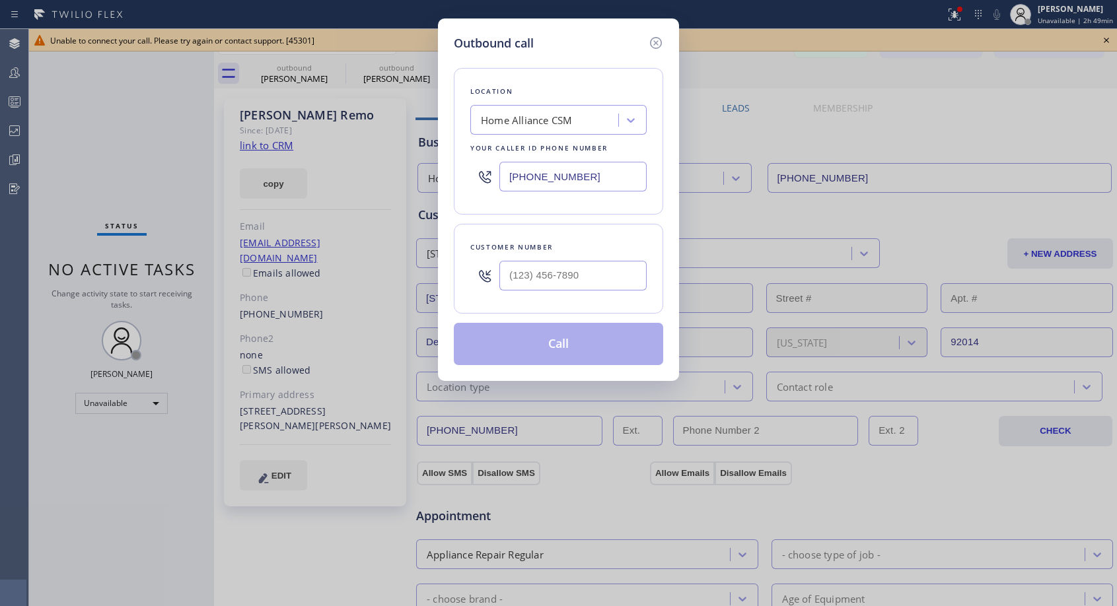
type input "[PHONE_NUMBER]"
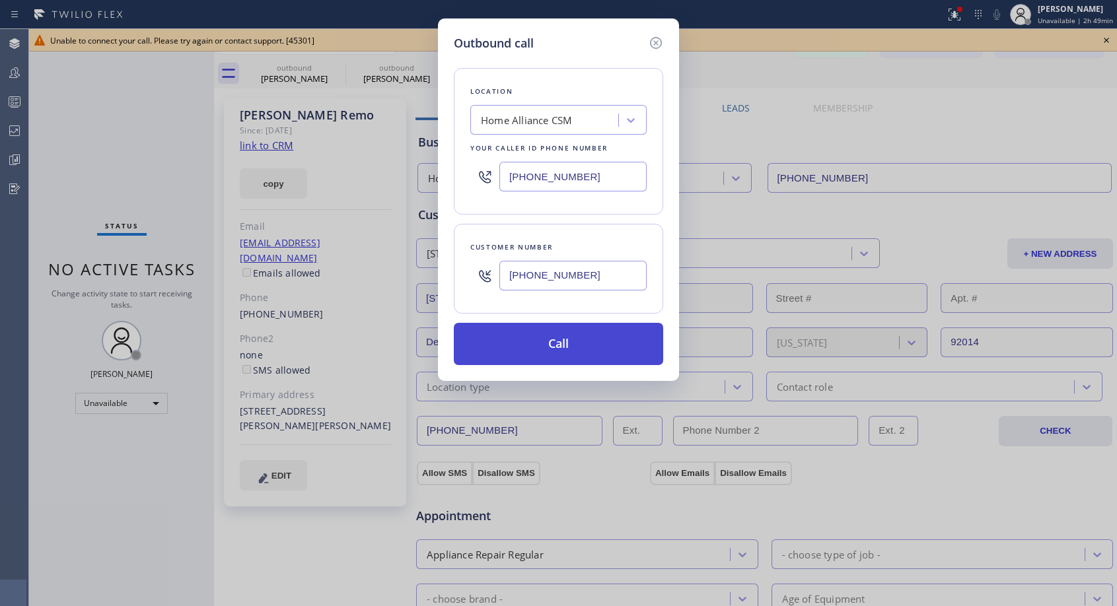
click at [528, 344] on button "Call" at bounding box center [558, 344] width 209 height 42
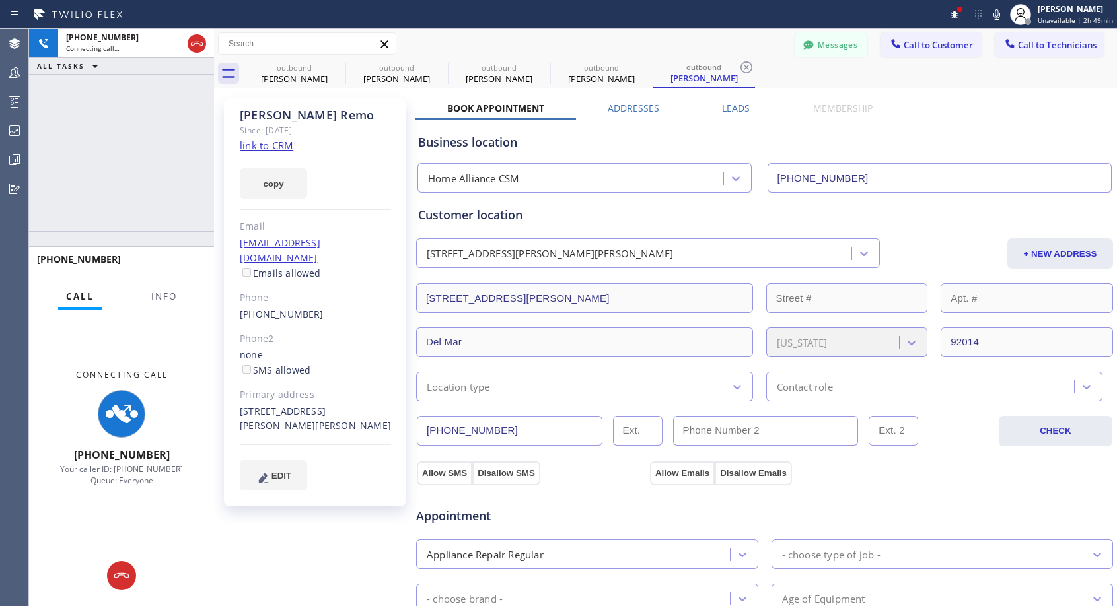
type input "[PHONE_NUMBER]"
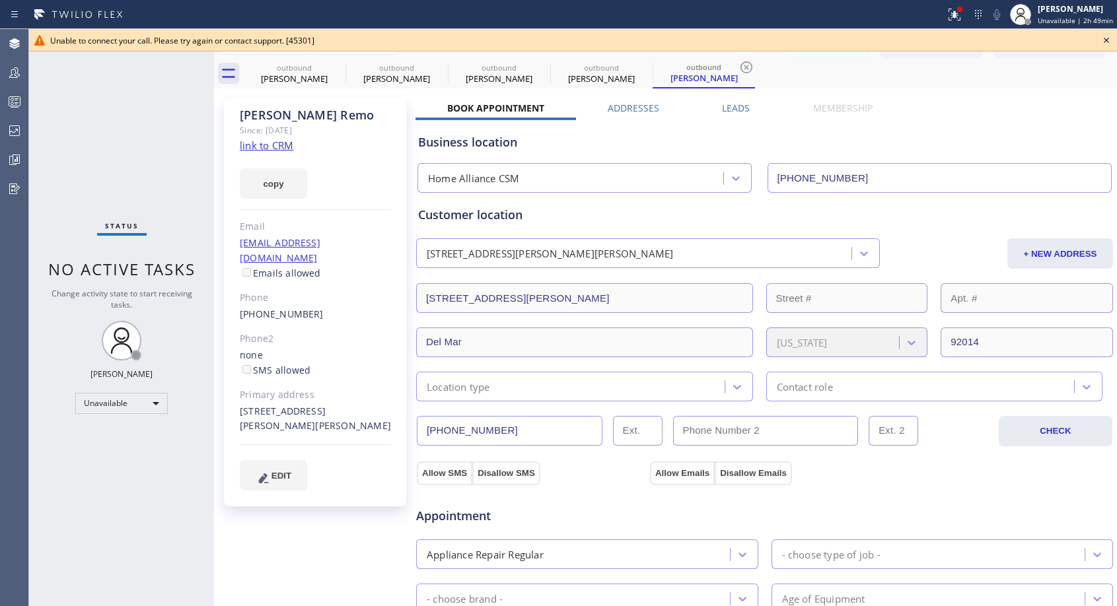
click at [1039, 71] on div "outbound [PERSON_NAME] outbound [PERSON_NAME] outbound [PERSON_NAME] outbound […" at bounding box center [680, 74] width 874 height 30
click at [1106, 39] on icon at bounding box center [1106, 40] width 16 height 16
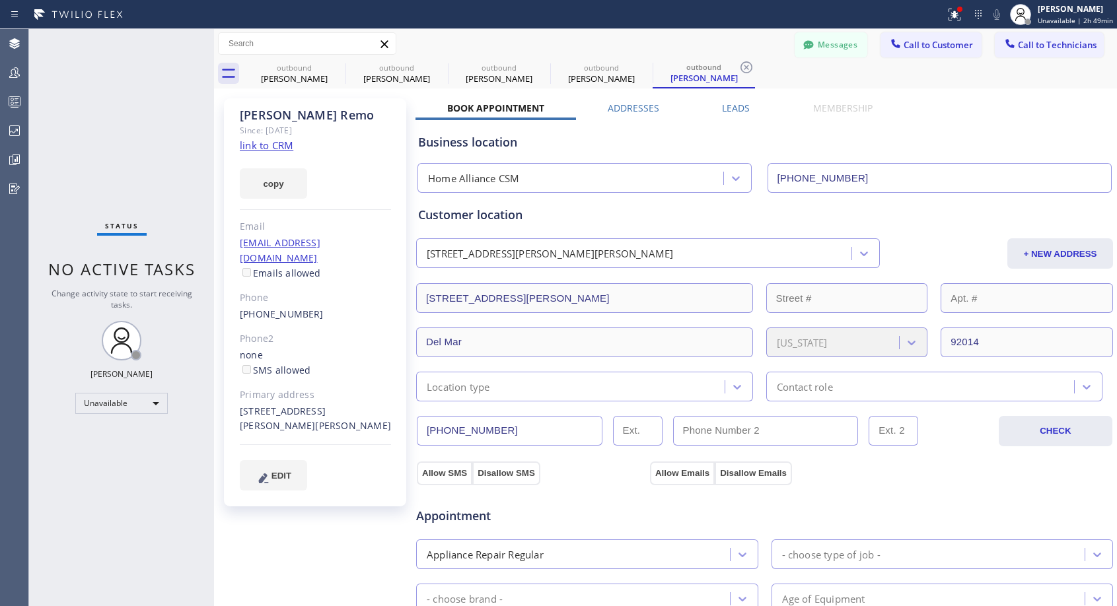
click at [279, 147] on link "link to CRM" at bounding box center [266, 145] width 53 height 13
click at [289, 308] on link "[PHONE_NUMBER]" at bounding box center [282, 314] width 84 height 13
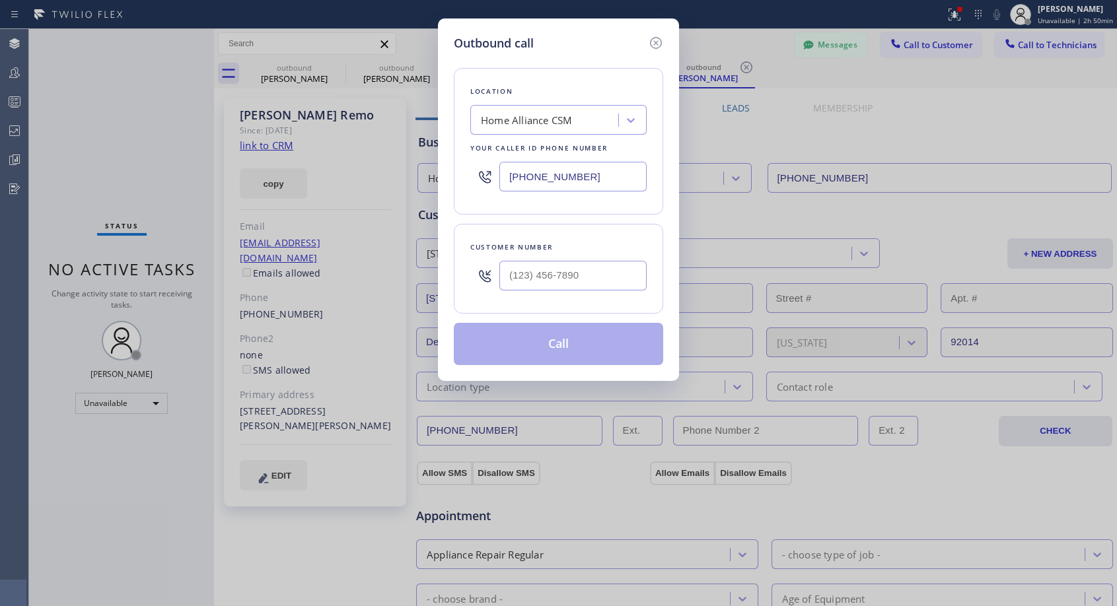
type input "[PHONE_NUMBER]"
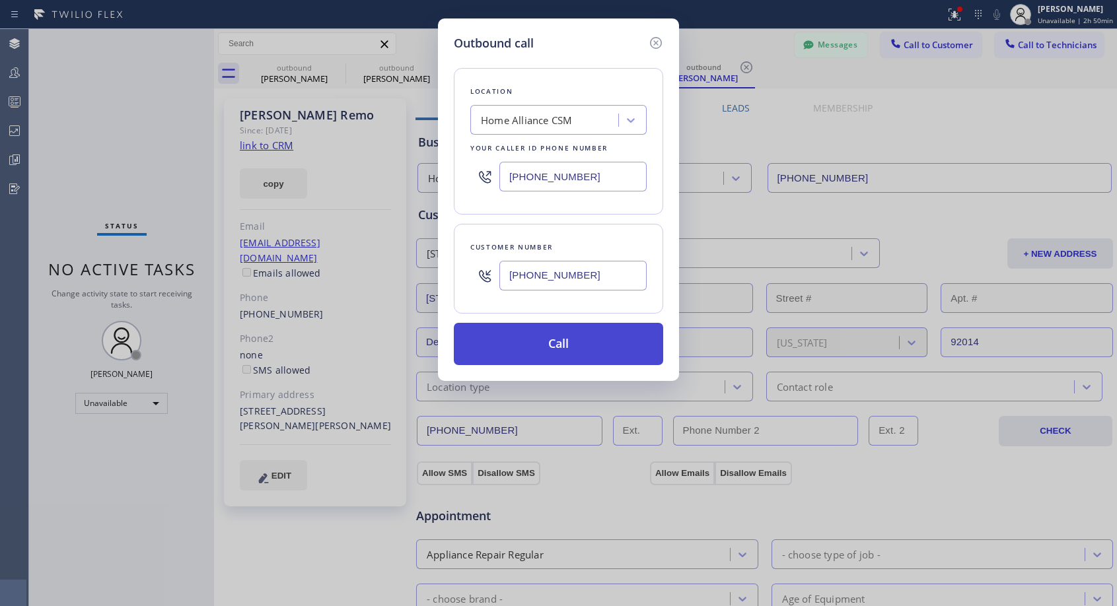
click at [540, 347] on button "Call" at bounding box center [558, 344] width 209 height 42
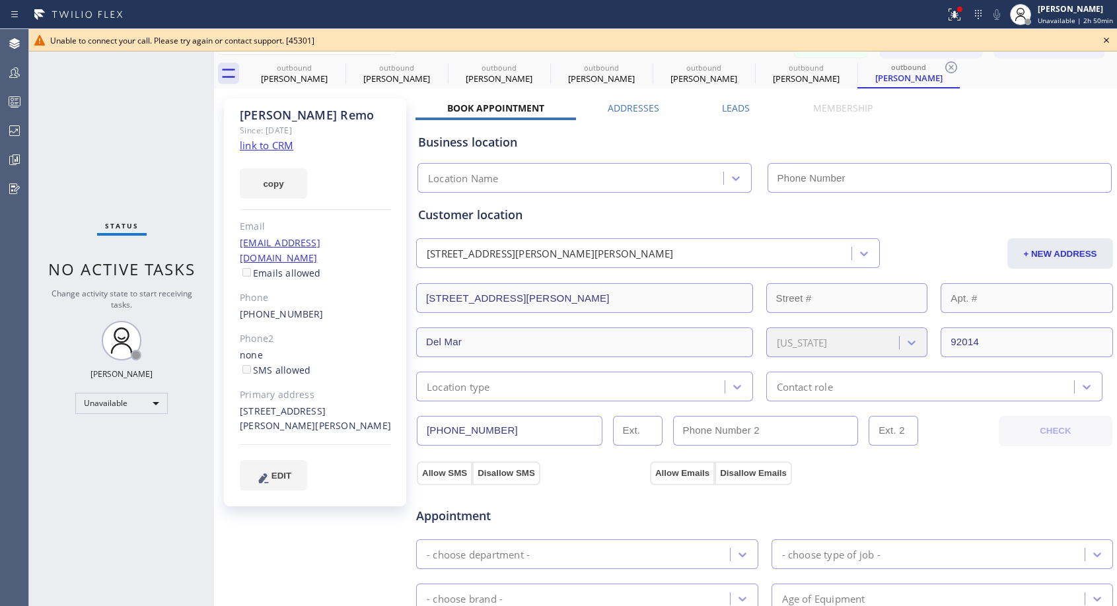
type input "[PHONE_NUMBER]"
click at [1108, 42] on icon at bounding box center [1106, 40] width 5 height 5
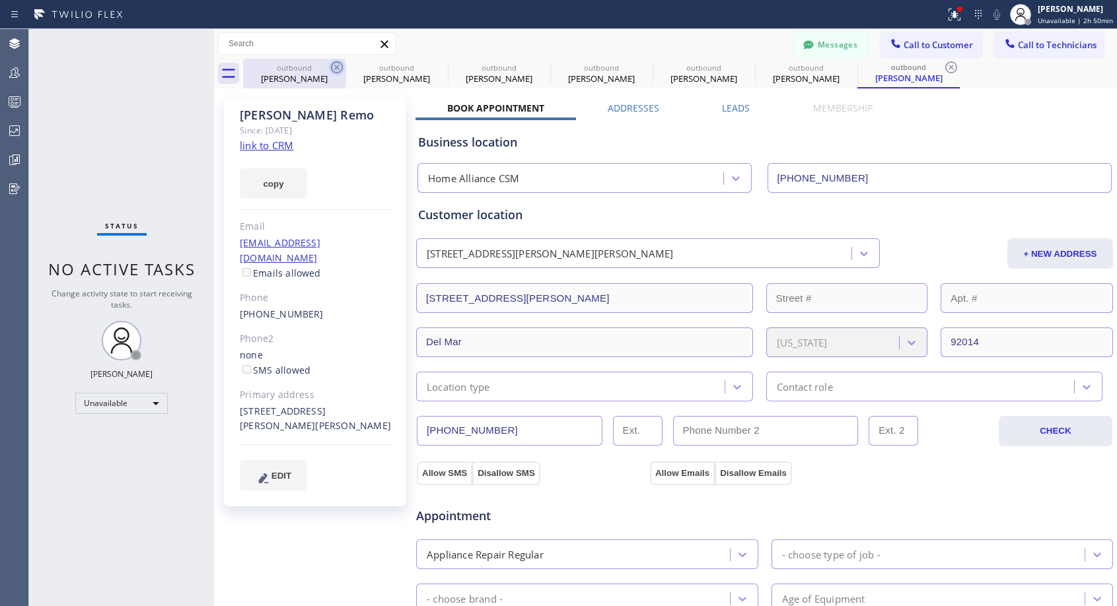
click at [339, 66] on icon at bounding box center [337, 67] width 16 height 16
click at [0, 0] on icon at bounding box center [0, 0] width 0 height 0
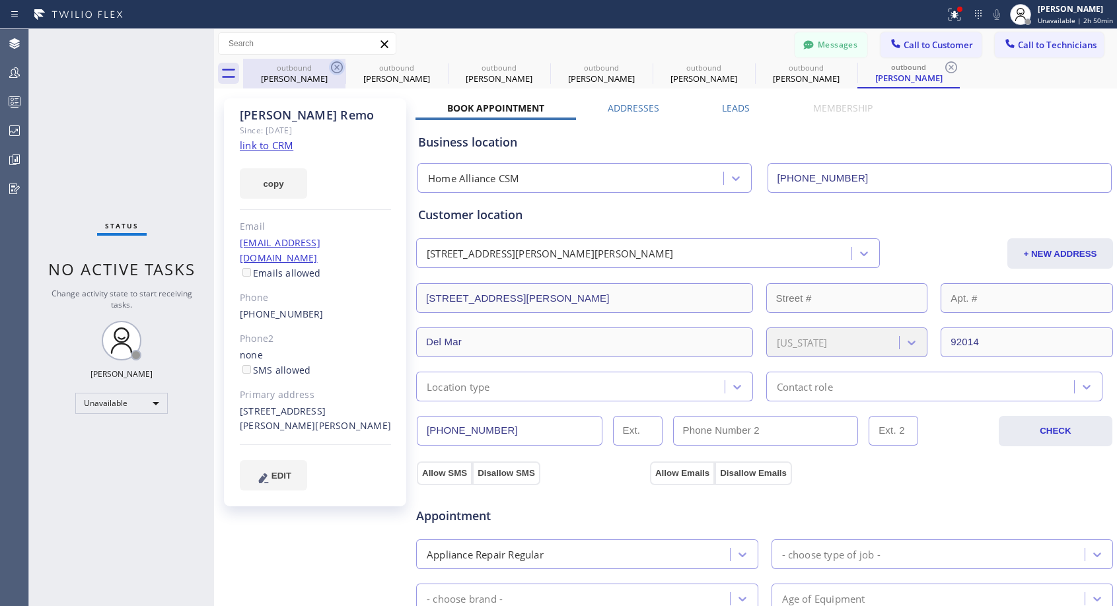
click at [0, 0] on icon at bounding box center [0, 0] width 0 height 0
click at [943, 66] on icon at bounding box center [951, 67] width 16 height 16
click at [339, 66] on div "outbound [PERSON_NAME] outbound [PERSON_NAME] outbound [PERSON_NAME] outbound […" at bounding box center [680, 74] width 874 height 30
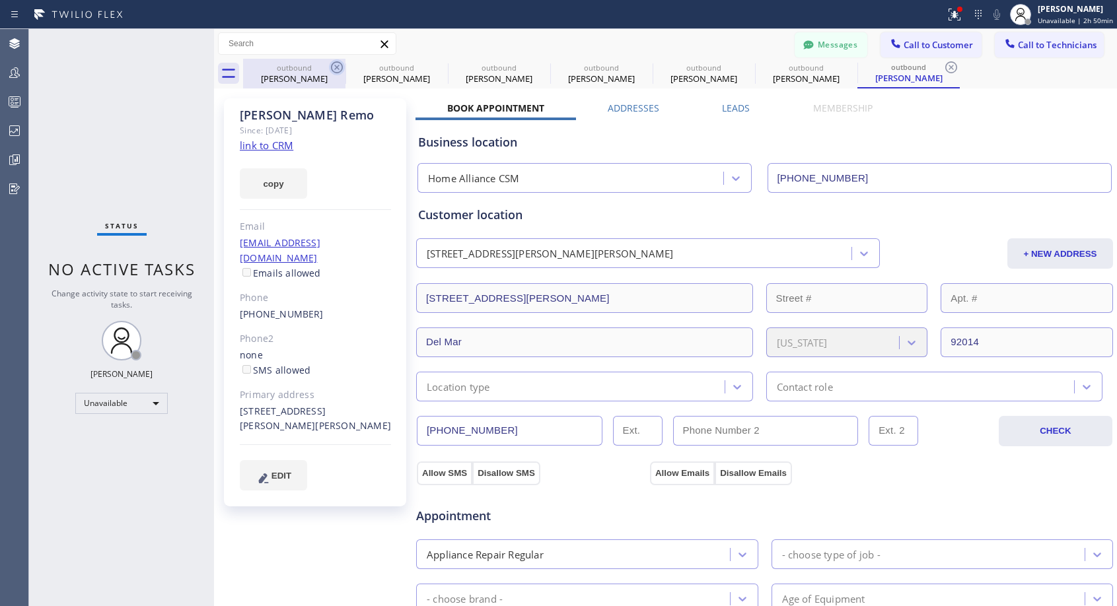
click at [339, 66] on div "outbound [PERSON_NAME] outbound [PERSON_NAME] outbound [PERSON_NAME] outbound […" at bounding box center [680, 74] width 874 height 30
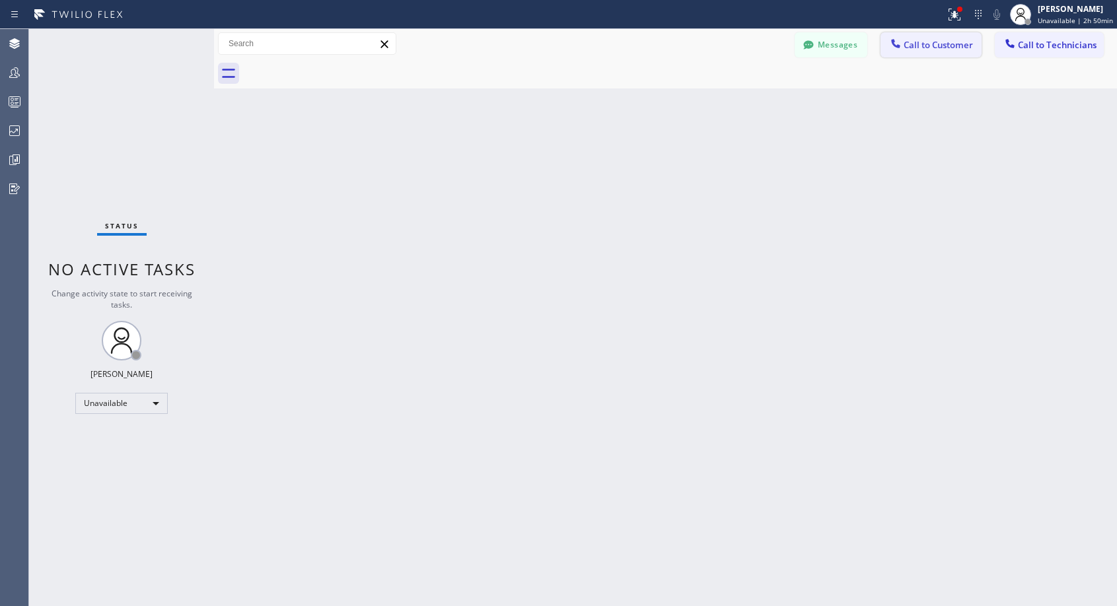
click at [934, 50] on span "Call to Customer" at bounding box center [937, 45] width 69 height 12
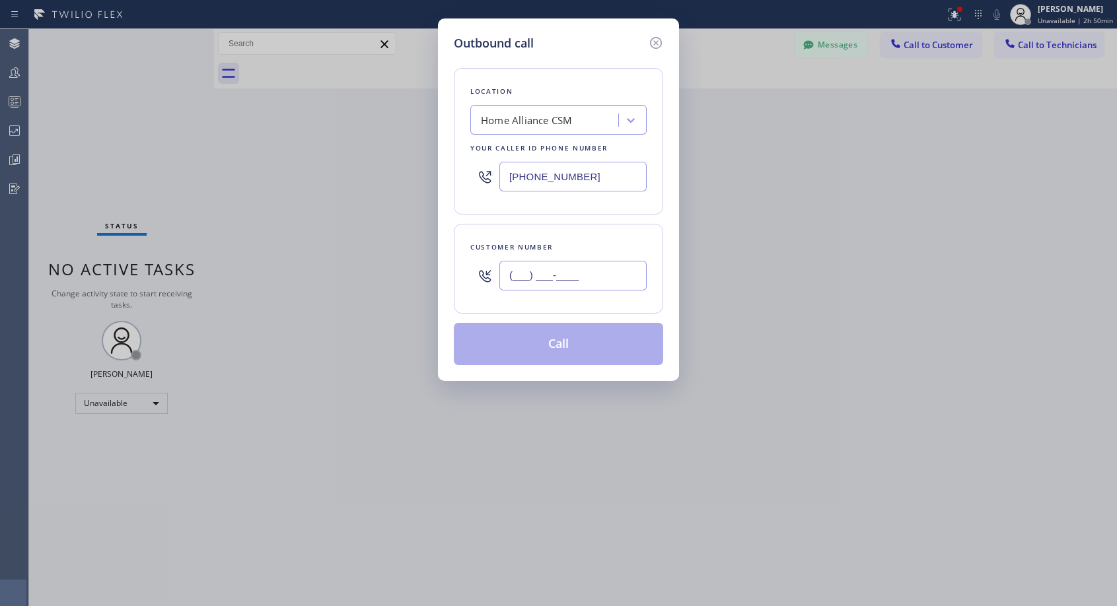
click at [554, 273] on input "(___) ___-____" at bounding box center [572, 276] width 147 height 30
paste input "305) 798-5892"
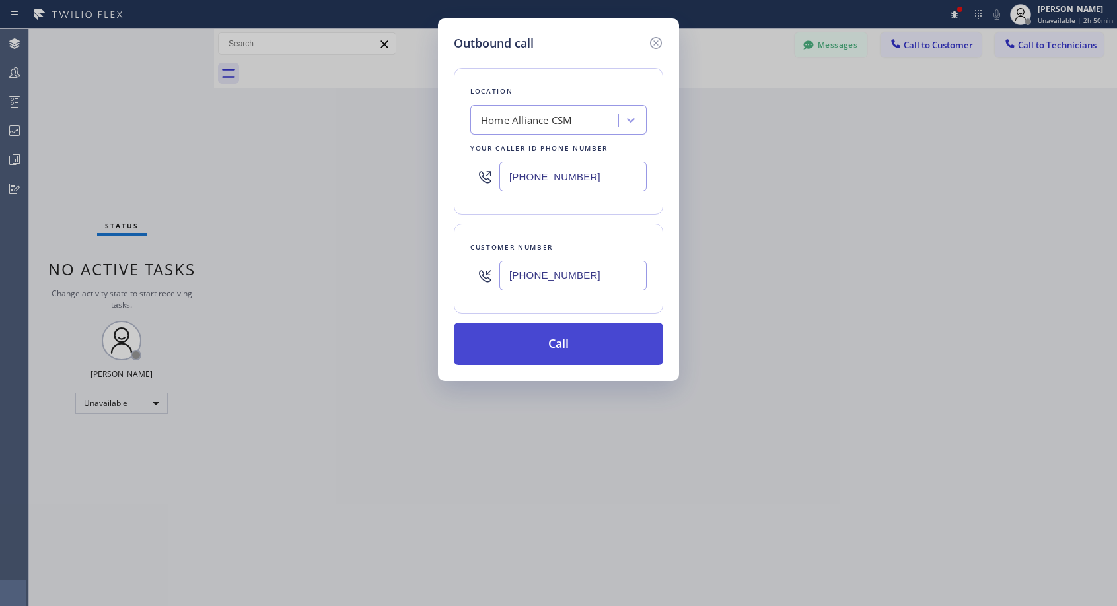
type input "[PHONE_NUMBER]"
click at [550, 337] on button "Call" at bounding box center [558, 344] width 209 height 42
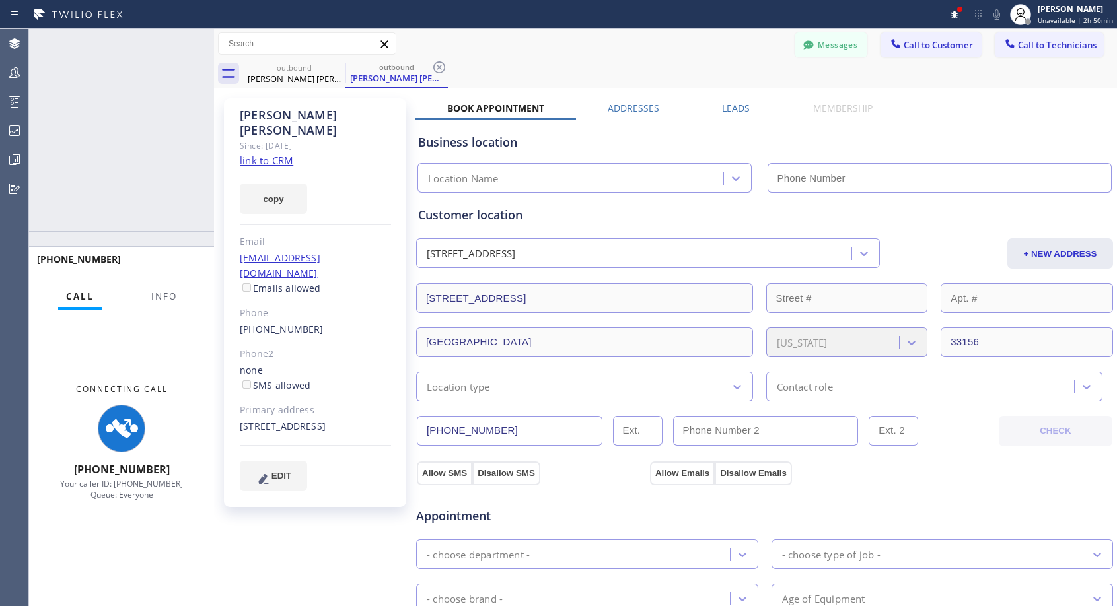
type input "[PHONE_NUMBER]"
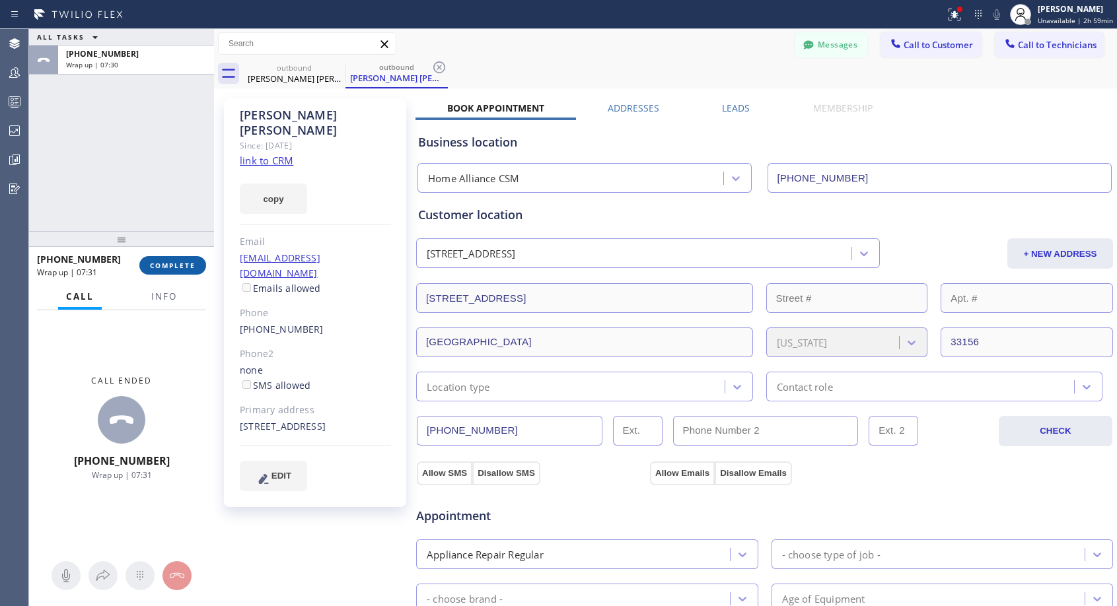
click at [180, 264] on span "COMPLETE" at bounding box center [173, 265] width 46 height 9
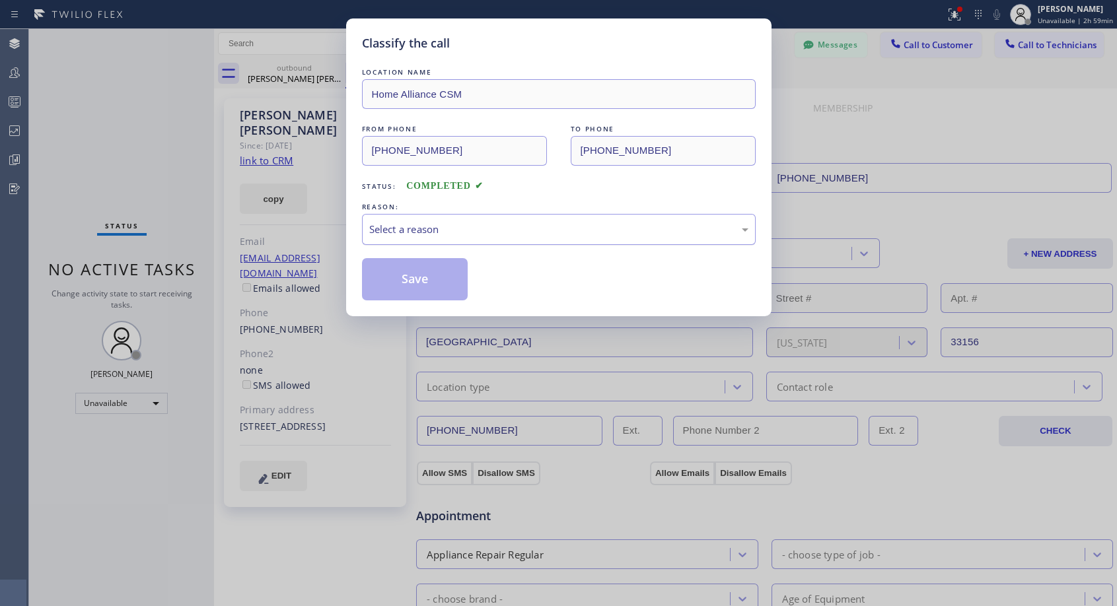
click at [444, 220] on div "Select a reason" at bounding box center [559, 229] width 394 height 31
click at [415, 274] on button "Save" at bounding box center [415, 279] width 106 height 42
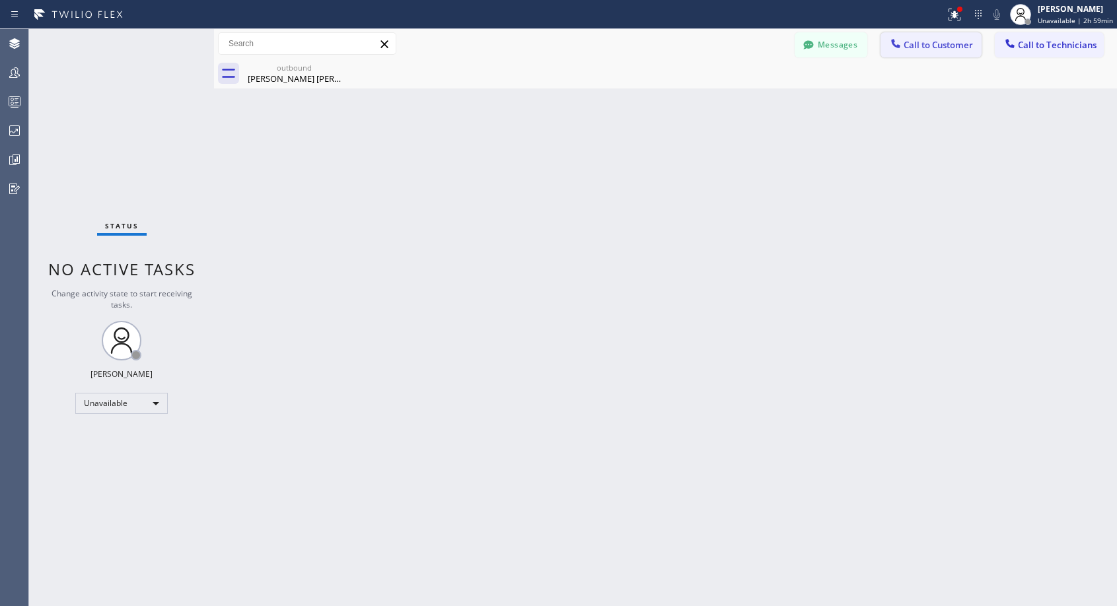
click at [901, 42] on icon at bounding box center [895, 43] width 13 height 13
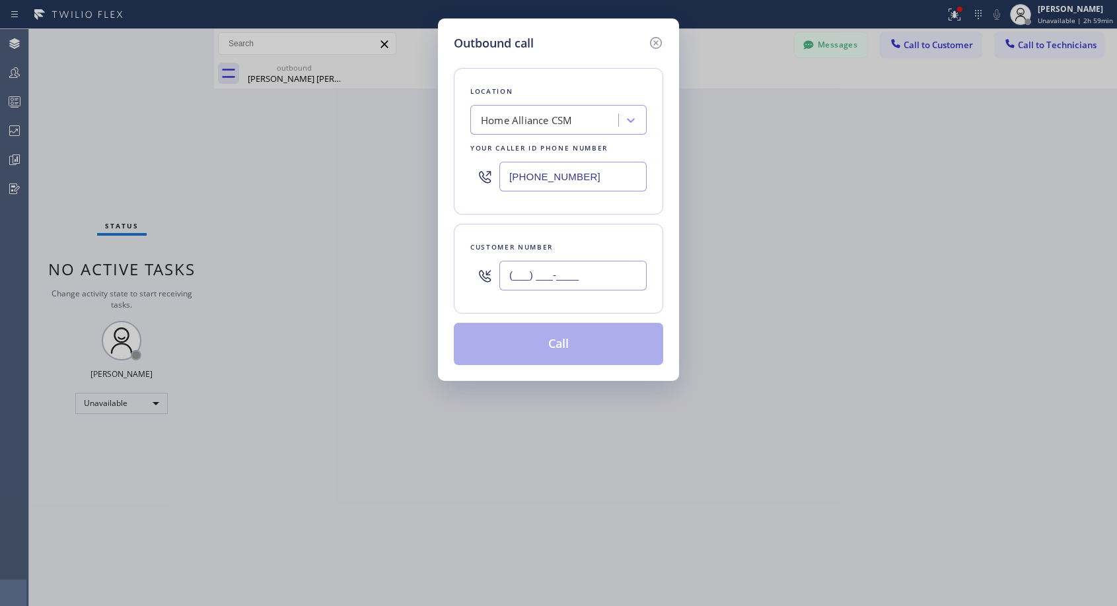
click at [560, 268] on input "(___) ___-____" at bounding box center [572, 276] width 147 height 30
paste input "954) 439-1924"
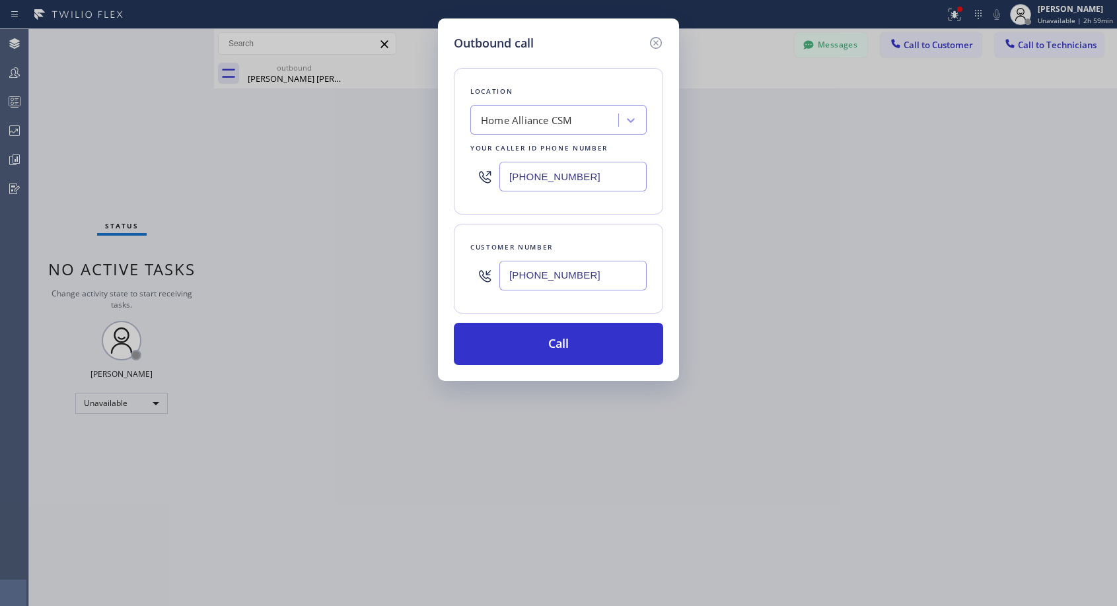
type input "[PHONE_NUMBER]"
click at [567, 350] on button "Call" at bounding box center [558, 344] width 209 height 42
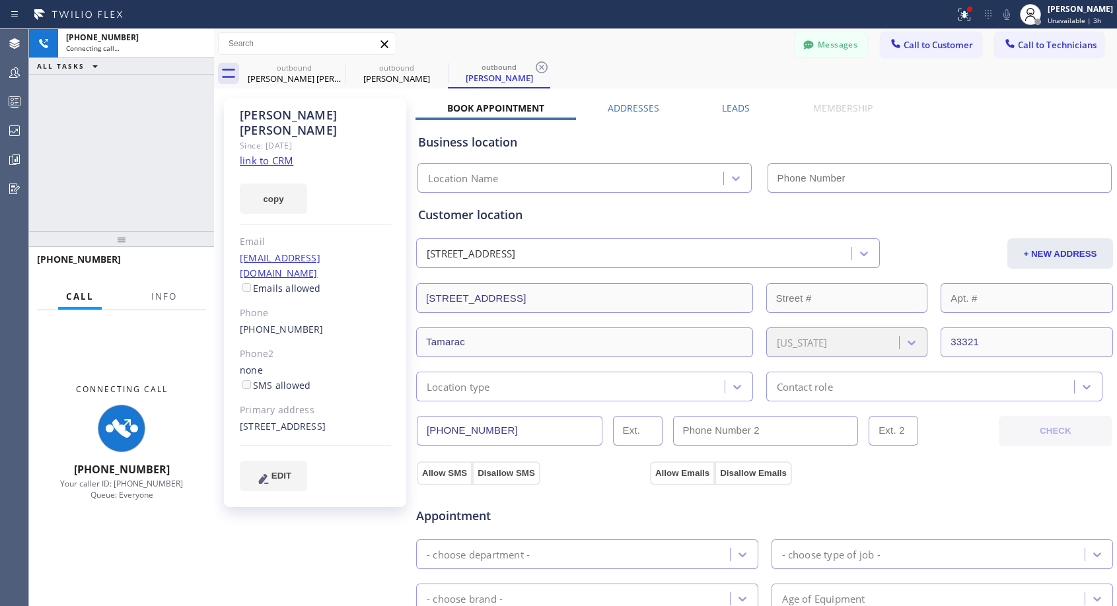
type input "[PHONE_NUMBER]"
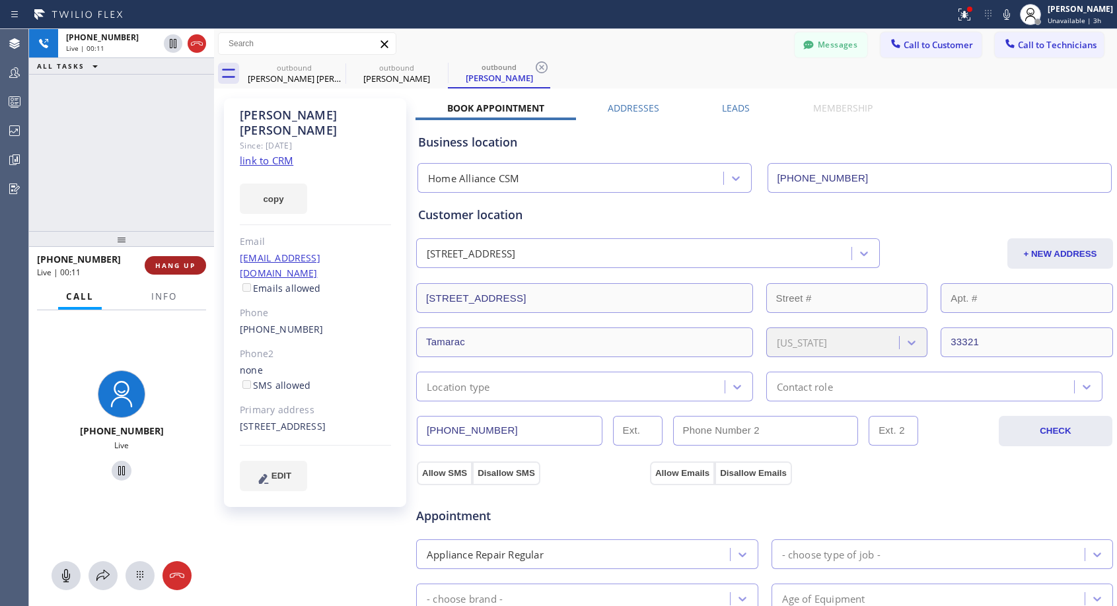
click at [187, 267] on span "HANG UP" at bounding box center [175, 265] width 40 height 9
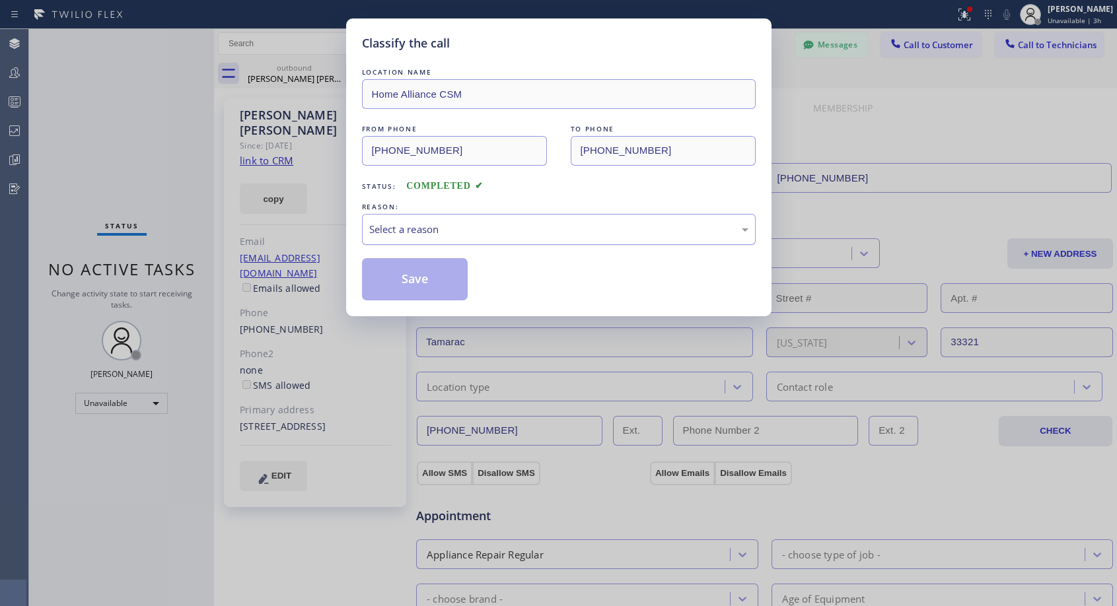
click at [485, 223] on div "Select a reason" at bounding box center [558, 229] width 379 height 15
click at [419, 274] on button "Save" at bounding box center [415, 279] width 106 height 42
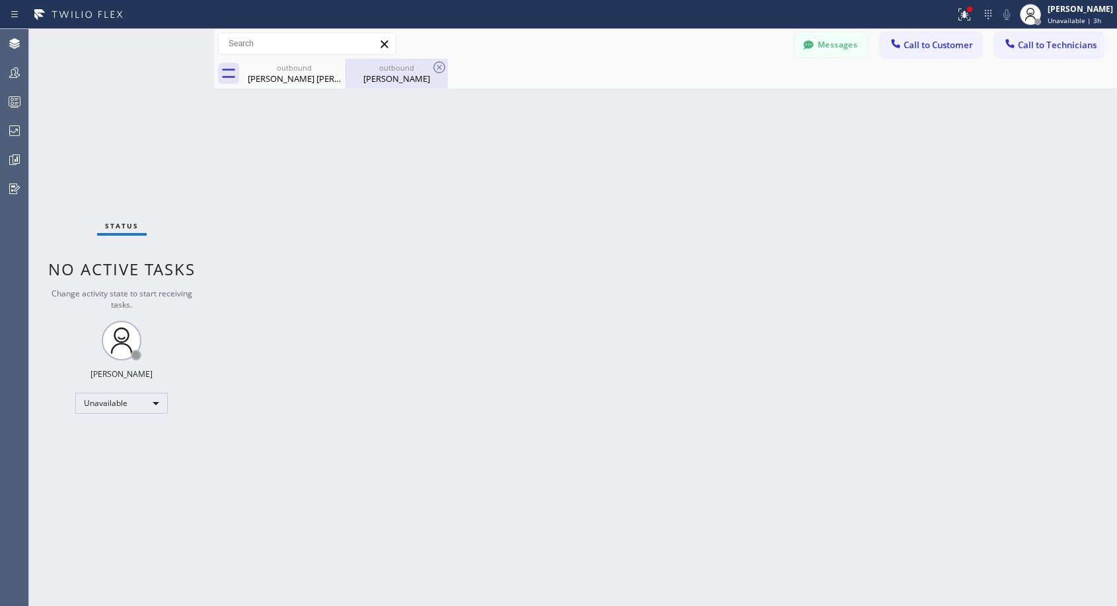
click at [407, 85] on div "outbound [PERSON_NAME]" at bounding box center [397, 74] width 100 height 30
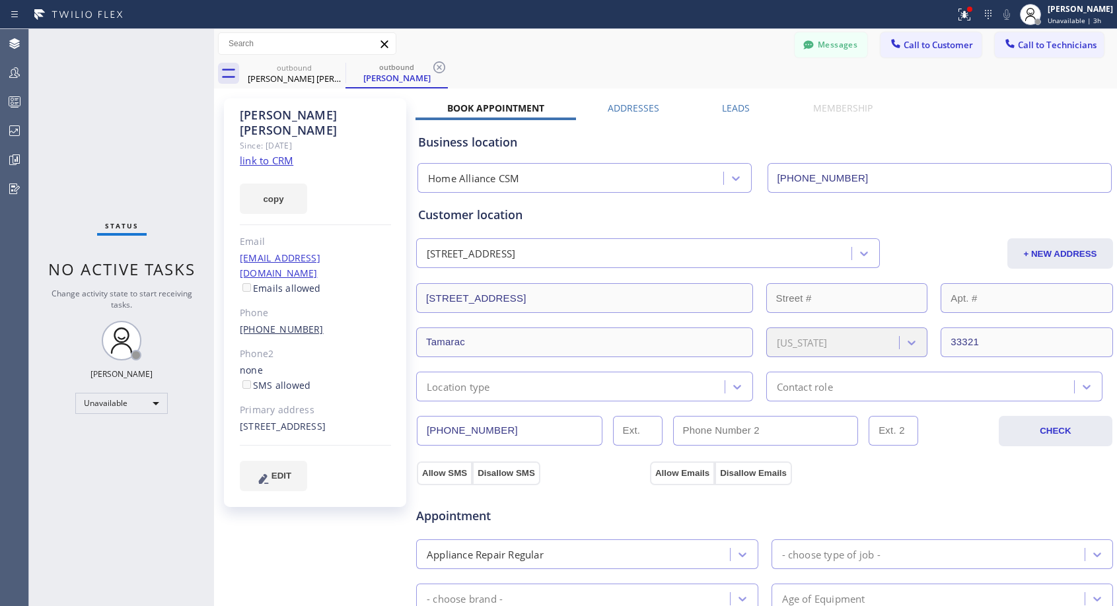
click at [295, 323] on link "[PHONE_NUMBER]" at bounding box center [282, 329] width 84 height 13
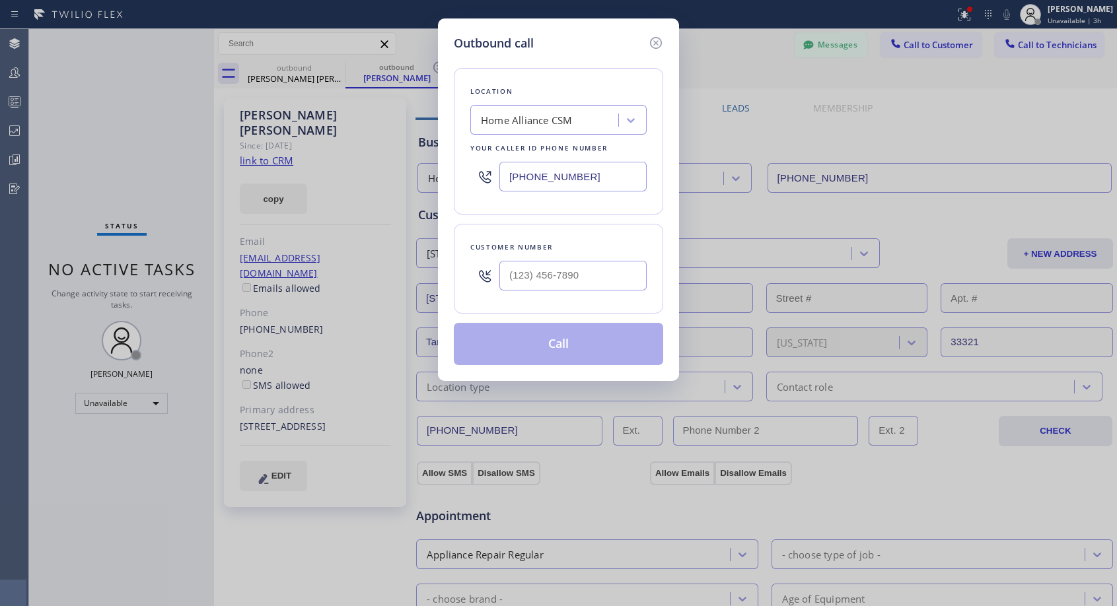
type input "[PHONE_NUMBER]"
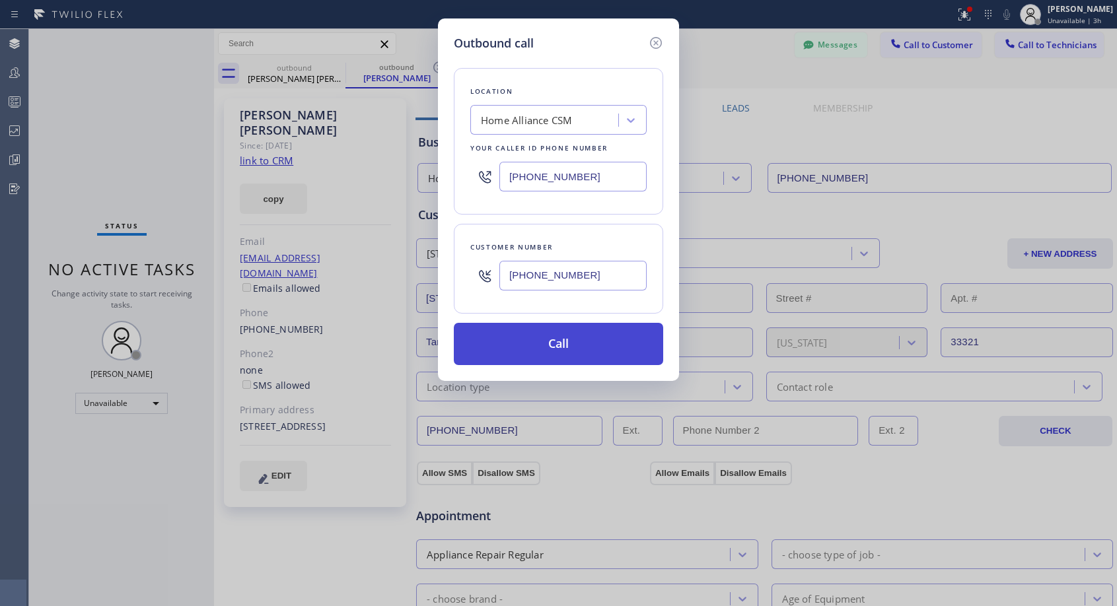
click at [560, 351] on button "Call" at bounding box center [558, 344] width 209 height 42
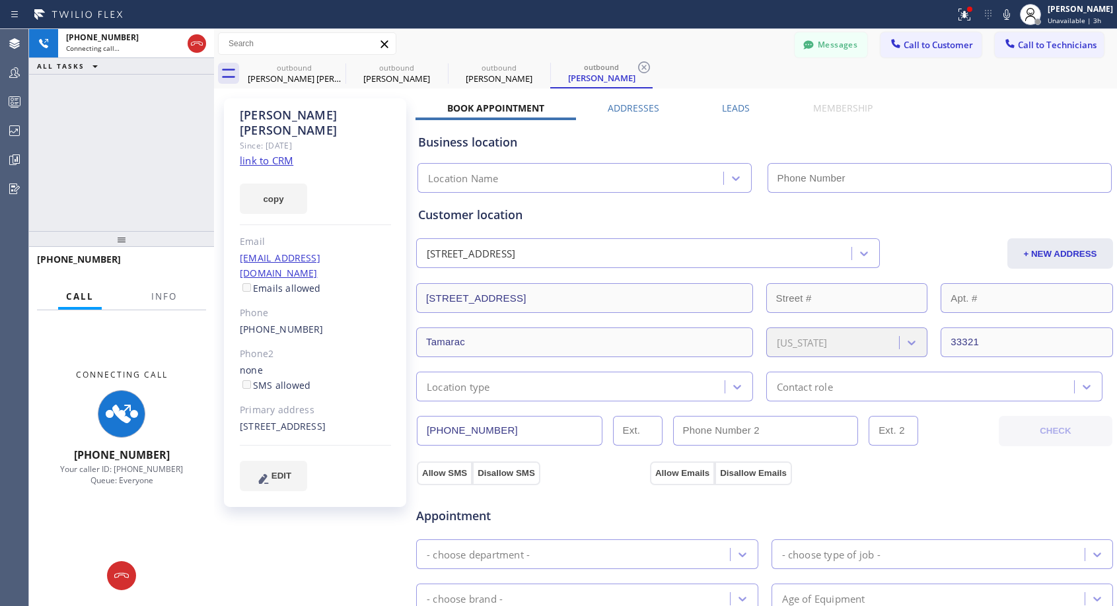
type input "[PHONE_NUMBER]"
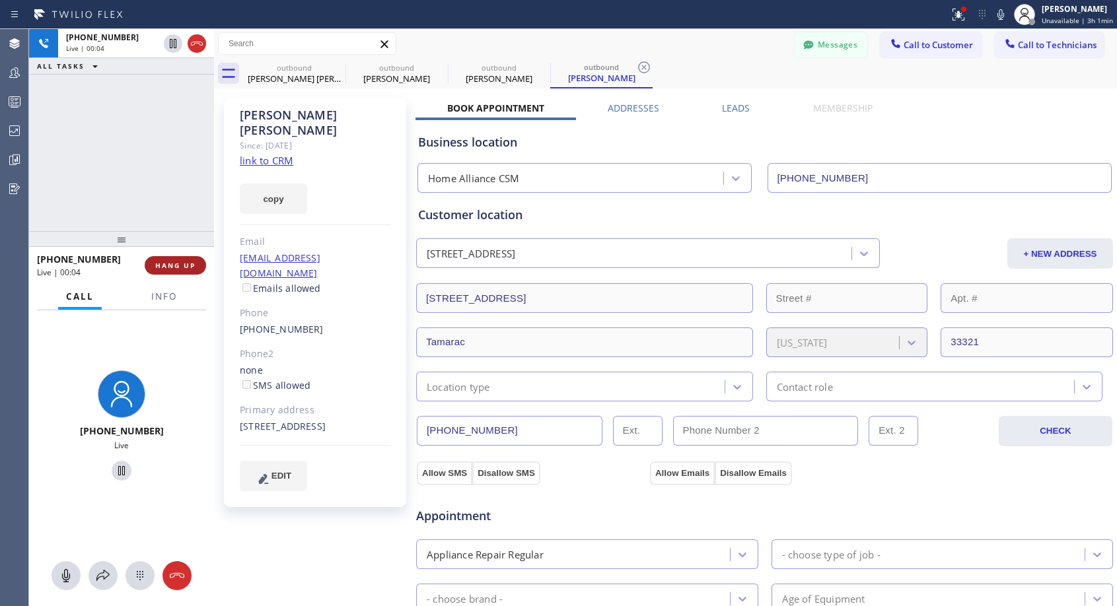
click at [167, 265] on span "HANG UP" at bounding box center [175, 265] width 40 height 9
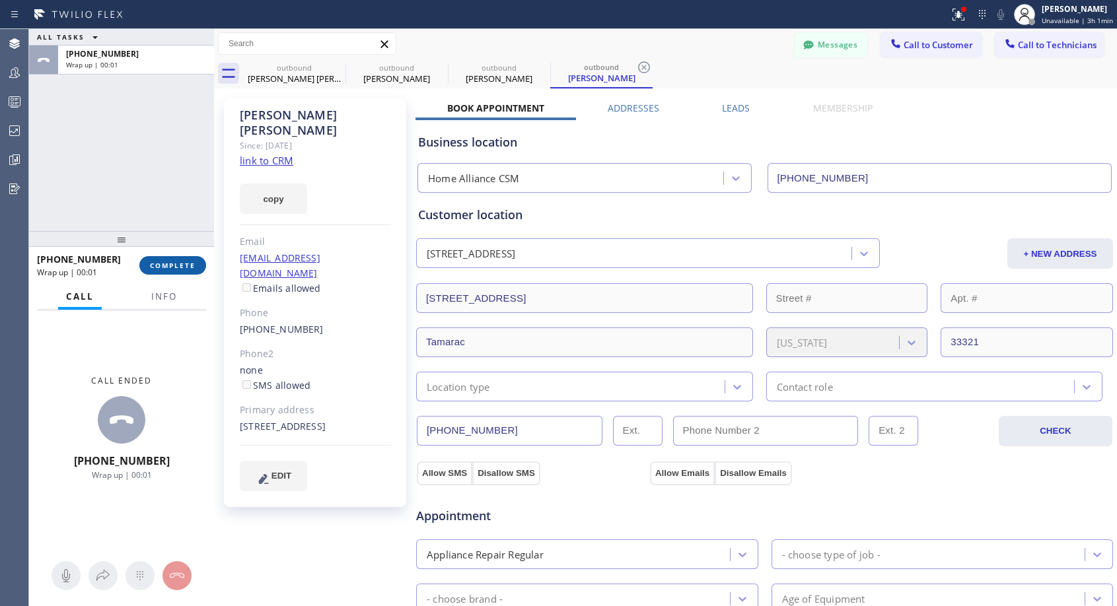
click at [167, 265] on span "COMPLETE" at bounding box center [173, 265] width 46 height 9
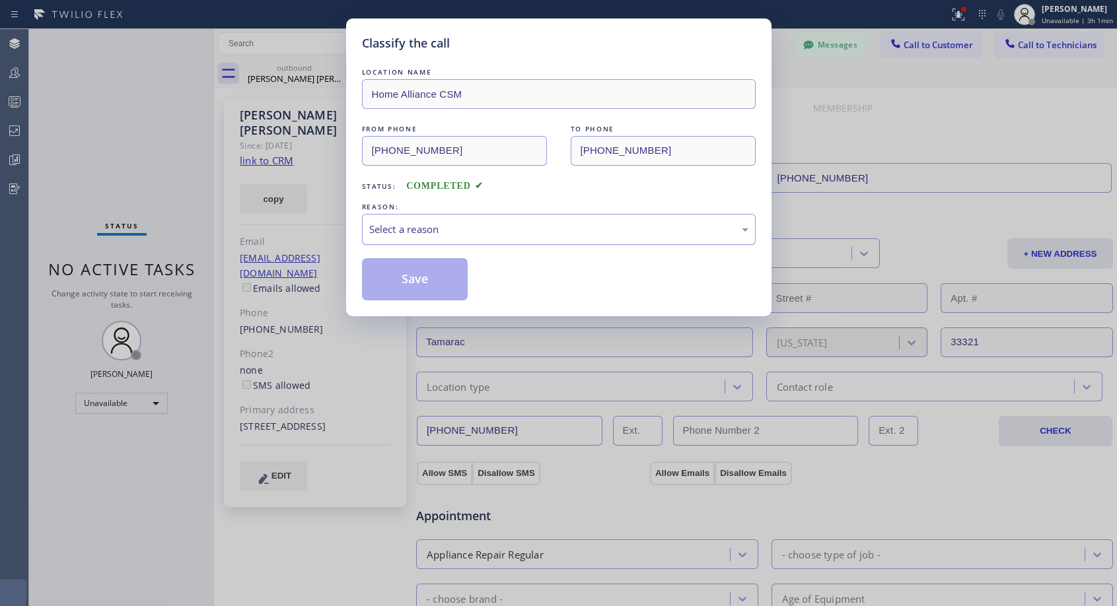
click at [575, 225] on div "Select a reason" at bounding box center [558, 229] width 379 height 15
click at [394, 279] on button "Save" at bounding box center [415, 279] width 106 height 42
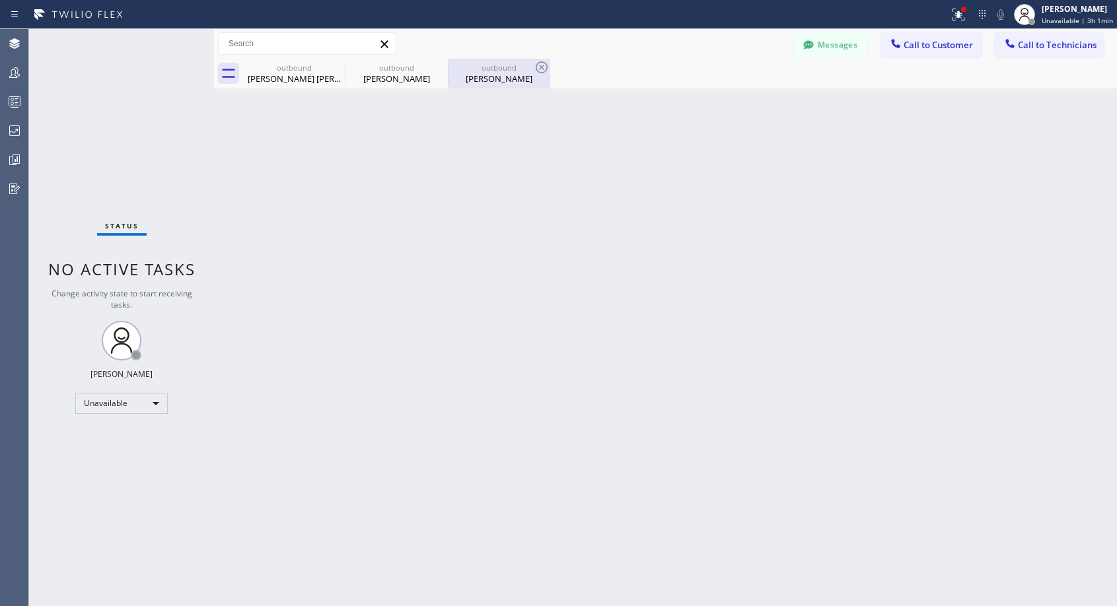
click at [491, 73] on div "[PERSON_NAME]" at bounding box center [499, 79] width 100 height 12
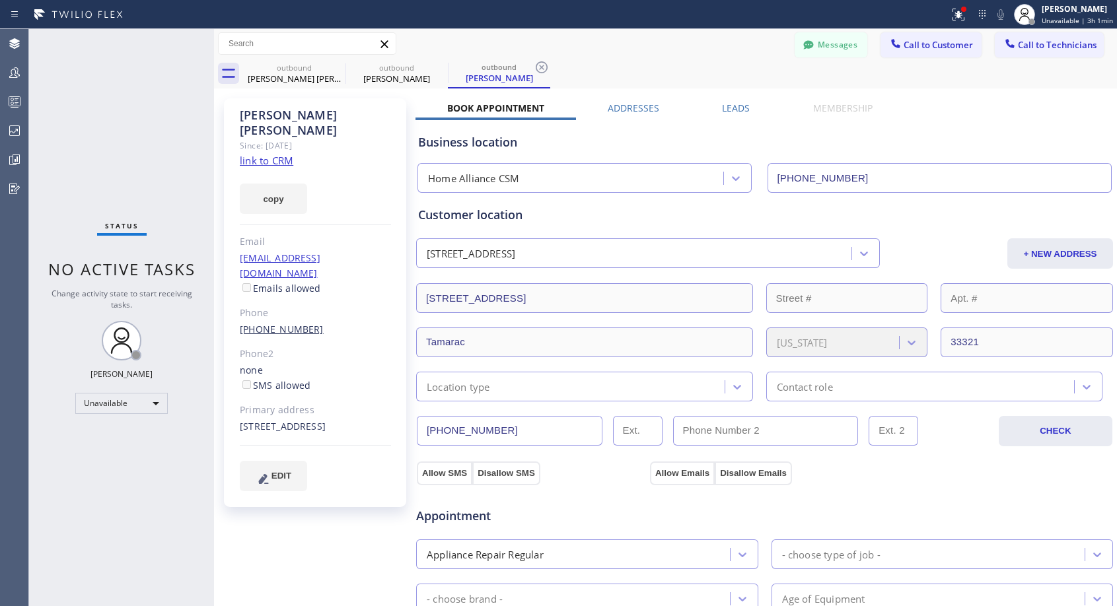
click at [299, 323] on link "[PHONE_NUMBER]" at bounding box center [282, 329] width 84 height 13
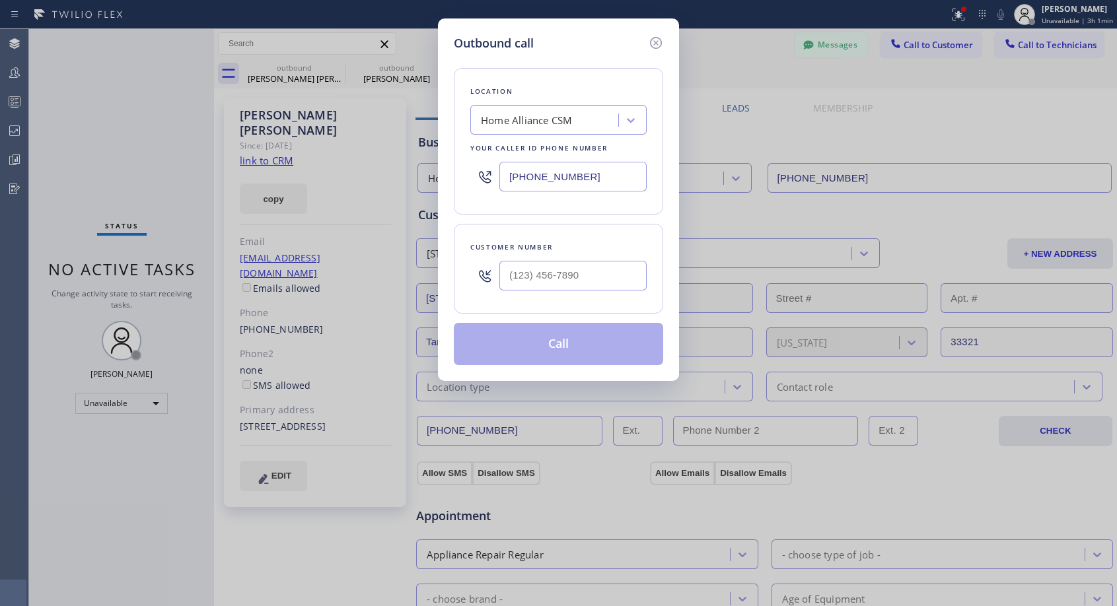
type input "[PHONE_NUMBER]"
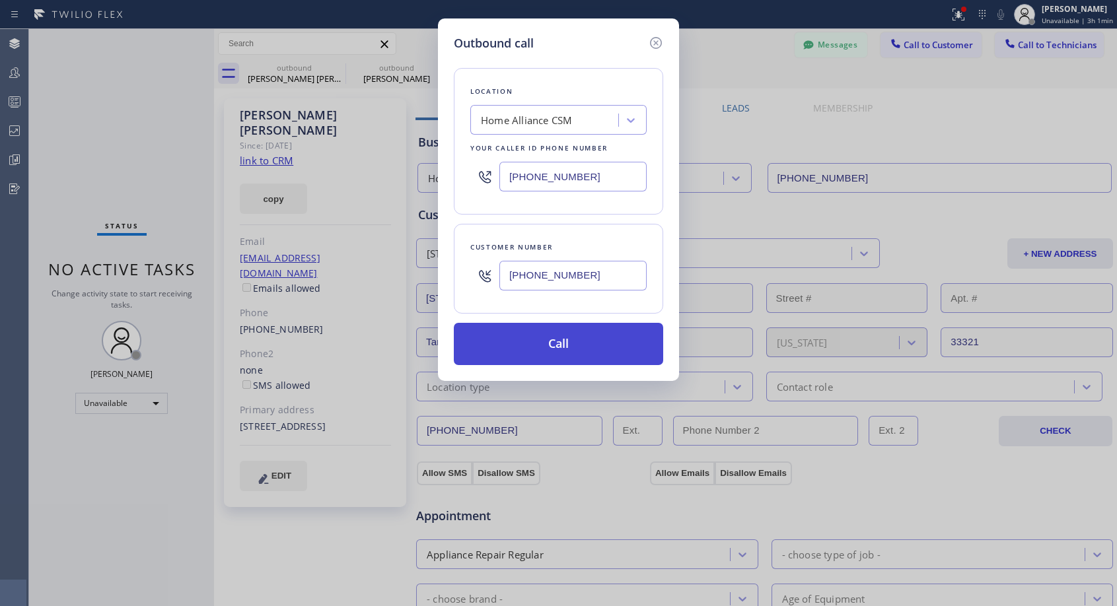
click at [526, 345] on button "Call" at bounding box center [558, 344] width 209 height 42
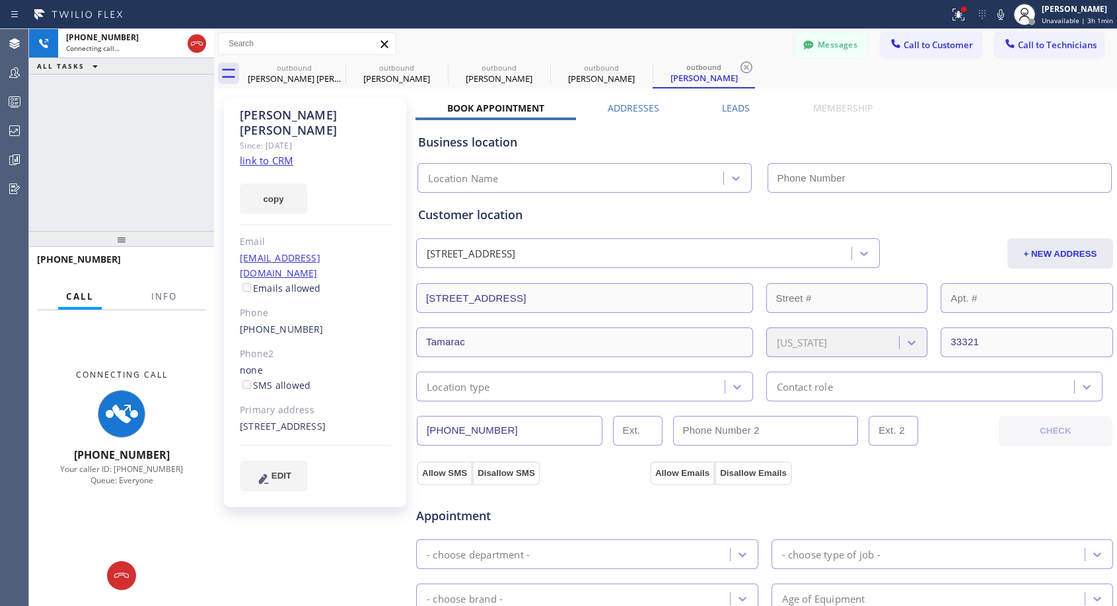
type input "[PHONE_NUMBER]"
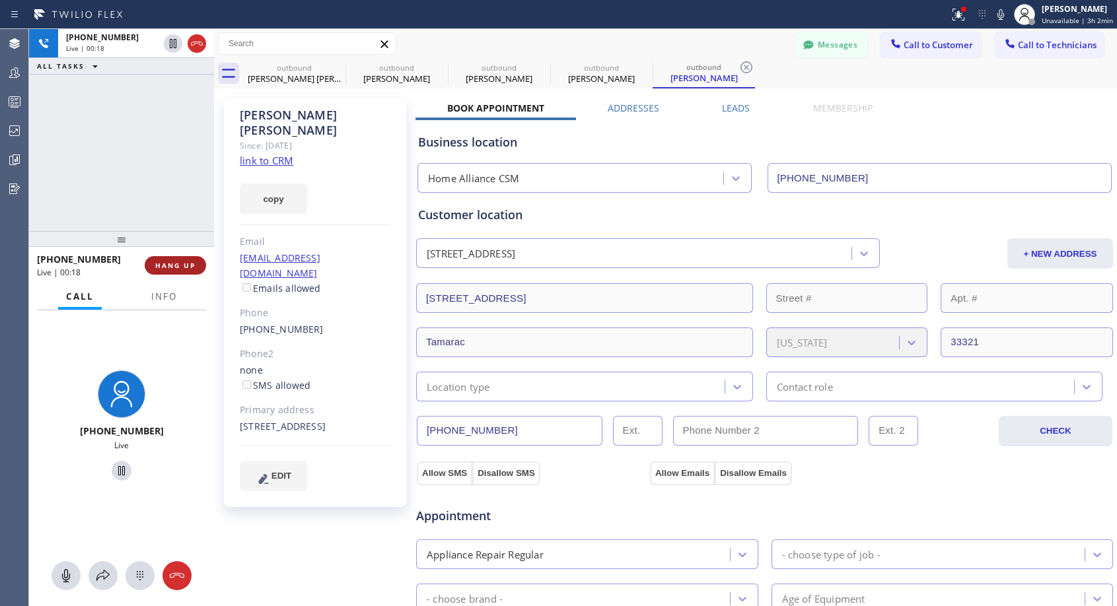
click at [192, 260] on button "HANG UP" at bounding box center [175, 265] width 61 height 18
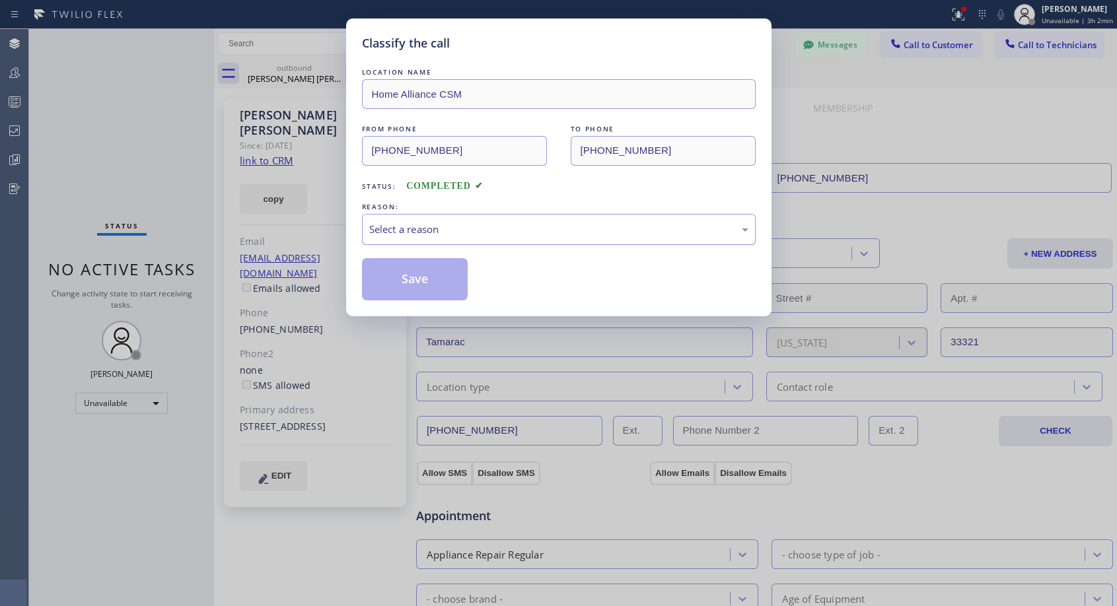
click at [442, 231] on div "Select a reason" at bounding box center [558, 229] width 379 height 15
click at [414, 279] on button "Save" at bounding box center [415, 279] width 106 height 42
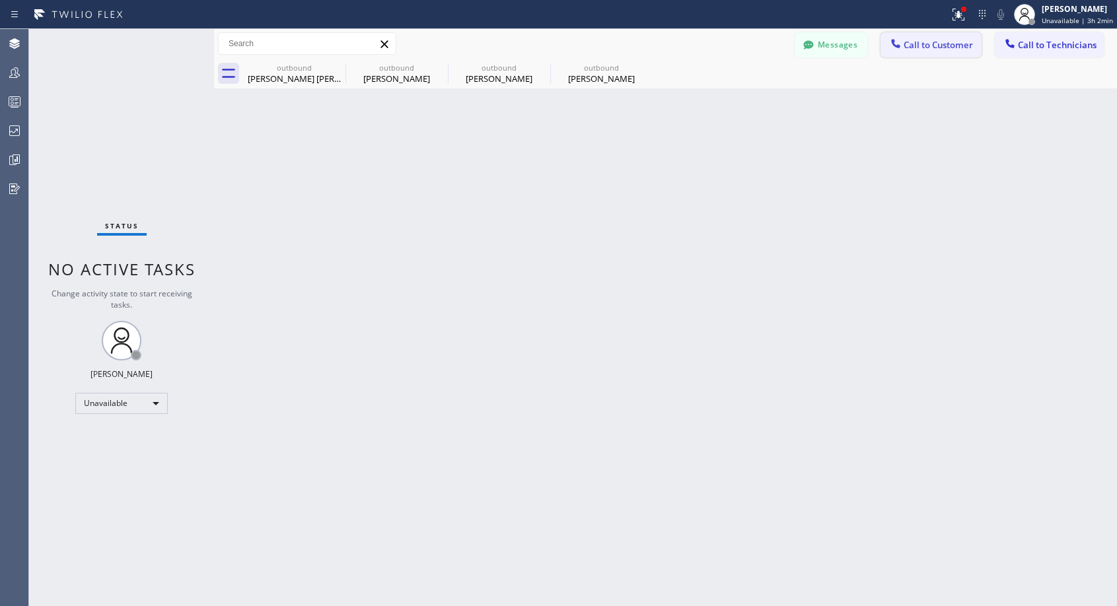
click at [905, 46] on span "Call to Customer" at bounding box center [937, 45] width 69 height 12
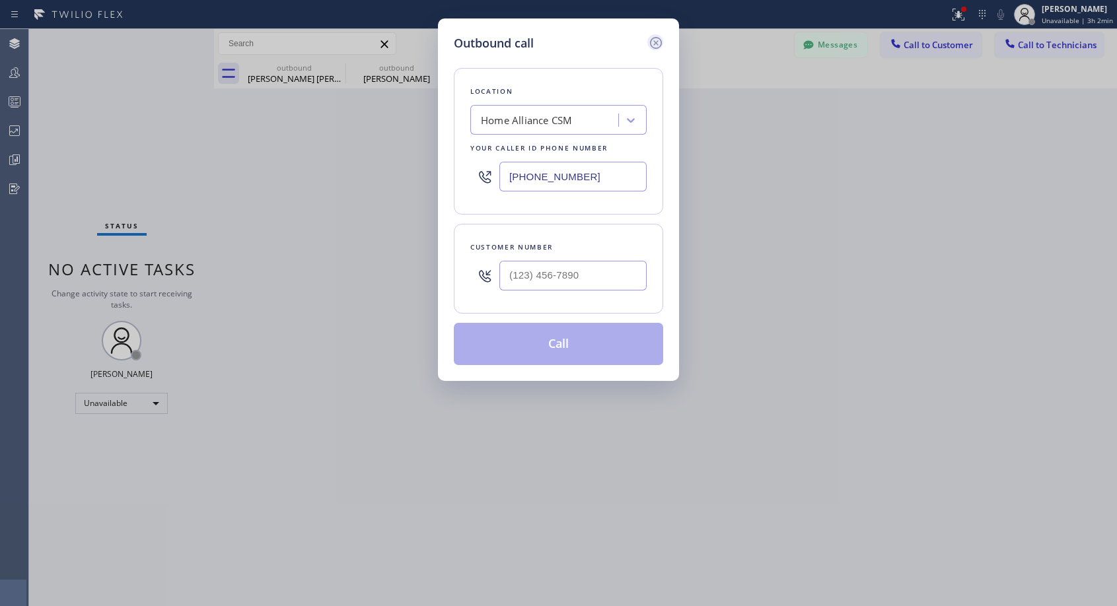
click at [653, 44] on icon at bounding box center [656, 43] width 16 height 16
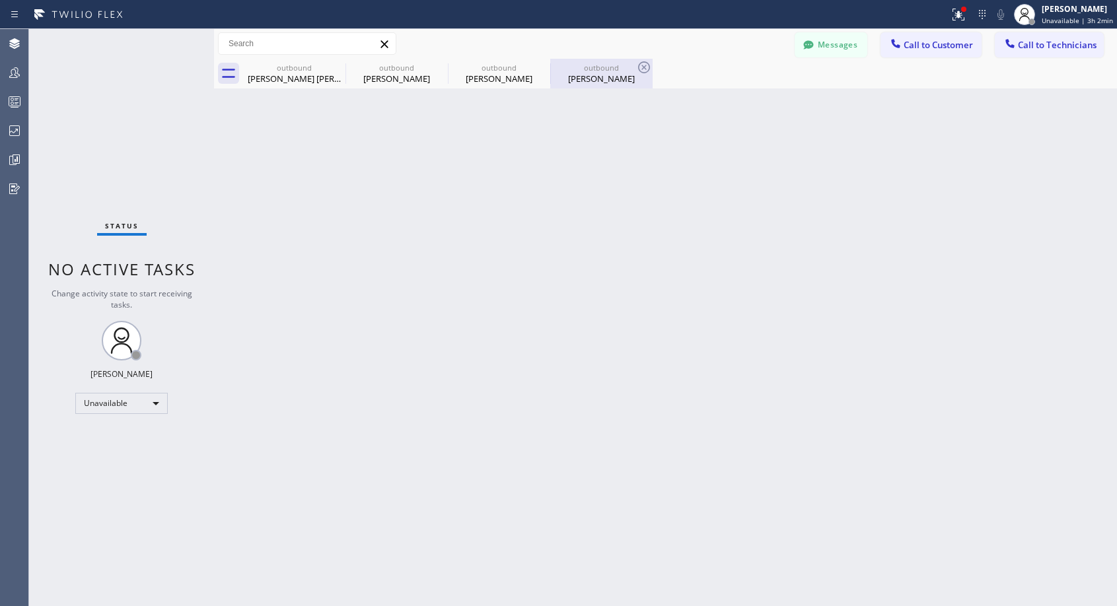
click at [559, 76] on div "[PERSON_NAME]" at bounding box center [601, 79] width 100 height 12
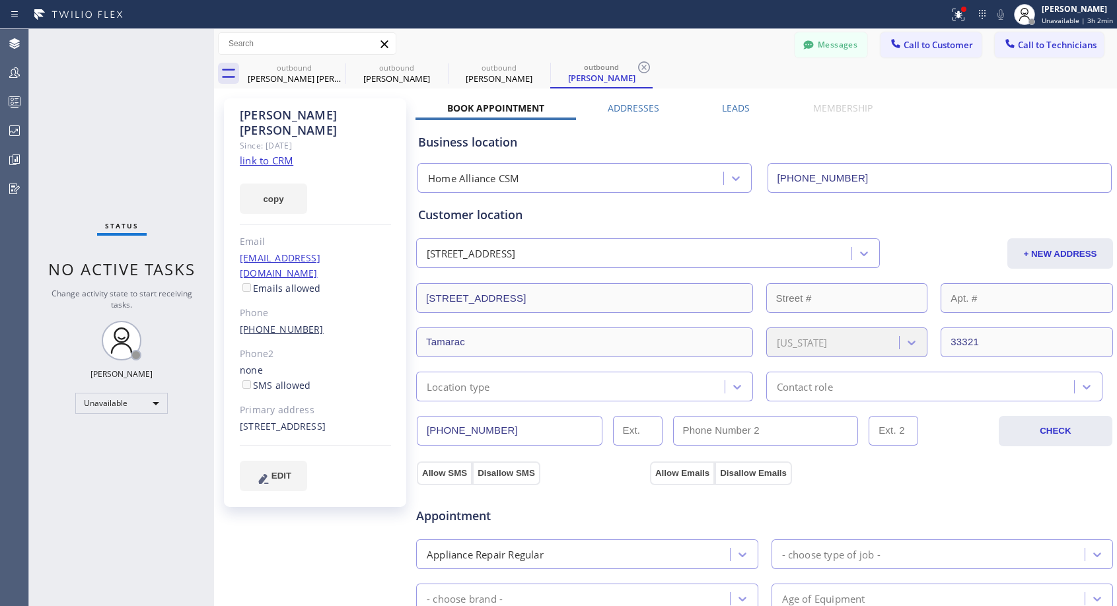
click at [298, 323] on link "[PHONE_NUMBER]" at bounding box center [282, 329] width 84 height 13
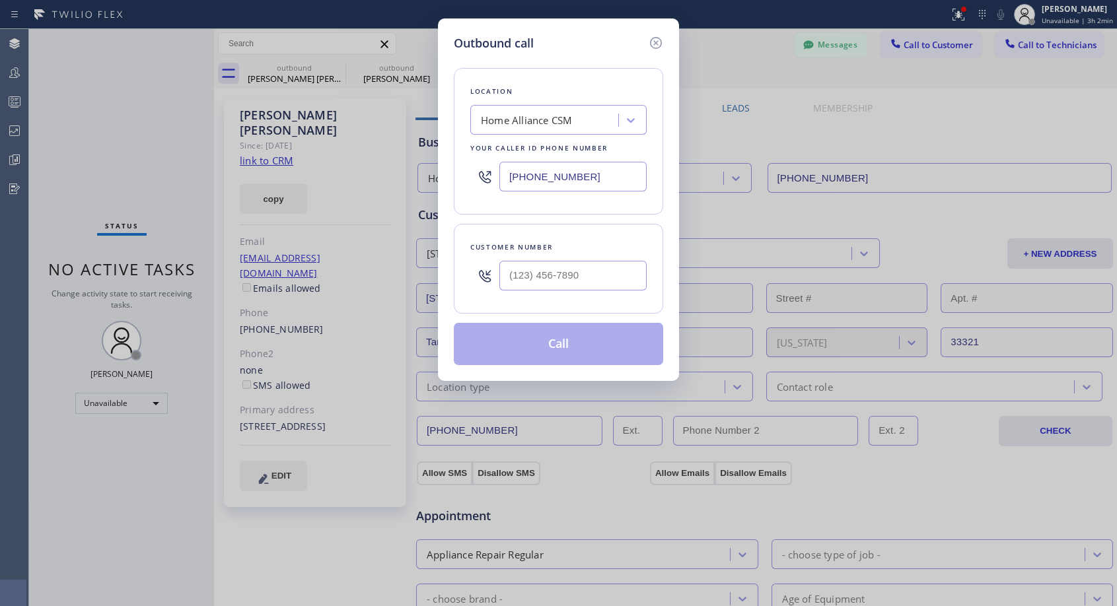
type input "[PHONE_NUMBER]"
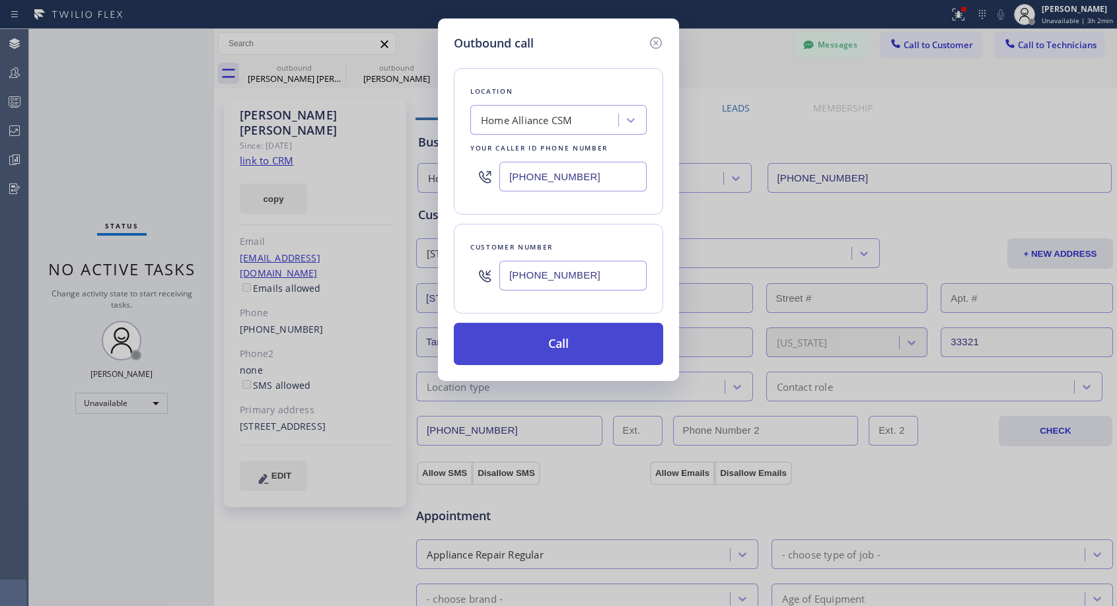
click at [518, 349] on button "Call" at bounding box center [558, 344] width 209 height 42
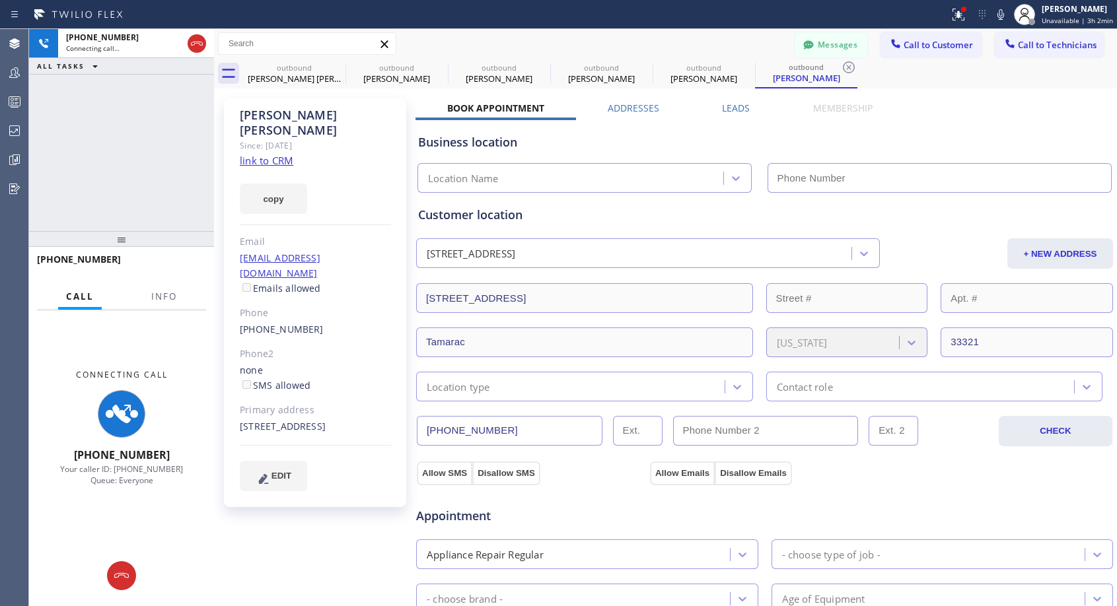
type input "[PHONE_NUMBER]"
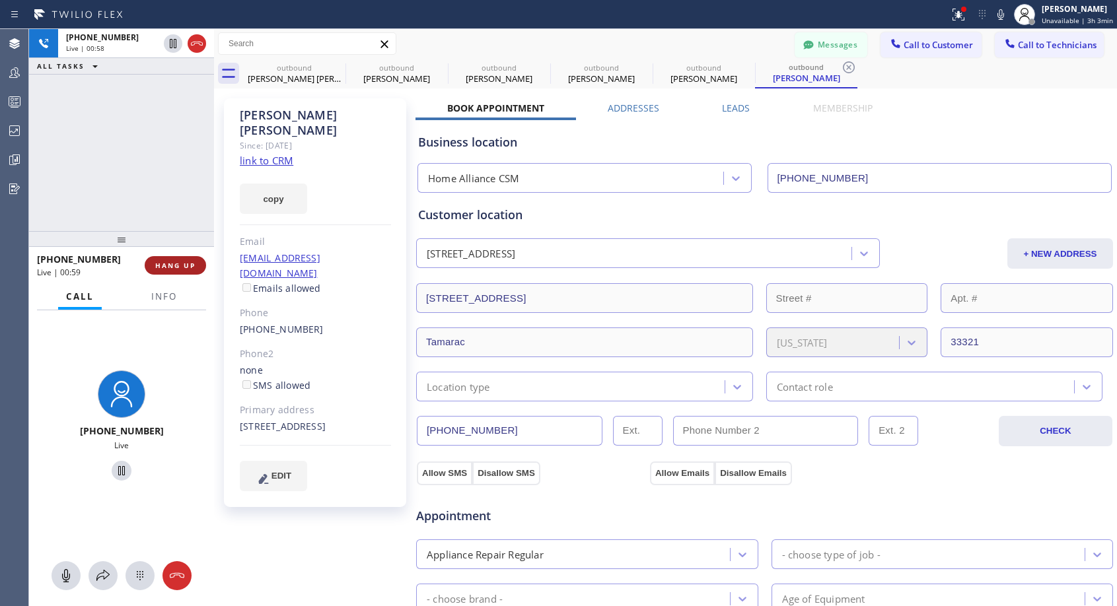
click at [178, 263] on span "HANG UP" at bounding box center [175, 265] width 40 height 9
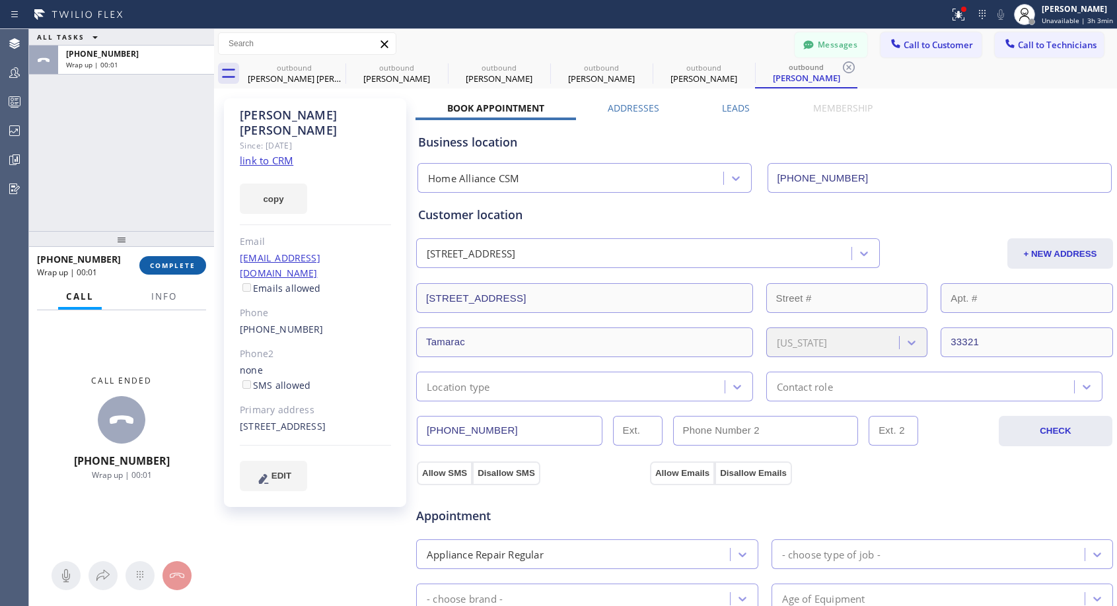
click at [180, 258] on button "COMPLETE" at bounding box center [172, 265] width 67 height 18
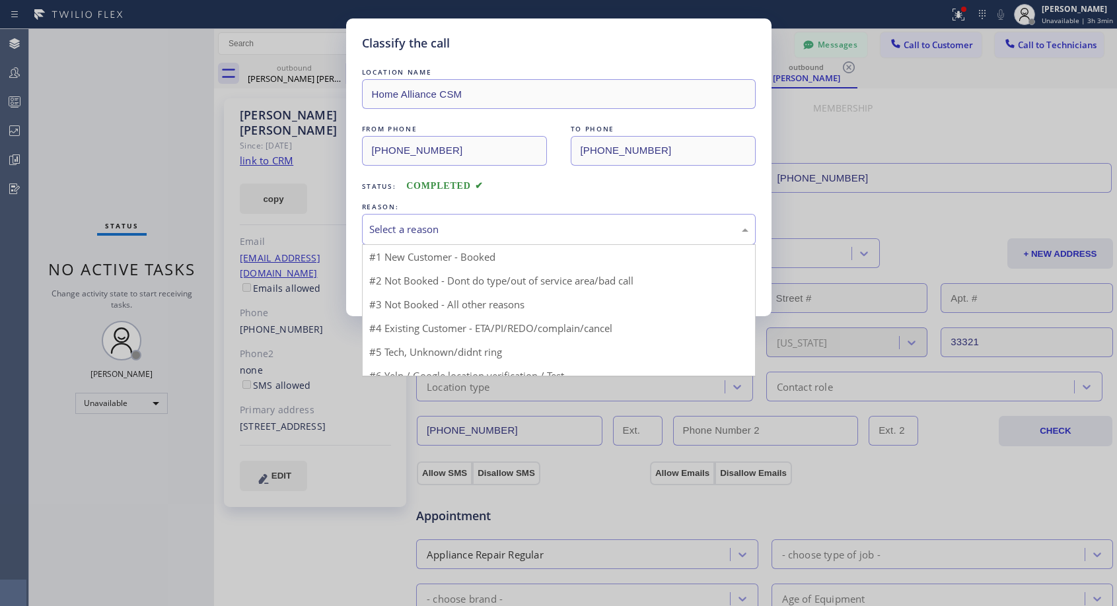
click at [425, 234] on div "Select a reason" at bounding box center [558, 229] width 379 height 15
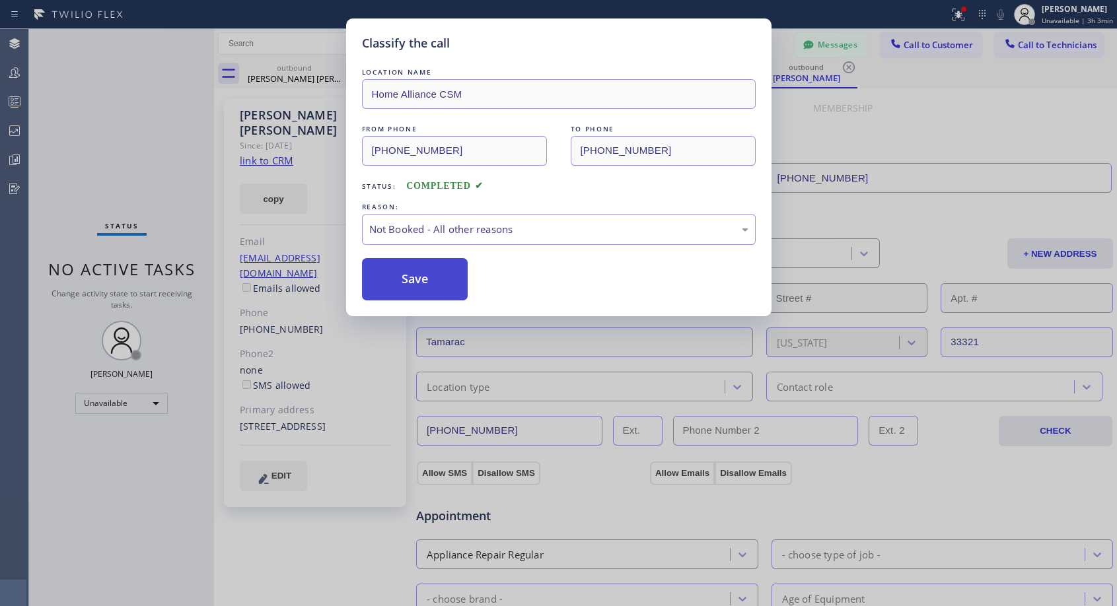
click at [384, 289] on button "Save" at bounding box center [415, 279] width 106 height 42
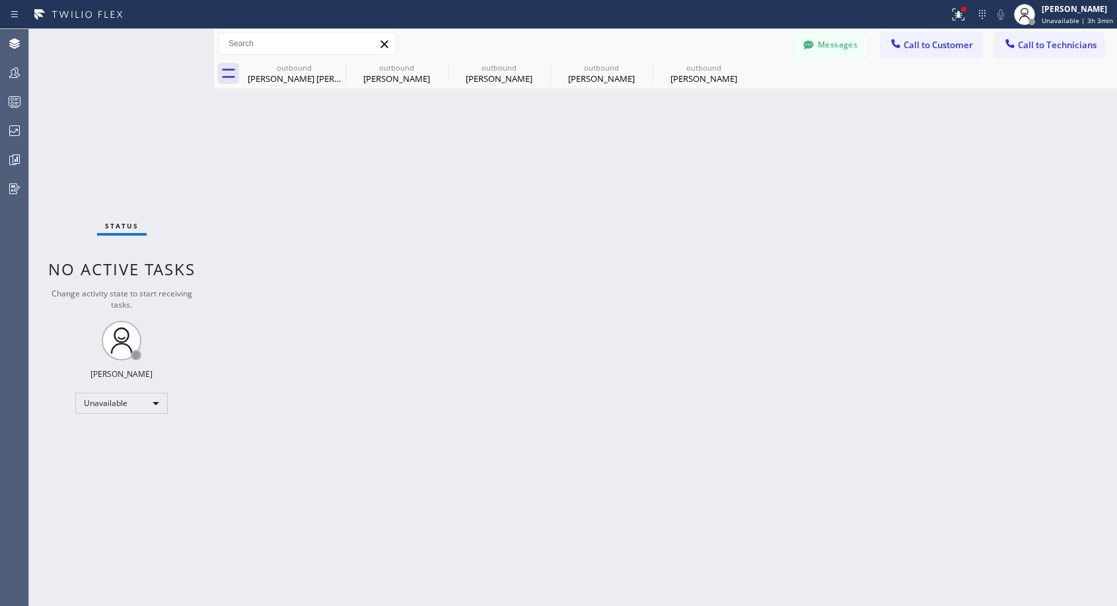
click at [563, 195] on div "Back to Dashboard Change Sender ID Customers Technicians NH [PERSON_NAME] [DATE…" at bounding box center [665, 317] width 903 height 577
click at [338, 67] on icon at bounding box center [337, 67] width 16 height 16
click at [0, 0] on icon at bounding box center [0, 0] width 0 height 0
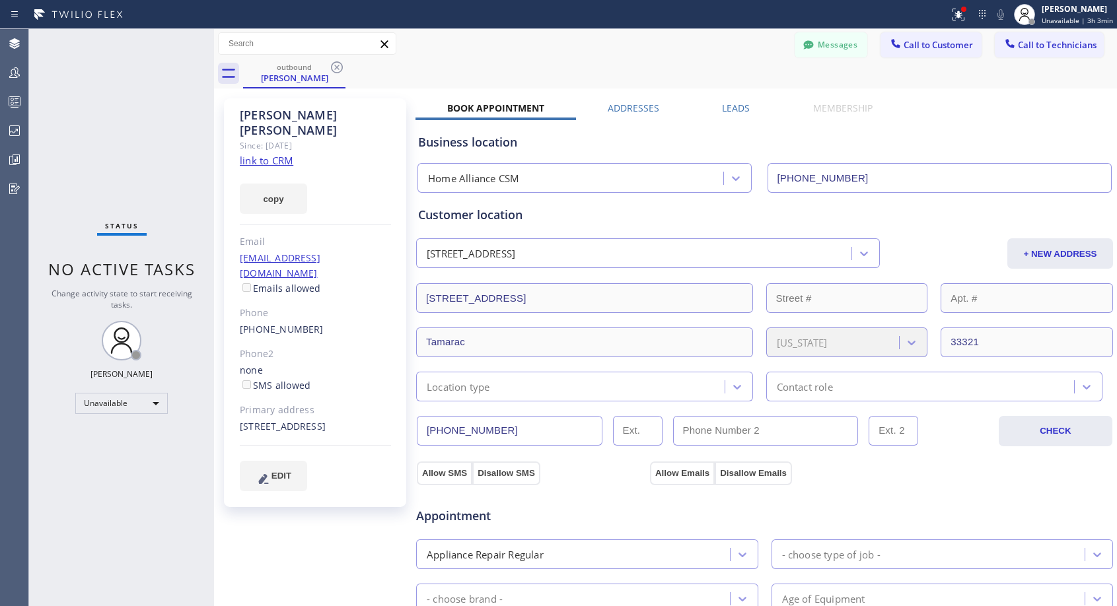
click at [338, 67] on icon at bounding box center [337, 67] width 16 height 16
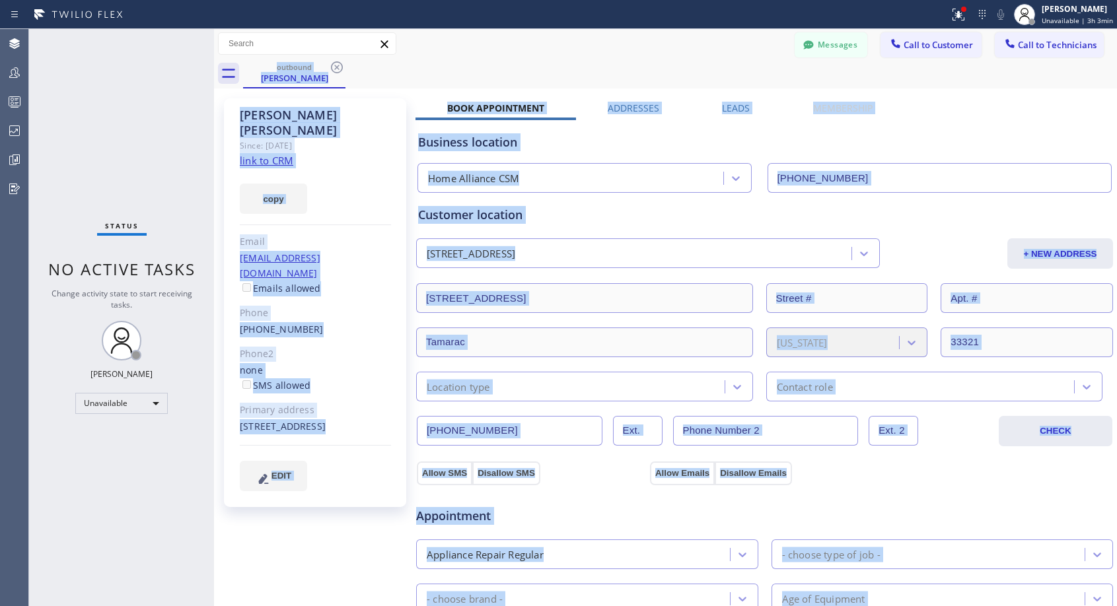
click at [338, 67] on div "outbound [PERSON_NAME]" at bounding box center [680, 74] width 874 height 30
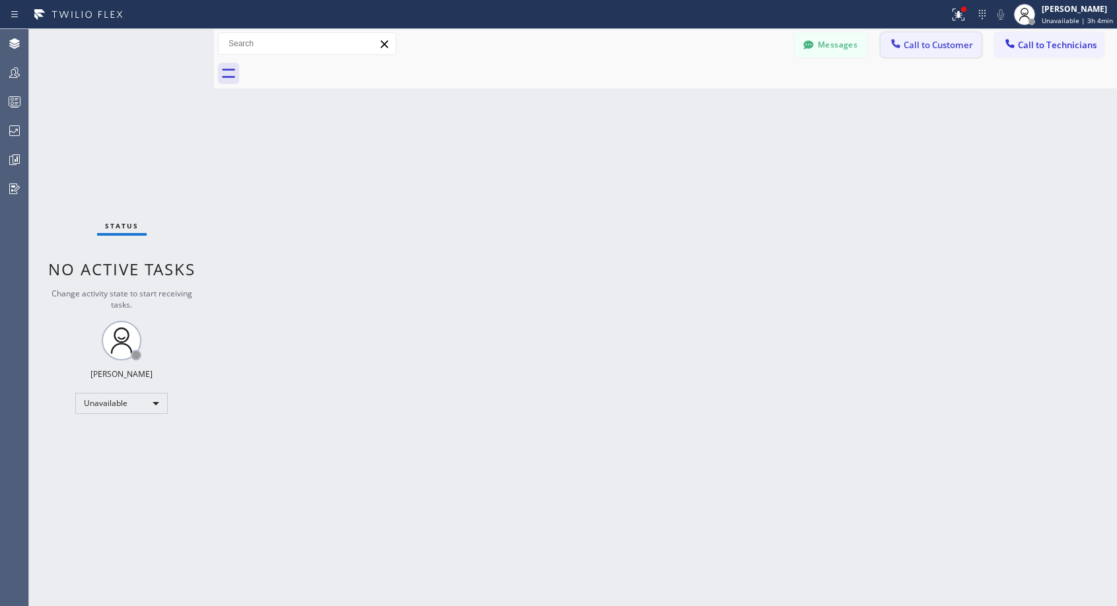
click at [917, 44] on span "Call to Customer" at bounding box center [937, 45] width 69 height 12
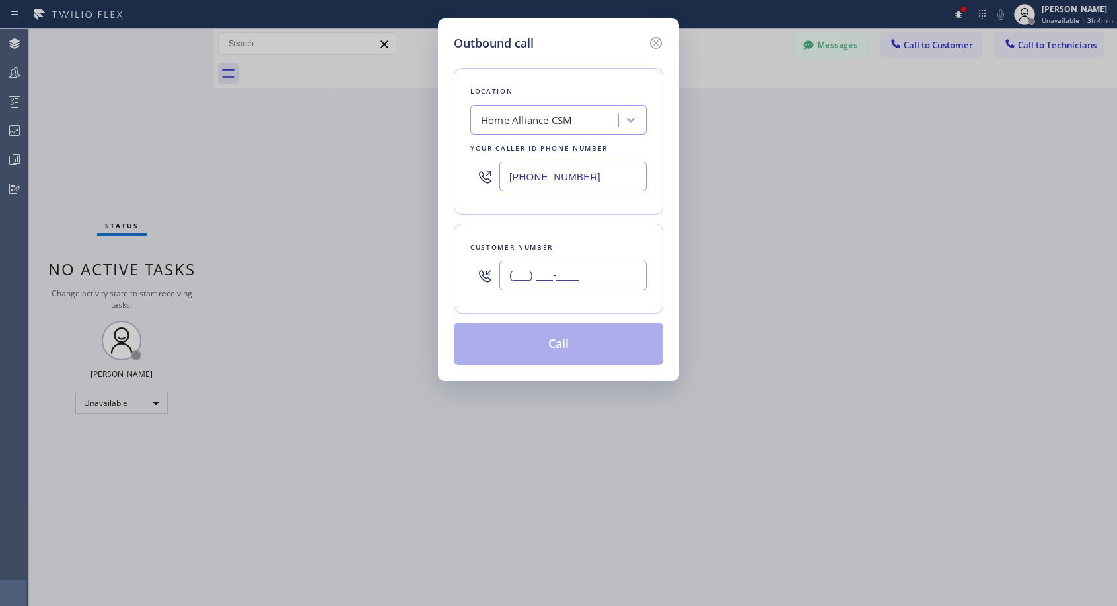
click at [591, 279] on input "(___) ___-____" at bounding box center [572, 276] width 147 height 30
paste input "650) 714-1002"
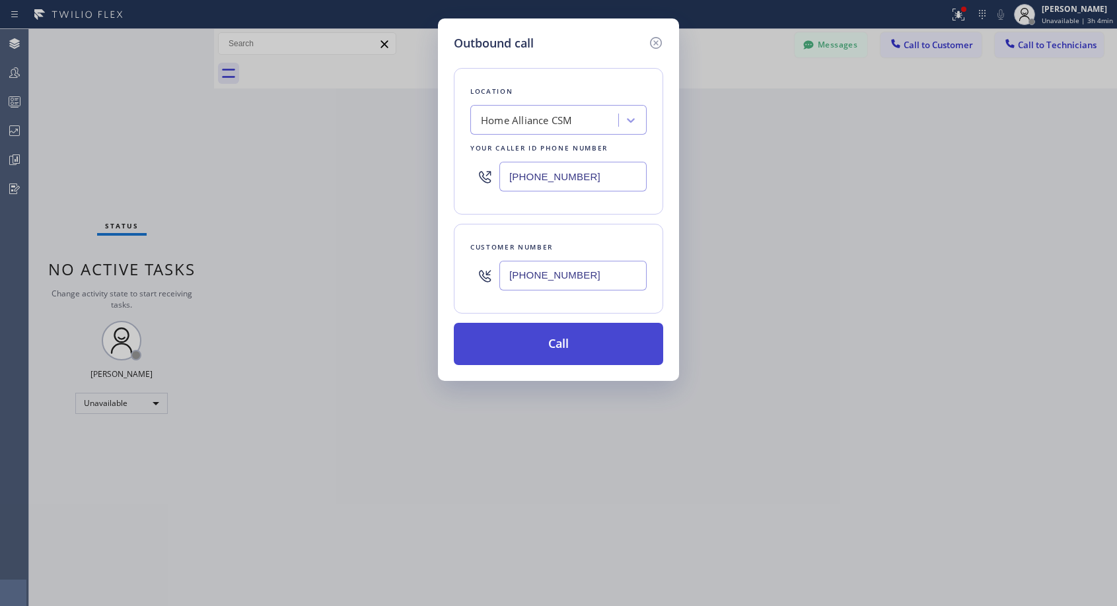
type input "[PHONE_NUMBER]"
click at [579, 345] on button "Call" at bounding box center [558, 344] width 209 height 42
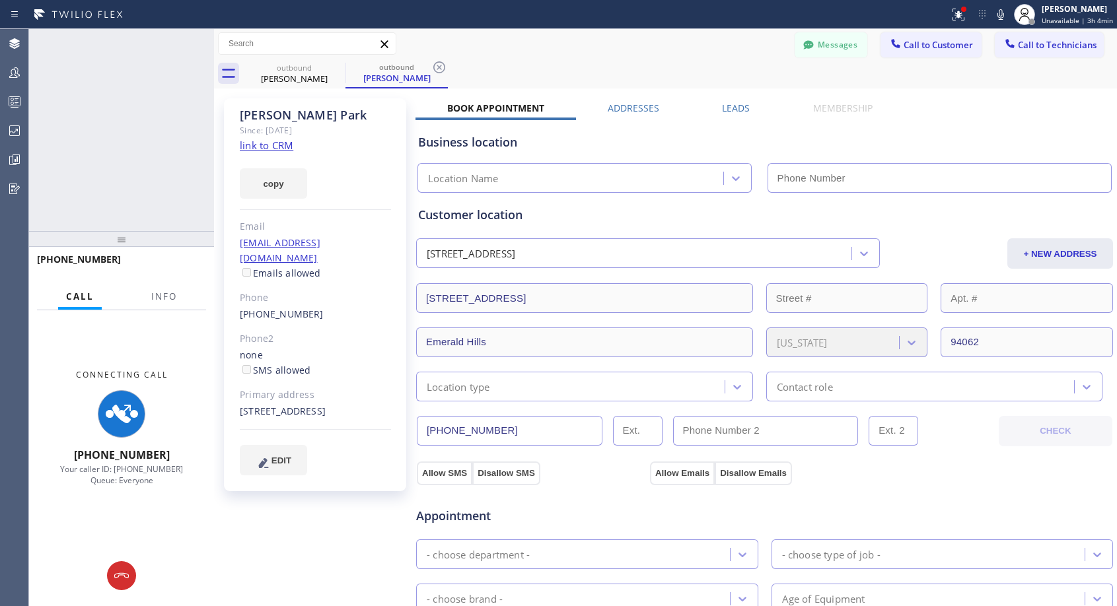
type input "[PHONE_NUMBER]"
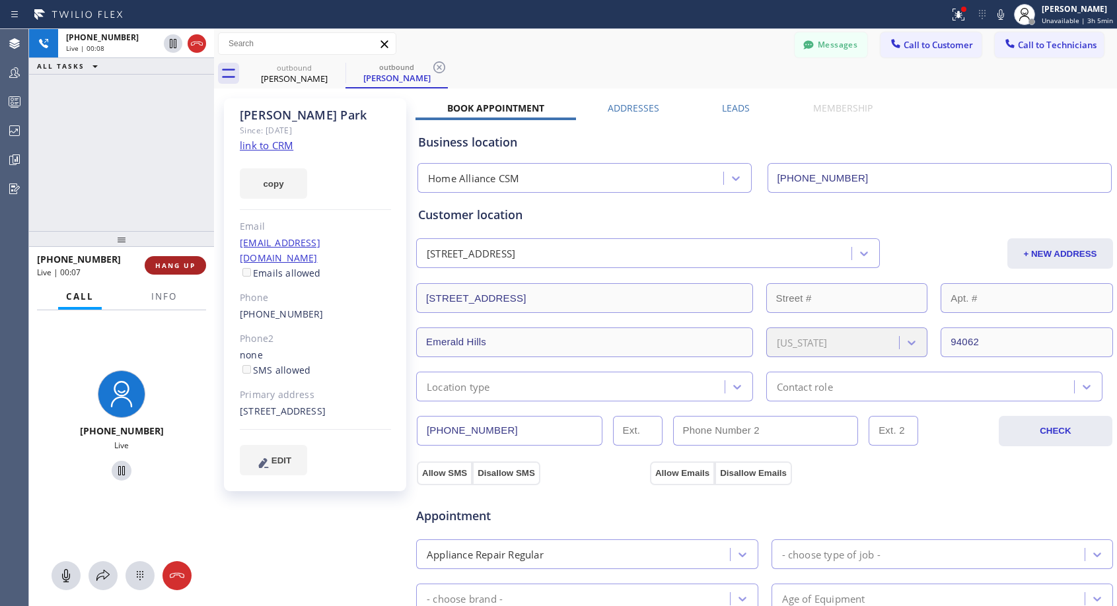
click at [188, 260] on button "HANG UP" at bounding box center [175, 265] width 61 height 18
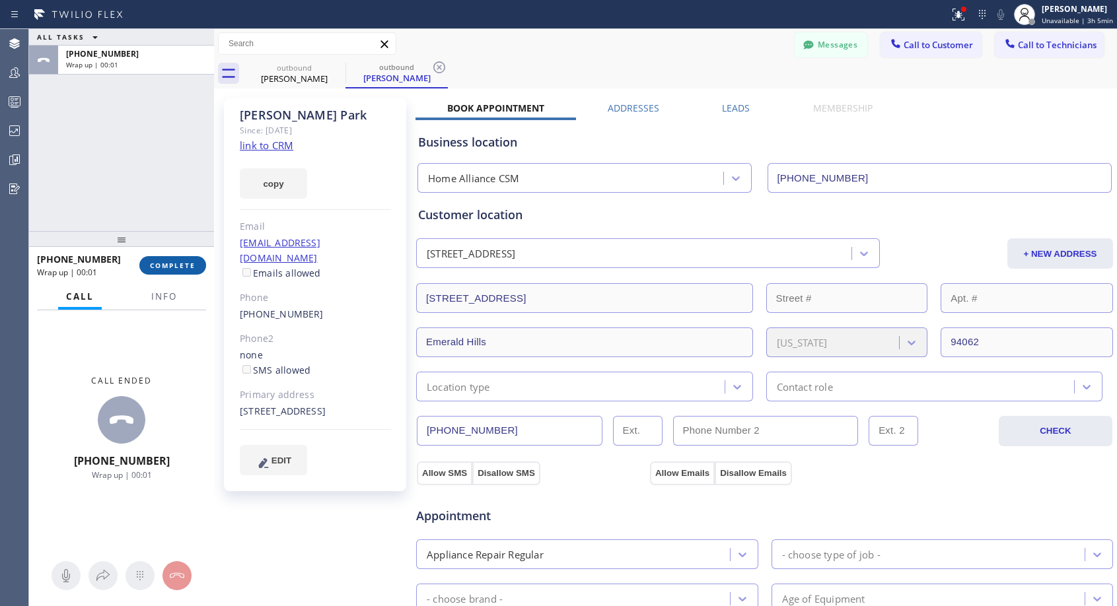
click at [160, 271] on button "COMPLETE" at bounding box center [172, 265] width 67 height 18
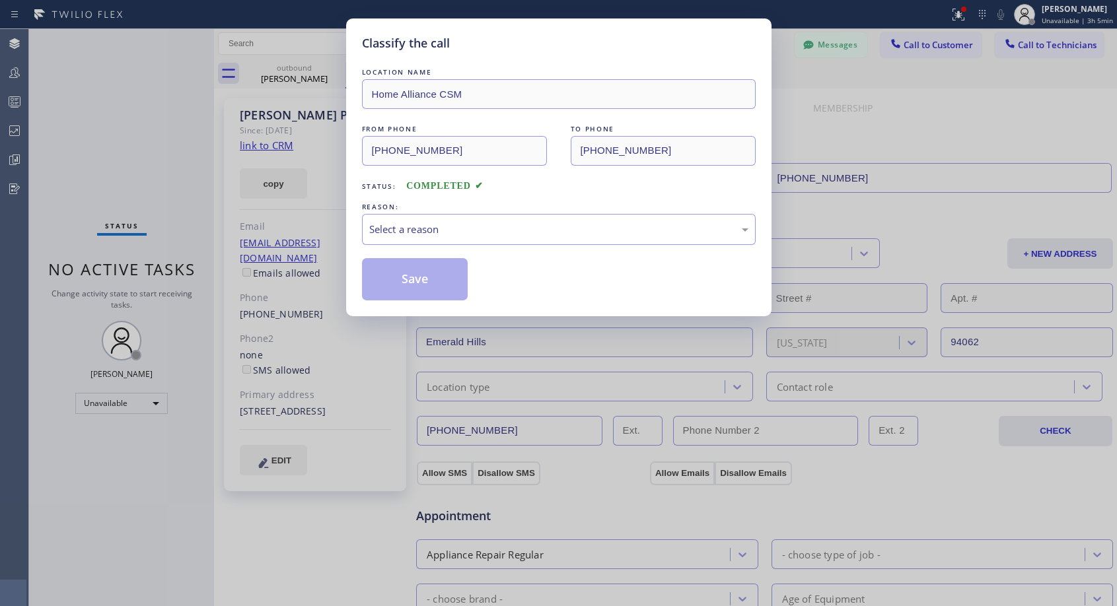
click at [510, 225] on div "Select a reason" at bounding box center [558, 229] width 379 height 15
click at [427, 275] on button "Save" at bounding box center [415, 279] width 106 height 42
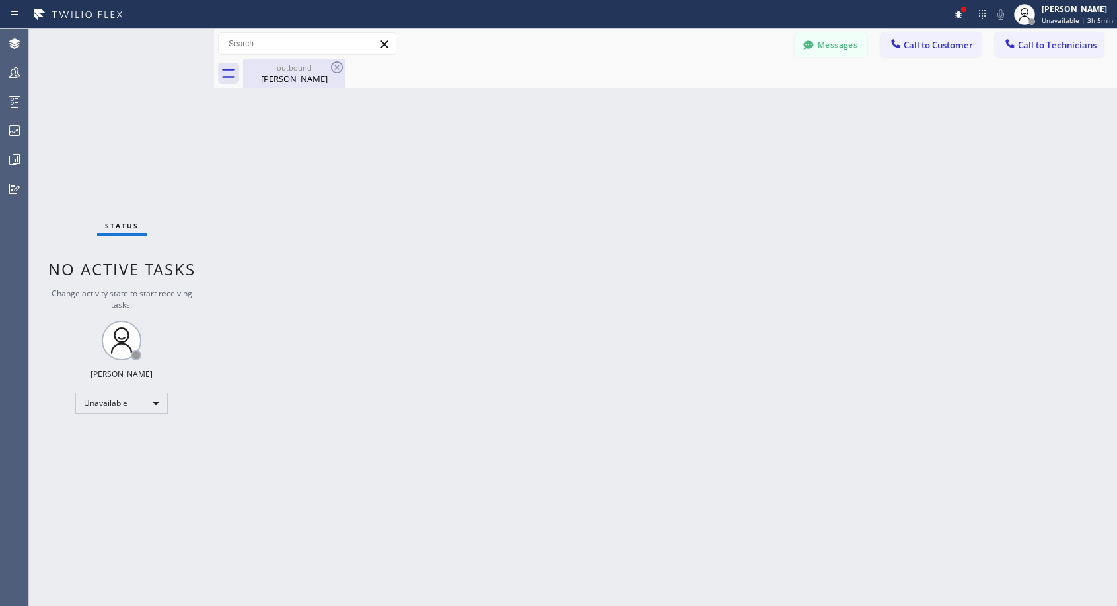
click at [292, 75] on div "[PERSON_NAME]" at bounding box center [294, 79] width 100 height 12
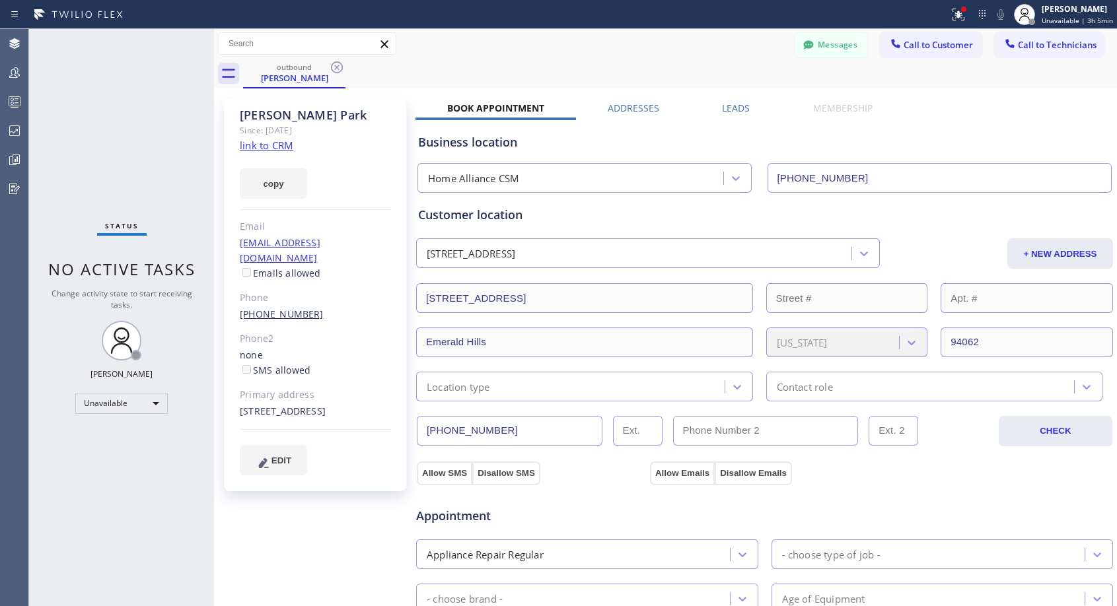
click at [281, 308] on link "[PHONE_NUMBER]" at bounding box center [282, 314] width 84 height 13
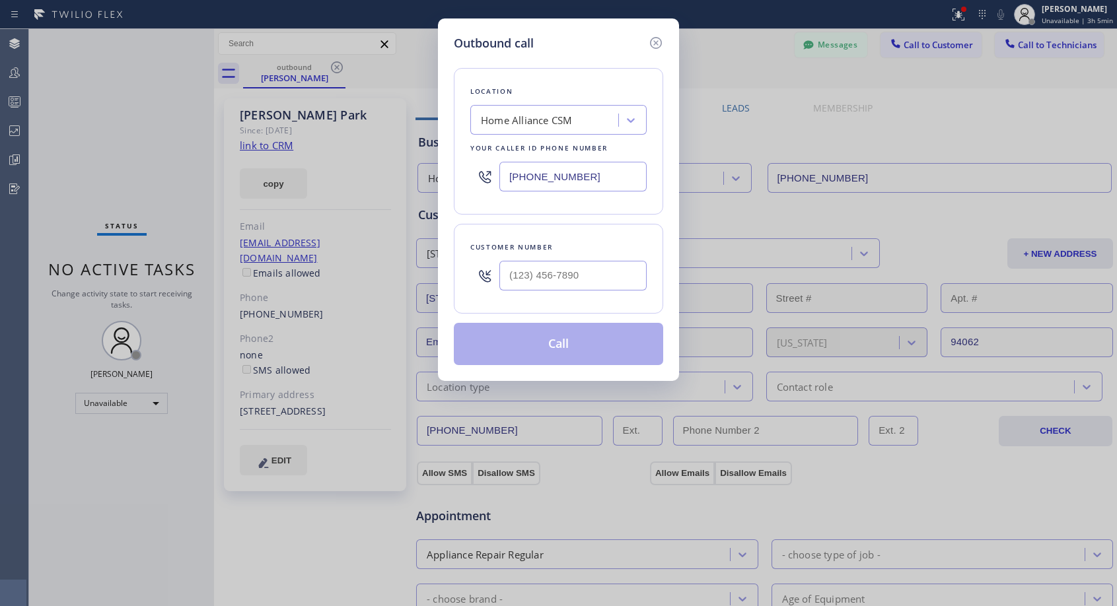
type input "[PHONE_NUMBER]"
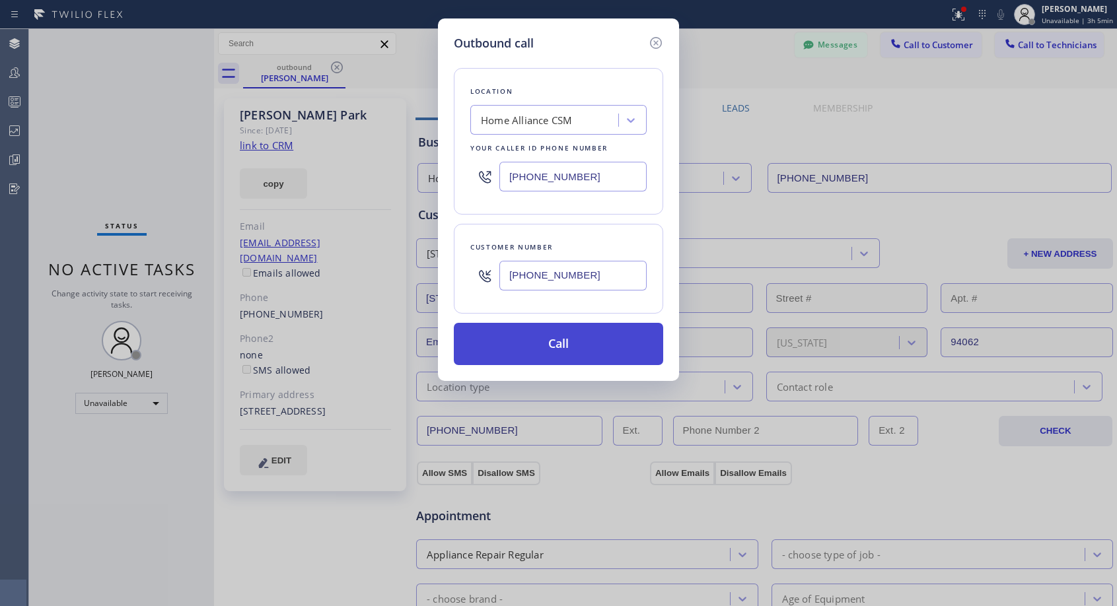
click at [554, 335] on button "Call" at bounding box center [558, 344] width 209 height 42
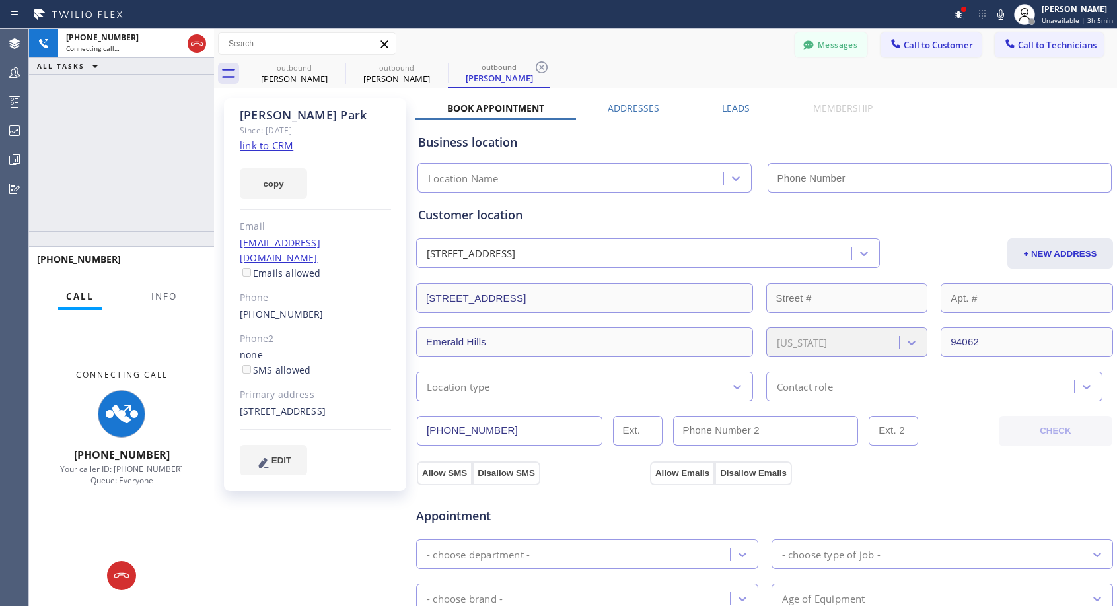
type input "[PHONE_NUMBER]"
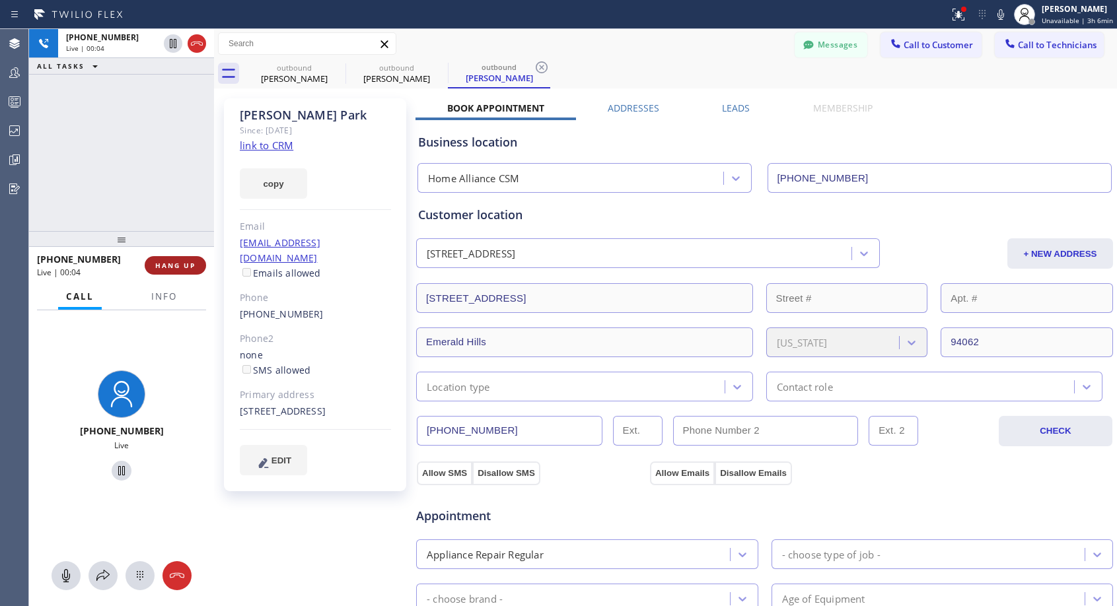
click at [187, 266] on span "HANG UP" at bounding box center [175, 265] width 40 height 9
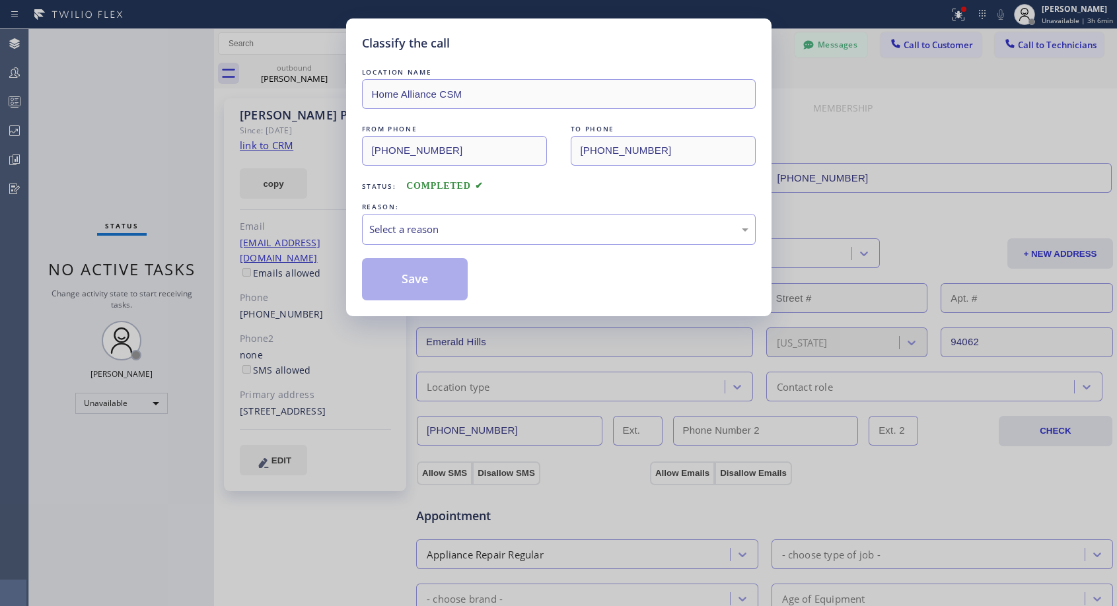
click at [196, 270] on div "Classify the call LOCATION NAME Home Alliance CSM FROM PHONE [PHONE_NUMBER] TO …" at bounding box center [558, 303] width 1117 height 606
click at [460, 219] on div "Select a reason" at bounding box center [559, 229] width 394 height 31
click at [421, 285] on button "Save" at bounding box center [415, 279] width 106 height 42
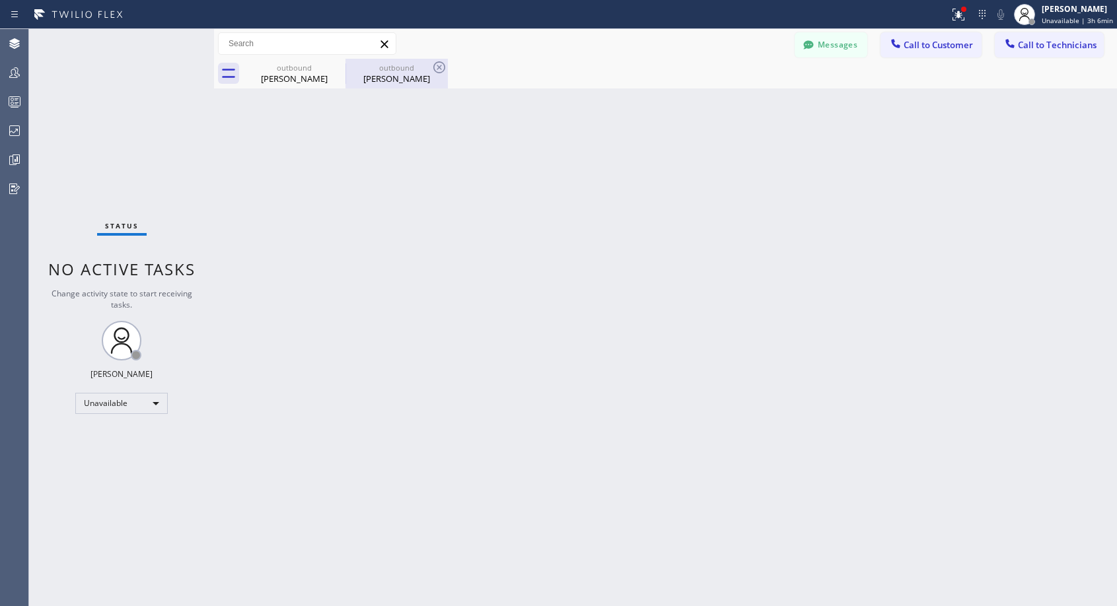
click at [394, 79] on div "[PERSON_NAME]" at bounding box center [397, 79] width 100 height 12
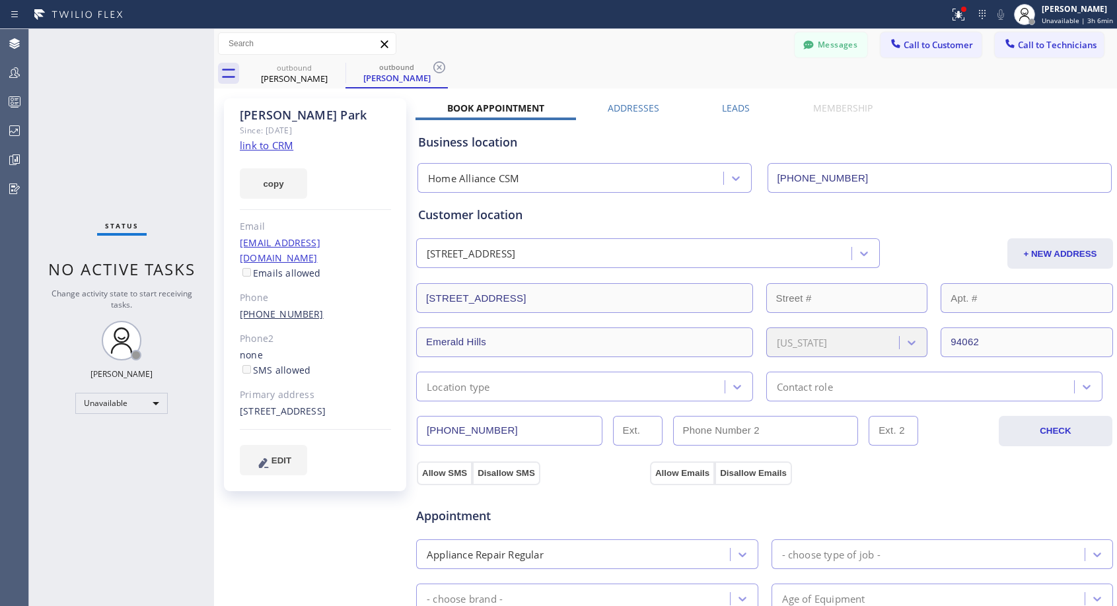
click at [272, 308] on link "[PHONE_NUMBER]" at bounding box center [282, 314] width 84 height 13
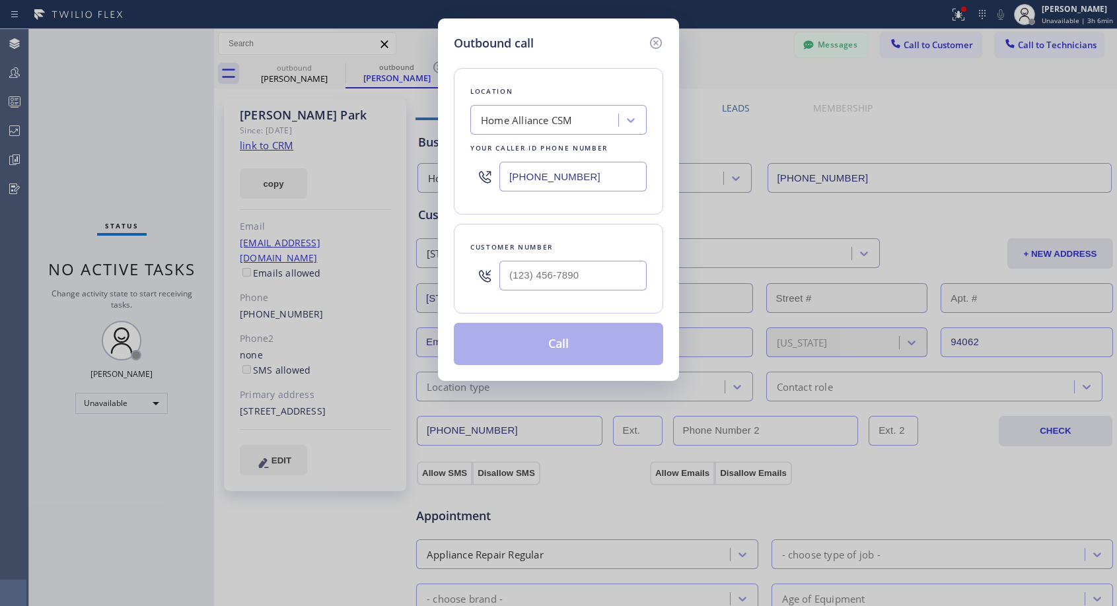
type input "[PHONE_NUMBER]"
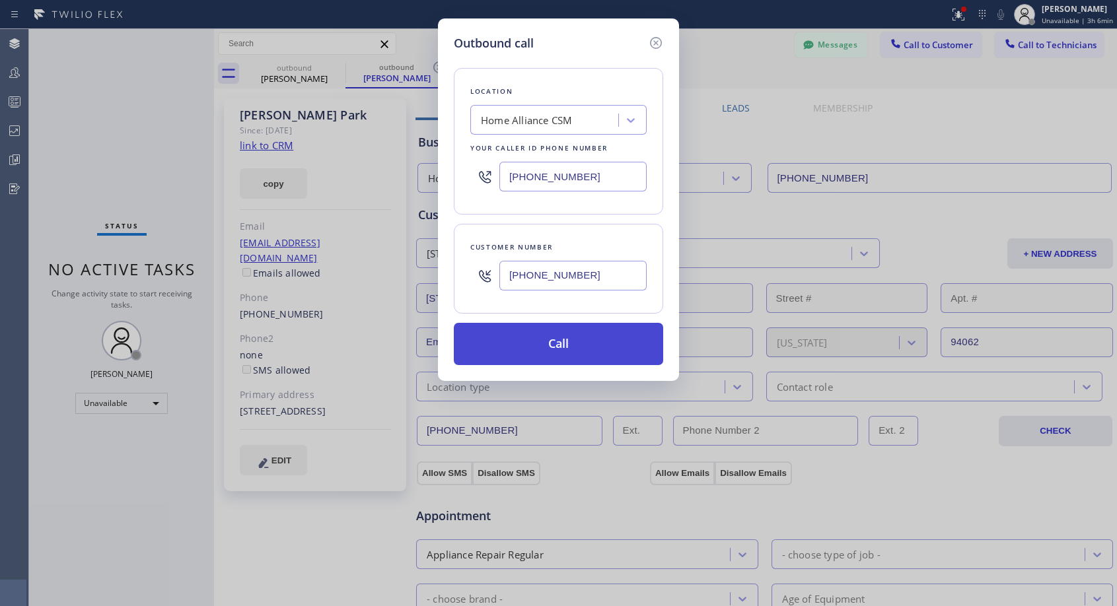
click at [510, 341] on button "Call" at bounding box center [558, 344] width 209 height 42
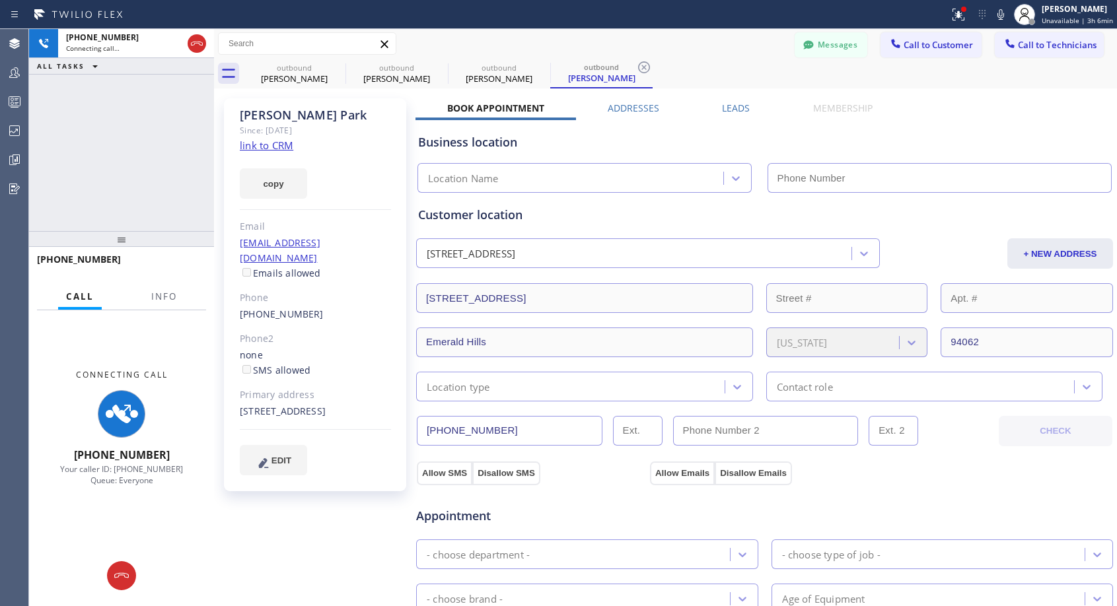
type input "[PHONE_NUMBER]"
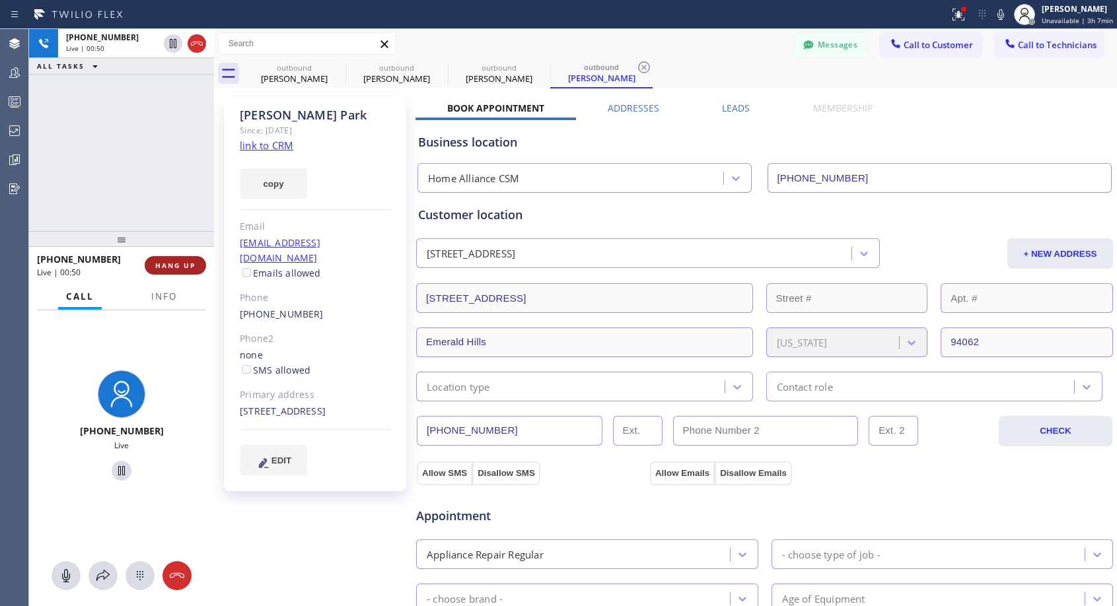
click at [178, 266] on span "HANG UP" at bounding box center [175, 265] width 40 height 9
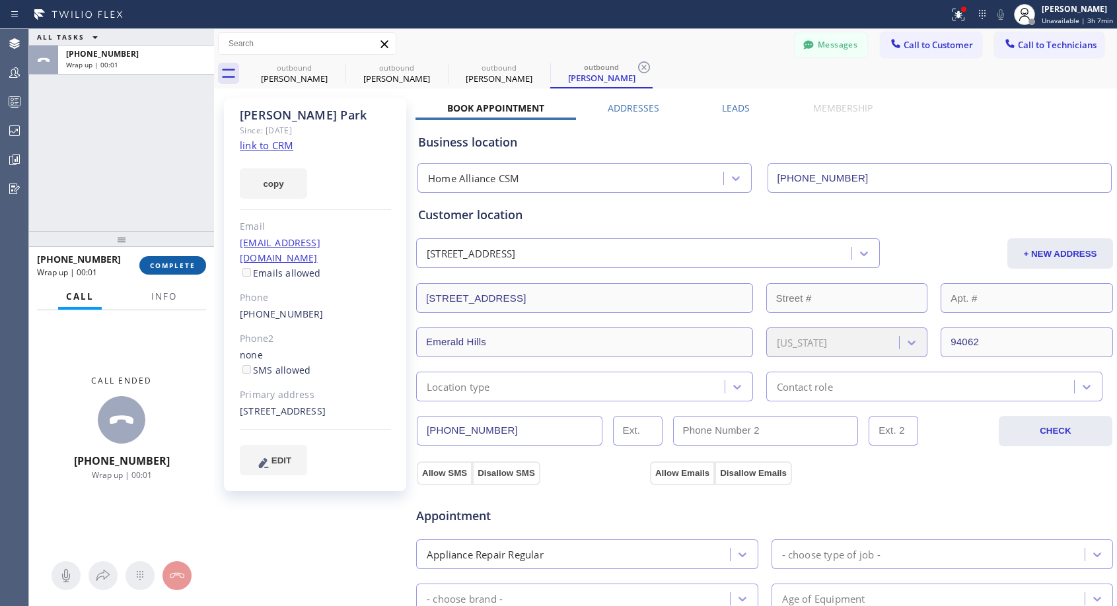
click at [178, 266] on span "COMPLETE" at bounding box center [173, 265] width 46 height 9
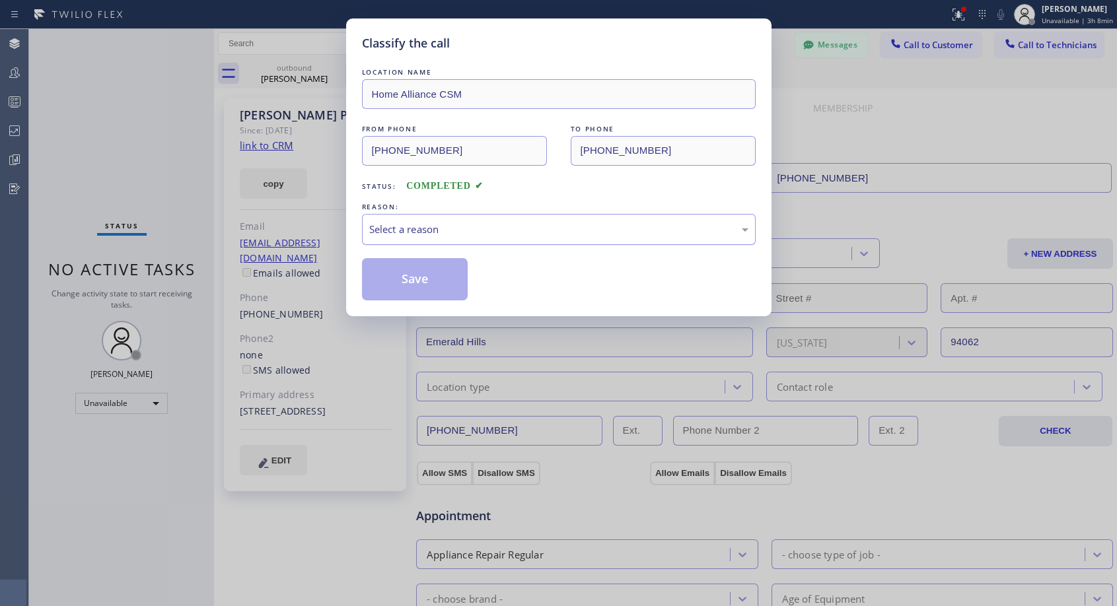
click at [451, 222] on div "Select a reason" at bounding box center [558, 229] width 379 height 15
click at [390, 279] on button "Save" at bounding box center [415, 279] width 106 height 42
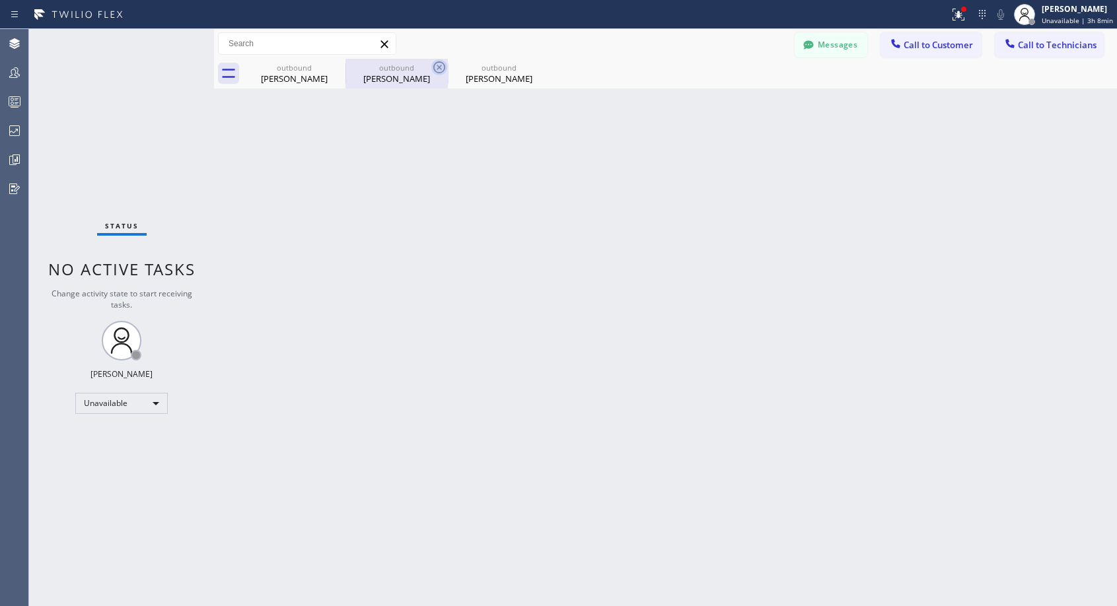
click at [0, 0] on icon at bounding box center [0, 0] width 0 height 0
click at [431, 65] on icon at bounding box center [439, 67] width 16 height 16
click at [0, 0] on icon at bounding box center [0, 0] width 0 height 0
click at [923, 44] on span "Call to Customer" at bounding box center [937, 45] width 69 height 12
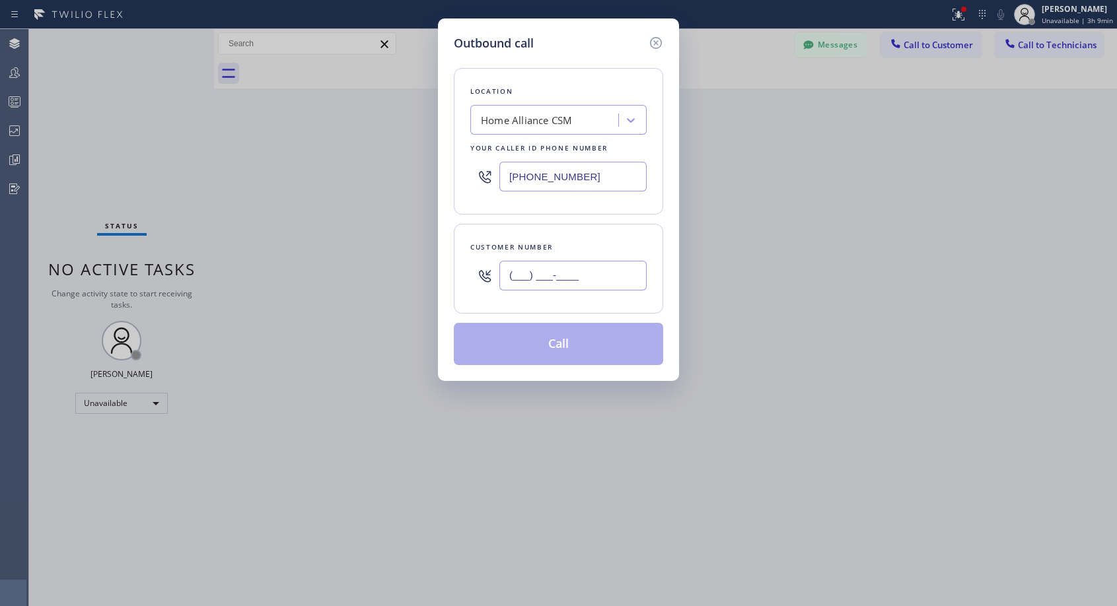
click at [566, 267] on input "(___) ___-____" at bounding box center [572, 276] width 147 height 30
paste input "213) 247-7338"
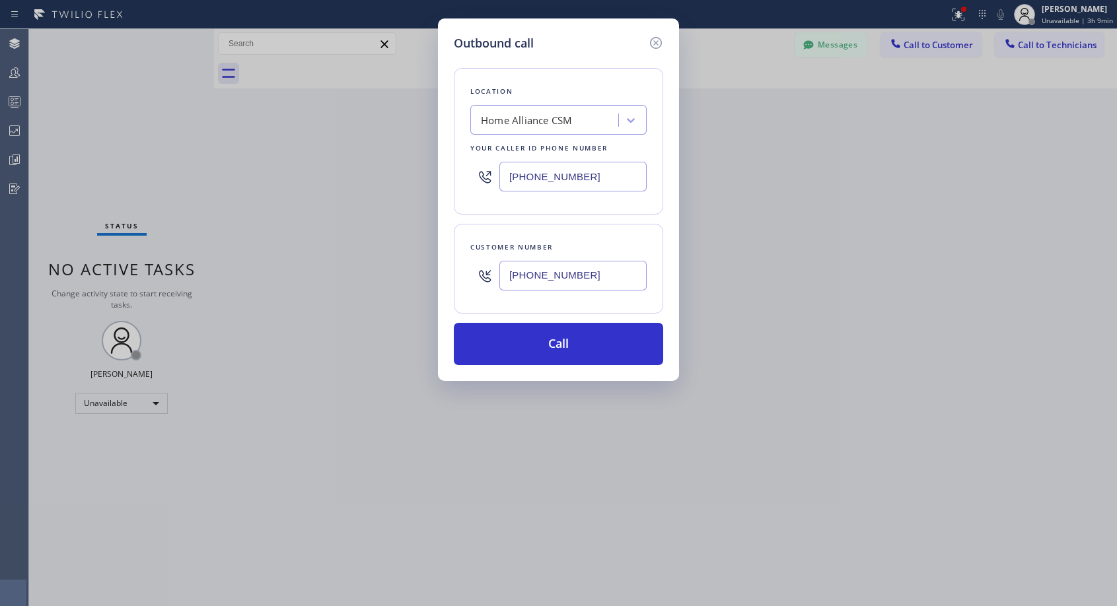
type input "[PHONE_NUMBER]"
click at [552, 343] on button "Call" at bounding box center [558, 344] width 209 height 42
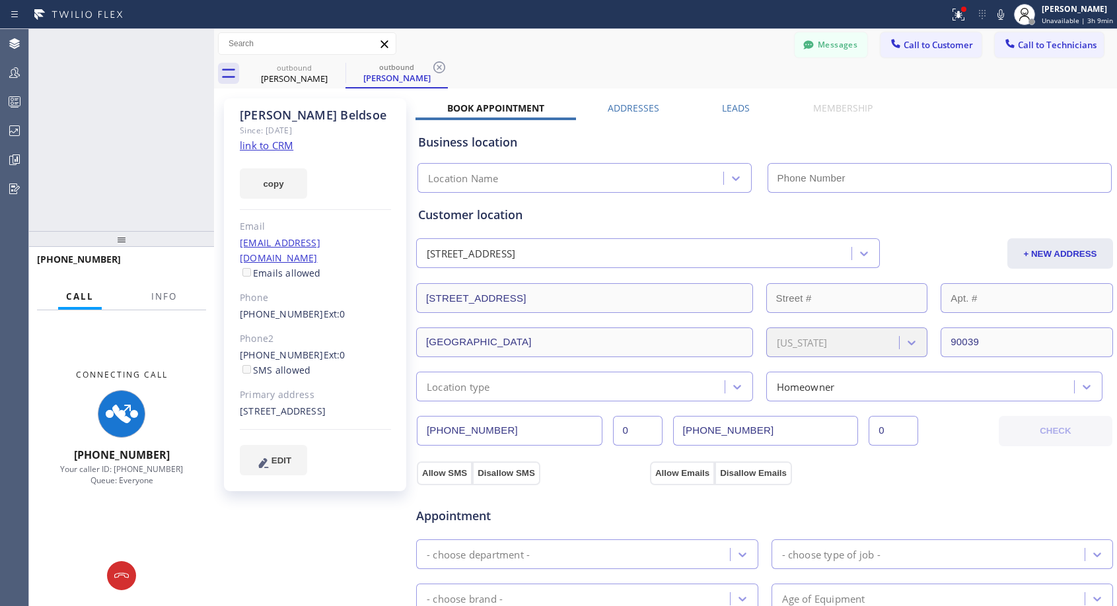
type input "[PHONE_NUMBER]"
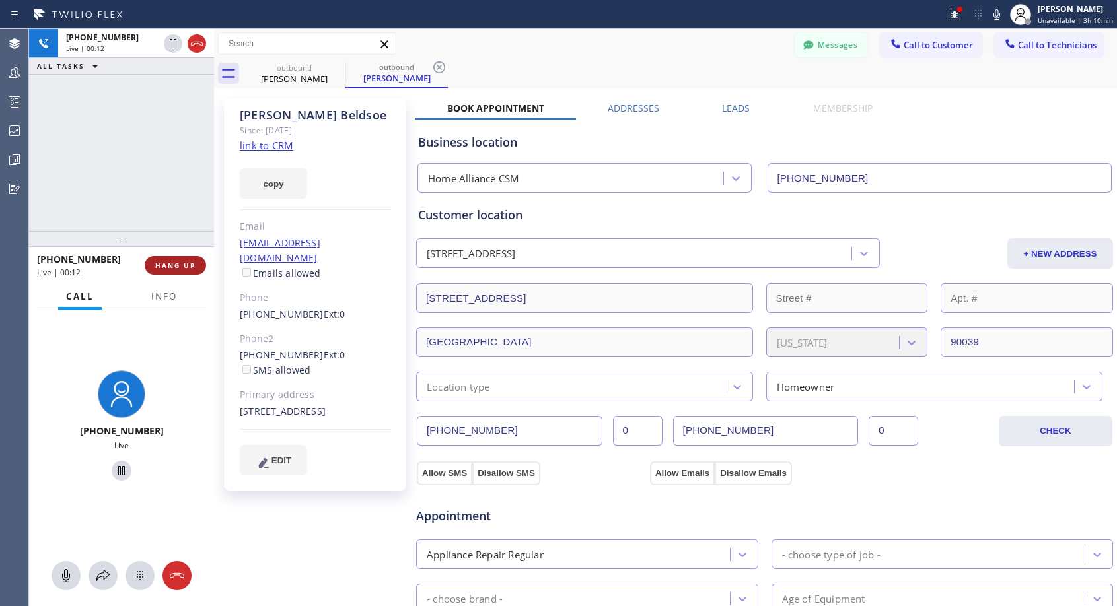
click at [182, 265] on span "HANG UP" at bounding box center [175, 265] width 40 height 9
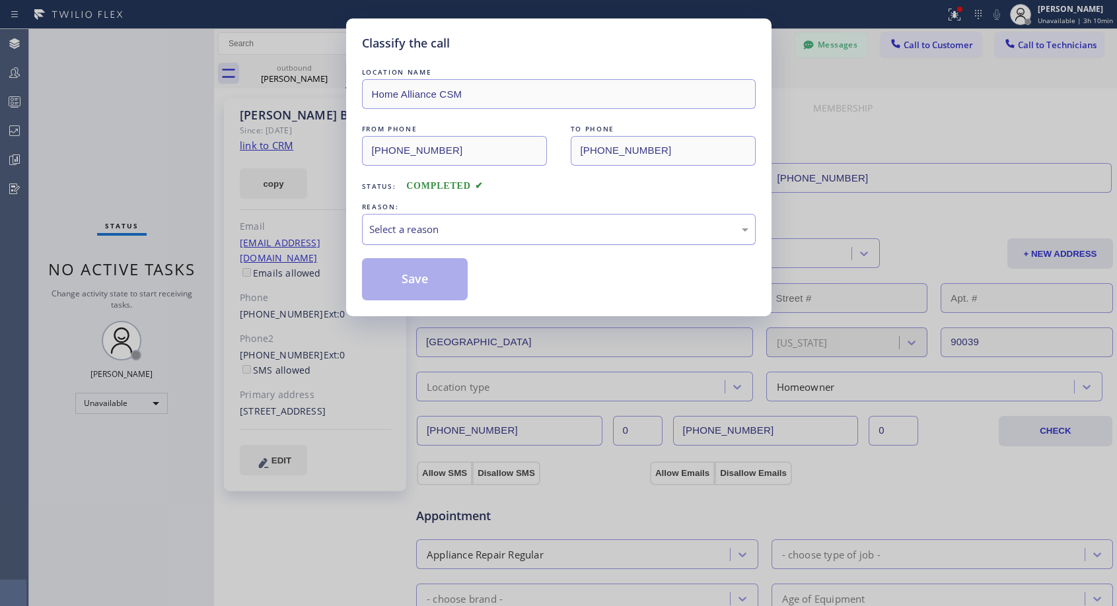
click at [457, 235] on div "Select a reason" at bounding box center [558, 229] width 379 height 15
click at [425, 280] on button "Save" at bounding box center [415, 279] width 106 height 42
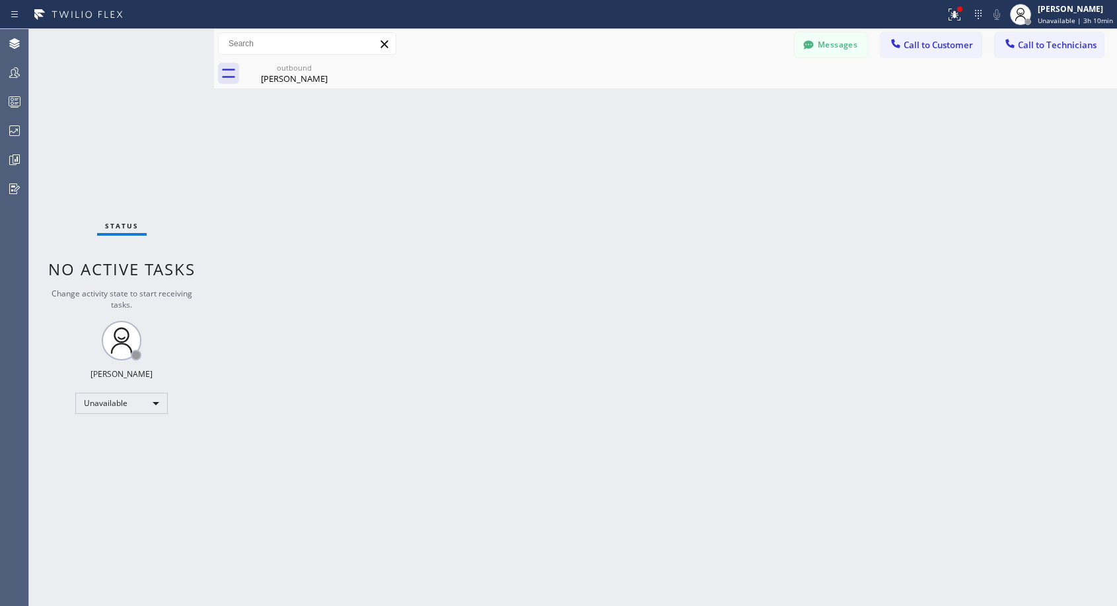
click at [424, 274] on div "Back to Dashboard Change Sender ID Customers Technicians NH [PERSON_NAME] [DATE…" at bounding box center [665, 317] width 903 height 577
click at [283, 75] on div "[PERSON_NAME]" at bounding box center [294, 79] width 100 height 12
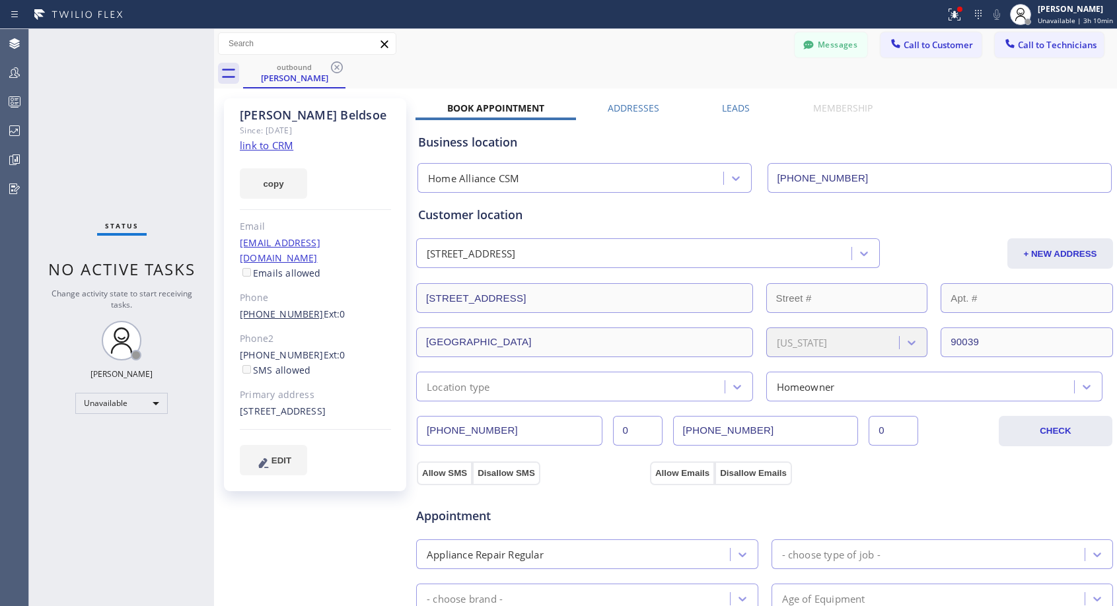
click at [275, 308] on link "[PHONE_NUMBER]" at bounding box center [282, 314] width 84 height 13
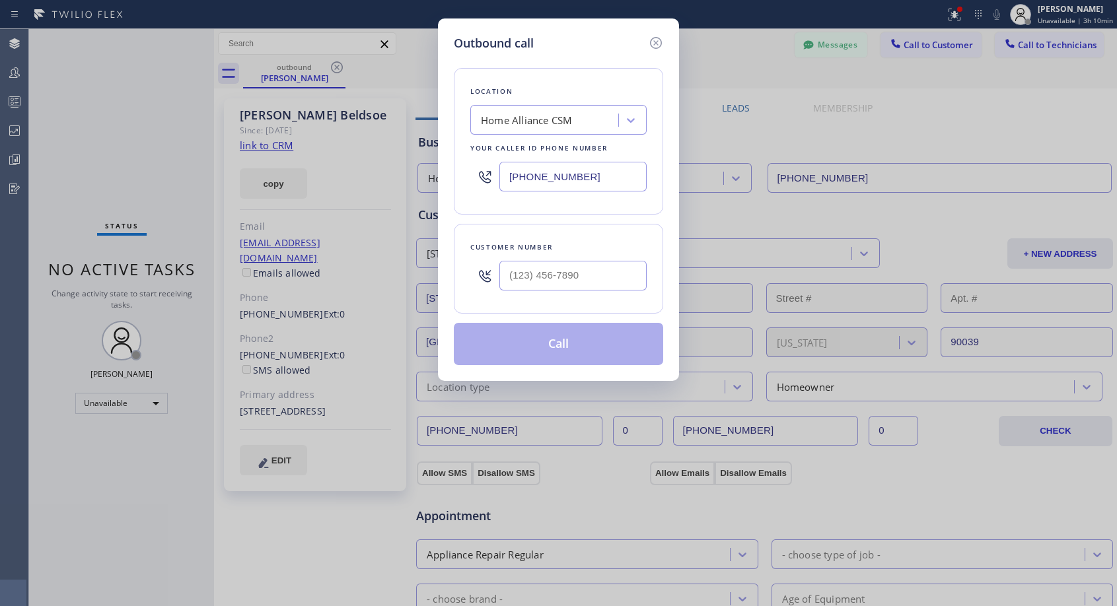
type input "[PHONE_NUMBER]"
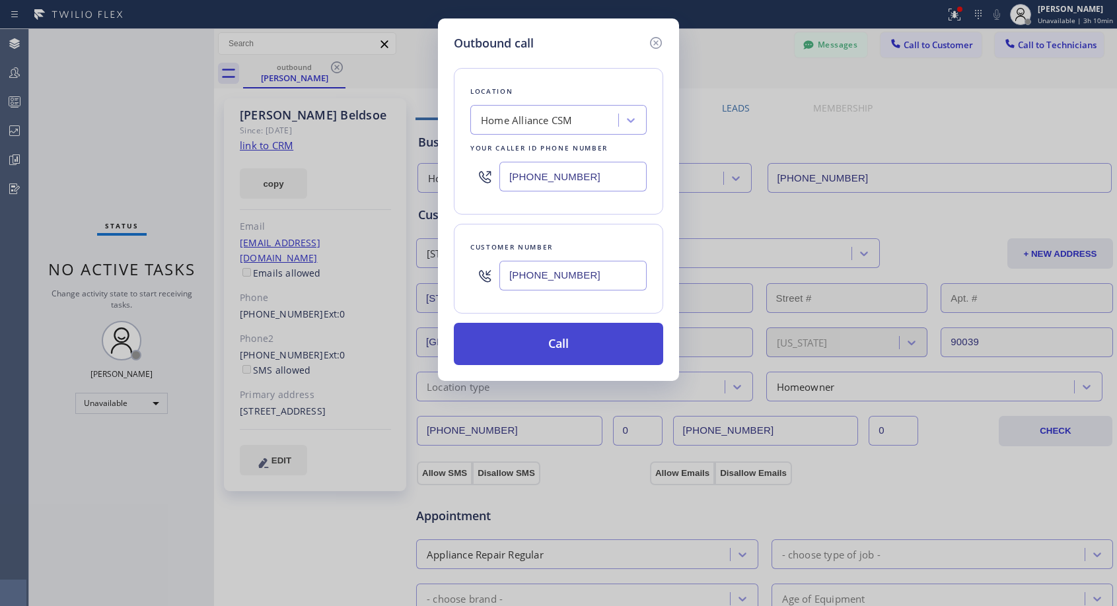
click at [531, 345] on button "Call" at bounding box center [558, 344] width 209 height 42
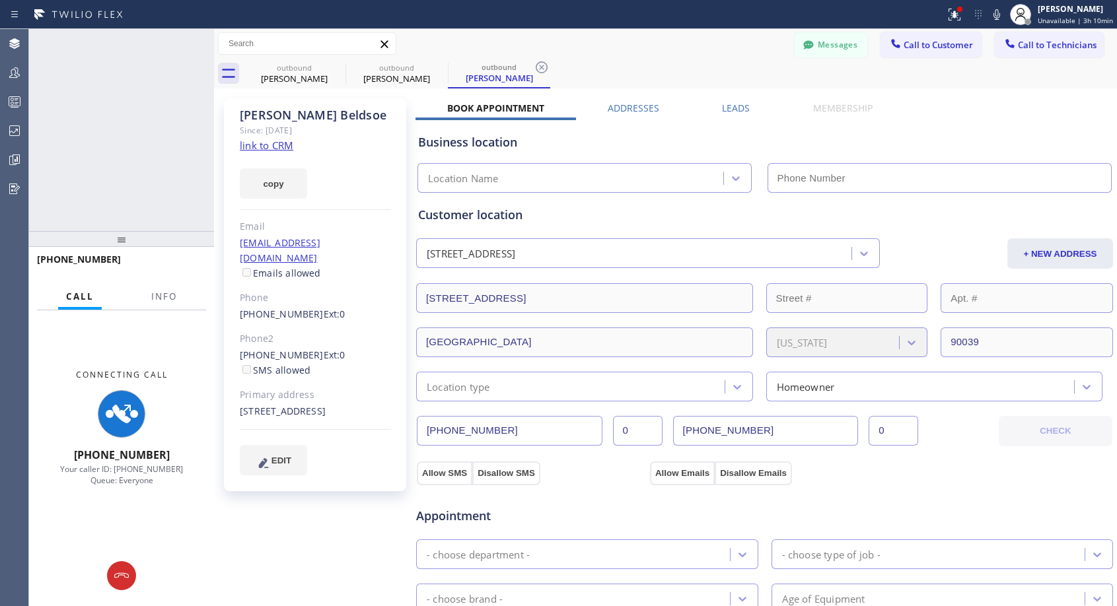
type input "[PHONE_NUMBER]"
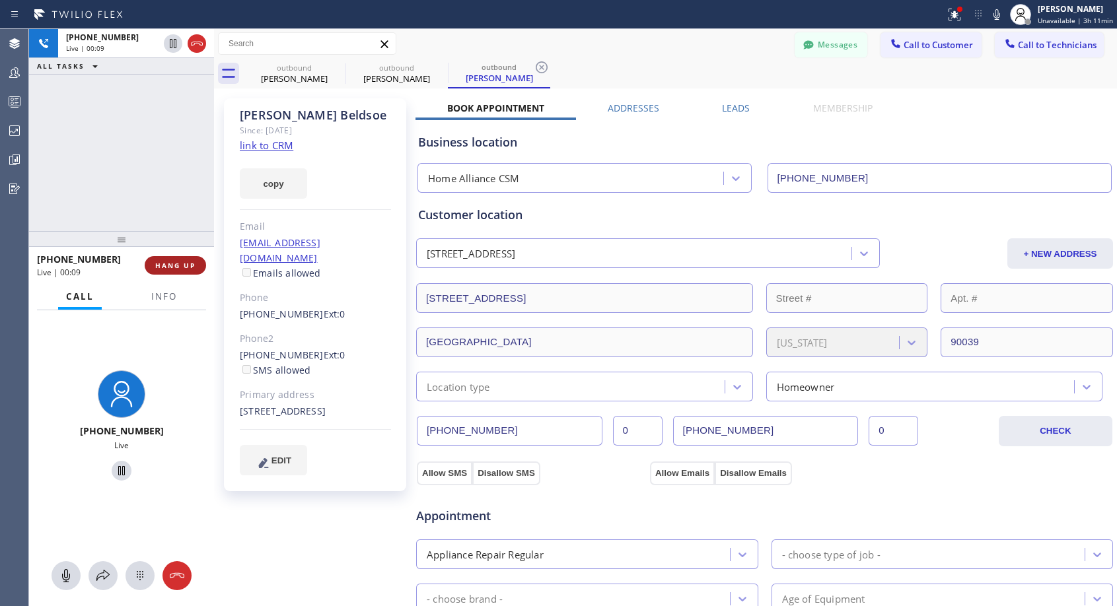
click at [164, 267] on span "HANG UP" at bounding box center [175, 265] width 40 height 9
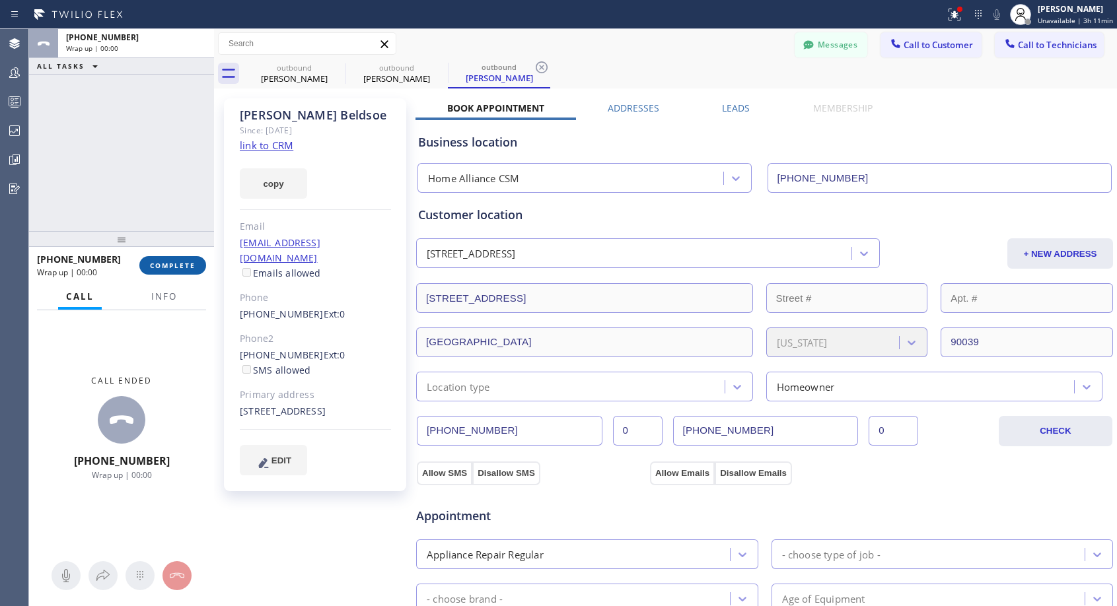
click at [164, 267] on span "COMPLETE" at bounding box center [173, 265] width 46 height 9
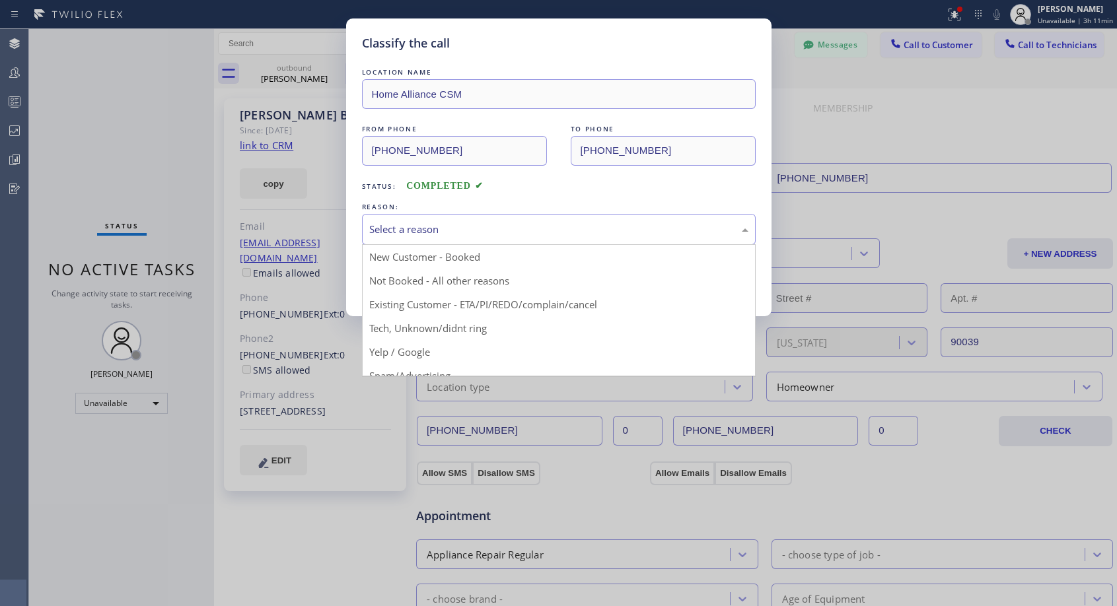
click at [421, 229] on div "Select a reason" at bounding box center [558, 229] width 379 height 15
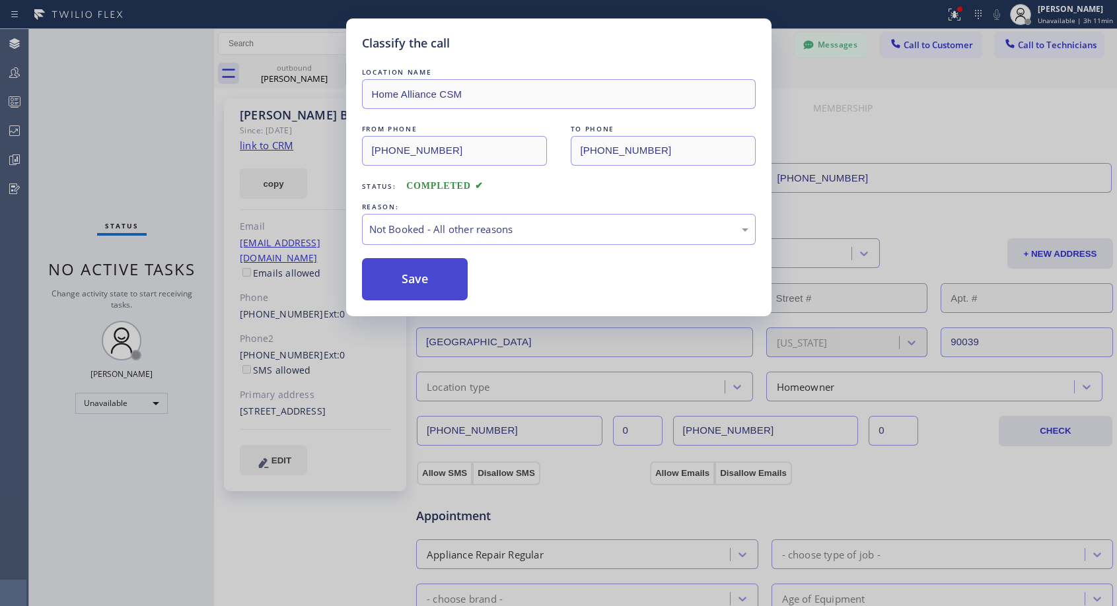
click at [414, 277] on button "Save" at bounding box center [415, 279] width 106 height 42
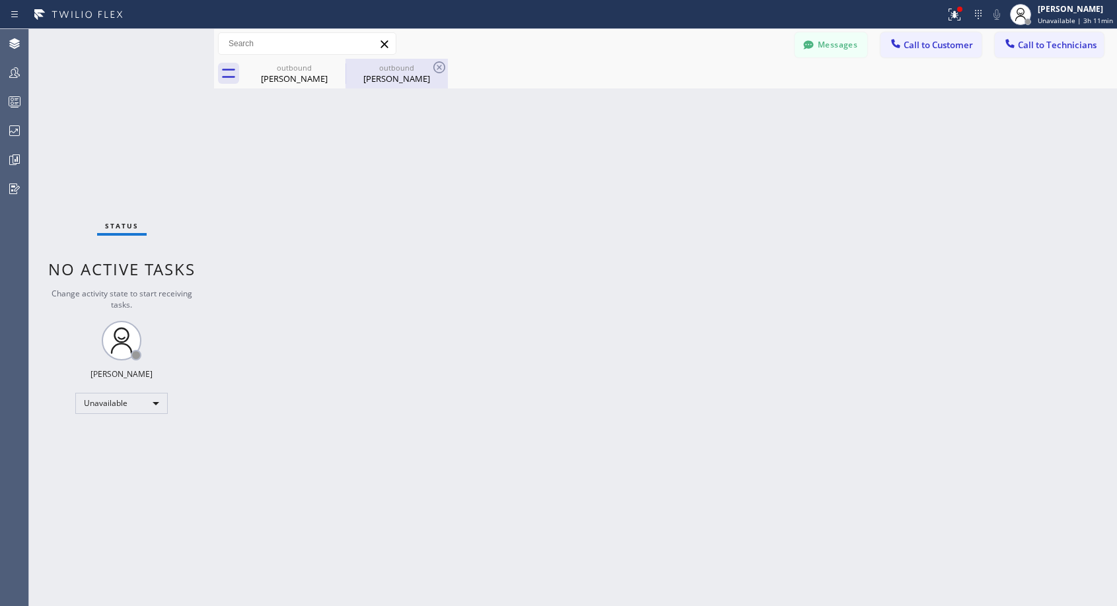
click at [384, 71] on div "outbound" at bounding box center [397, 68] width 100 height 10
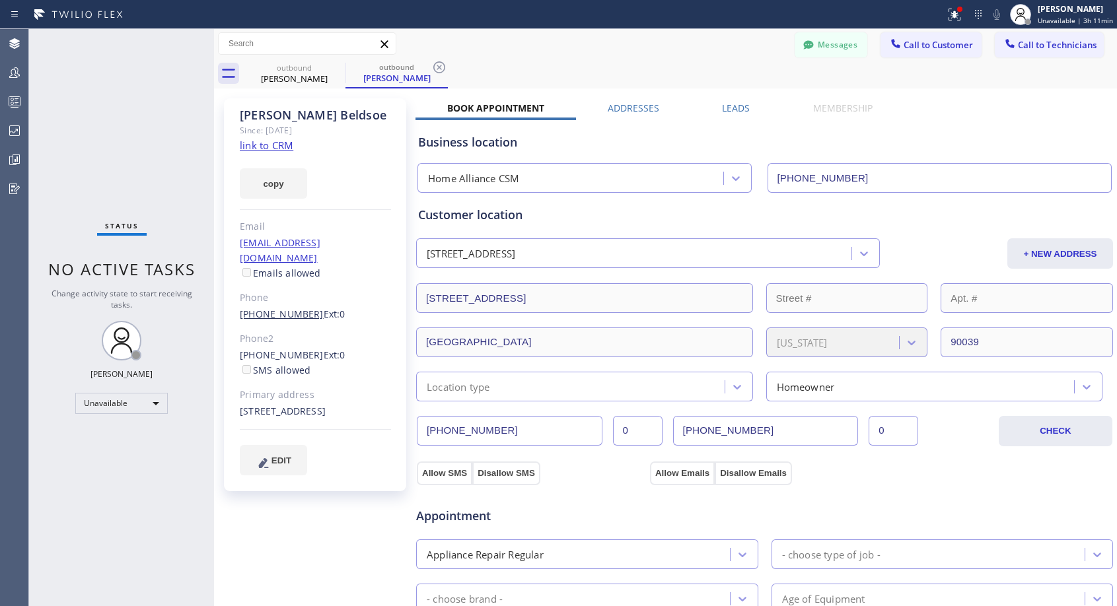
click at [291, 308] on link "[PHONE_NUMBER]" at bounding box center [282, 314] width 84 height 13
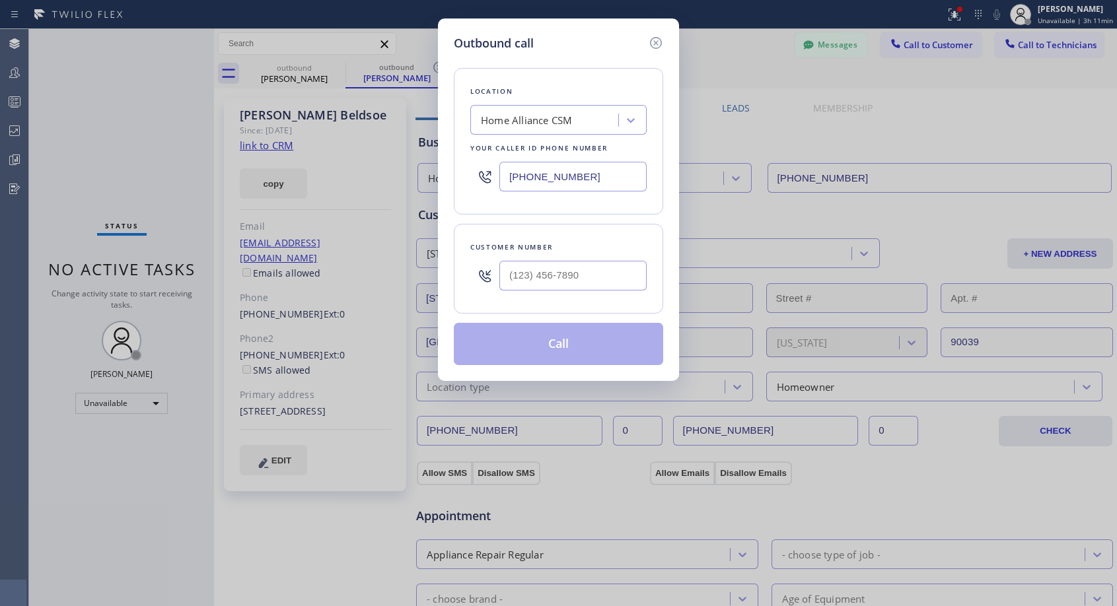
type input "[PHONE_NUMBER]"
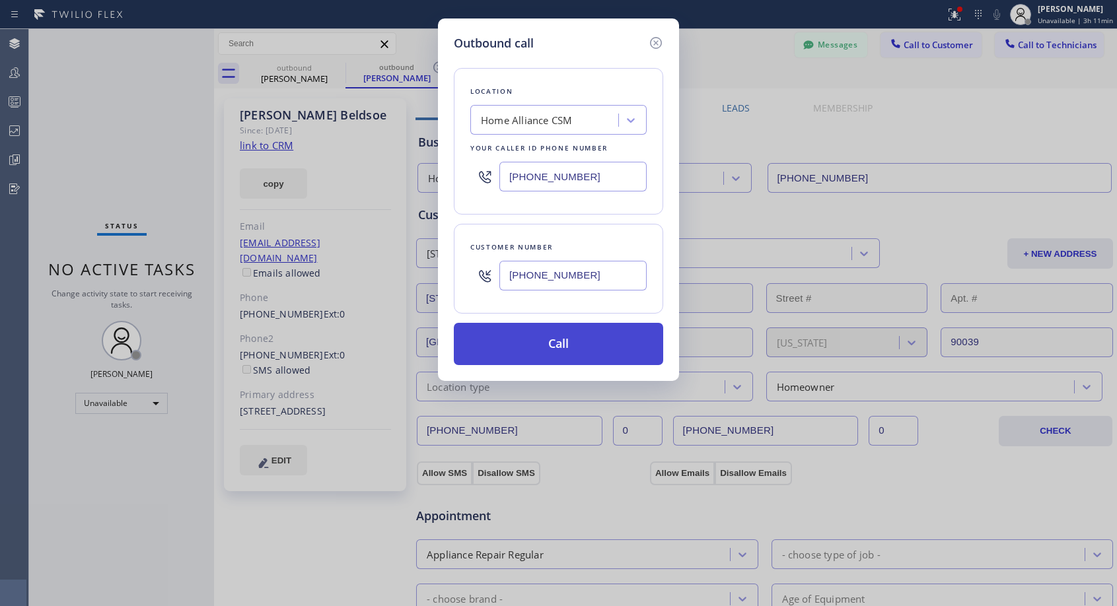
click at [527, 347] on button "Call" at bounding box center [558, 344] width 209 height 42
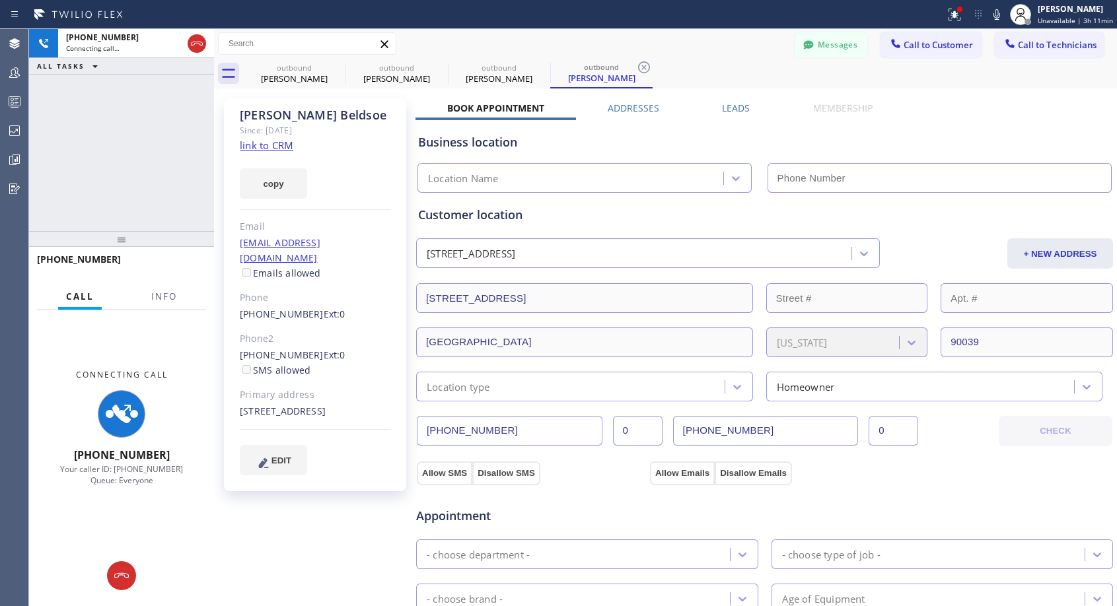
type input "[PHONE_NUMBER]"
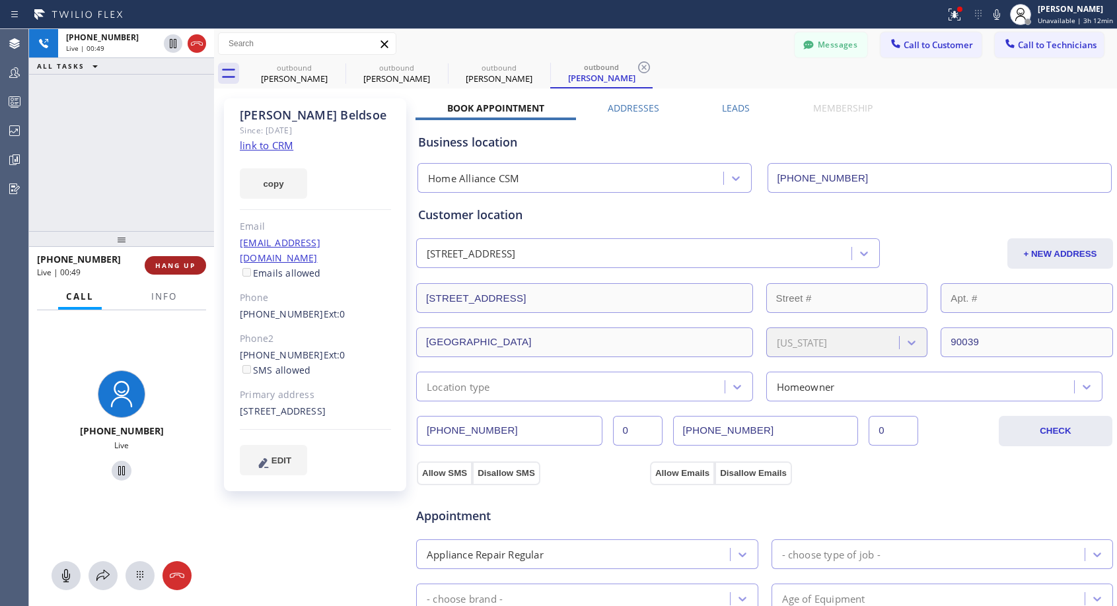
click at [176, 269] on span "HANG UP" at bounding box center [175, 265] width 40 height 9
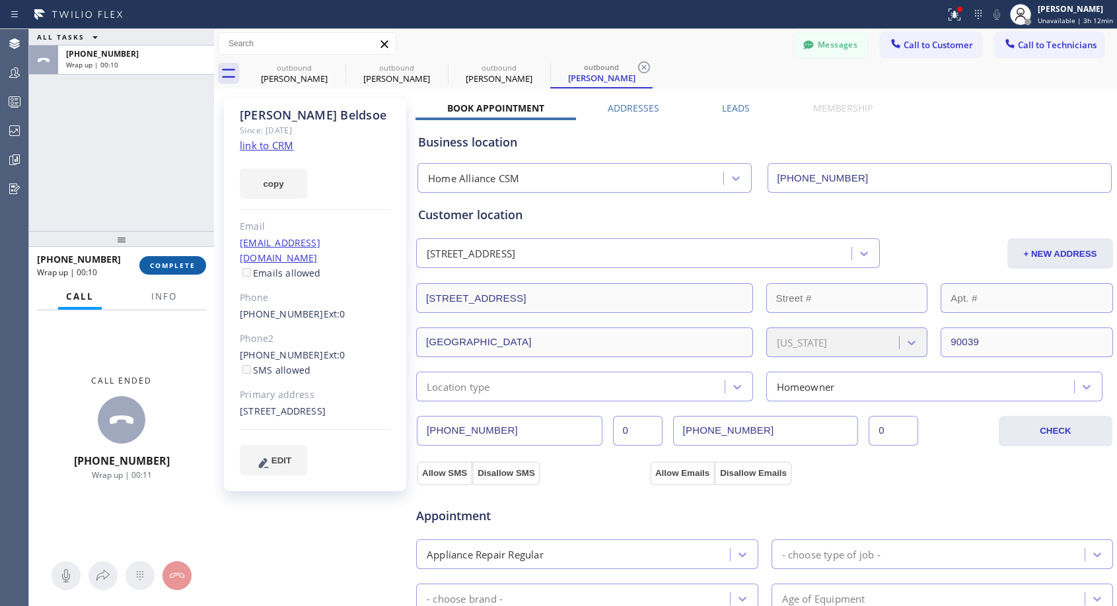
click at [193, 264] on span "COMPLETE" at bounding box center [173, 265] width 46 height 9
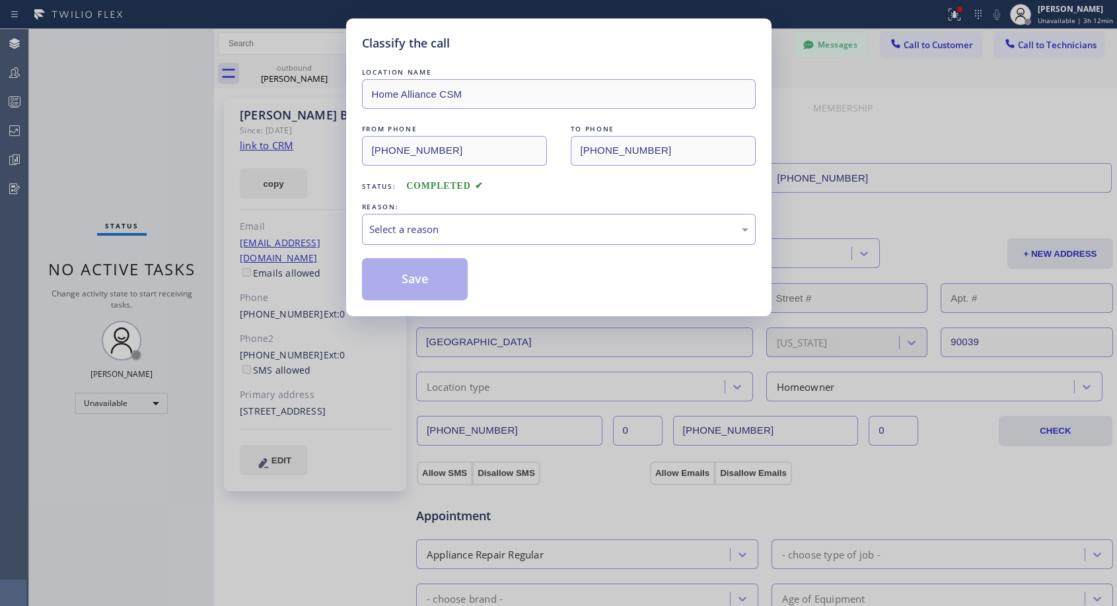
click at [537, 228] on div "Select a reason" at bounding box center [558, 229] width 379 height 15
click at [423, 280] on button "Save" at bounding box center [415, 279] width 106 height 42
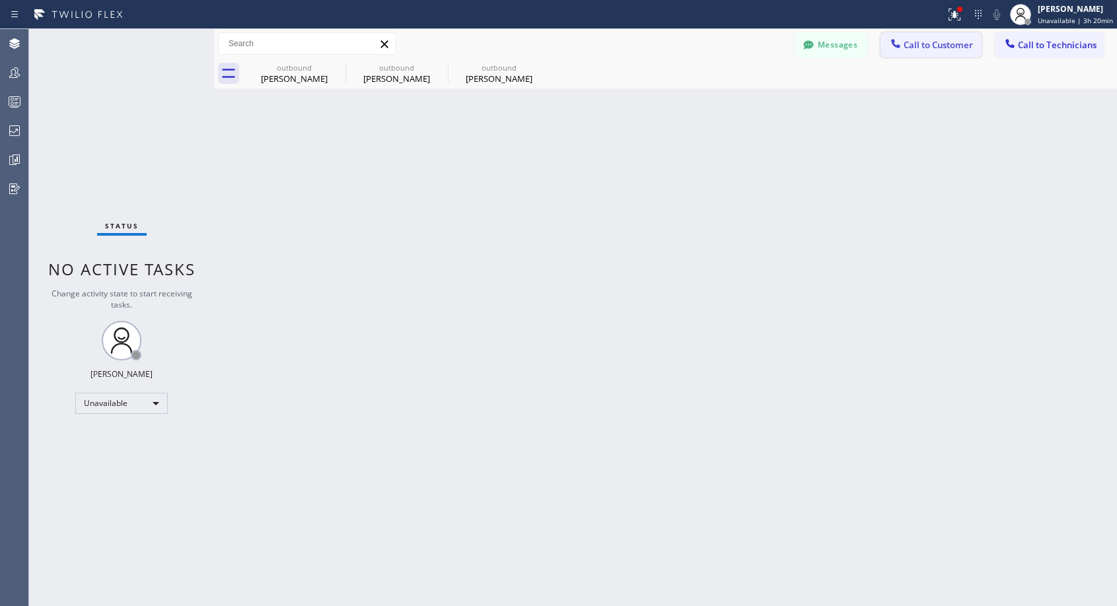
click at [925, 43] on span "Call to Customer" at bounding box center [937, 45] width 69 height 12
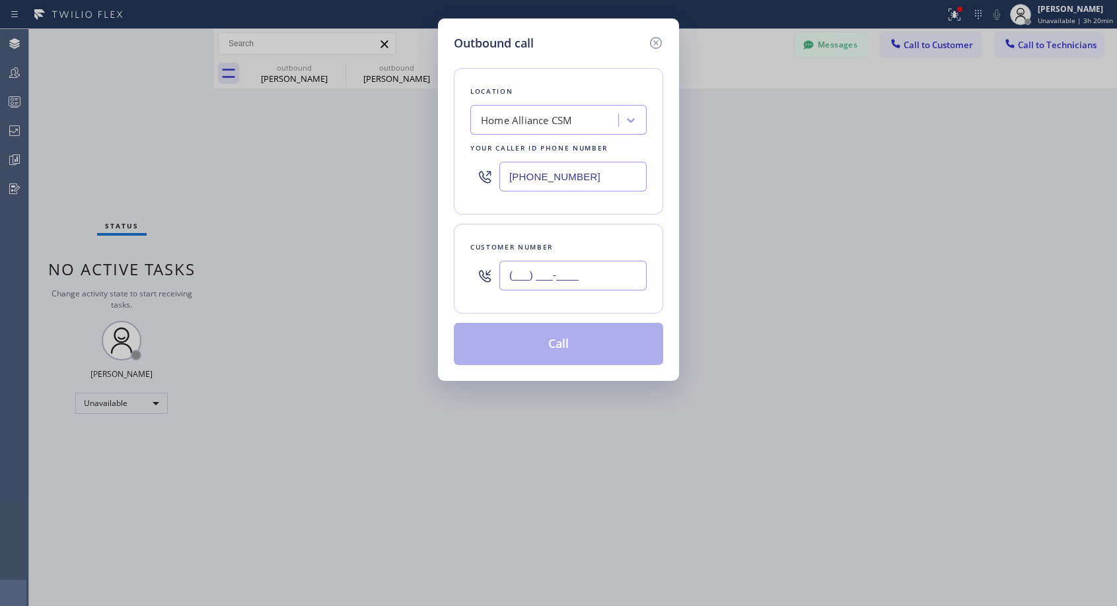
click at [579, 274] on input "(___) ___-____" at bounding box center [572, 276] width 147 height 30
paste input "786) 376-1632"
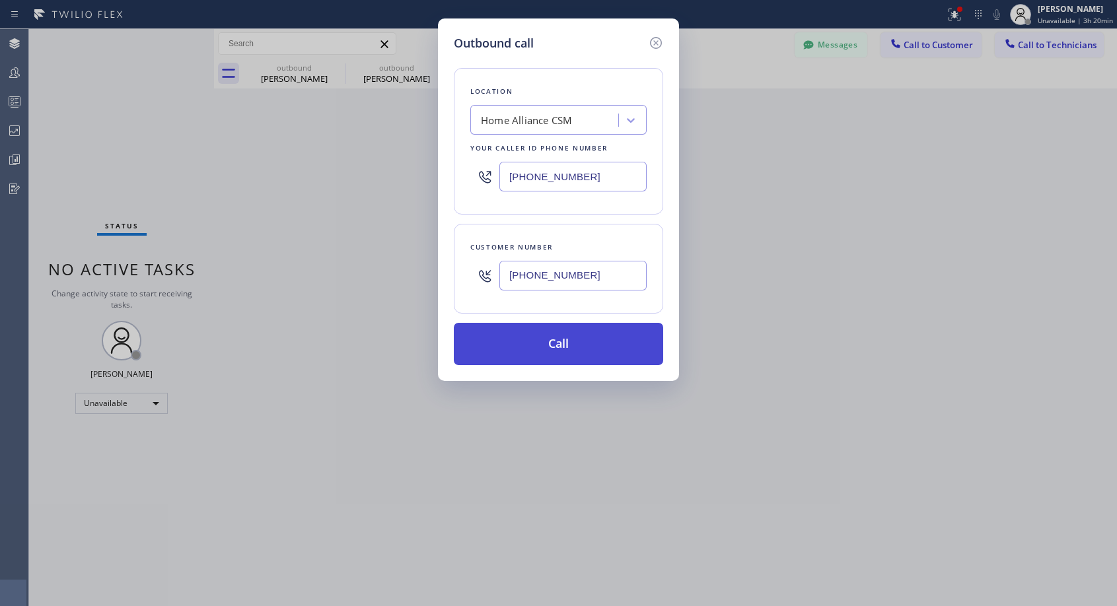
type input "[PHONE_NUMBER]"
click at [566, 349] on button "Call" at bounding box center [558, 344] width 209 height 42
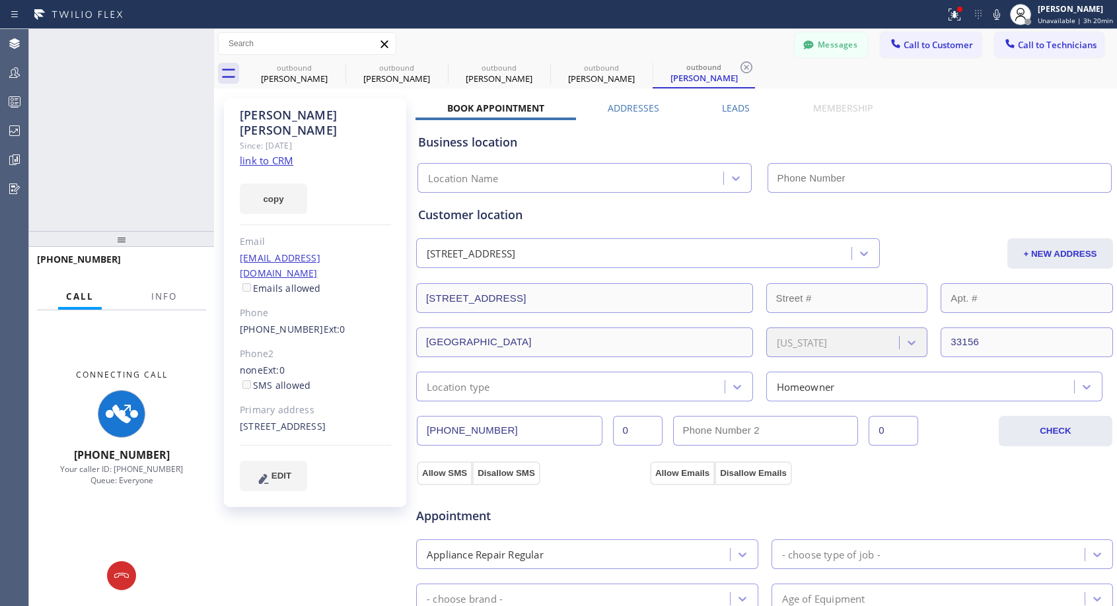
type input "[PHONE_NUMBER]"
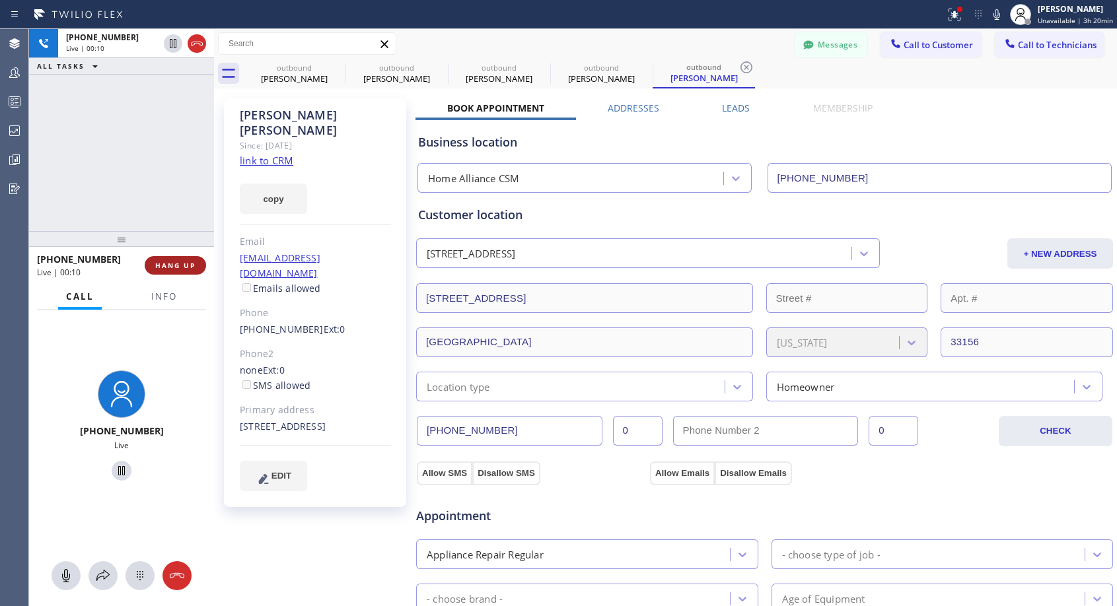
click at [176, 265] on span "HANG UP" at bounding box center [175, 265] width 40 height 9
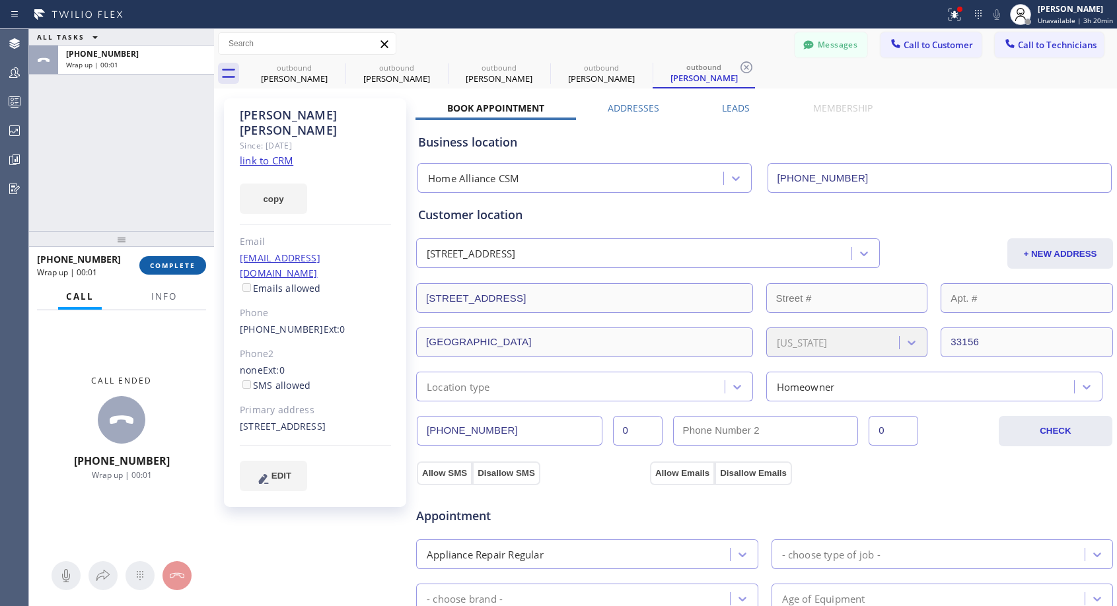
click at [176, 261] on span "COMPLETE" at bounding box center [173, 265] width 46 height 9
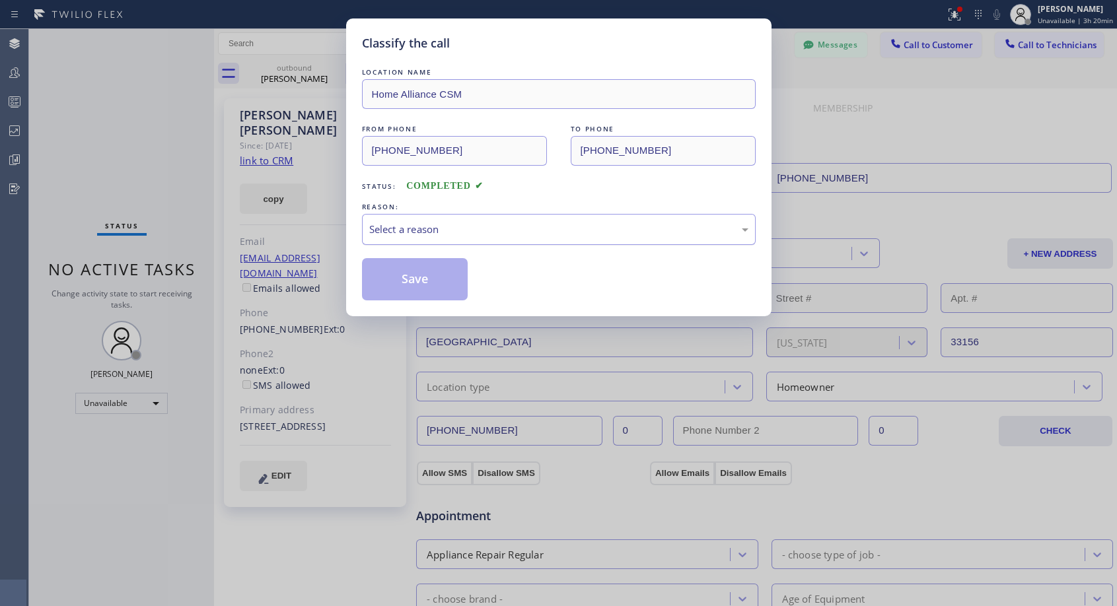
drag, startPoint x: 609, startPoint y: 229, endPoint x: 581, endPoint y: 236, distance: 29.2
click at [605, 230] on div "Select a reason" at bounding box center [558, 229] width 379 height 15
click at [425, 280] on button "Save" at bounding box center [415, 279] width 106 height 42
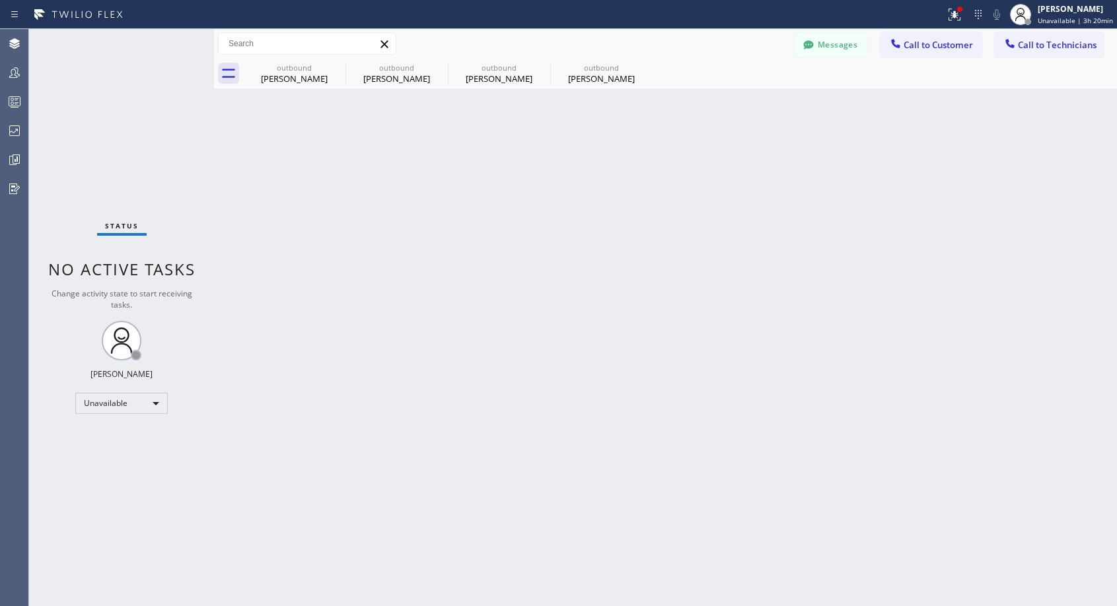
click at [613, 79] on div "[PERSON_NAME]" at bounding box center [601, 79] width 100 height 12
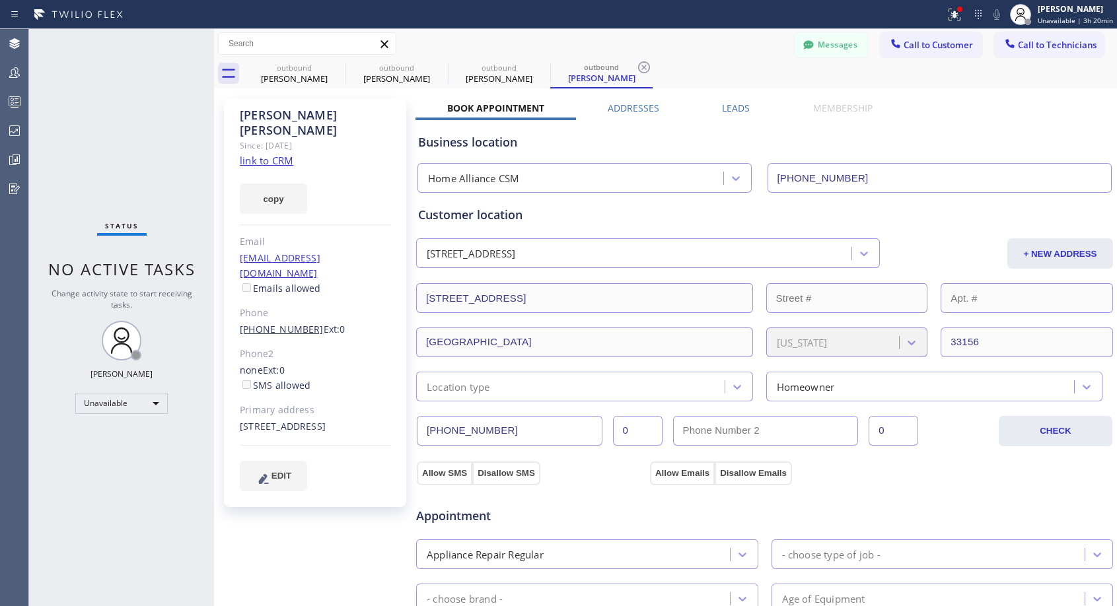
click at [291, 323] on link "[PHONE_NUMBER]" at bounding box center [282, 329] width 84 height 13
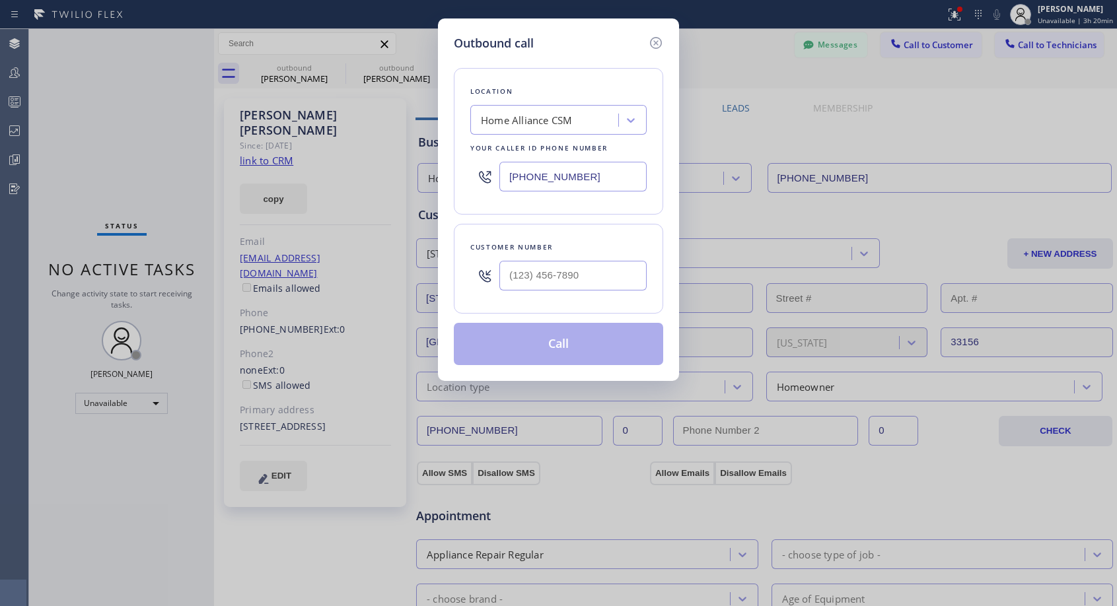
type input "[PHONE_NUMBER]"
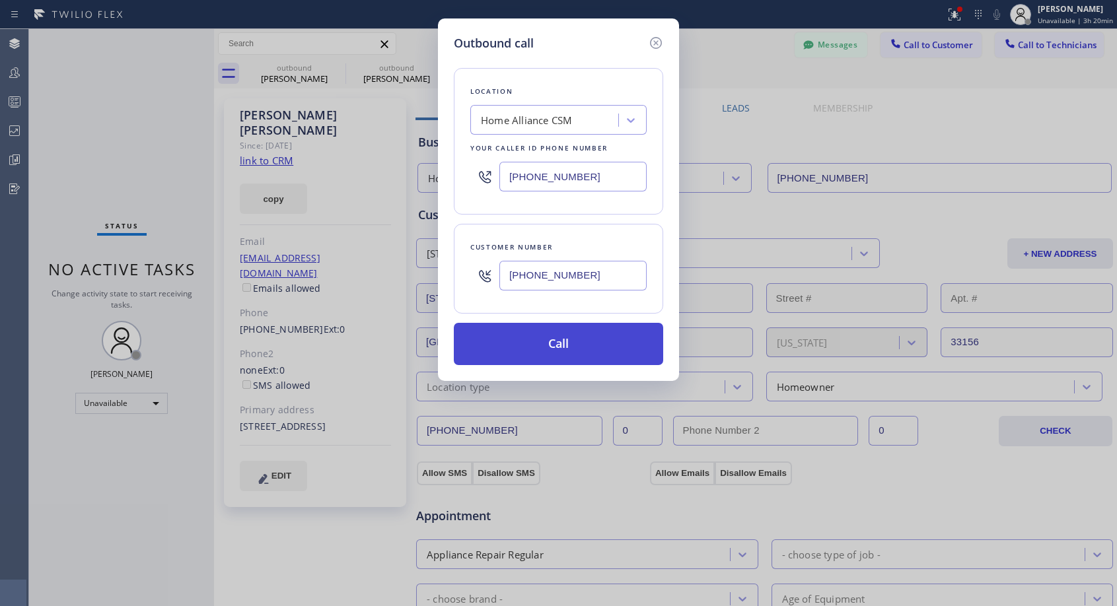
click at [534, 349] on button "Call" at bounding box center [558, 344] width 209 height 42
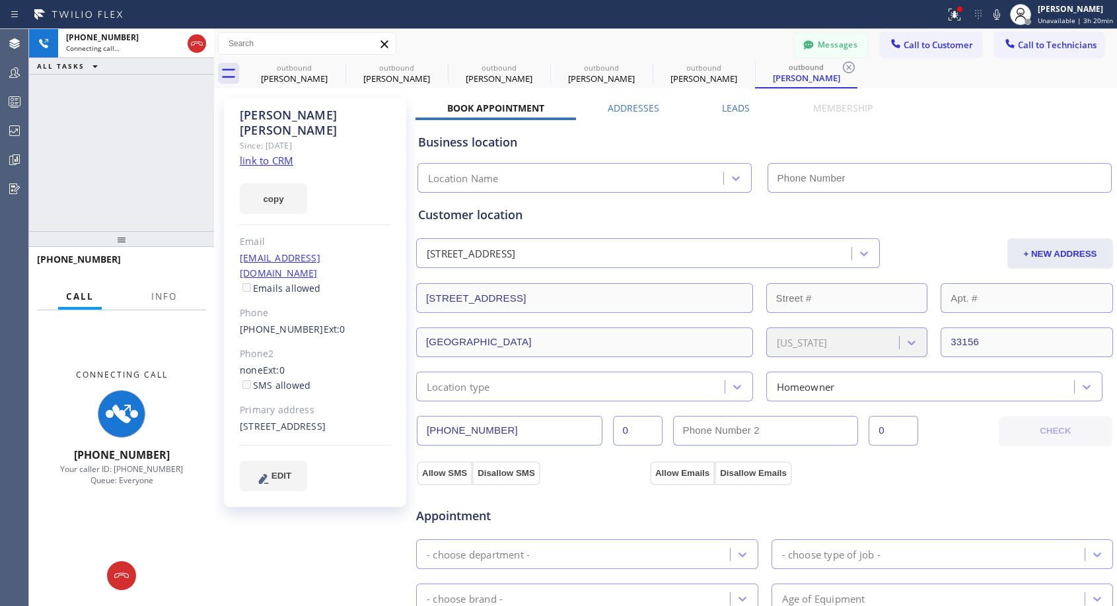
type input "[PHONE_NUMBER]"
